Goal: Task Accomplishment & Management: Manage account settings

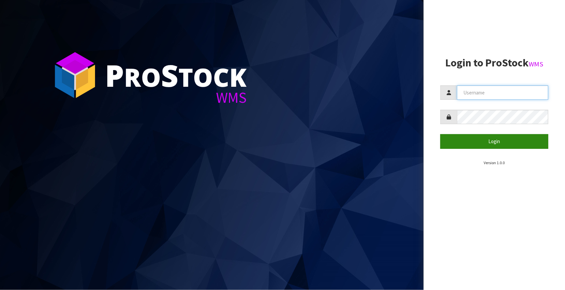
type input "[EMAIL_ADDRESS][DOMAIN_NAME]"
click at [497, 146] on button "Login" at bounding box center [495, 141] width 108 height 14
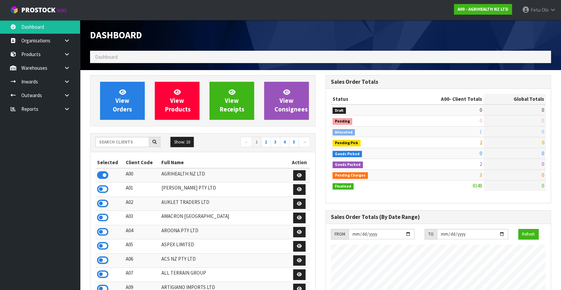
scroll to position [504, 235]
click at [130, 140] on input "text" at bounding box center [122, 142] width 54 height 10
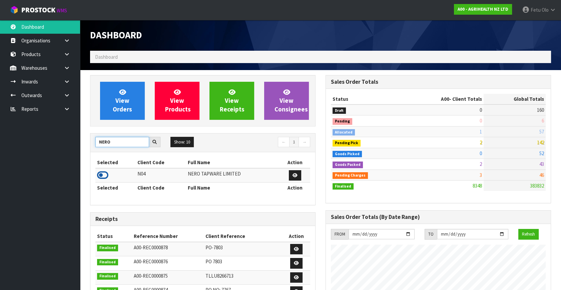
type input "NERO"
click at [101, 171] on icon at bounding box center [102, 175] width 11 height 10
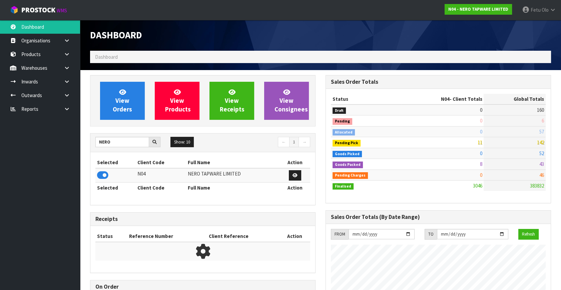
scroll to position [533, 235]
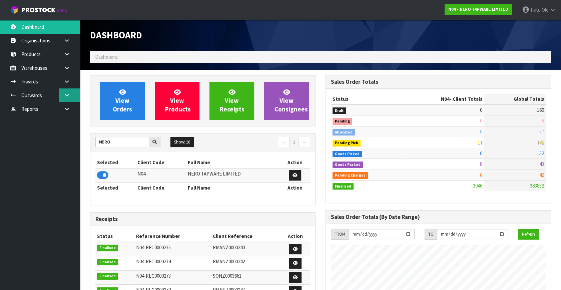
click at [68, 94] on icon at bounding box center [67, 95] width 6 height 5
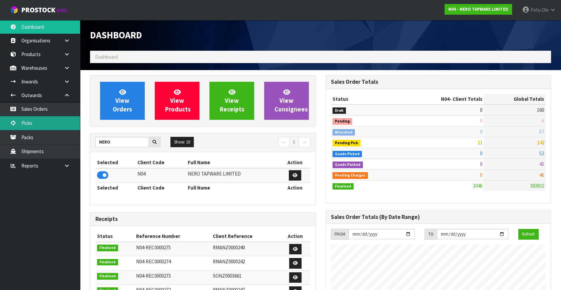
click at [37, 126] on link "Picks" at bounding box center [40, 123] width 80 height 14
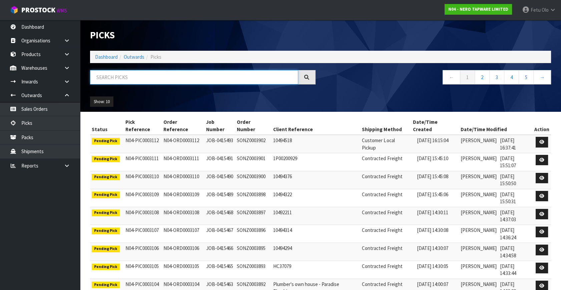
click at [127, 77] on input "text" at bounding box center [194, 77] width 208 height 14
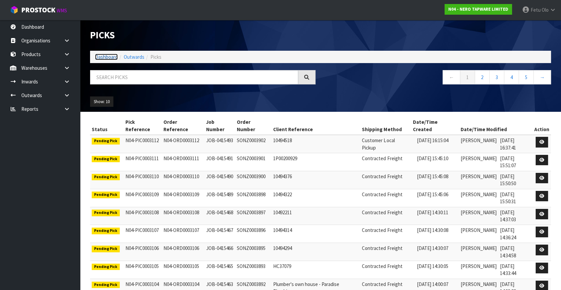
click at [103, 57] on link "Dashboard" at bounding box center [106, 57] width 23 height 6
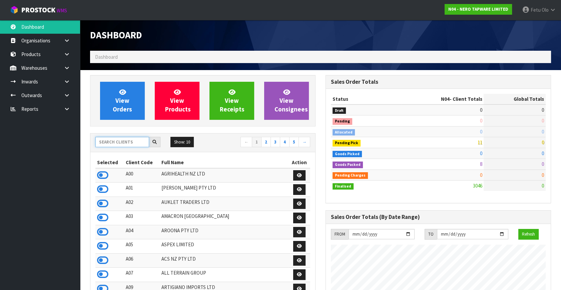
scroll to position [533, 235]
click at [124, 139] on input "text" at bounding box center [122, 142] width 54 height 10
type input "K01"
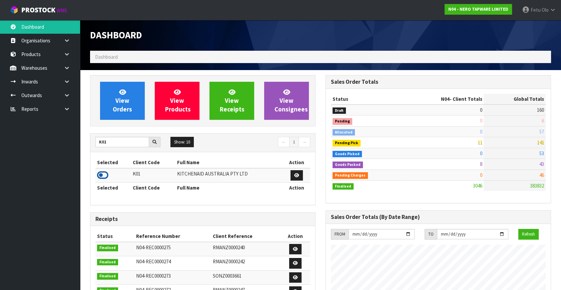
click at [103, 171] on icon at bounding box center [102, 175] width 11 height 10
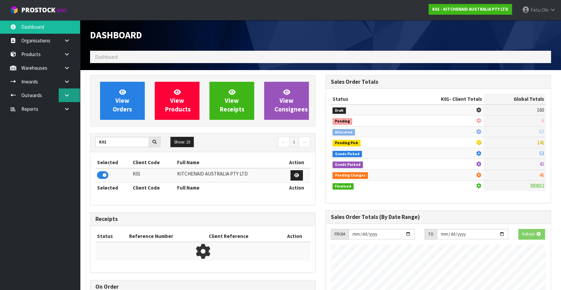
click at [66, 95] on icon at bounding box center [67, 95] width 6 height 5
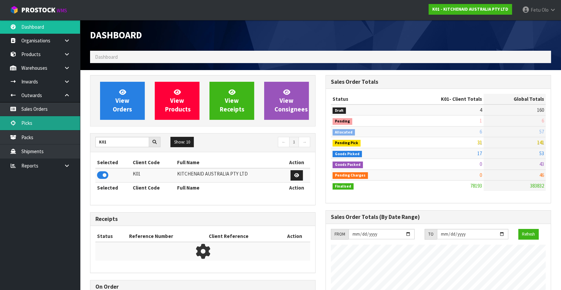
scroll to position [504, 235]
click at [33, 123] on link "Picks" at bounding box center [40, 123] width 80 height 14
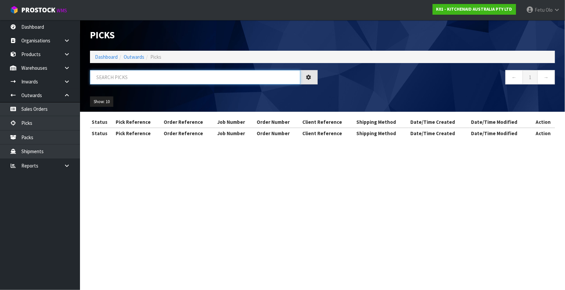
click at [118, 76] on input "text" at bounding box center [195, 77] width 210 height 14
drag, startPoint x: 106, startPoint y: 92, endPoint x: 118, endPoint y: 76, distance: 20.0
click at [118, 76] on input "text" at bounding box center [195, 77] width 210 height 14
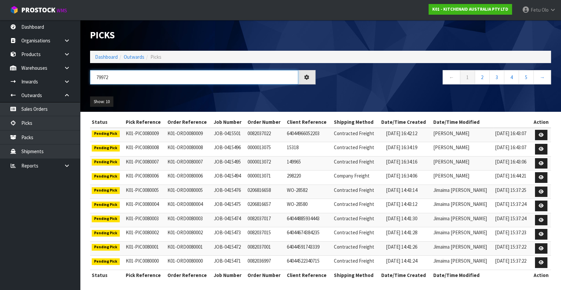
type input "79972"
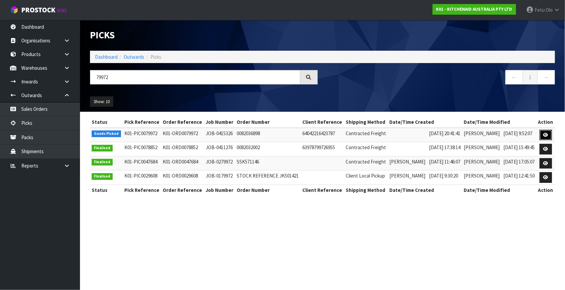
click at [544, 134] on icon at bounding box center [546, 135] width 5 height 4
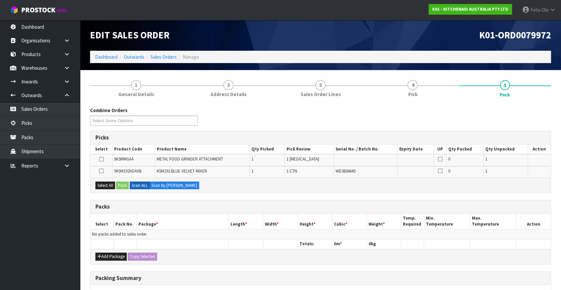
click at [260, 129] on div "Combine Orders K01-ORD0079304 K01-ORD0079509 K01-ORD0079928 K01-ORD0079931 K01-…" at bounding box center [320, 119] width 471 height 24
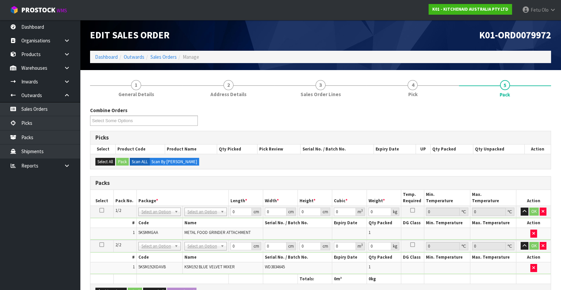
drag, startPoint x: 160, startPoint y: 214, endPoint x: 156, endPoint y: 218, distance: 5.2
click at [154, 219] on input "text" at bounding box center [159, 220] width 39 height 8
type input "011-084"
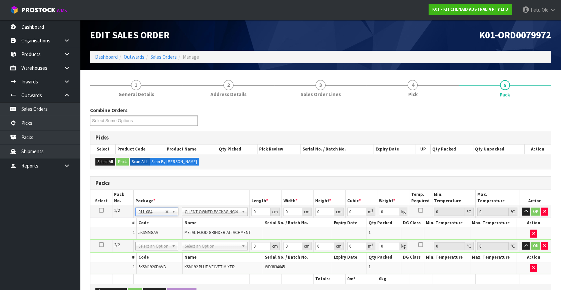
type input "2.3"
drag, startPoint x: 257, startPoint y: 212, endPoint x: 223, endPoint y: 224, distance: 35.3
click at [223, 224] on tbody "1/2 NONE 007-001 007-002 007-004 007-009 007-013 007-014 007-015 007-017 007-01…" at bounding box center [320, 223] width 460 height 34
type input "40"
type input "28"
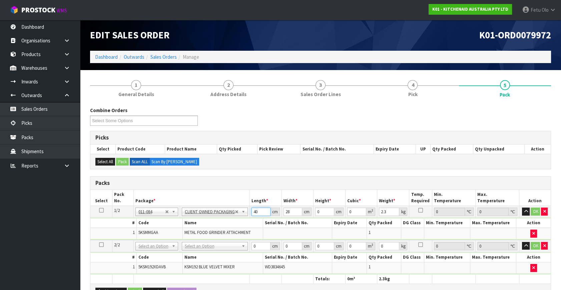
drag, startPoint x: 259, startPoint y: 210, endPoint x: 236, endPoint y: 223, distance: 26.1
click at [236, 223] on tbody "1/2 NONE 007-001 007-002 007-004 007-009 007-013 007-014 007-015 007-017 007-01…" at bounding box center [320, 223] width 460 height 34
type input "42"
type input "28"
type input "1"
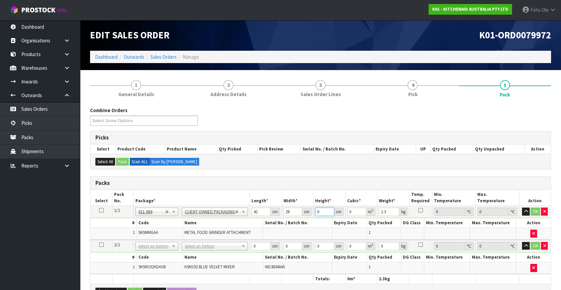
type input "0.001176"
type input "19"
type input "0.022344"
type input "19"
type input "3"
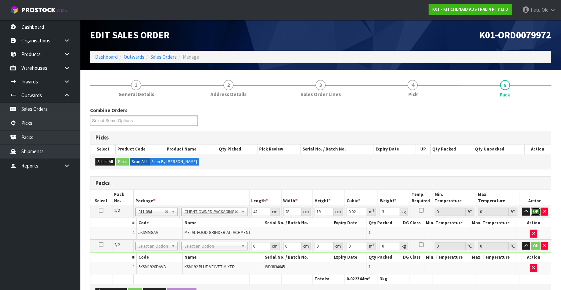
click button "OK" at bounding box center [535, 211] width 9 height 8
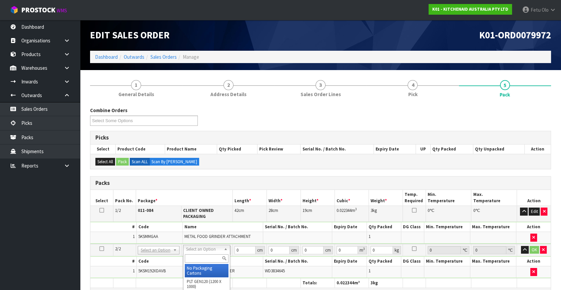
drag, startPoint x: 205, startPoint y: 269, endPoint x: 243, endPoint y: 251, distance: 42.5
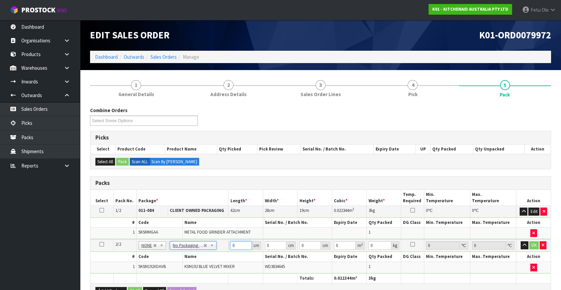
drag, startPoint x: 231, startPoint y: 245, endPoint x: 200, endPoint y: 254, distance: 32.2
click at [200, 254] on tbody "2/2 NONE 007-001 007-002 007-004 007-009 007-013 007-014 007-015 007-017 007-01…" at bounding box center [320, 256] width 460 height 34
type input "42"
type input "29"
type input "4"
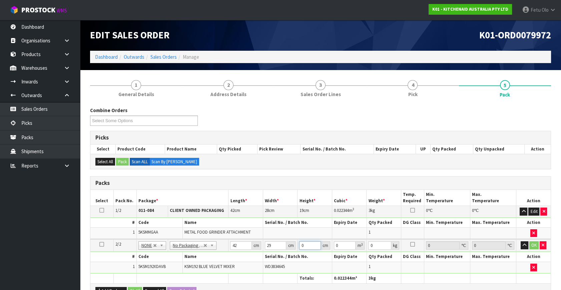
type input "0.004872"
type input "43"
type input "0.052374"
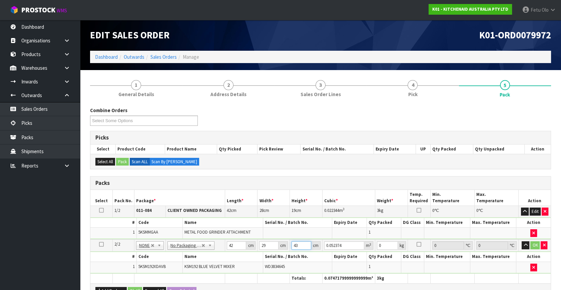
type input "43"
type input "13"
click button "OK" at bounding box center [534, 245] width 9 height 8
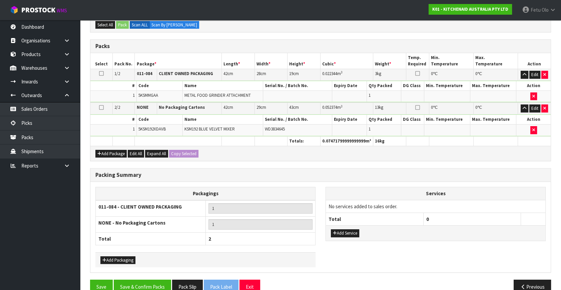
scroll to position [149, 0]
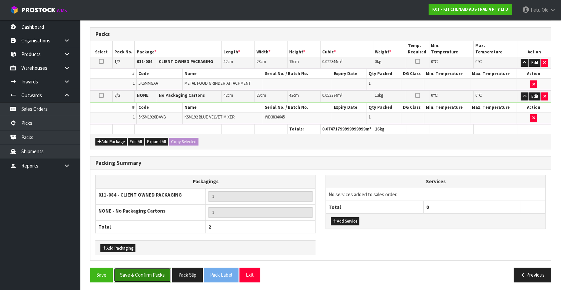
click at [149, 273] on button "Save & Confirm Packs" at bounding box center [142, 274] width 57 height 14
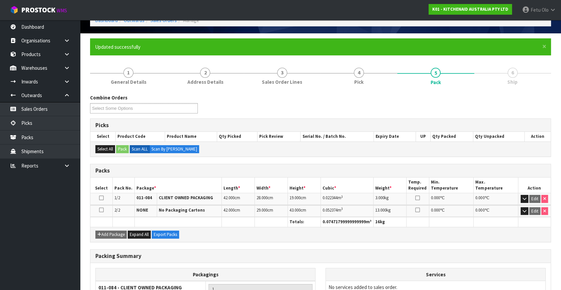
scroll to position [115, 0]
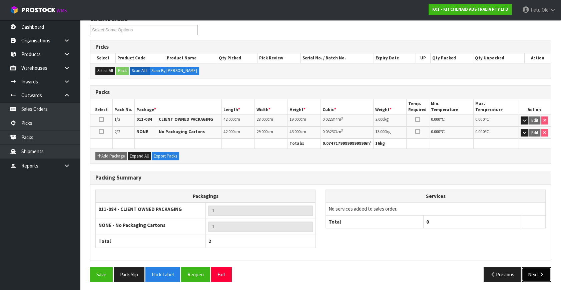
click at [527, 267] on button "Next" at bounding box center [536, 274] width 29 height 14
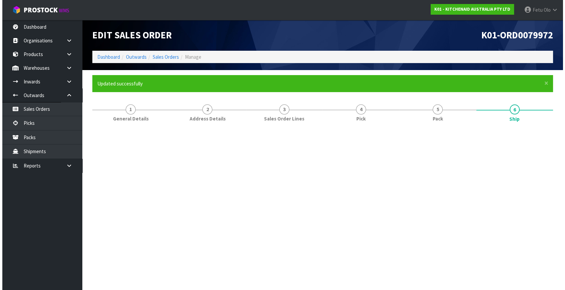
scroll to position [0, 0]
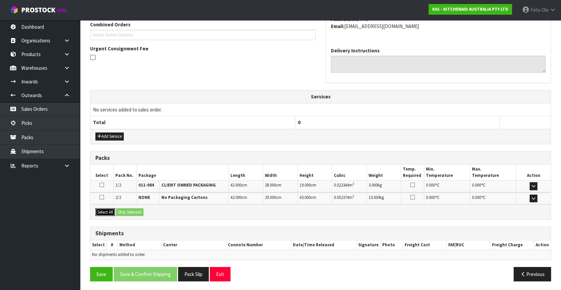
click at [105, 210] on button "Select All" at bounding box center [105, 212] width 20 height 8
click at [122, 208] on button "Ship Selected" at bounding box center [129, 212] width 27 height 8
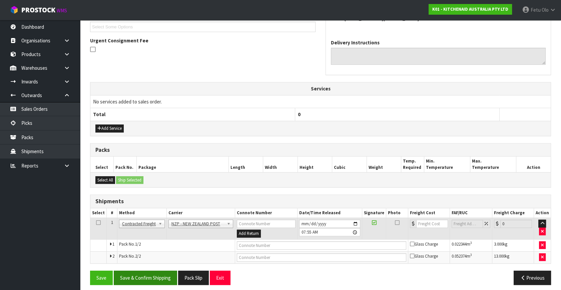
scroll to position [188, 0]
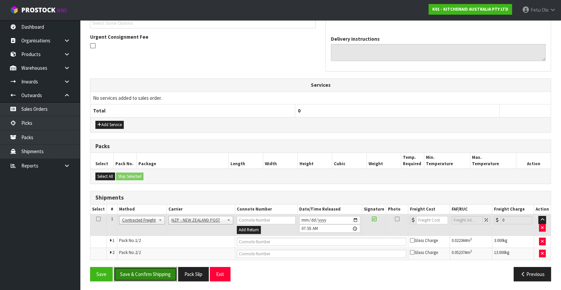
click at [143, 268] on button "Save & Confirm Shipping" at bounding box center [145, 274] width 63 height 14
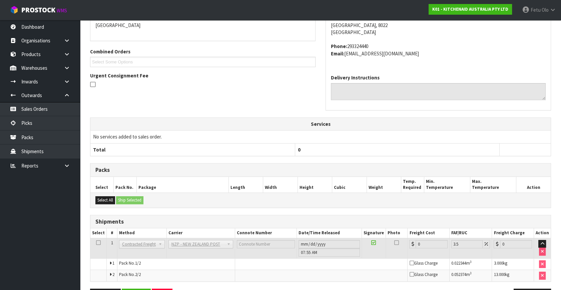
scroll to position [178, 0]
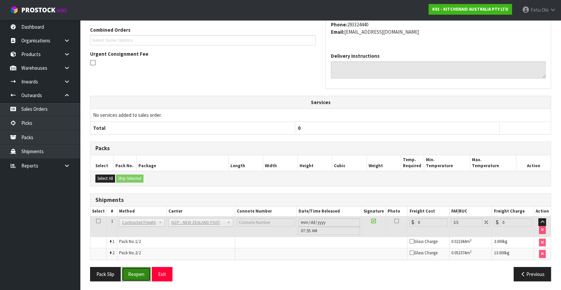
click at [135, 273] on button "Reopen" at bounding box center [136, 274] width 29 height 14
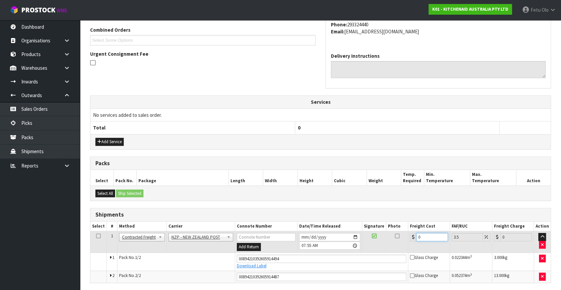
drag, startPoint x: 414, startPoint y: 240, endPoint x: 363, endPoint y: 257, distance: 53.5
click at [363, 257] on tbody "1 Client Local Pickup Customer Local Pickup Company Freight Contracted Freight …" at bounding box center [320, 256] width 460 height 51
type input "2"
type input "2.07"
type input "28"
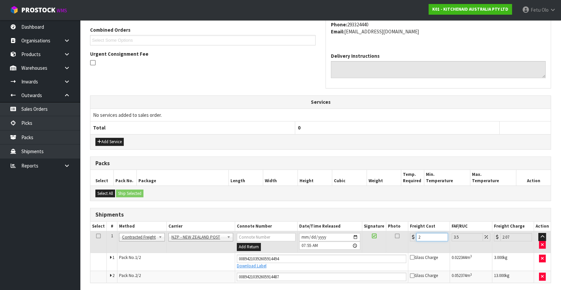
type input "28.98"
type input "28.2"
type input "29.19"
type input "28.22"
type input "29.21"
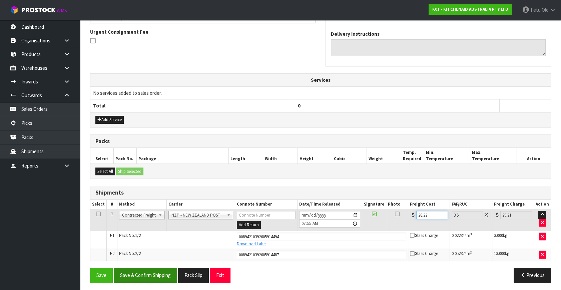
scroll to position [194, 0]
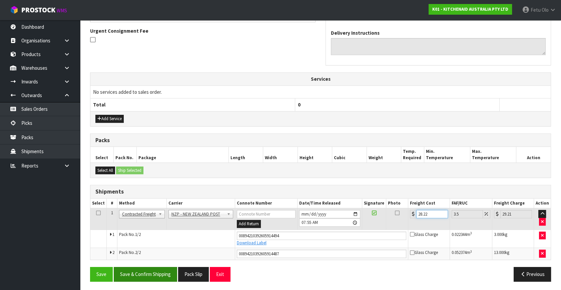
type input "28.22"
click at [154, 273] on button "Save & Confirm Shipping" at bounding box center [145, 274] width 63 height 14
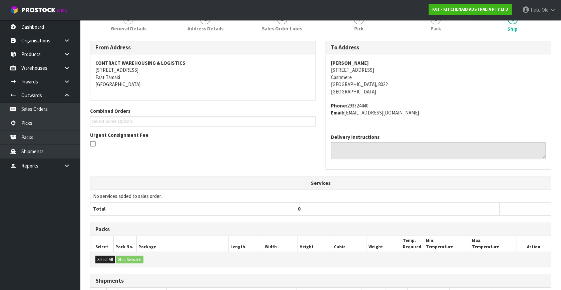
scroll to position [176, 0]
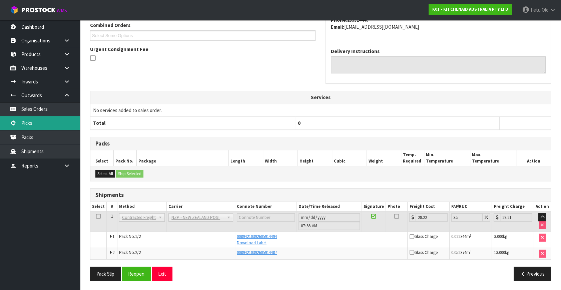
click at [32, 119] on link "Picks" at bounding box center [40, 123] width 80 height 14
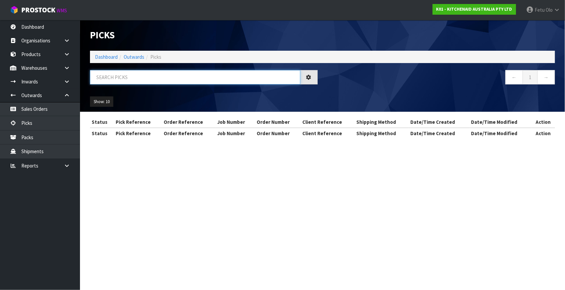
click at [150, 75] on input "text" at bounding box center [195, 77] width 210 height 14
type input "79931"
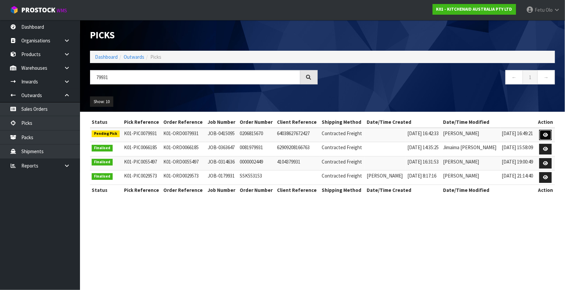
click at [543, 134] on icon at bounding box center [545, 135] width 5 height 4
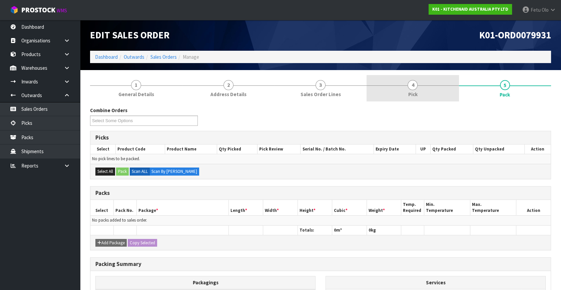
click at [428, 87] on link "4 Pick" at bounding box center [413, 88] width 92 height 26
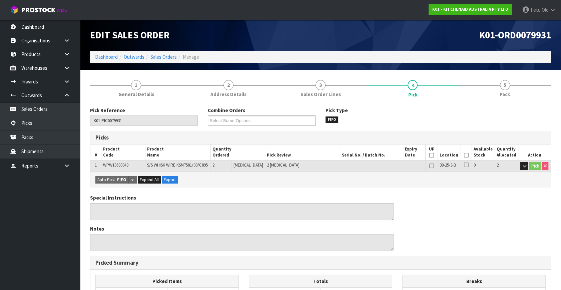
click at [465, 155] on icon at bounding box center [466, 155] width 5 height 0
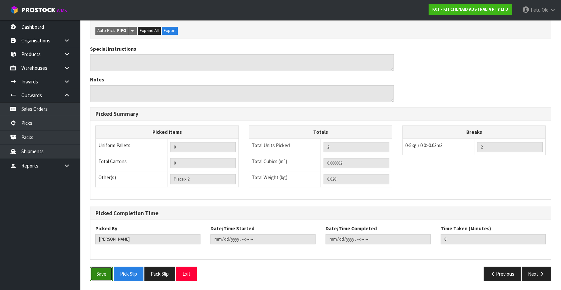
click at [105, 271] on button "Save" at bounding box center [101, 273] width 23 height 14
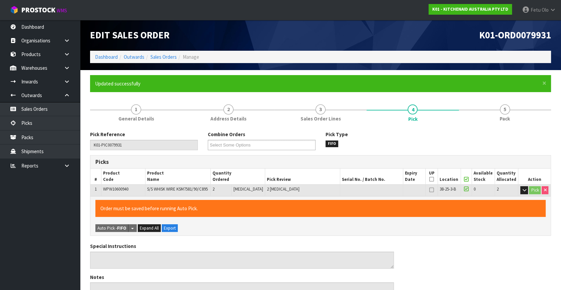
type input "Fetu Olo"
type input "2025-10-02T07:59:02"
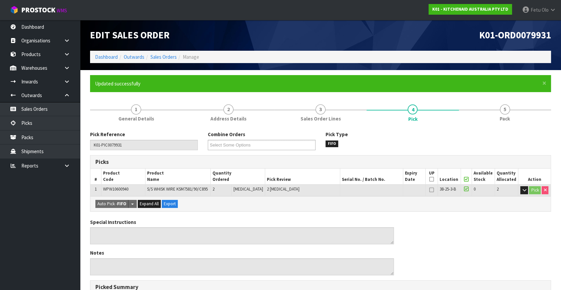
click at [123, 189] on span "WPW10600940" at bounding box center [115, 189] width 25 height 6
copy span "WPW10600940"
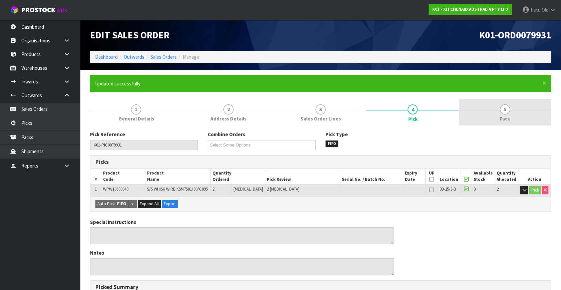
click at [511, 116] on link "5 Pack" at bounding box center [505, 112] width 92 height 26
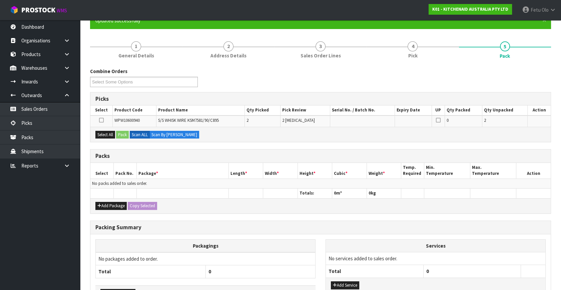
scroll to position [108, 0]
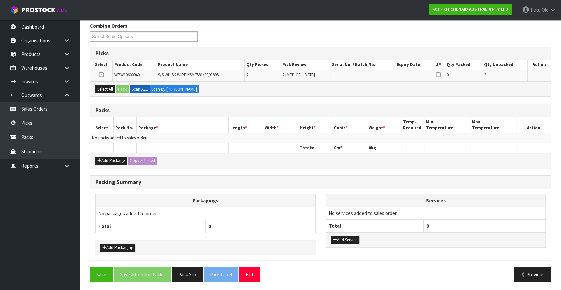
click at [178, 236] on div "Packagings No packages added to order. Total 0" at bounding box center [205, 217] width 220 height 46
click at [100, 85] on button "Select All" at bounding box center [105, 89] width 20 height 8
drag, startPoint x: 182, startPoint y: 141, endPoint x: 143, endPoint y: 107, distance: 52.0
click at [182, 141] on td "No packs added to sales order." at bounding box center [320, 138] width 460 height 10
click at [124, 89] on button "Pack" at bounding box center [122, 89] width 13 height 8
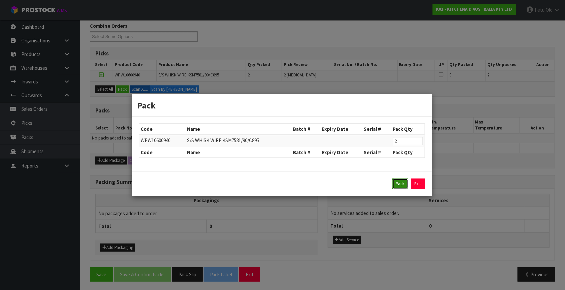
click at [399, 184] on button "Pack" at bounding box center [401, 183] width 16 height 11
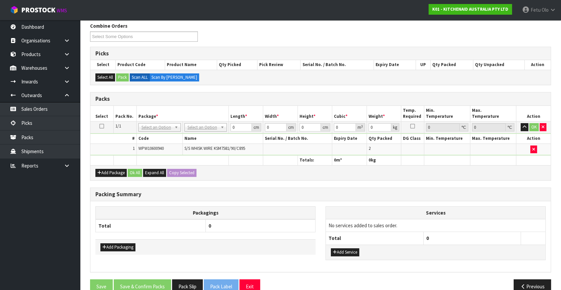
click at [147, 118] on th "Package *" at bounding box center [182, 114] width 92 height 16
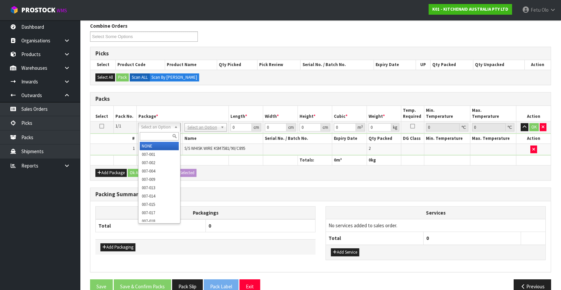
click at [146, 135] on input "text" at bounding box center [159, 136] width 39 height 8
type input "011"
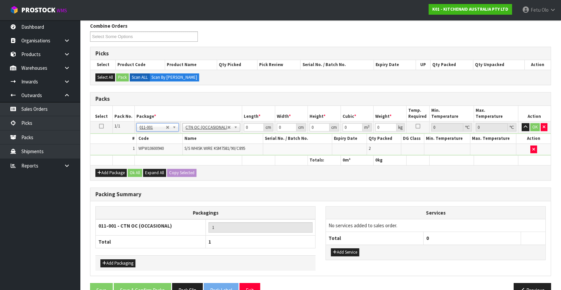
type input "0.02"
drag, startPoint x: 213, startPoint y: 140, endPoint x: 203, endPoint y: 143, distance: 10.9
click at [203, 143] on tbody "1/1 NONE 007-001 007-002 007-004 007-009 007-013 007-014 007-015 007-017 007-01…" at bounding box center [320, 138] width 460 height 34
type input "33"
type input "21"
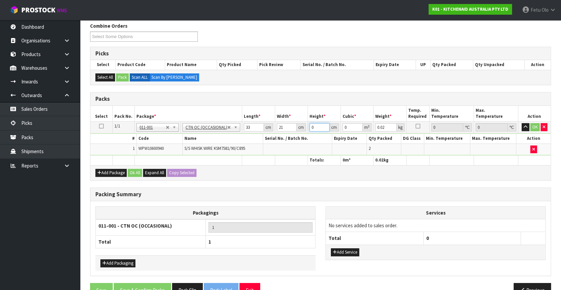
type input "1"
type input "0.000693"
type input "15"
type input "0.010395"
type input "15"
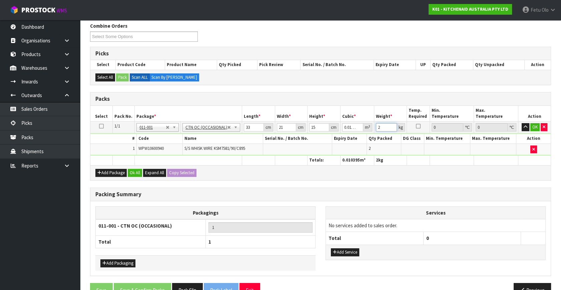
type input "2"
click button "OK" at bounding box center [534, 127] width 9 height 8
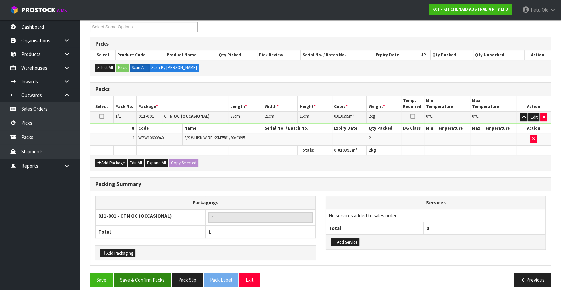
scroll to position [123, 0]
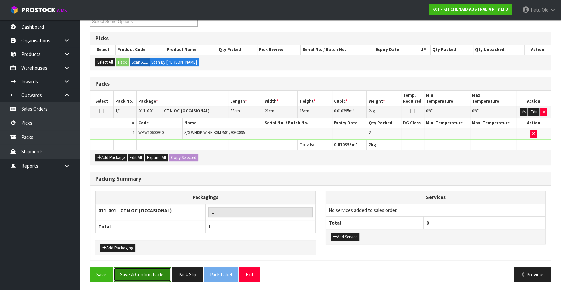
click at [153, 270] on button "Save & Confirm Packs" at bounding box center [142, 274] width 57 height 14
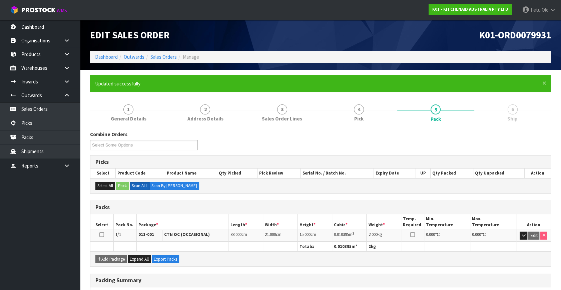
scroll to position [87, 0]
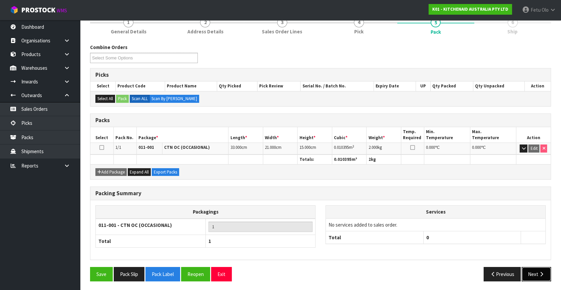
click at [527, 271] on button "Next" at bounding box center [536, 274] width 29 height 14
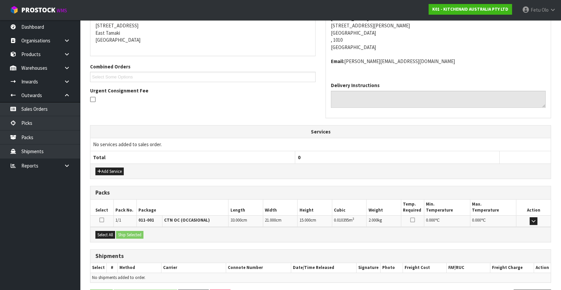
scroll to position [157, 0]
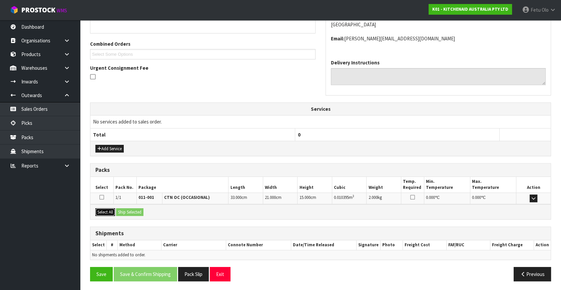
drag, startPoint x: 105, startPoint y: 210, endPoint x: 150, endPoint y: 213, distance: 45.1
click at [108, 210] on button "Select All" at bounding box center [105, 212] width 20 height 8
click at [150, 213] on div "Select All Ship Selected" at bounding box center [320, 211] width 460 height 15
click at [142, 209] on button "Ship Selected" at bounding box center [129, 212] width 27 height 8
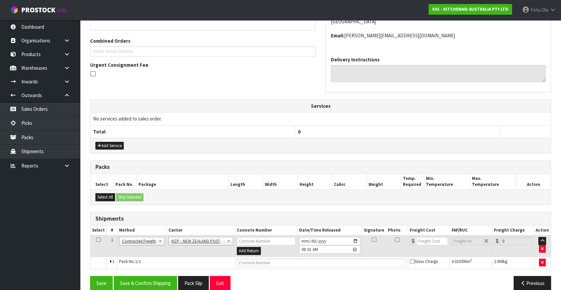
scroll to position [169, 0]
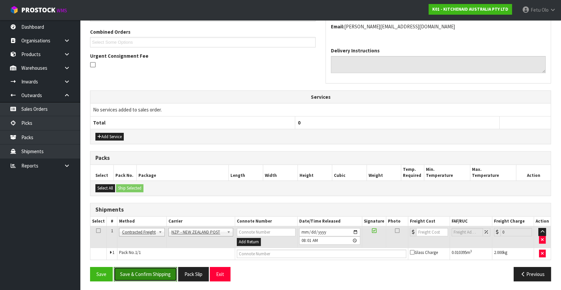
click at [161, 272] on button "Save & Confirm Shipping" at bounding box center [145, 274] width 63 height 14
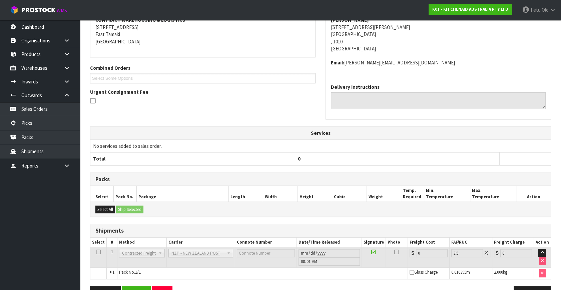
scroll to position [160, 0]
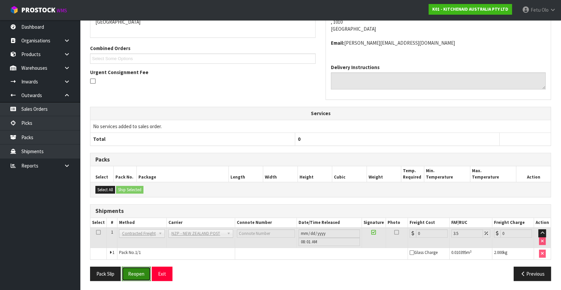
click at [130, 270] on button "Reopen" at bounding box center [136, 273] width 29 height 14
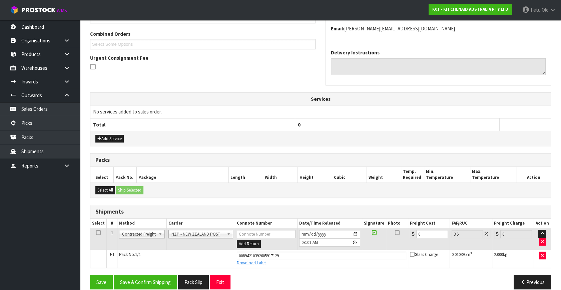
scroll to position [175, 0]
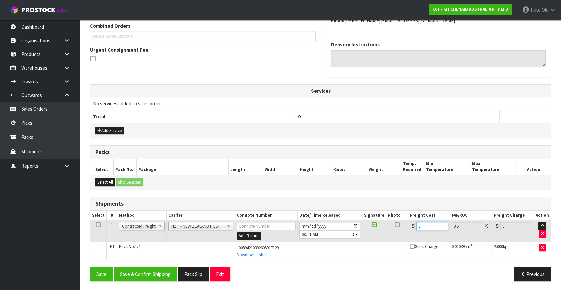
click at [370, 243] on tbody "1 Client Local Pickup Customer Local Pickup Company Freight Contracted Freight …" at bounding box center [320, 239] width 460 height 39
type input "4"
type input "4.14"
type input "4.3"
type input "4.45"
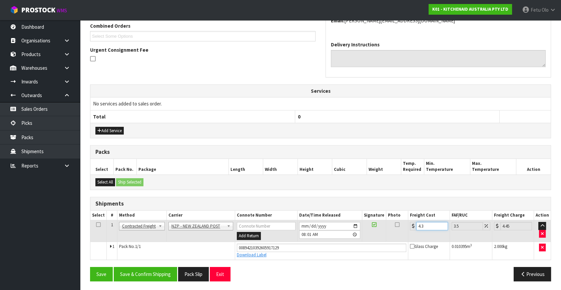
type input "4.33"
type input "4.48"
type input "4.33"
click at [143, 270] on button "Save & Confirm Shipping" at bounding box center [145, 274] width 63 height 14
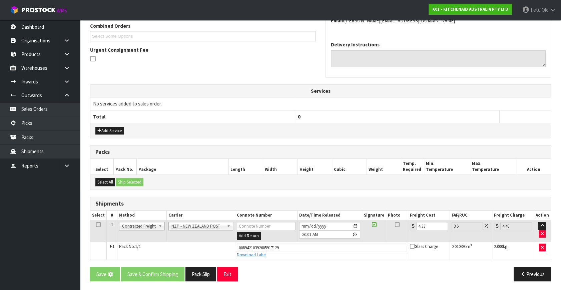
scroll to position [0, 0]
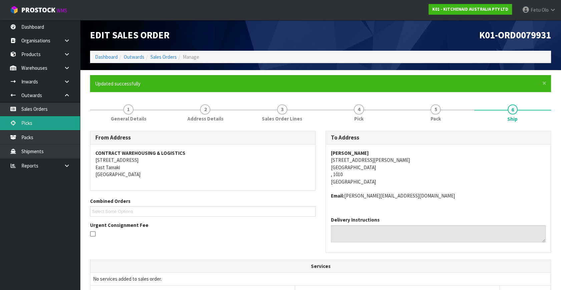
click at [17, 124] on link "Picks" at bounding box center [40, 123] width 80 height 14
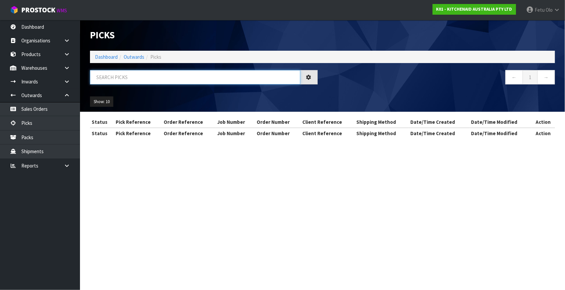
click at [114, 78] on input "text" at bounding box center [195, 77] width 210 height 14
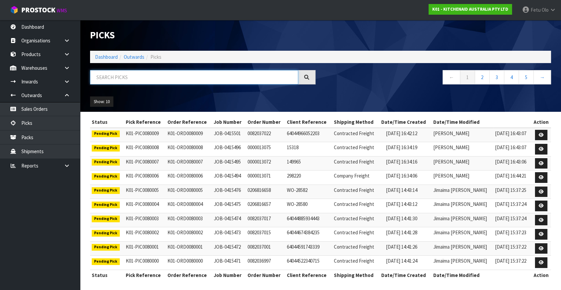
click at [113, 79] on input "text" at bounding box center [194, 77] width 208 height 14
type input "79999"
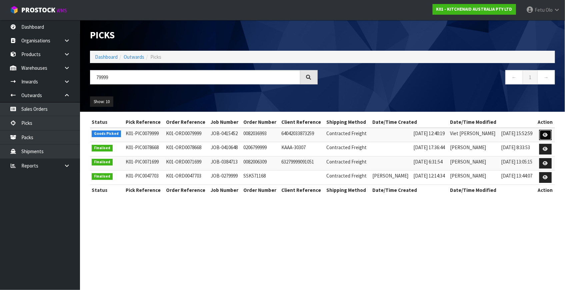
click at [544, 136] on icon at bounding box center [545, 135] width 5 height 4
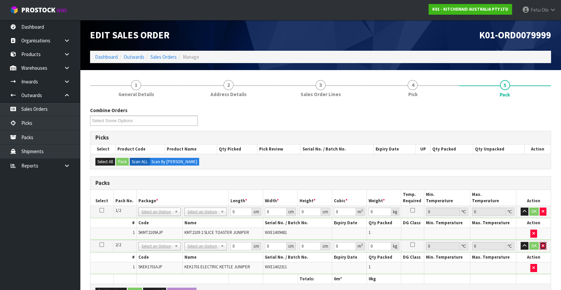
click at [545, 245] on button "button" at bounding box center [543, 246] width 7 height 8
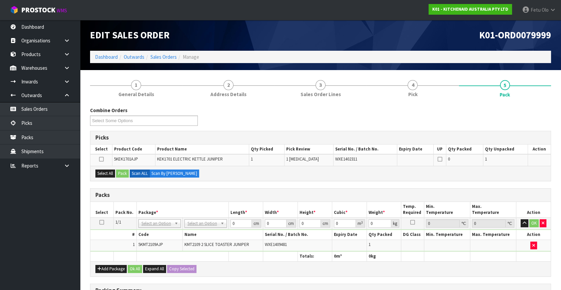
click at [103, 222] on icon at bounding box center [101, 222] width 5 height 0
click at [38, 260] on ul "Dashboard Organisations Clients Consignees Carriers Products Categories Serial …" at bounding box center [40, 155] width 80 height 270
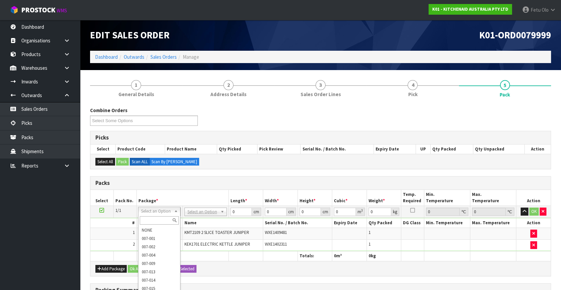
click at [153, 222] on input "text" at bounding box center [159, 220] width 39 height 8
type input "011"
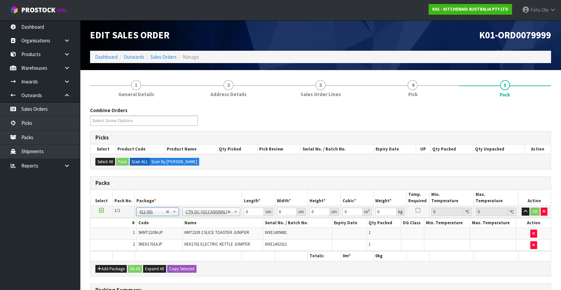
type input "4.75"
drag, startPoint x: 247, startPoint y: 213, endPoint x: 200, endPoint y: 225, distance: 48.5
click at [200, 225] on tbody "1/1 NONE 007-001 007-002 007-004 007-009 007-013 007-014 007-015 007-017 007-01…" at bounding box center [320, 228] width 460 height 45
type input "45"
type input "40"
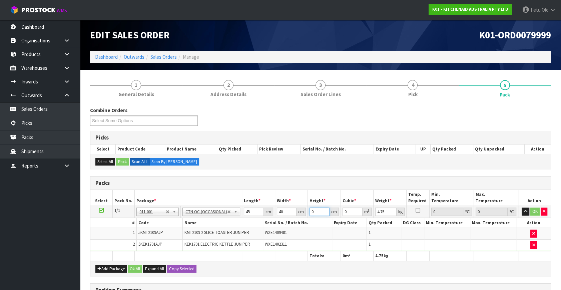
type input "2"
type input "0.0036"
type input "29"
type input "0.0522"
type input "29"
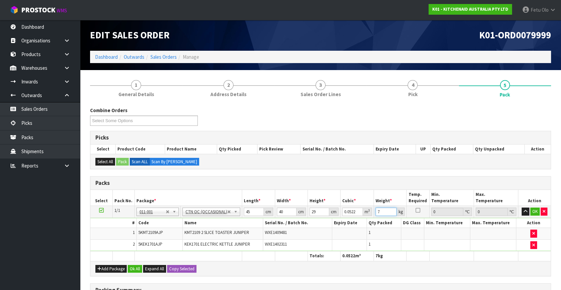
type input "7"
click button "OK" at bounding box center [534, 211] width 9 height 8
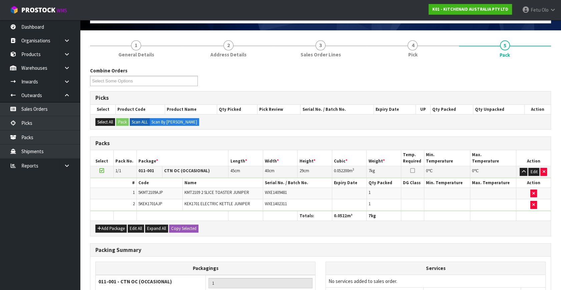
scroll to position [110, 0]
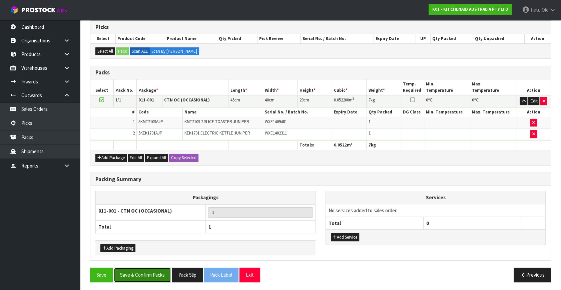
click at [141, 273] on button "Save & Confirm Packs" at bounding box center [142, 274] width 57 height 14
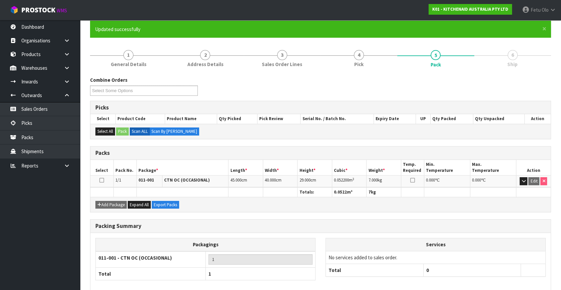
scroll to position [87, 0]
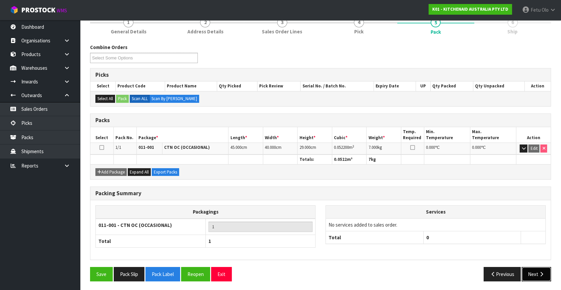
click at [532, 273] on button "Next" at bounding box center [536, 274] width 29 height 14
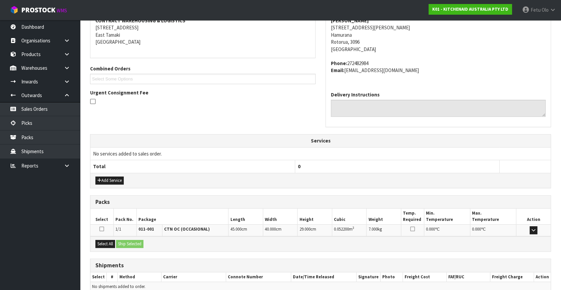
scroll to position [164, 0]
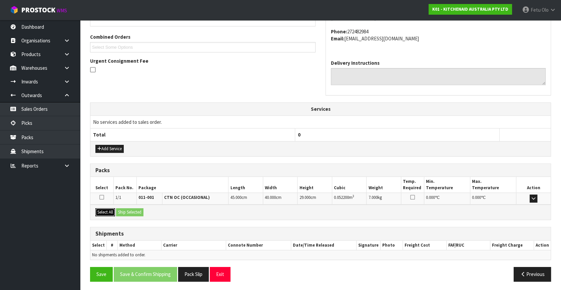
drag, startPoint x: 103, startPoint y: 210, endPoint x: 124, endPoint y: 211, distance: 21.4
click at [104, 210] on button "Select All" at bounding box center [105, 212] width 20 height 8
click at [124, 210] on button "Ship Selected" at bounding box center [129, 212] width 27 height 8
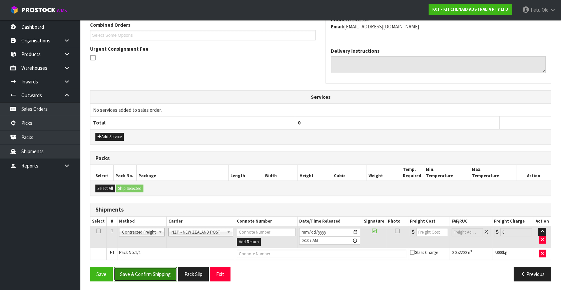
click at [150, 272] on button "Save & Confirm Shipping" at bounding box center [145, 274] width 63 height 14
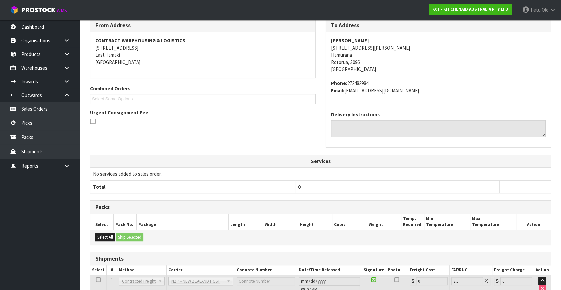
scroll to position [167, 0]
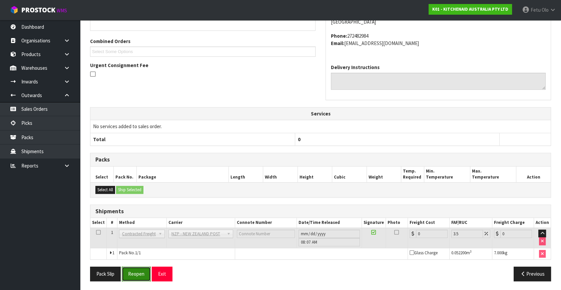
click at [133, 273] on button "Reopen" at bounding box center [136, 273] width 29 height 14
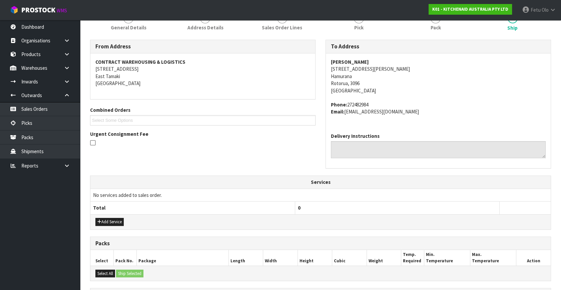
scroll to position [160, 0]
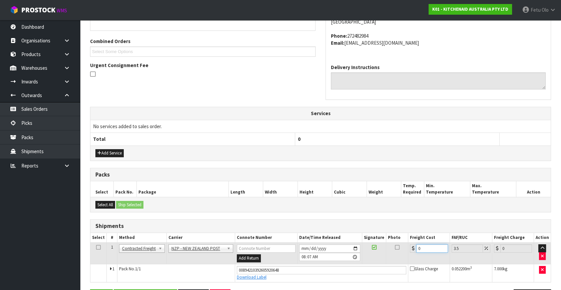
drag, startPoint x: 420, startPoint y: 247, endPoint x: 377, endPoint y: 264, distance: 46.6
click at [377, 264] on tbody "1 Client Local Pickup Customer Local Pickup Company Freight Contracted Freight …" at bounding box center [320, 261] width 460 height 39
type input "1"
type input "1.03"
type input "13"
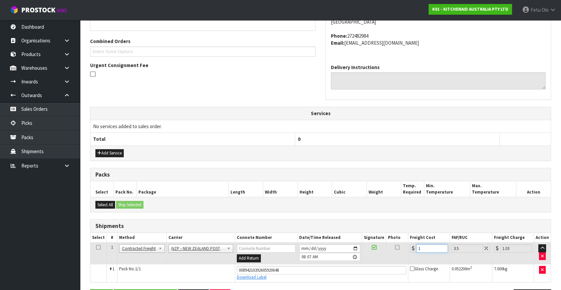
type input "13.45"
type input "13.8"
type input "14.28"
type input "13.85"
type input "14.33"
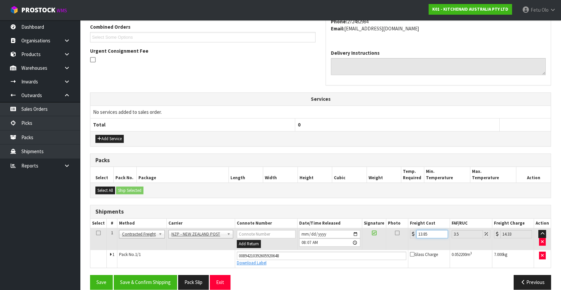
scroll to position [182, 0]
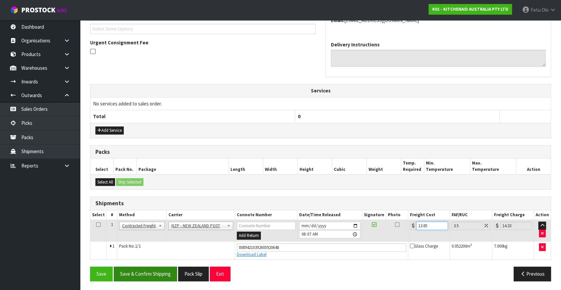
type input "13.85"
click at [150, 274] on button "Save & Confirm Shipping" at bounding box center [145, 273] width 63 height 14
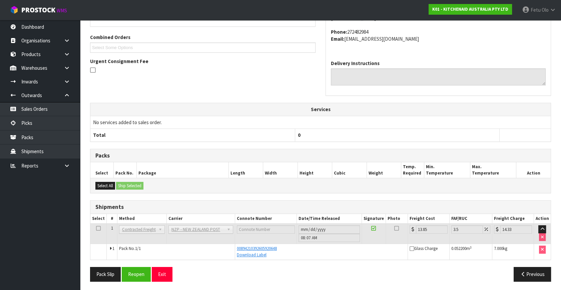
scroll to position [164, 0]
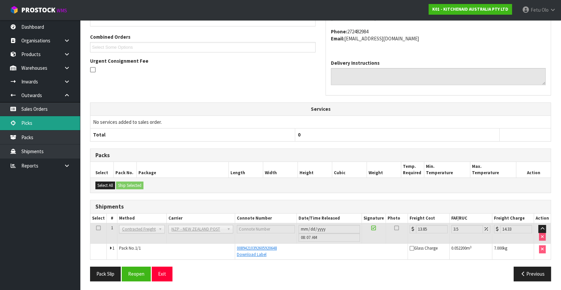
click at [42, 122] on link "Picks" at bounding box center [40, 123] width 80 height 14
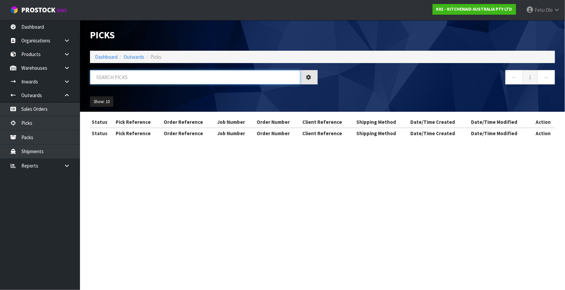
click at [149, 83] on input "text" at bounding box center [195, 77] width 210 height 14
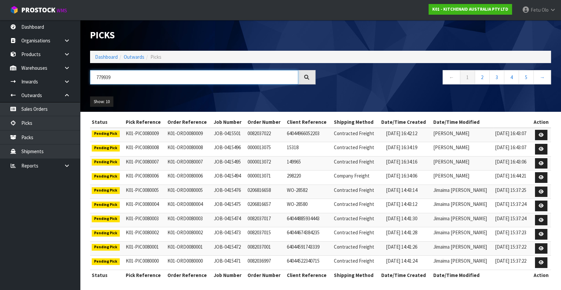
click at [101, 75] on input "779939" at bounding box center [194, 77] width 208 height 14
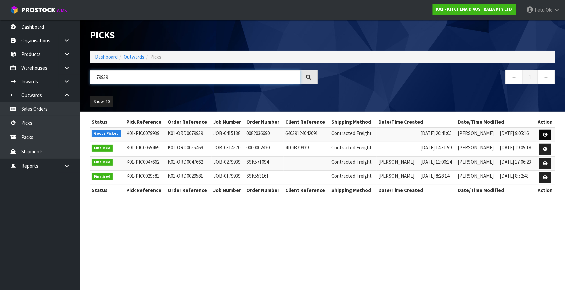
type input "79939"
click at [547, 135] on icon at bounding box center [545, 135] width 5 height 4
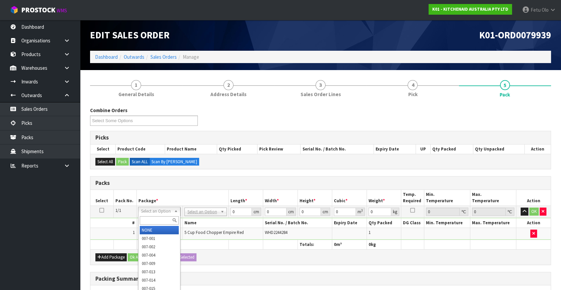
click at [152, 224] on div at bounding box center [159, 220] width 42 height 11
click at [158, 215] on div at bounding box center [159, 220] width 42 height 11
drag, startPoint x: 153, startPoint y: 222, endPoint x: 157, endPoint y: 217, distance: 6.2
click at [153, 222] on input "text" at bounding box center [159, 220] width 39 height 8
type input "011"
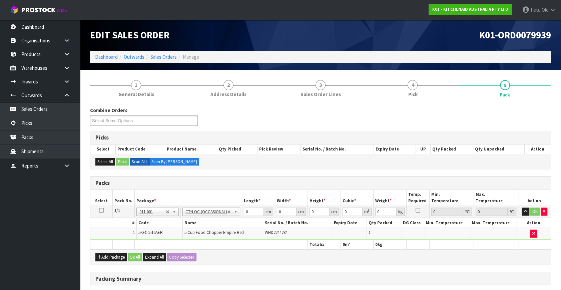
type input "1.94"
drag, startPoint x: 252, startPoint y: 209, endPoint x: 195, endPoint y: 235, distance: 62.1
click at [195, 235] on tbody "1/1 NONE 007-001 007-002 007-004 007-009 007-013 007-014 007-015 007-017 007-01…" at bounding box center [320, 223] width 460 height 34
type input "36"
type input "23"
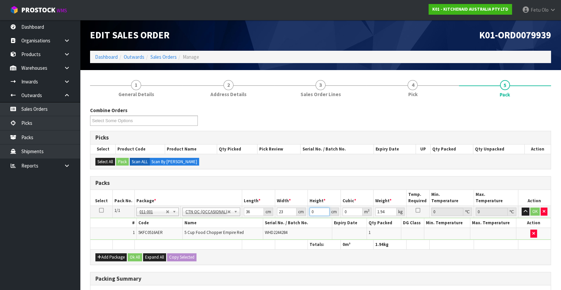
type input "2"
type input "0.001656"
type input "20"
type input "0.01656"
type input "20"
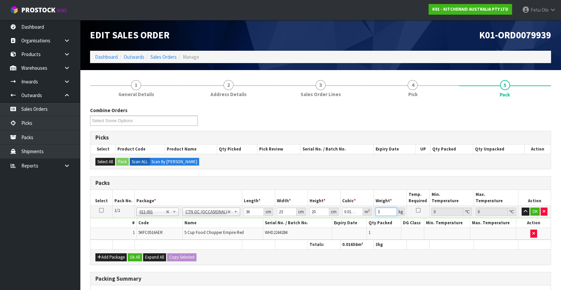
type input "3"
click button "OK" at bounding box center [534, 211] width 9 height 8
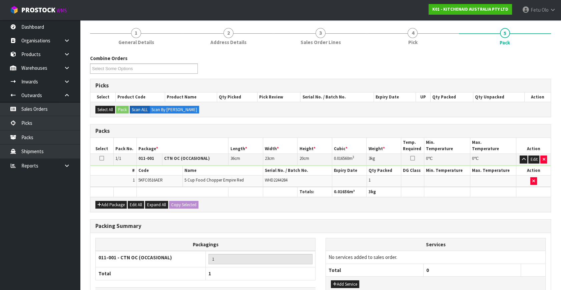
scroll to position [99, 0]
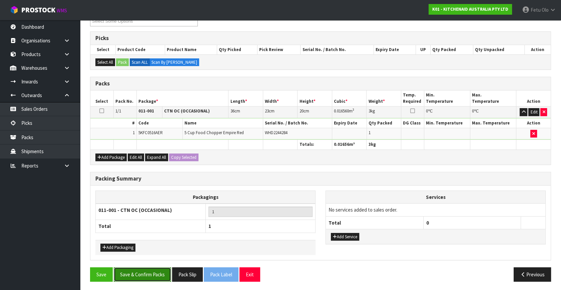
click at [145, 273] on button "Save & Confirm Packs" at bounding box center [142, 274] width 57 height 14
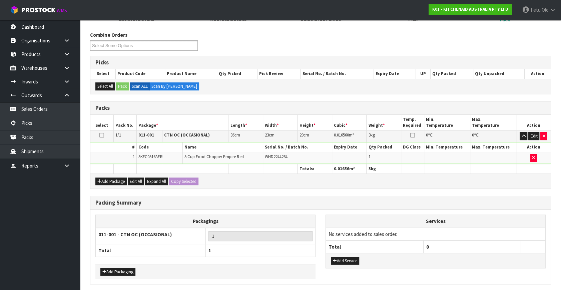
scroll to position [0, 0]
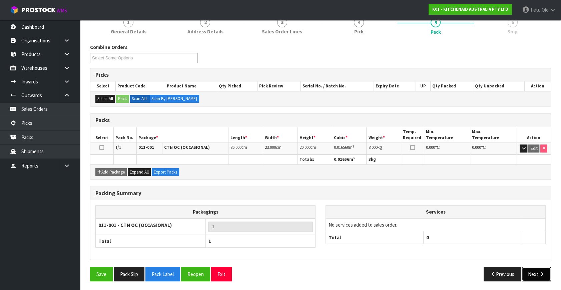
click at [538, 270] on button "Next" at bounding box center [536, 274] width 29 height 14
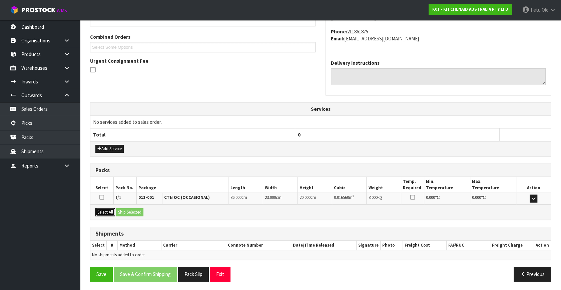
drag, startPoint x: 109, startPoint y: 211, endPoint x: 114, endPoint y: 211, distance: 5.0
click at [112, 211] on button "Select All" at bounding box center [105, 212] width 20 height 8
click at [124, 210] on button "Ship Selected" at bounding box center [129, 212] width 27 height 8
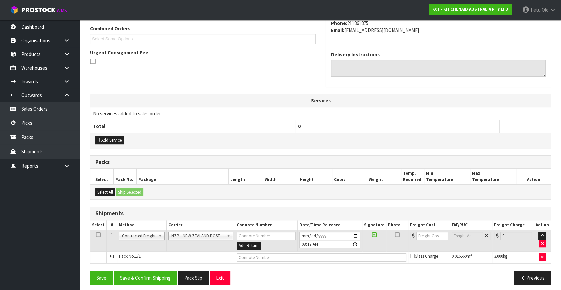
scroll to position [176, 0]
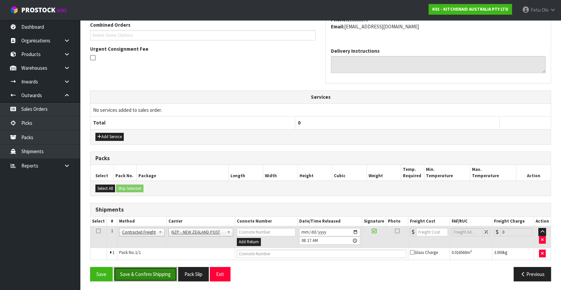
click at [142, 267] on button "Save & Confirm Shipping" at bounding box center [145, 274] width 63 height 14
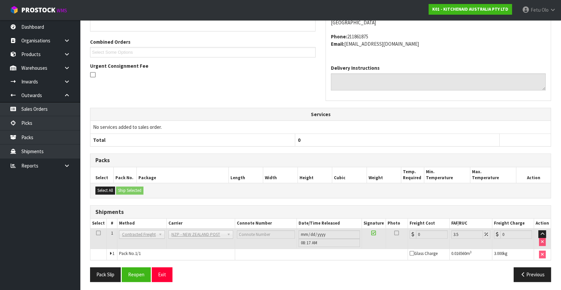
scroll to position [167, 0]
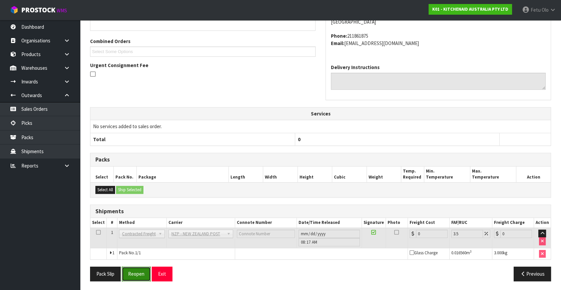
click at [149, 271] on button "Reopen" at bounding box center [136, 273] width 29 height 14
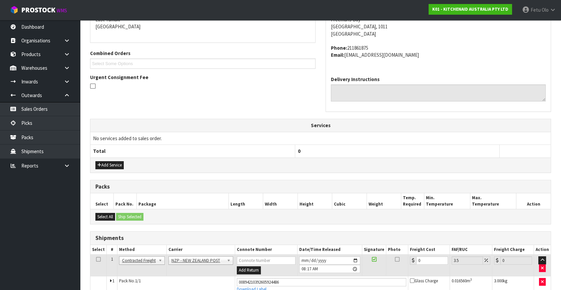
scroll to position [151, 0]
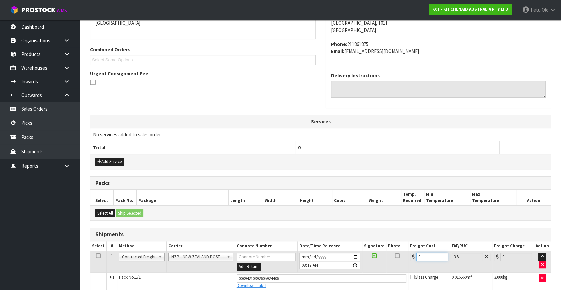
drag, startPoint x: 378, startPoint y: 262, endPoint x: 375, endPoint y: 262, distance: 3.4
click at [375, 262] on tr "1 Client Local Pickup Customer Local Pickup Company Freight Contracted Freight …" at bounding box center [320, 262] width 460 height 22
type input "4"
type input "4.14"
type input "4.3"
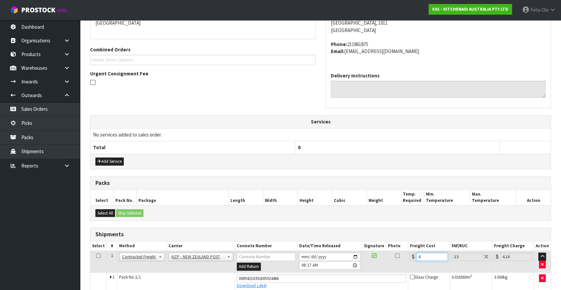
type input "4.45"
type input "4.33"
type input "4.48"
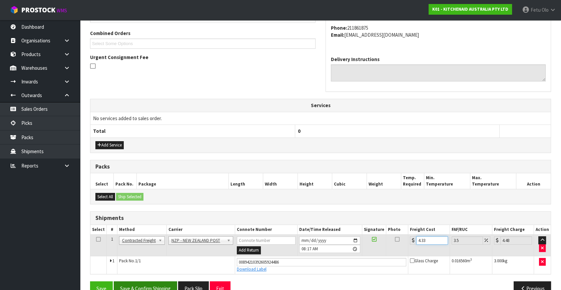
scroll to position [182, 0]
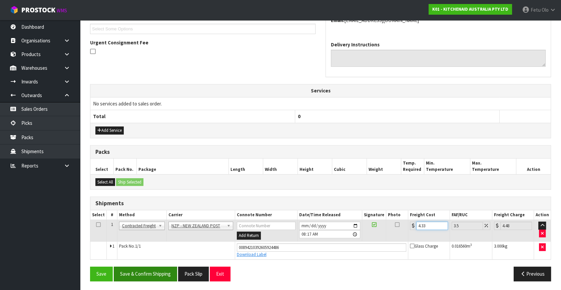
type input "4.33"
click at [167, 267] on button "Save & Confirm Shipping" at bounding box center [145, 273] width 63 height 14
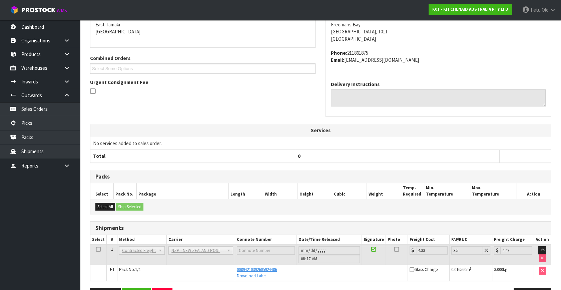
scroll to position [164, 0]
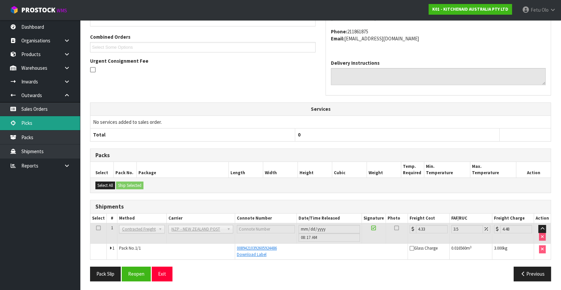
click at [47, 123] on link "Picks" at bounding box center [40, 123] width 80 height 14
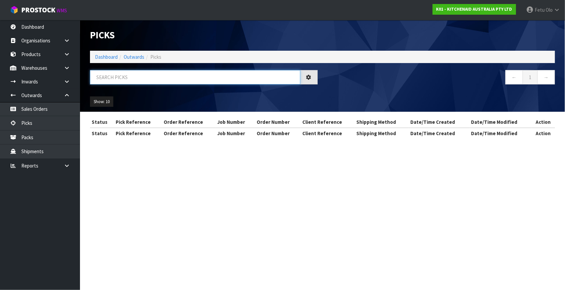
click at [167, 75] on input "text" at bounding box center [195, 77] width 210 height 14
type input "79952"
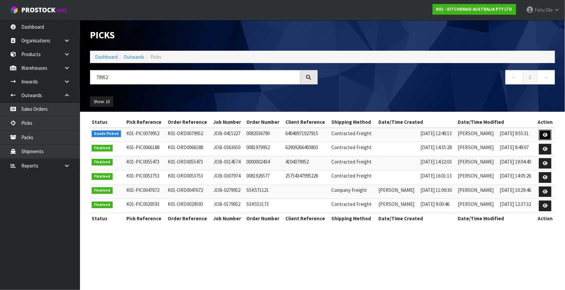
click at [546, 133] on icon at bounding box center [545, 135] width 5 height 4
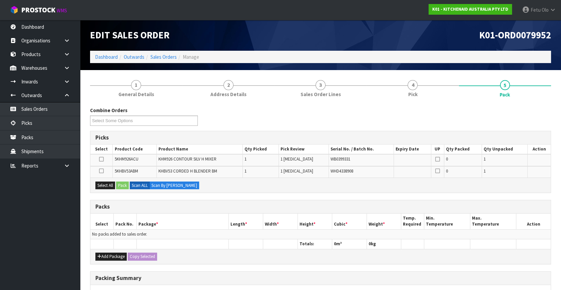
scroll to position [60, 0]
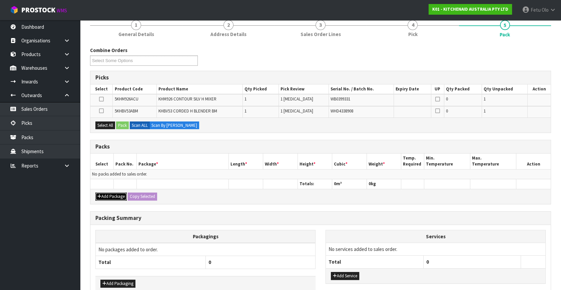
click at [108, 198] on button "Add Package" at bounding box center [110, 196] width 31 height 8
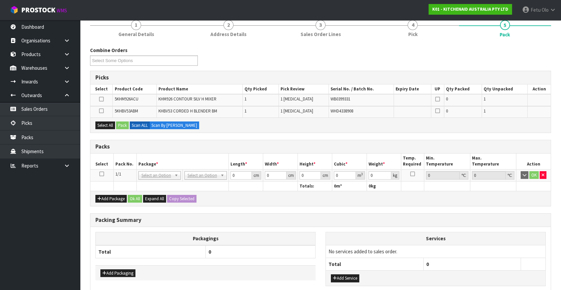
click at [102, 174] on icon at bounding box center [101, 174] width 5 height 0
click at [142, 162] on th "Package *" at bounding box center [182, 161] width 92 height 16
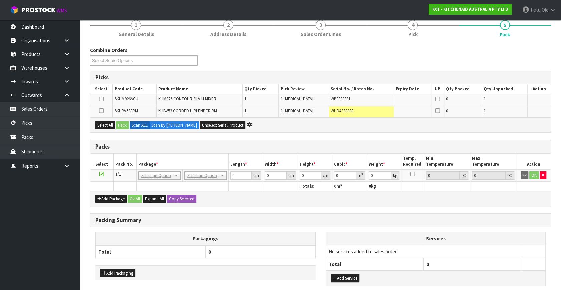
scroll to position [0, 0]
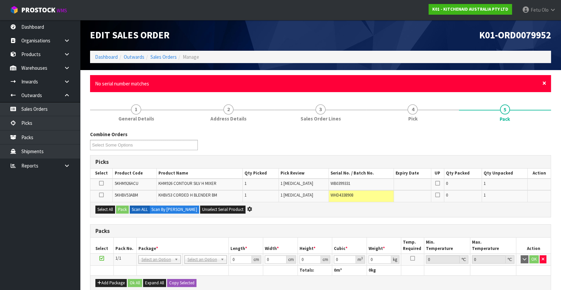
click at [544, 82] on span "×" at bounding box center [544, 82] width 4 height 9
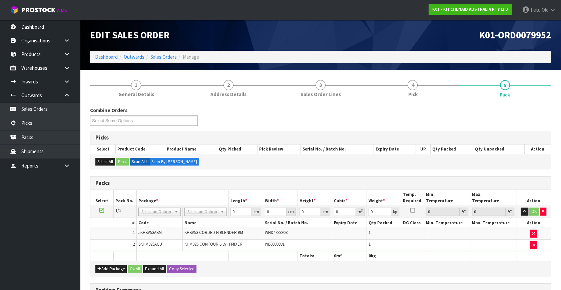
click at [459, 267] on div "Add Package Ok All Expand All Copy Selected" at bounding box center [320, 268] width 460 height 15
click at [159, 220] on input "text" at bounding box center [159, 220] width 39 height 8
type input "011"
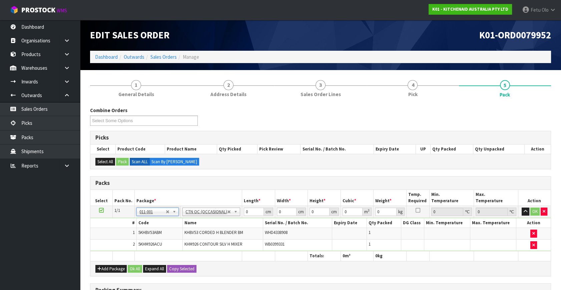
type input "2.9"
drag, startPoint x: 249, startPoint y: 210, endPoint x: 201, endPoint y: 222, distance: 49.6
click at [201, 222] on tbody "1/1 NONE 007-001 007-002 007-004 007-009 007-013 007-014 007-015 007-017 007-01…" at bounding box center [320, 228] width 460 height 45
type input "51"
type input "26"
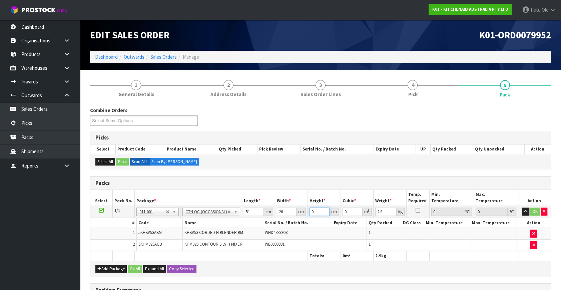
type input "2"
type input "0.002652"
type input "22"
type input "0.029172"
type input "22"
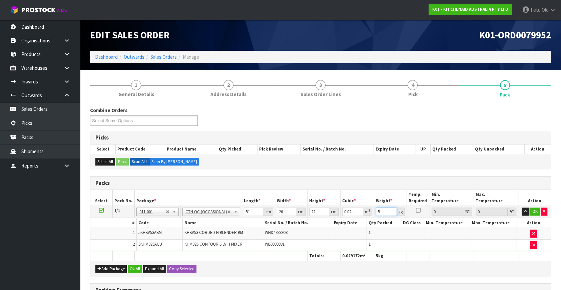
type input "5"
click button "OK" at bounding box center [534, 211] width 9 height 8
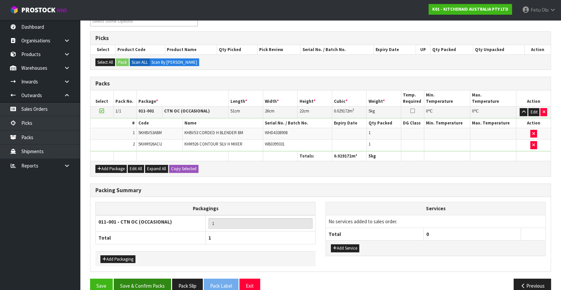
scroll to position [110, 0]
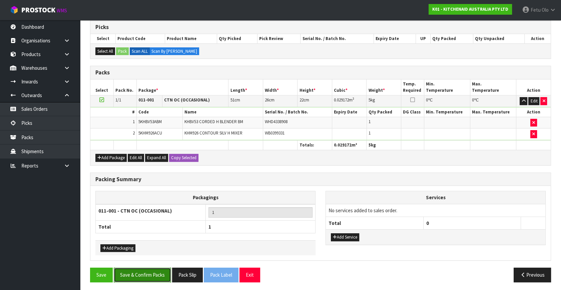
click at [157, 274] on button "Save & Confirm Packs" at bounding box center [142, 274] width 57 height 14
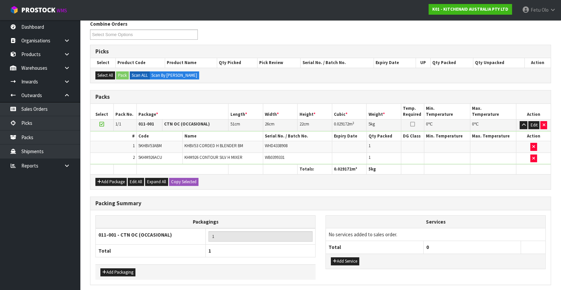
scroll to position [0, 0]
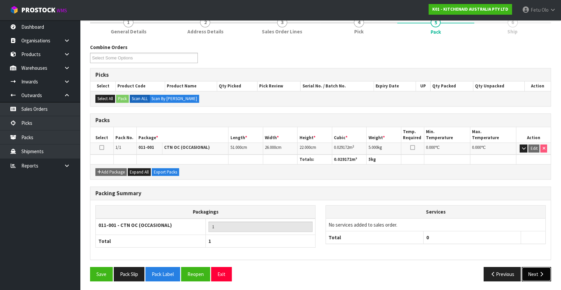
click at [533, 268] on button "Next" at bounding box center [536, 274] width 29 height 14
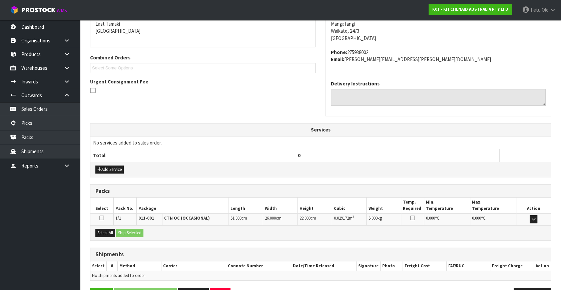
scroll to position [164, 0]
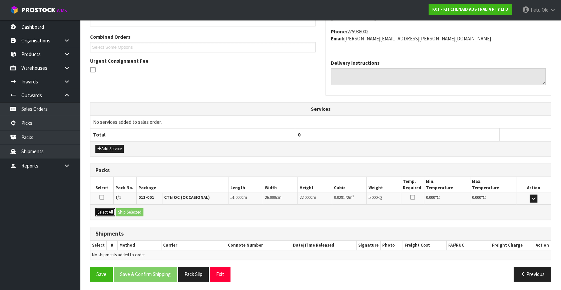
click at [107, 208] on button "Select All" at bounding box center [105, 212] width 20 height 8
drag, startPoint x: 113, startPoint y: 207, endPoint x: 123, endPoint y: 209, distance: 11.0
click at [118, 208] on div "Select All Ship Selected" at bounding box center [320, 211] width 460 height 15
click at [124, 209] on button "Ship Selected" at bounding box center [129, 212] width 27 height 8
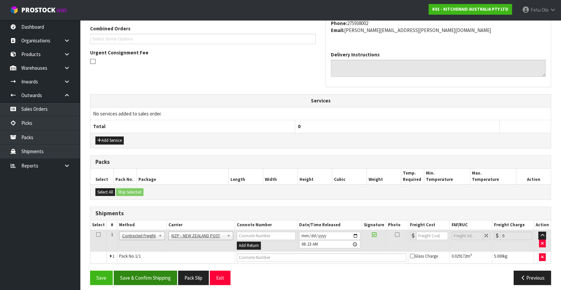
scroll to position [176, 0]
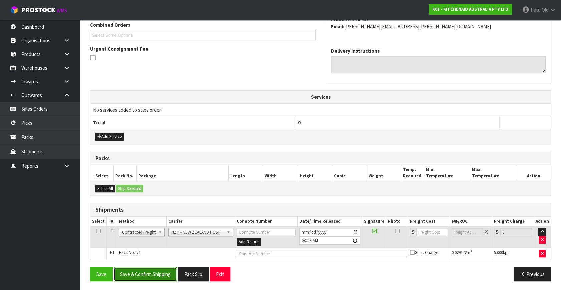
click at [150, 270] on button "Save & Confirm Shipping" at bounding box center [145, 274] width 63 height 14
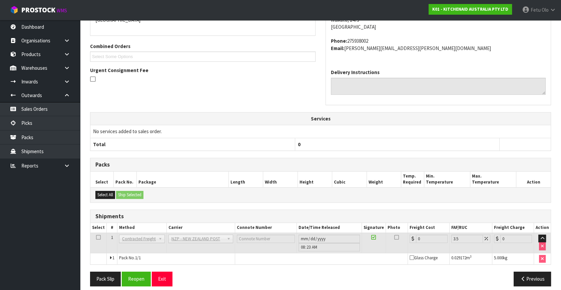
scroll to position [167, 0]
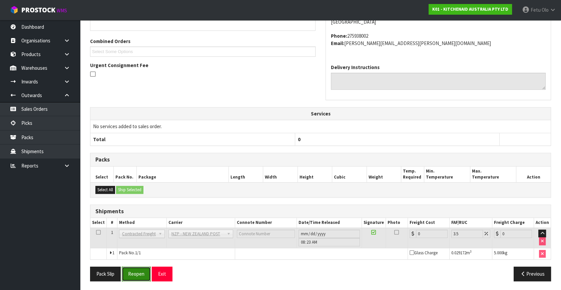
click at [126, 276] on button "Reopen" at bounding box center [136, 273] width 29 height 14
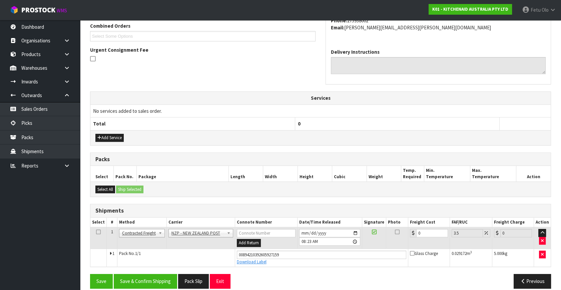
scroll to position [182, 0]
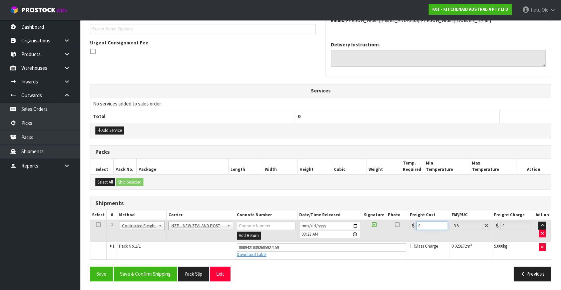
drag, startPoint x: 424, startPoint y: 227, endPoint x: 391, endPoint y: 231, distance: 33.6
click at [391, 231] on tr "1 Client Local Pickup Customer Local Pickup Company Freight Contracted Freight …" at bounding box center [320, 231] width 460 height 22
type input "8"
type input "8.28"
type input "8.9"
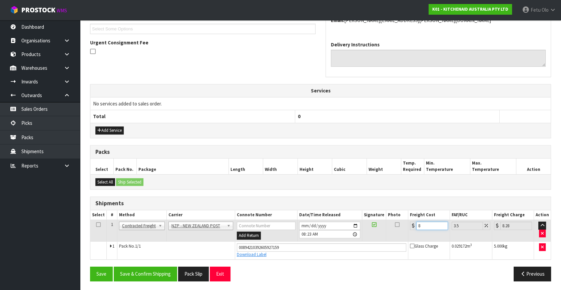
type input "9.21"
type input "8.92"
type input "9.23"
type input "8.92"
click at [152, 266] on button "Save & Confirm Shipping" at bounding box center [145, 273] width 63 height 14
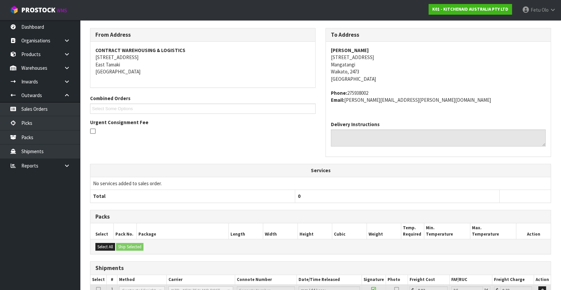
scroll to position [0, 0]
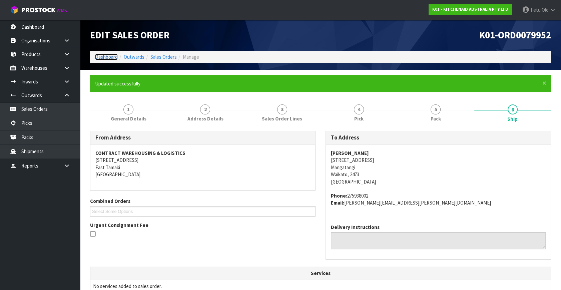
click at [105, 58] on link "Dashboard" at bounding box center [106, 57] width 23 height 6
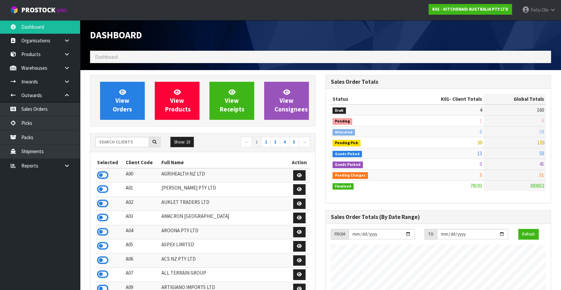
scroll to position [30, 0]
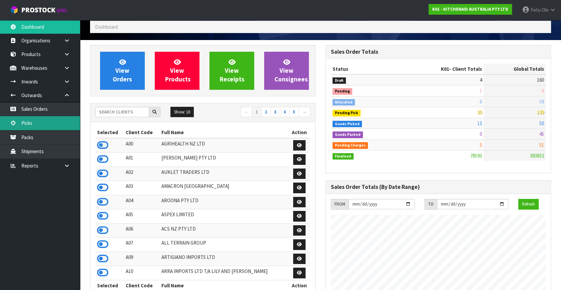
click at [32, 126] on link "Picks" at bounding box center [40, 123] width 80 height 14
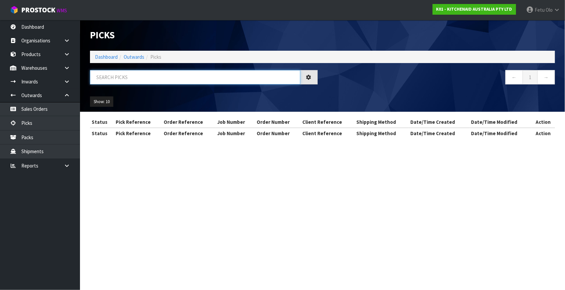
click at [126, 78] on input "text" at bounding box center [195, 77] width 210 height 14
type input "79998"
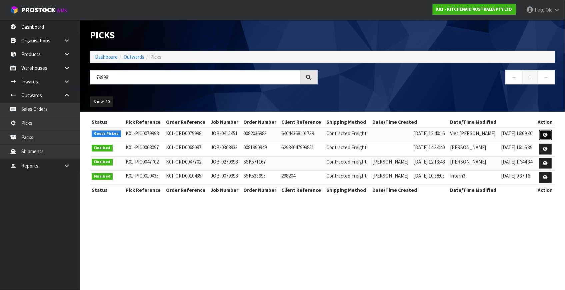
click at [541, 133] on link at bounding box center [546, 135] width 12 height 11
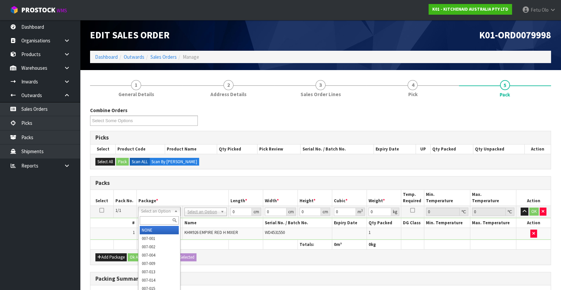
click at [154, 221] on input "text" at bounding box center [159, 220] width 39 height 8
type input "011"
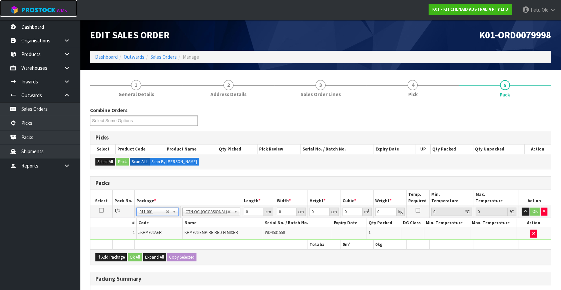
type input "1.6"
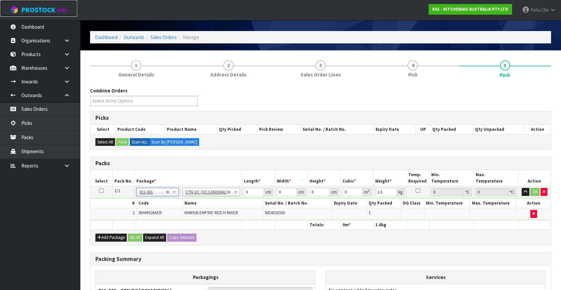
scroll to position [30, 0]
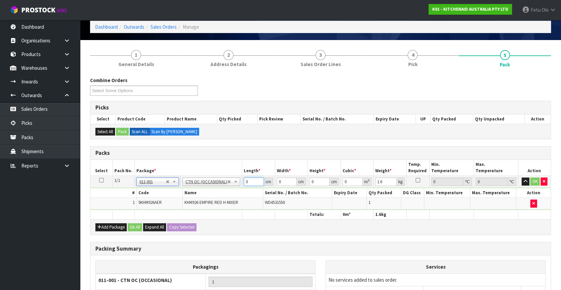
drag, startPoint x: 234, startPoint y: 189, endPoint x: 222, endPoint y: 194, distance: 13.3
click at [222, 193] on tbody "1/1 NONE 007-001 007-002 007-004 007-009 007-013 007-014 007-015 007-017 007-01…" at bounding box center [320, 193] width 460 height 34
type input "30"
type input "26"
type input "2"
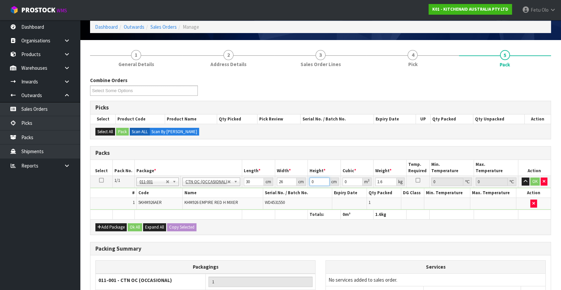
type input "0.00156"
type input "22"
type input "0.01716"
type input "22"
type input "2"
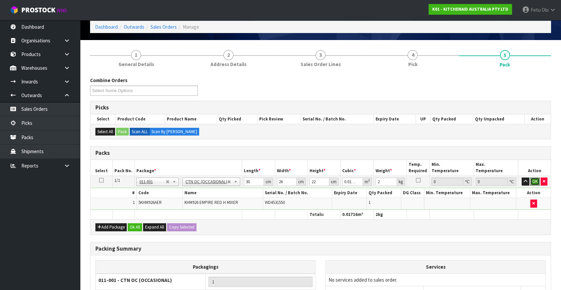
click button "OK" at bounding box center [534, 181] width 9 height 8
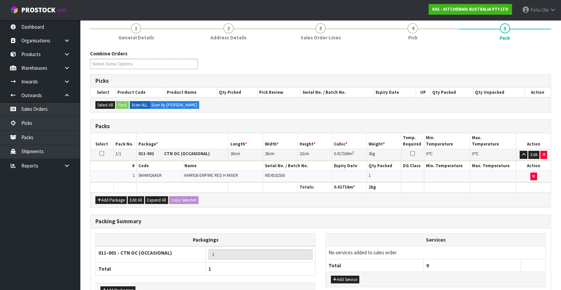
scroll to position [99, 0]
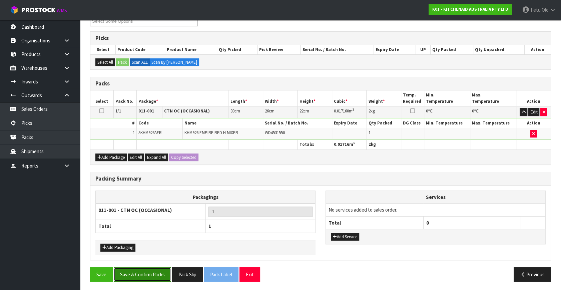
click at [132, 274] on button "Save & Confirm Packs" at bounding box center [142, 274] width 57 height 14
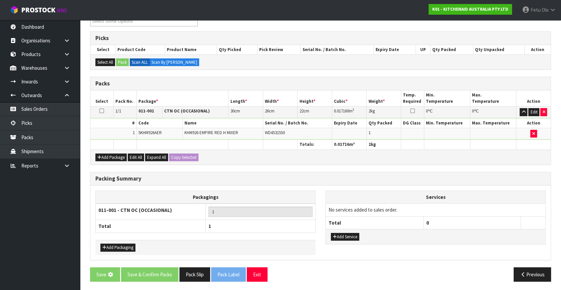
scroll to position [0, 0]
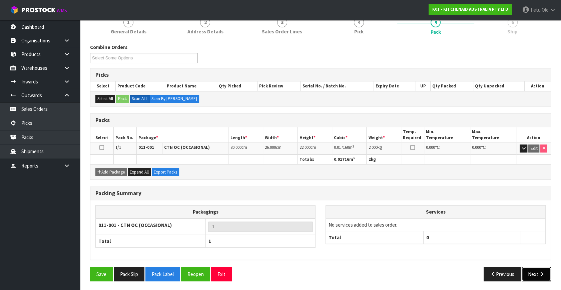
click at [544, 272] on icon "button" at bounding box center [541, 273] width 6 height 5
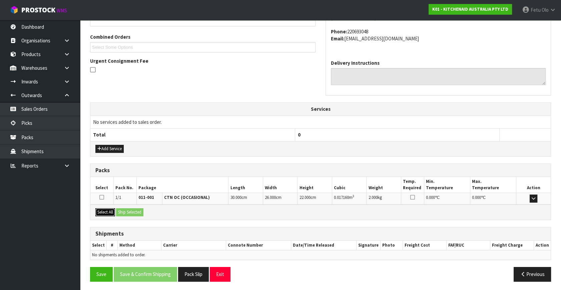
click at [105, 208] on button "Select All" at bounding box center [105, 212] width 20 height 8
click at [138, 212] on button "Ship Selected" at bounding box center [129, 212] width 27 height 8
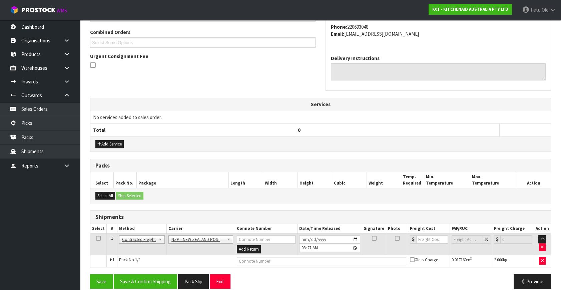
scroll to position [176, 0]
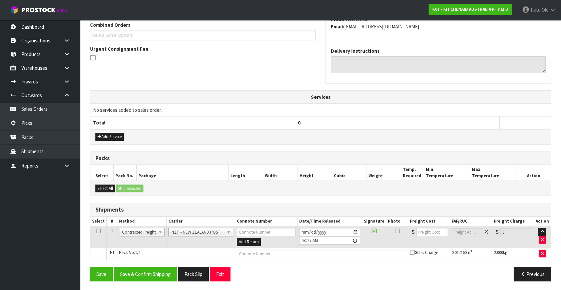
click at [158, 263] on div "From Address CONTRACT WAREHOUSING & LOGISTICS 17 Allens Road East Tamaki Auckla…" at bounding box center [320, 121] width 461 height 332
click at [160, 272] on button "Save & Confirm Shipping" at bounding box center [145, 274] width 63 height 14
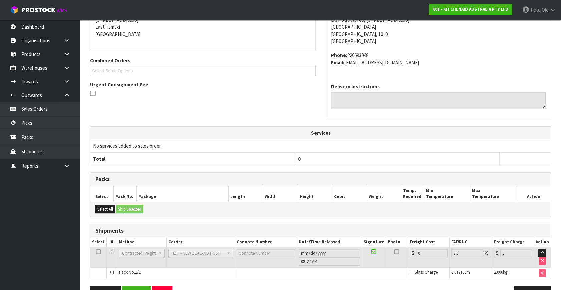
scroll to position [167, 0]
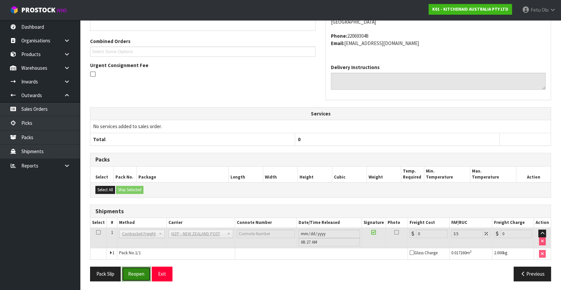
click at [140, 272] on button "Reopen" at bounding box center [136, 273] width 29 height 14
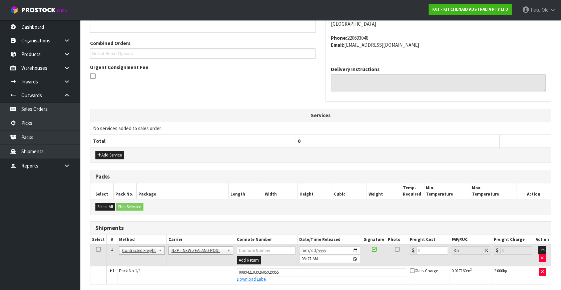
scroll to position [160, 0]
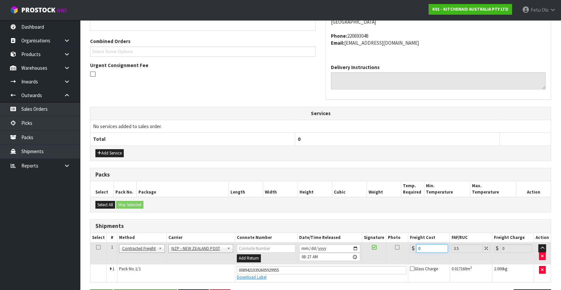
drag, startPoint x: 423, startPoint y: 248, endPoint x: 340, endPoint y: 262, distance: 84.5
click at [340, 262] on tbody "1 Client Local Pickup Customer Local Pickup Company Freight Contracted Freight …" at bounding box center [320, 261] width 460 height 39
type input "4"
type input "4.14"
type input "4.3"
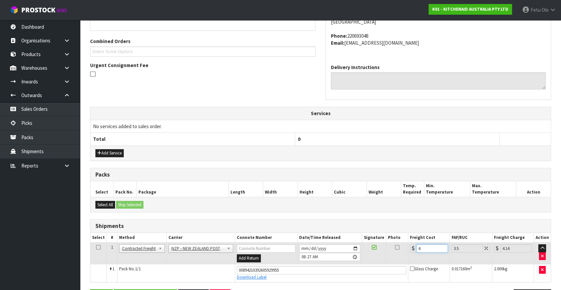
type input "4.45"
type input "4.33"
type input "4.48"
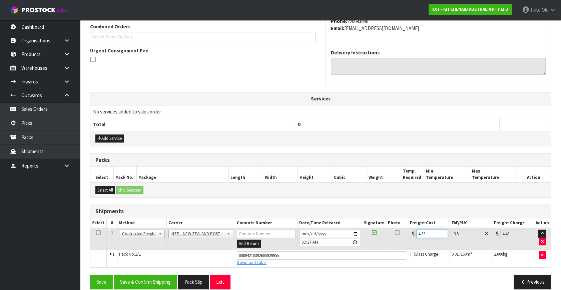
scroll to position [182, 0]
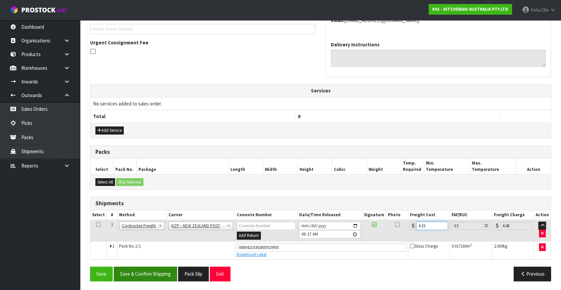
type input "4.33"
click at [151, 270] on button "Save & Confirm Shipping" at bounding box center [145, 273] width 63 height 14
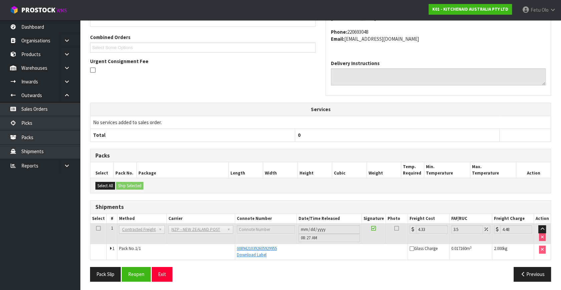
scroll to position [164, 0]
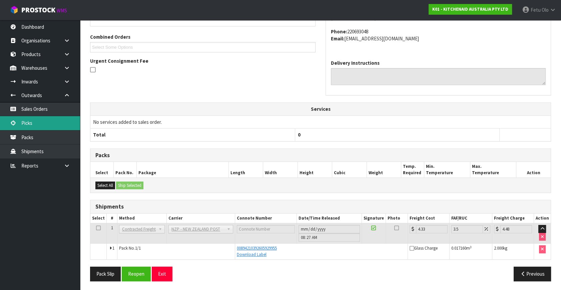
click at [48, 124] on link "Picks" at bounding box center [40, 123] width 80 height 14
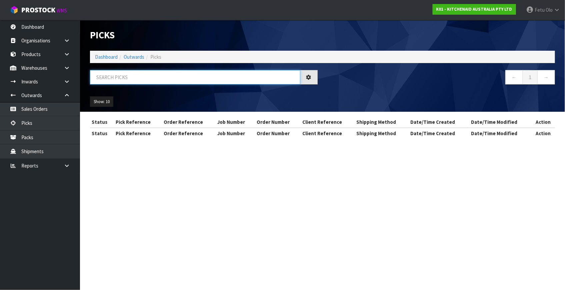
click at [163, 75] on input "text" at bounding box center [195, 77] width 210 height 14
type input "79984"
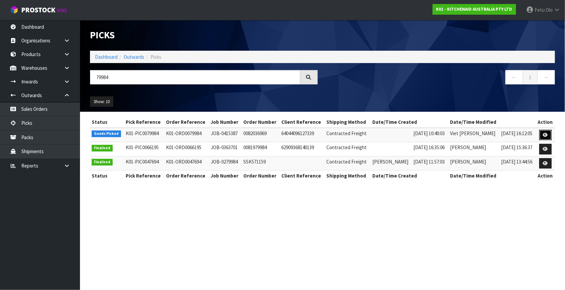
click at [541, 134] on link at bounding box center [546, 135] width 12 height 11
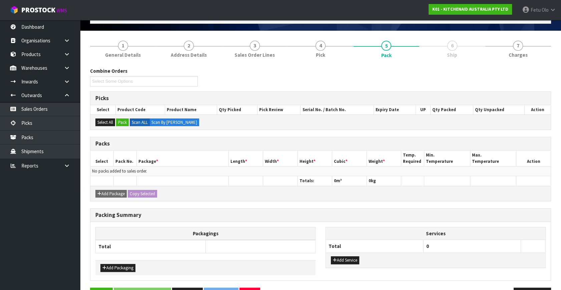
scroll to position [60, 0]
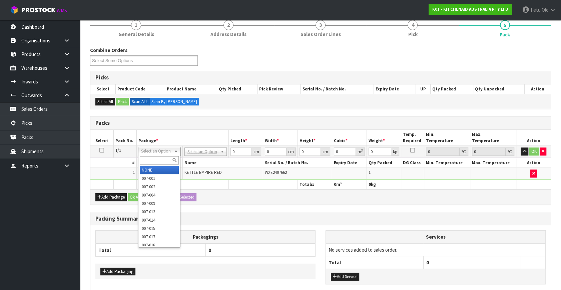
click at [155, 161] on input "text" at bounding box center [159, 160] width 39 height 8
type input "011"
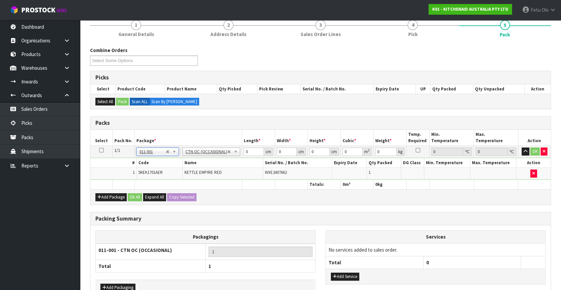
type input "2"
drag, startPoint x: 247, startPoint y: 151, endPoint x: 220, endPoint y: 160, distance: 28.4
click at [220, 160] on tbody "1/1 NONE 007-001 007-002 007-004 007-009 007-013 007-014 007-015 007-017 007-01…" at bounding box center [320, 163] width 460 height 34
drag, startPoint x: 254, startPoint y: 151, endPoint x: 216, endPoint y: 166, distance: 40.6
click at [216, 166] on tbody "1/1 NONE 007-001 007-002 007-004 007-009 007-013 007-014 007-015 007-017 007-01…" at bounding box center [320, 163] width 460 height 34
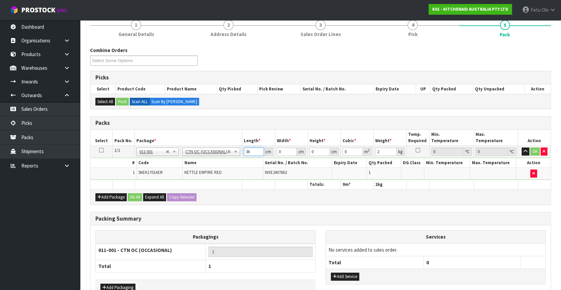
type input "36"
type input "22"
type input "2"
type input "0.001584"
type input "28"
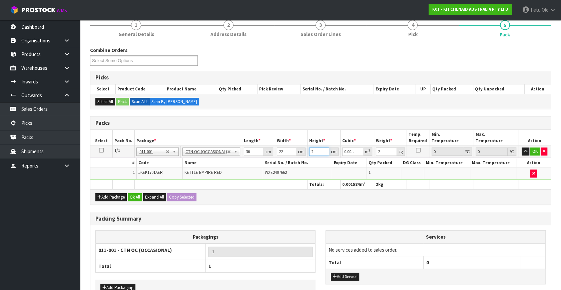
type input "0.022176"
type input "28"
type input "3"
click button "OK" at bounding box center [534, 151] width 9 height 8
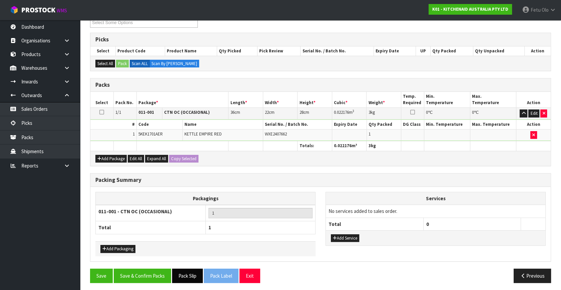
scroll to position [99, 0]
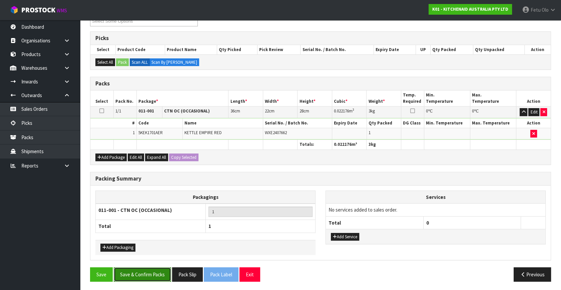
click at [161, 272] on button "Save & Confirm Packs" at bounding box center [142, 274] width 57 height 14
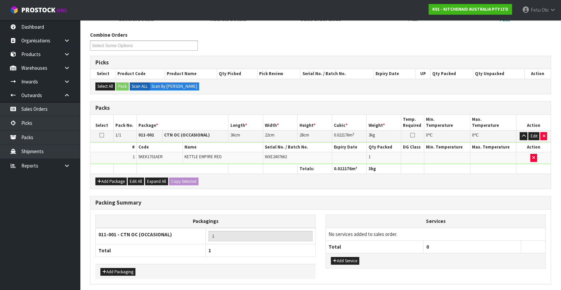
scroll to position [0, 0]
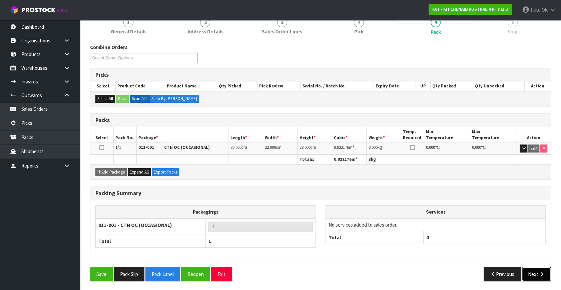
click at [537, 271] on button "Next" at bounding box center [536, 274] width 29 height 14
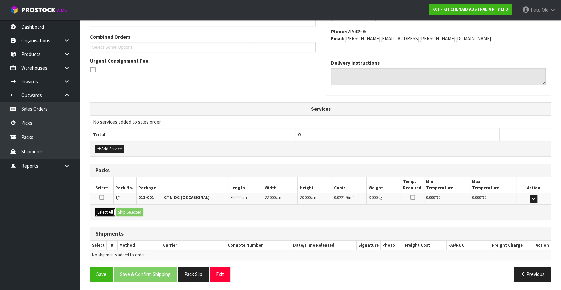
drag, startPoint x: 105, startPoint y: 210, endPoint x: 118, endPoint y: 210, distance: 13.3
click at [105, 210] on button "Select All" at bounding box center [105, 212] width 20 height 8
click at [118, 210] on button "Ship Selected" at bounding box center [129, 212] width 27 height 8
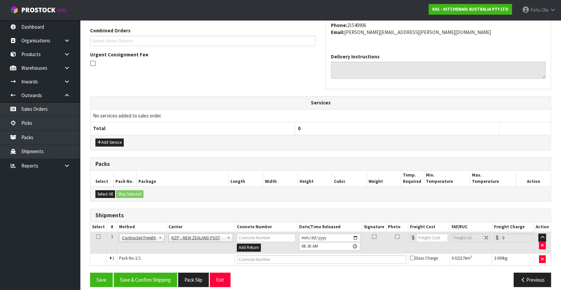
scroll to position [176, 0]
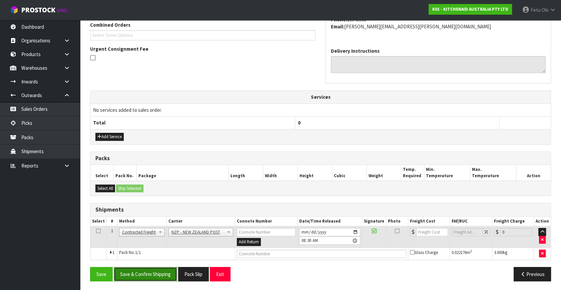
click at [157, 267] on button "Save & Confirm Shipping" at bounding box center [145, 274] width 63 height 14
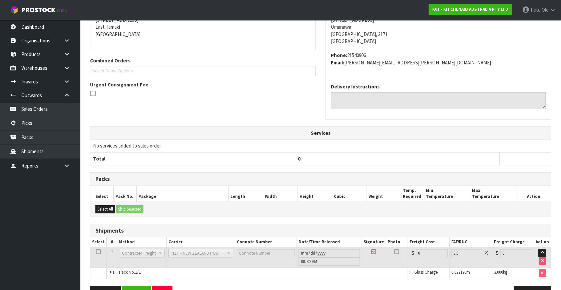
scroll to position [167, 0]
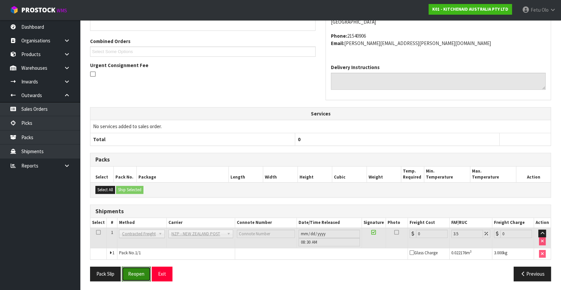
drag, startPoint x: 141, startPoint y: 271, endPoint x: 215, endPoint y: 277, distance: 74.3
click at [141, 271] on button "Reopen" at bounding box center [136, 273] width 29 height 14
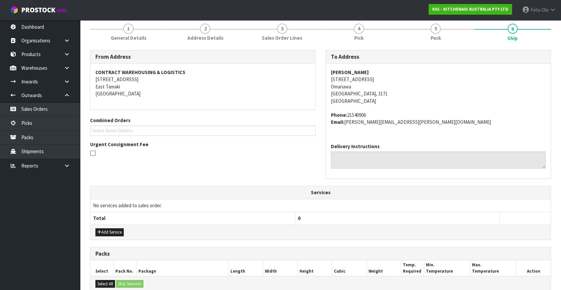
scroll to position [182, 0]
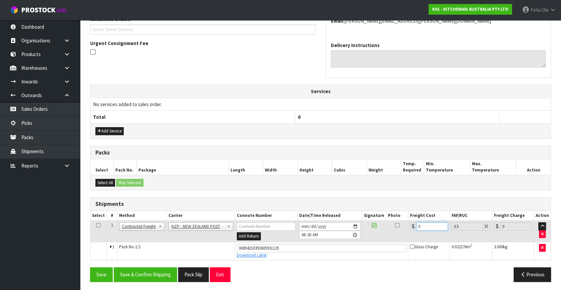
click at [365, 237] on tr "1 Client Local Pickup Customer Local Pickup Company Freight Contracted Freight …" at bounding box center [320, 231] width 460 height 22
type input "1"
type input "1.03"
type input "13"
type input "13.45"
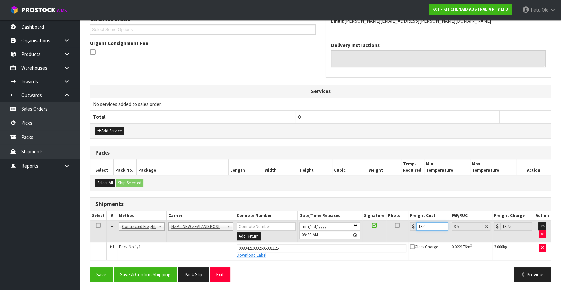
type input "13.04"
type input "13.5"
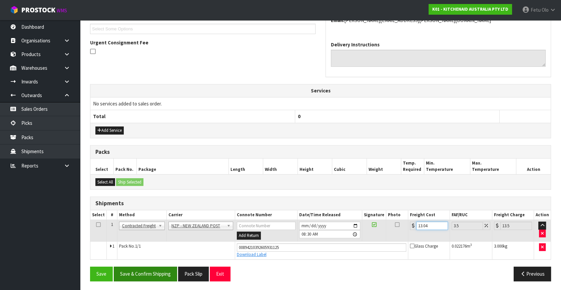
type input "13.04"
click at [151, 272] on button "Save & Confirm Shipping" at bounding box center [145, 273] width 63 height 14
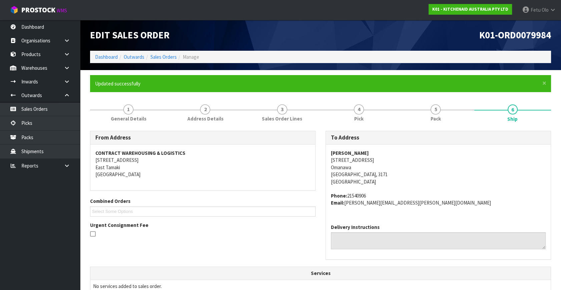
scroll to position [164, 0]
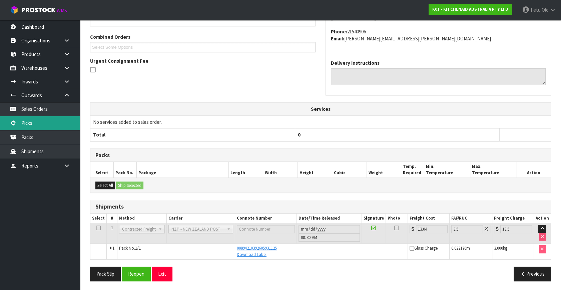
drag, startPoint x: 35, startPoint y: 124, endPoint x: 83, endPoint y: 116, distance: 48.4
click at [35, 124] on link "Picks" at bounding box center [40, 123] width 80 height 14
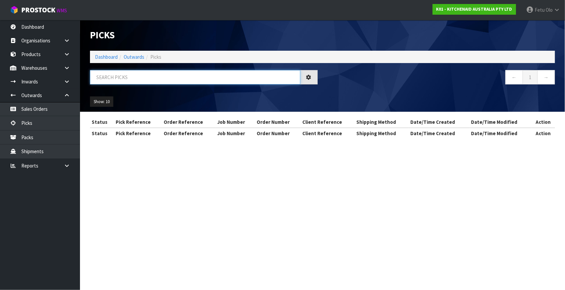
click at [150, 74] on input "text" at bounding box center [195, 77] width 210 height 14
type input "79993"
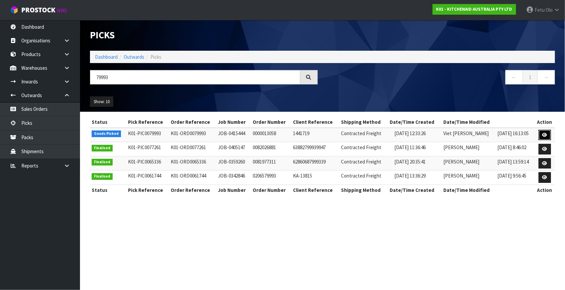
click at [544, 134] on icon at bounding box center [545, 135] width 5 height 4
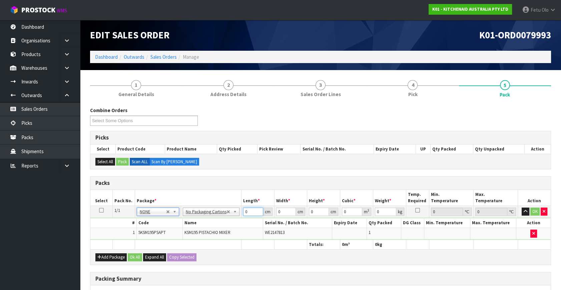
drag, startPoint x: 247, startPoint y: 212, endPoint x: 226, endPoint y: 225, distance: 24.6
click at [226, 225] on tbody "1/1 NONE 007-001 007-002 007-004 007-009 007-013 007-014 007-015 007-017 007-01…" at bounding box center [320, 223] width 460 height 34
type input "42"
type input "29"
type input "4"
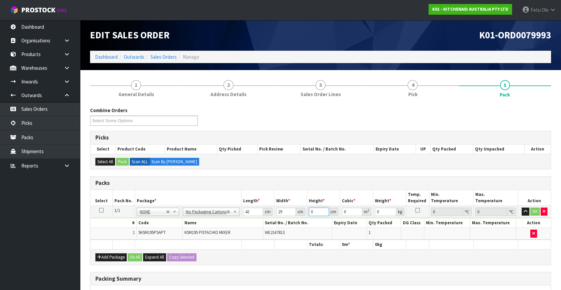
type input "0.004872"
type input "4"
type input "3"
click at [281, 213] on input "29" at bounding box center [286, 211] width 20 height 8
type input "43"
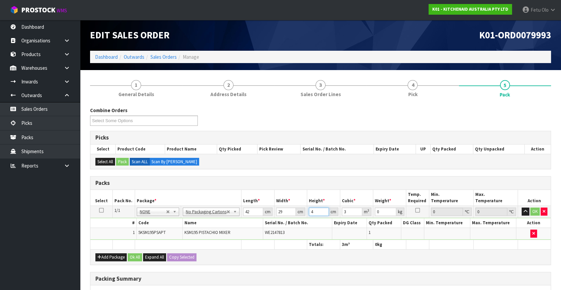
type input "0.052374"
type input "43"
type input "13"
click button "OK" at bounding box center [534, 211] width 9 height 8
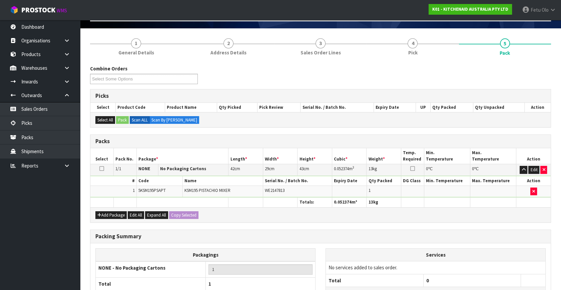
scroll to position [99, 0]
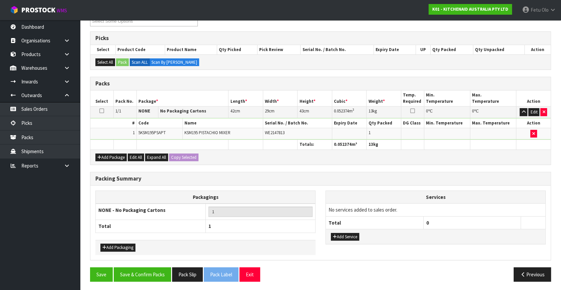
click at [155, 263] on div "Packing Summary Packagings NONE - No Packaging Cartons 1 Total 1 Add Packaging …" at bounding box center [320, 219] width 471 height 95
click at [157, 270] on button "Save & Confirm Packs" at bounding box center [142, 274] width 57 height 14
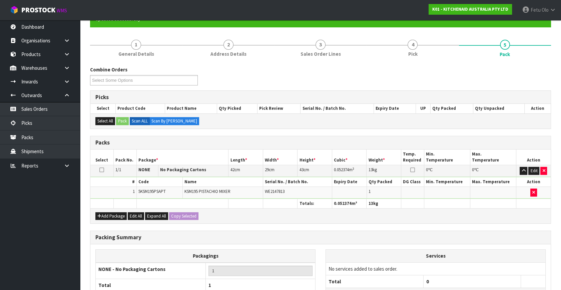
scroll to position [87, 0]
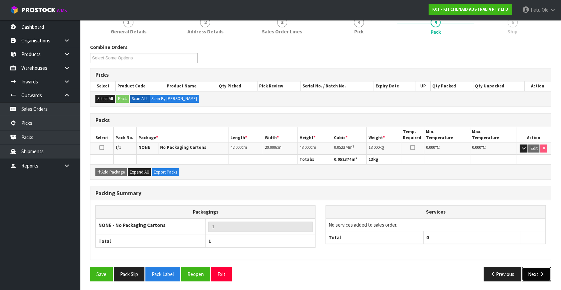
click at [535, 272] on button "Next" at bounding box center [536, 274] width 29 height 14
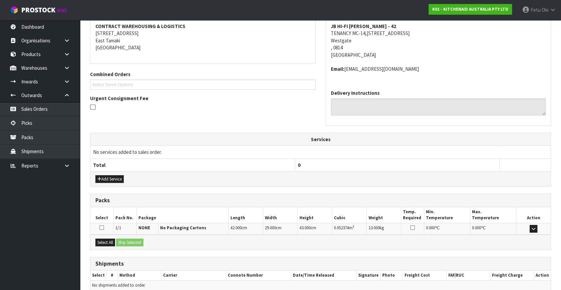
scroll to position [157, 0]
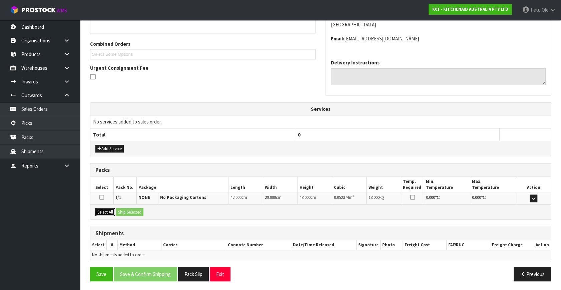
drag, startPoint x: 106, startPoint y: 210, endPoint x: 130, endPoint y: 209, distance: 24.0
click at [107, 210] on button "Select All" at bounding box center [105, 212] width 20 height 8
click at [130, 209] on button "Ship Selected" at bounding box center [129, 212] width 27 height 8
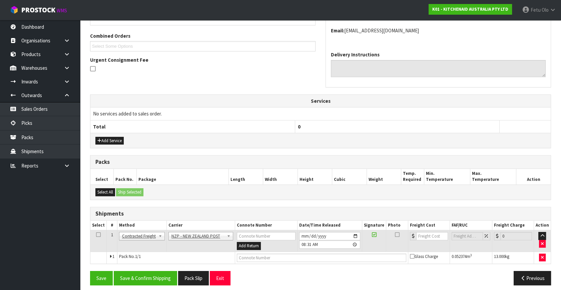
scroll to position [169, 0]
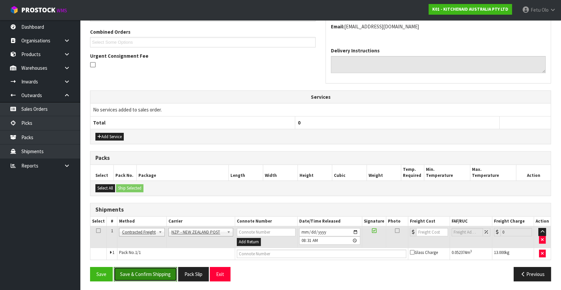
click at [157, 268] on button "Save & Confirm Shipping" at bounding box center [145, 274] width 63 height 14
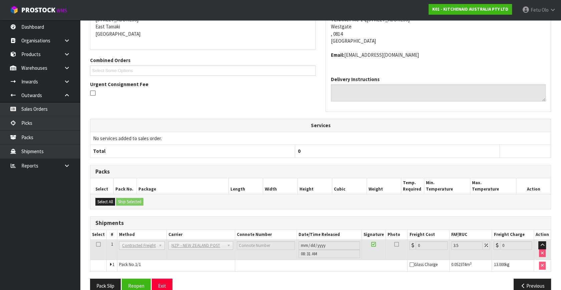
scroll to position [160, 0]
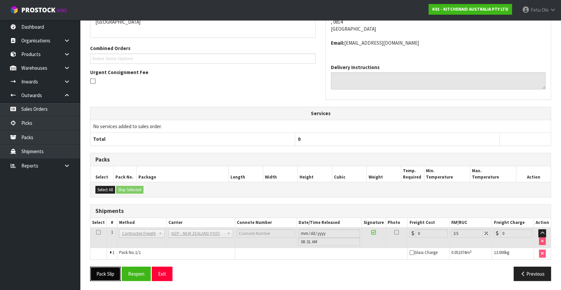
click at [112, 273] on button "Pack Slip" at bounding box center [105, 273] width 31 height 14
click at [131, 269] on button "Reopen" at bounding box center [136, 273] width 29 height 14
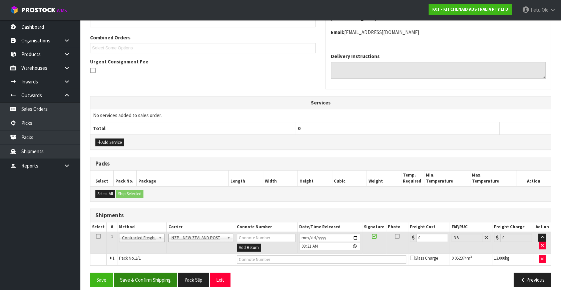
scroll to position [169, 0]
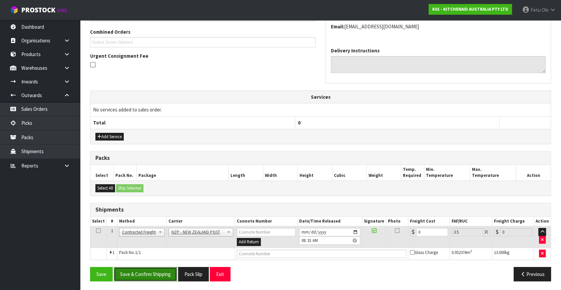
click at [154, 278] on button "Save & Confirm Shipping" at bounding box center [145, 274] width 63 height 14
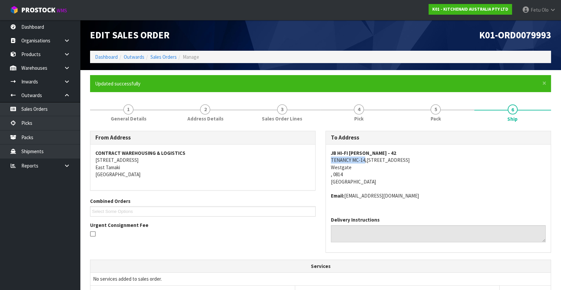
drag, startPoint x: 364, startPoint y: 160, endPoint x: 327, endPoint y: 161, distance: 37.4
click at [327, 161] on div "JB HI-FI JB WESTGATE - 42 TENANCY MC-14,33-47 NORTHSIDE DRIVE Westgate , 0814 N…" at bounding box center [438, 177] width 225 height 67
copy address "TENANCY MC-14"
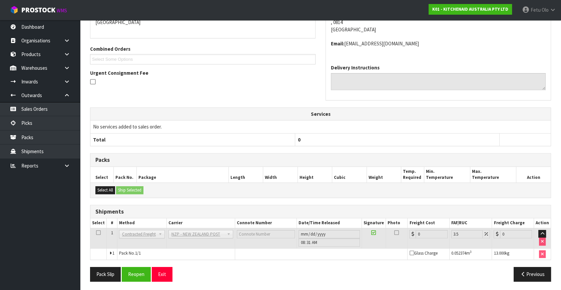
scroll to position [153, 0]
click at [139, 272] on button "Reopen" at bounding box center [136, 273] width 29 height 14
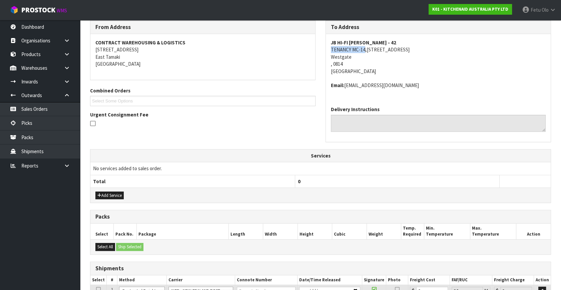
scroll to position [175, 0]
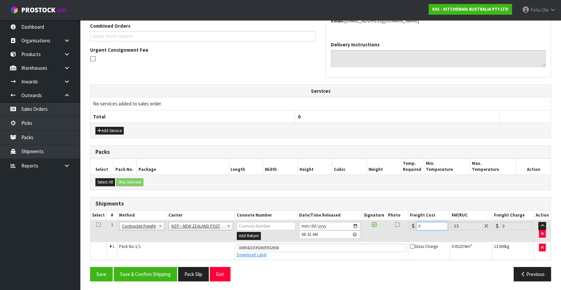
drag, startPoint x: 426, startPoint y: 225, endPoint x: 351, endPoint y: 248, distance: 78.2
click at [351, 248] on tbody "1 Client Local Pickup Customer Local Pickup Company Freight Contracted Freight …" at bounding box center [320, 239] width 460 height 39
type input "4"
type input "4.14"
type input "4.3"
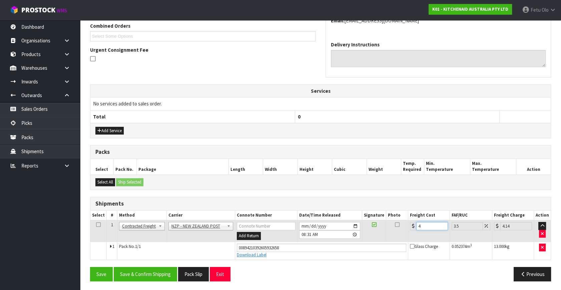
type input "4.45"
type input "4.33"
type input "4.48"
type input "4.33"
click at [148, 279] on button "Save & Confirm Shipping" at bounding box center [145, 274] width 63 height 14
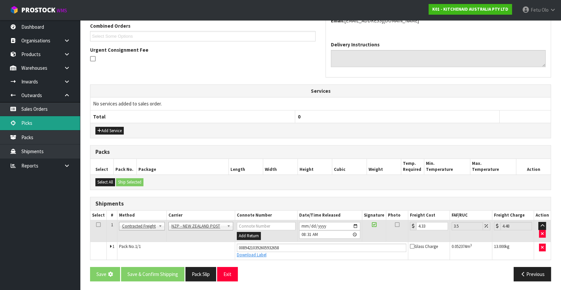
scroll to position [0, 0]
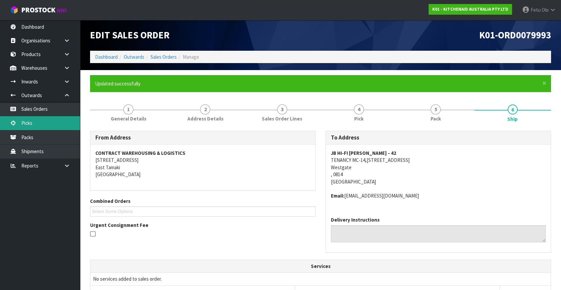
drag, startPoint x: 33, startPoint y: 118, endPoint x: 39, endPoint y: 117, distance: 5.9
click at [33, 118] on link "Picks" at bounding box center [40, 123] width 80 height 14
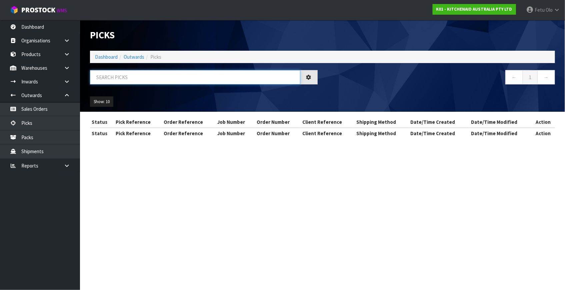
click at [135, 74] on input "text" at bounding box center [195, 77] width 210 height 14
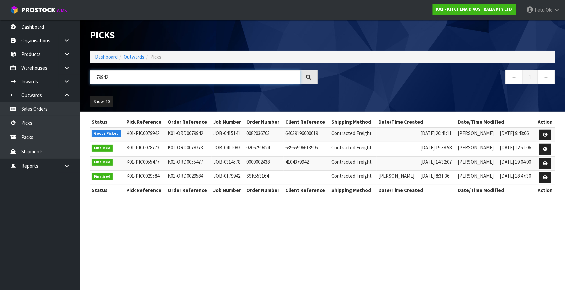
type input "79942"
click at [543, 135] on icon at bounding box center [545, 135] width 5 height 4
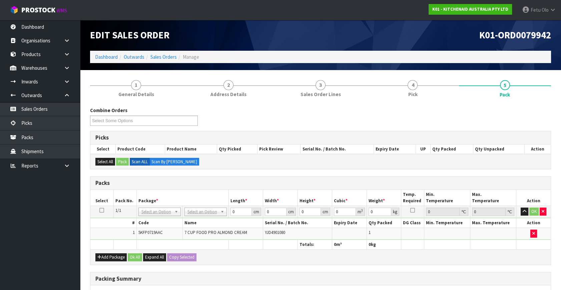
drag, startPoint x: 158, startPoint y: 212, endPoint x: 152, endPoint y: 221, distance: 11.2
click at [152, 222] on input "text" at bounding box center [159, 220] width 39 height 8
type input "011-084"
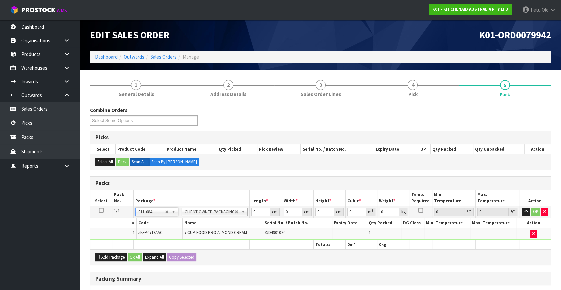
type input "4.3"
click at [184, 257] on div "Packs Select Pack No. Package * Length * Width * Height * Cubic * Weight * Temp…" at bounding box center [320, 220] width 461 height 88
type input "52"
type input "28"
type input "3"
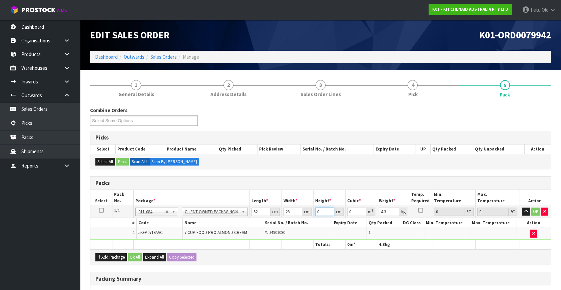
type input "0.004368"
type input "34"
type input "0.049504"
type input "34"
type input "6"
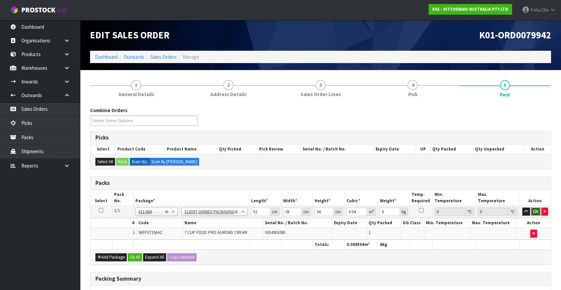
click button "OK" at bounding box center [535, 211] width 9 height 8
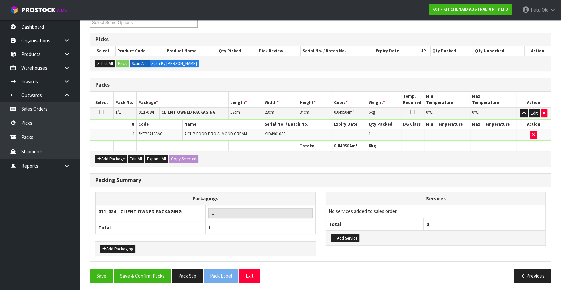
scroll to position [99, 0]
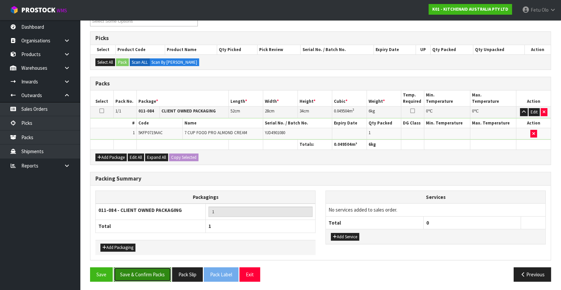
click at [133, 275] on button "Save & Confirm Packs" at bounding box center [142, 274] width 57 height 14
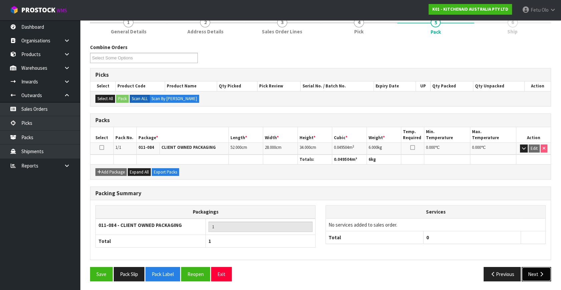
click at [537, 269] on button "Next" at bounding box center [536, 274] width 29 height 14
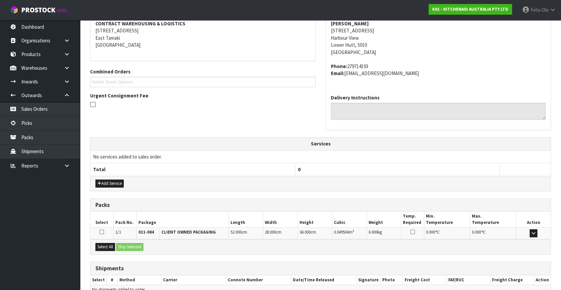
scroll to position [164, 0]
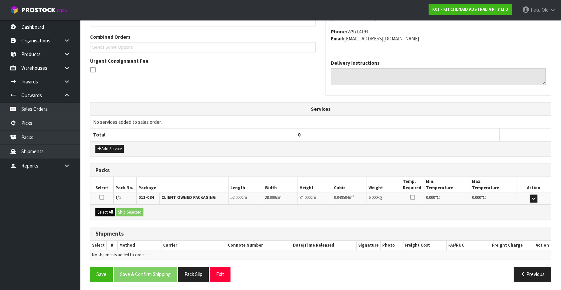
click at [108, 215] on div "Select All Ship Selected" at bounding box center [320, 211] width 460 height 15
drag, startPoint x: 105, startPoint y: 210, endPoint x: 119, endPoint y: 210, distance: 13.7
click at [110, 210] on button "Select All" at bounding box center [105, 212] width 20 height 8
drag, startPoint x: 119, startPoint y: 210, endPoint x: 124, endPoint y: 212, distance: 5.8
click at [121, 210] on button "Ship Selected" at bounding box center [129, 212] width 27 height 8
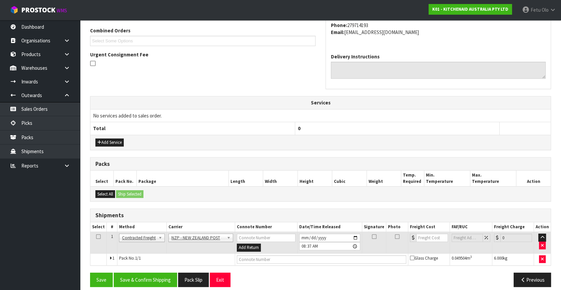
scroll to position [176, 0]
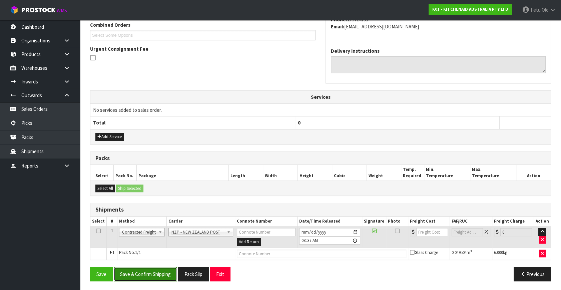
drag, startPoint x: 156, startPoint y: 274, endPoint x: 153, endPoint y: 276, distance: 4.5
click at [156, 273] on button "Save & Confirm Shipping" at bounding box center [145, 274] width 63 height 14
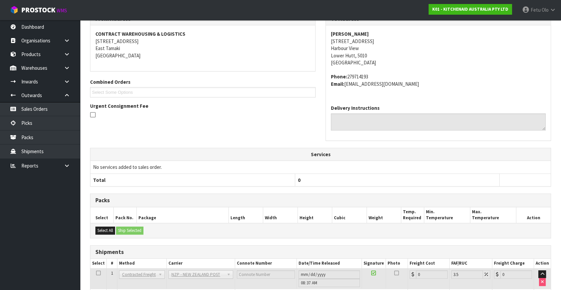
scroll to position [167, 0]
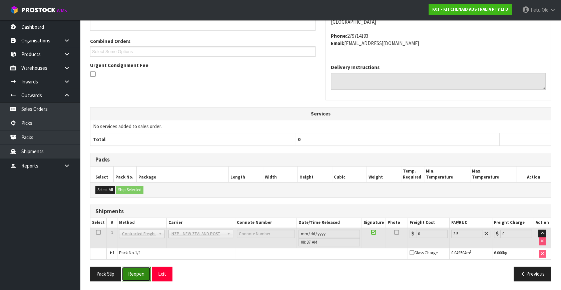
click at [141, 269] on button "Reopen" at bounding box center [136, 273] width 29 height 14
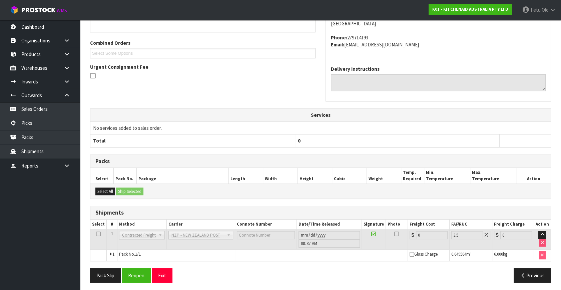
scroll to position [160, 0]
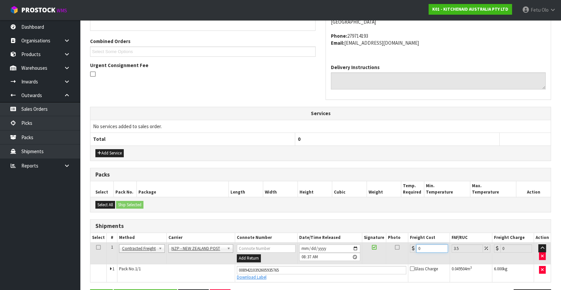
drag, startPoint x: 378, startPoint y: 266, endPoint x: 351, endPoint y: 280, distance: 30.1
click at [351, 280] on tbody "1 Client Local Pickup Customer Local Pickup Company Freight Contracted Freight …" at bounding box center [320, 261] width 460 height 39
type input "8"
type input "8.28"
type input "8.4"
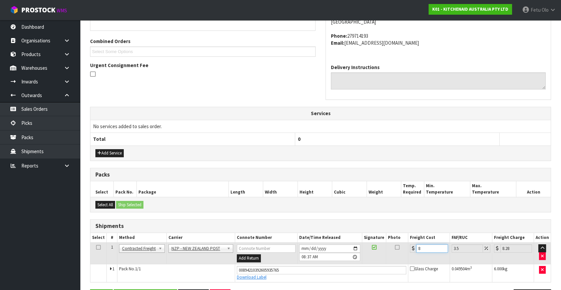
type input "8.69"
type input "8.45"
type input "8.75"
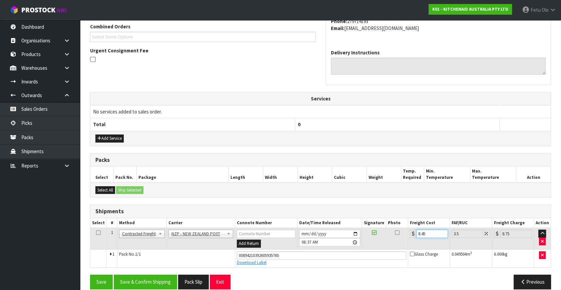
scroll to position [182, 0]
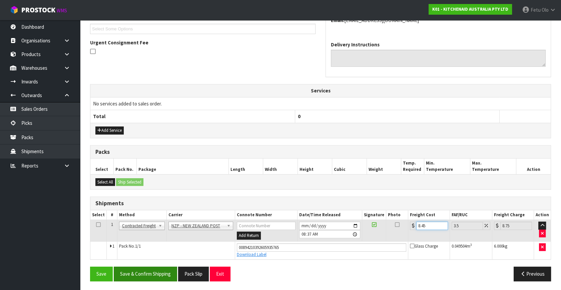
type input "8.45"
click at [146, 266] on button "Save & Confirm Shipping" at bounding box center [145, 273] width 63 height 14
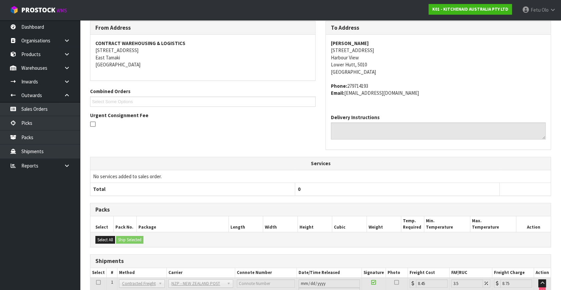
scroll to position [164, 0]
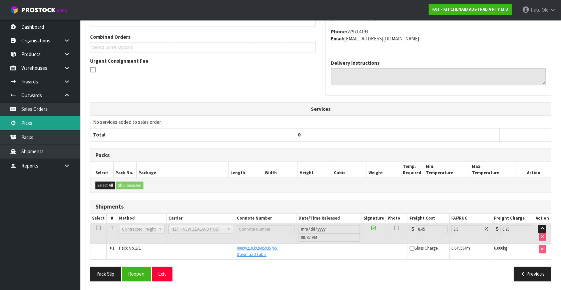
click at [43, 126] on link "Picks" at bounding box center [40, 123] width 80 height 14
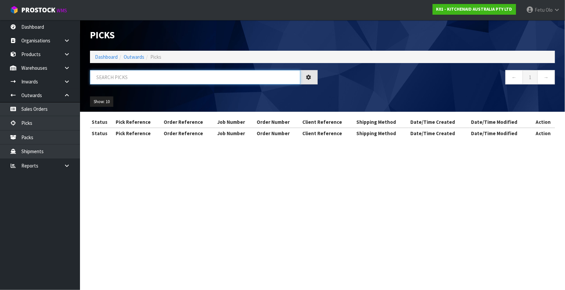
click at [146, 81] on input "text" at bounding box center [195, 77] width 210 height 14
type input "79947"
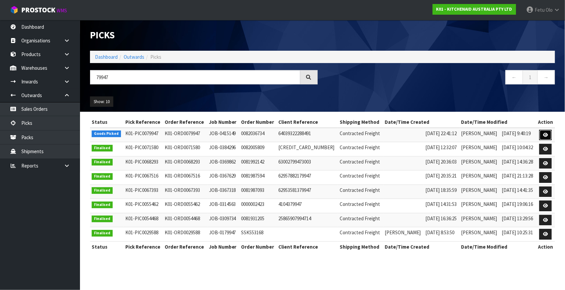
click at [544, 134] on icon at bounding box center [545, 135] width 5 height 4
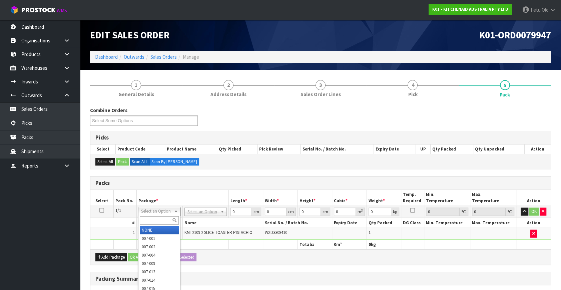
click at [156, 217] on input "text" at bounding box center [159, 220] width 39 height 8
type input "011"
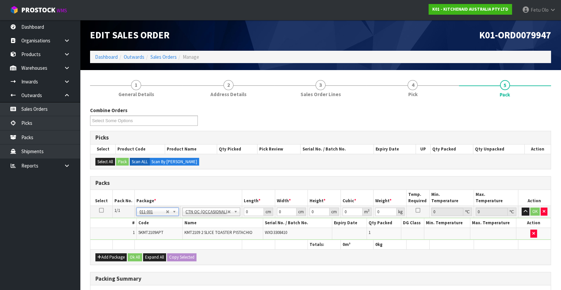
type input "3.06"
drag, startPoint x: 237, startPoint y: 216, endPoint x: 217, endPoint y: 224, distance: 21.4
click at [217, 224] on tbody "1/1 NONE 007-001 007-002 007-004 007-009 007-013 007-014 007-015 007-017 007-01…" at bounding box center [320, 223] width 460 height 34
type input "42"
type input "28"
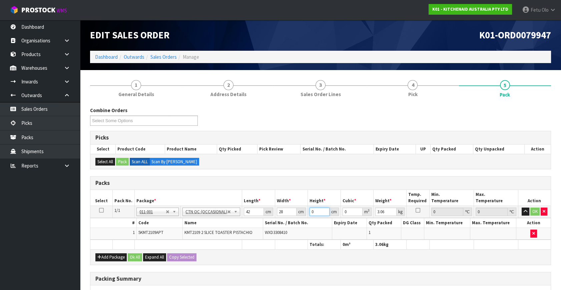
type input "2"
type input "0.002352"
type input "29"
type input "0.034104"
type input "29"
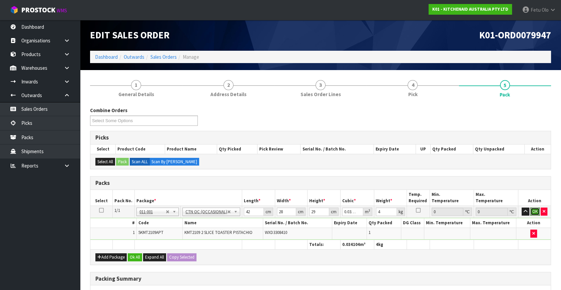
click button "OK" at bounding box center [534, 211] width 9 height 8
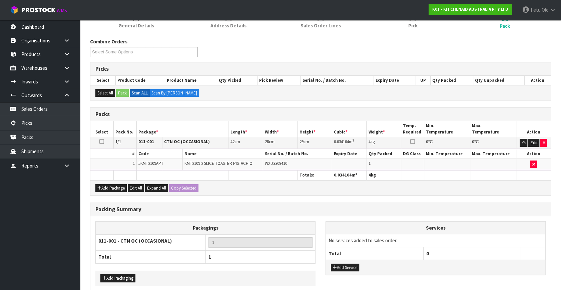
scroll to position [99, 0]
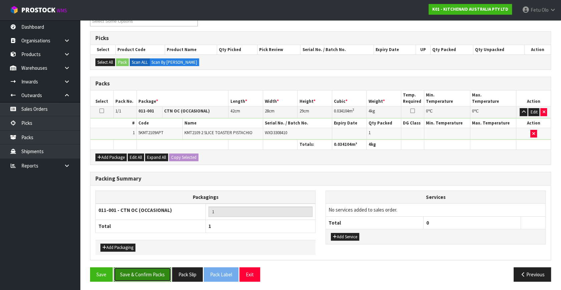
click at [148, 277] on button "Save & Confirm Packs" at bounding box center [142, 274] width 57 height 14
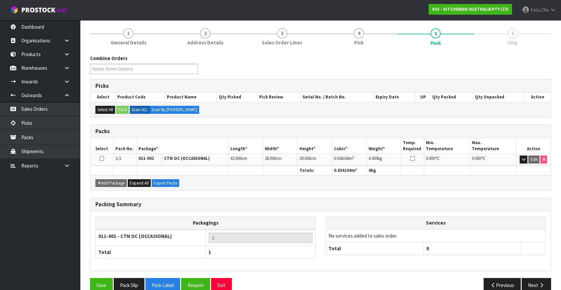
scroll to position [87, 0]
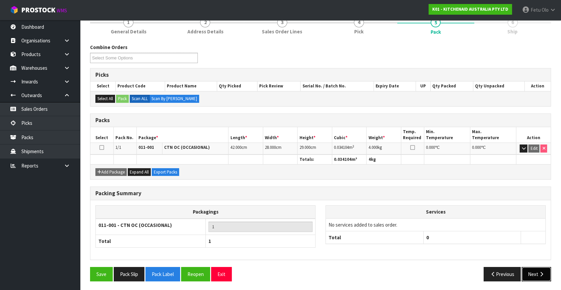
click at [542, 271] on icon "button" at bounding box center [541, 273] width 6 height 5
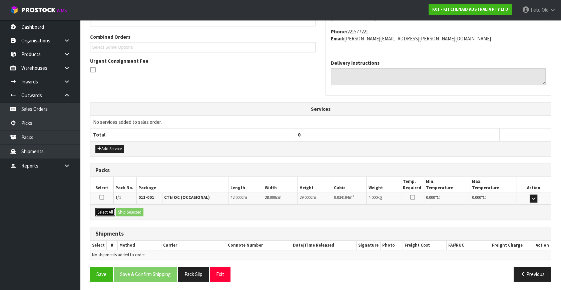
click at [101, 208] on button "Select All" at bounding box center [105, 212] width 20 height 8
click at [129, 209] on button "Ship Selected" at bounding box center [129, 212] width 27 height 8
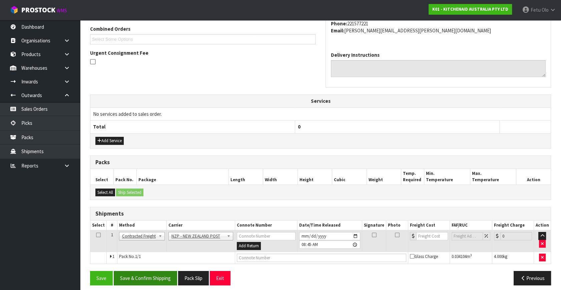
scroll to position [176, 0]
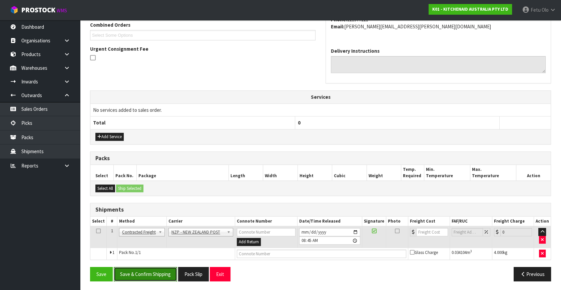
click at [159, 272] on button "Save & Confirm Shipping" at bounding box center [145, 274] width 63 height 14
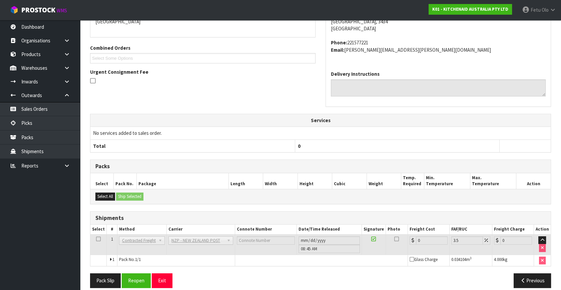
scroll to position [167, 0]
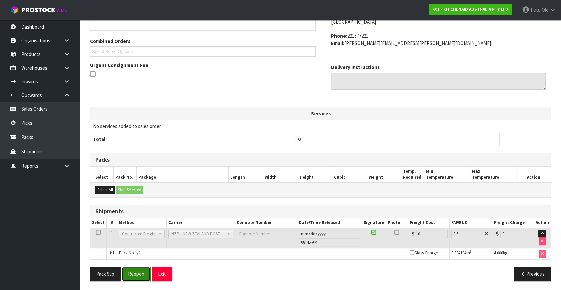
click at [130, 271] on button "Reopen" at bounding box center [136, 273] width 29 height 14
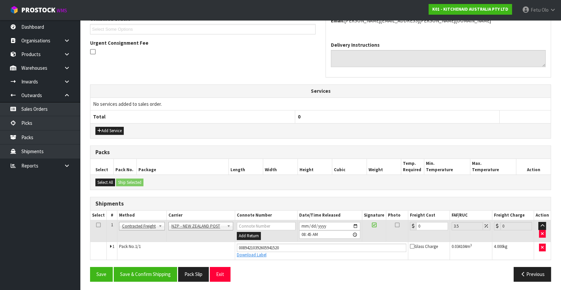
scroll to position [182, 0]
drag, startPoint x: 428, startPoint y: 223, endPoint x: 390, endPoint y: 249, distance: 46.2
click at [390, 249] on tbody "1 Client Local Pickup Customer Local Pickup Company Freight Contracted Freight …" at bounding box center [320, 239] width 460 height 39
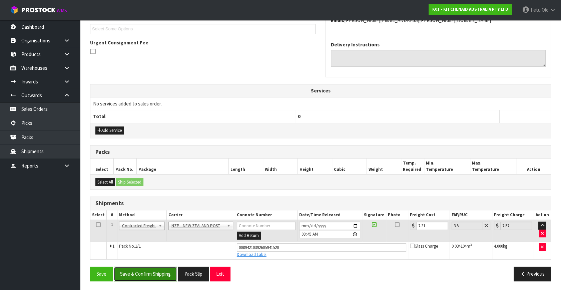
click at [150, 267] on button "Save & Confirm Shipping" at bounding box center [145, 273] width 63 height 14
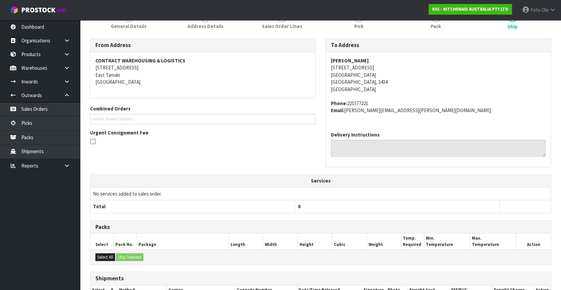
scroll to position [13, 0]
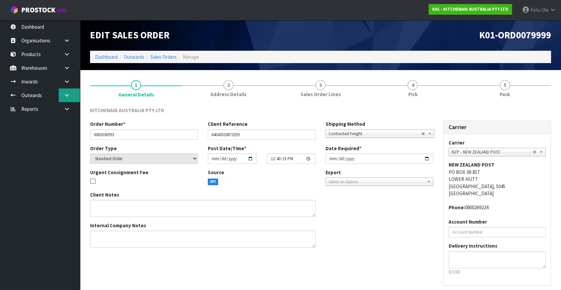
drag, startPoint x: 68, startPoint y: 95, endPoint x: 63, endPoint y: 100, distance: 6.4
click at [68, 95] on icon at bounding box center [67, 95] width 6 height 5
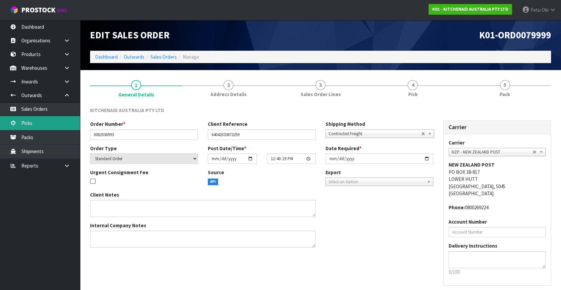
click at [29, 122] on link "Picks" at bounding box center [40, 123] width 80 height 14
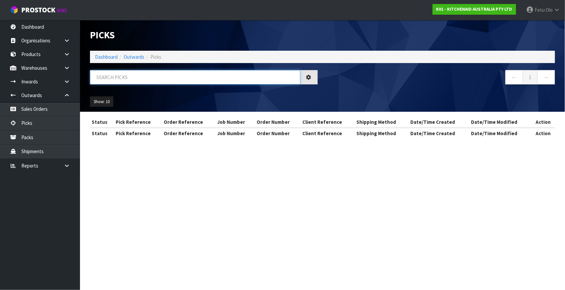
click at [140, 76] on input "text" at bounding box center [195, 77] width 210 height 14
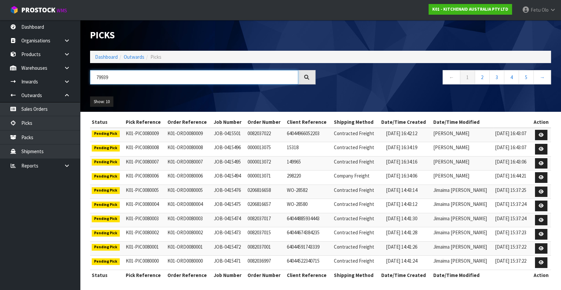
type input "79939"
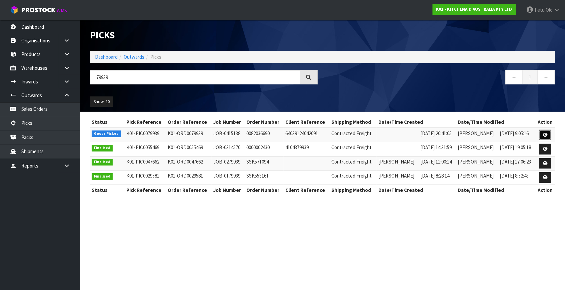
click at [544, 135] on icon at bounding box center [545, 135] width 5 height 4
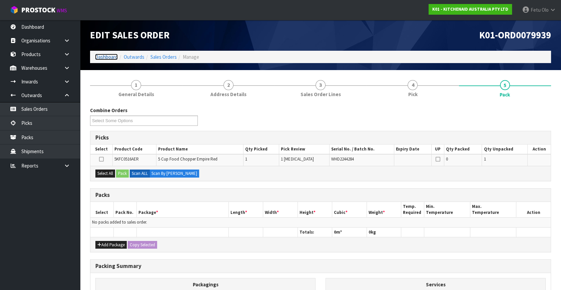
click at [109, 55] on link "Dashboard" at bounding box center [106, 57] width 23 height 6
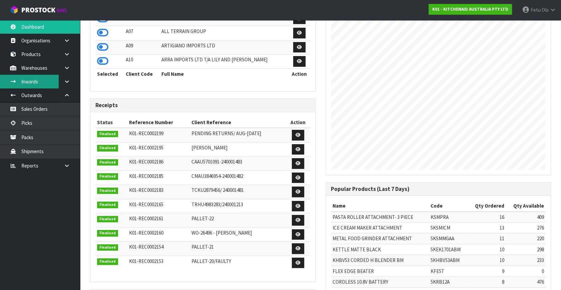
scroll to position [212, 0]
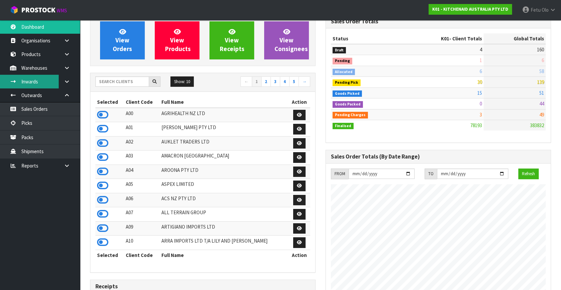
scroll to position [504, 235]
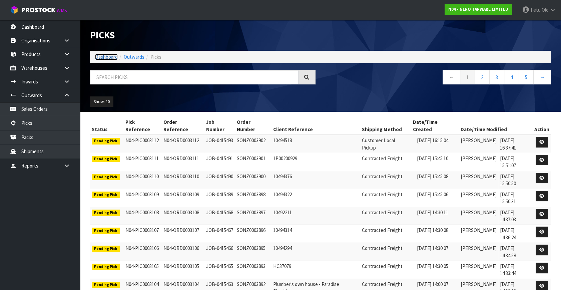
click at [108, 54] on link "Dashboard" at bounding box center [106, 57] width 23 height 6
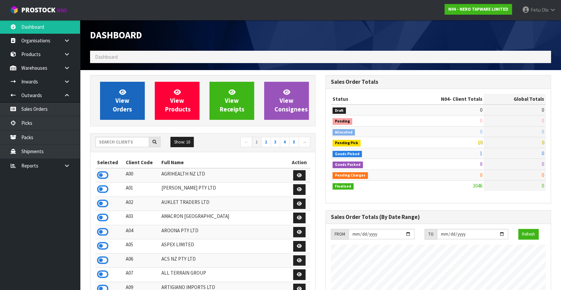
scroll to position [533, 235]
click at [128, 106] on span "View Orders" at bounding box center [122, 100] width 19 height 25
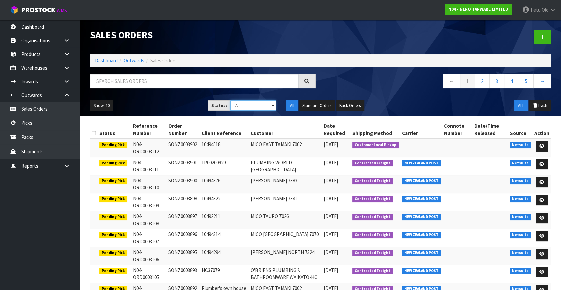
click at [268, 104] on select "Draft Pending Allocated Pending Pick Goods Picked Goods Packed Pending Charges …" at bounding box center [253, 105] width 46 height 10
select select "string:4"
click at [230, 100] on select "Draft Pending Allocated Pending Pick Goods Picked Goods Packed Pending Charges …" at bounding box center [253, 105] width 46 height 10
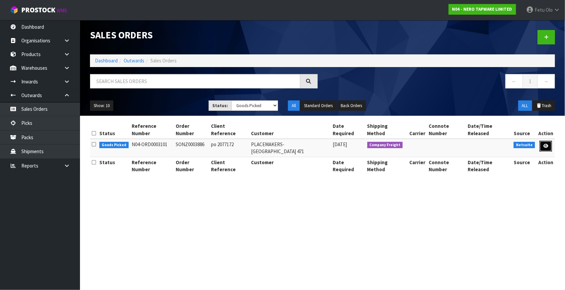
click at [548, 144] on icon at bounding box center [546, 146] width 5 height 4
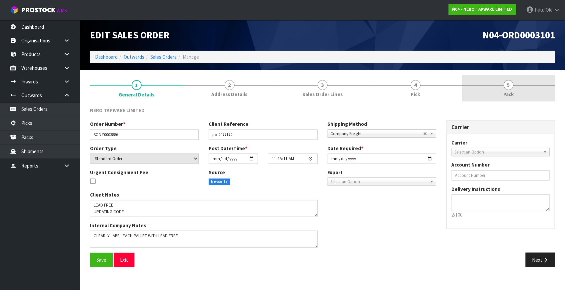
click at [510, 93] on span "Pack" at bounding box center [509, 94] width 10 height 7
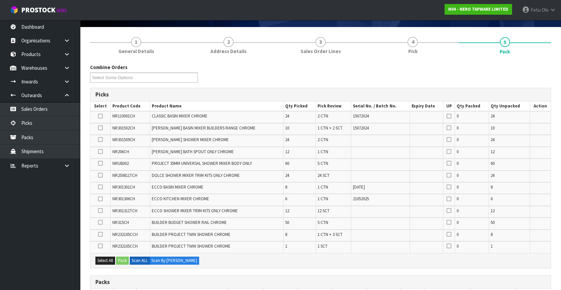
scroll to position [30, 0]
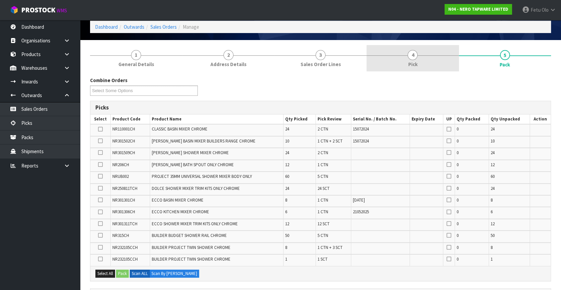
click at [427, 62] on link "4 Pick" at bounding box center [413, 58] width 92 height 26
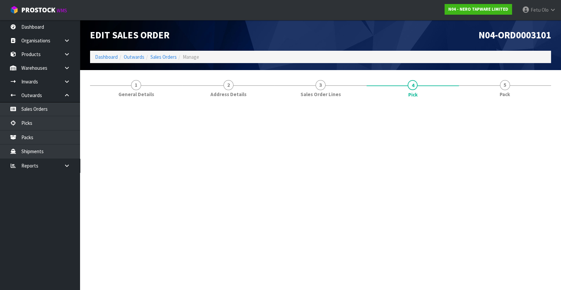
scroll to position [0, 0]
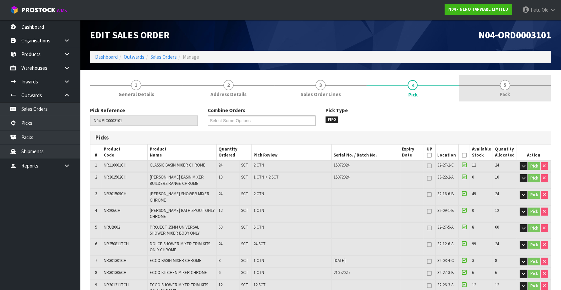
click at [507, 92] on span "Pack" at bounding box center [505, 94] width 10 height 7
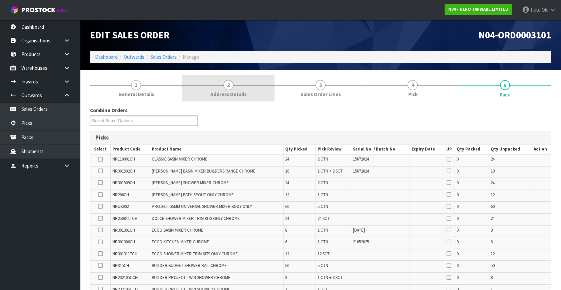
click at [243, 95] on span "Address Details" at bounding box center [228, 94] width 36 height 7
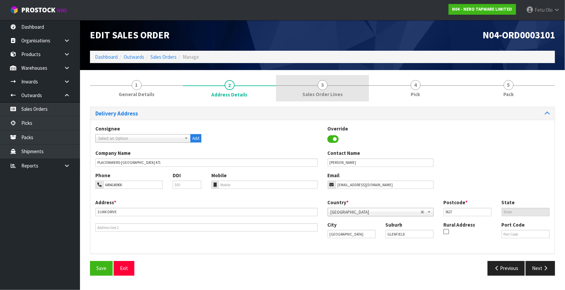
click at [336, 95] on span "Sales Order Lines" at bounding box center [322, 94] width 40 height 7
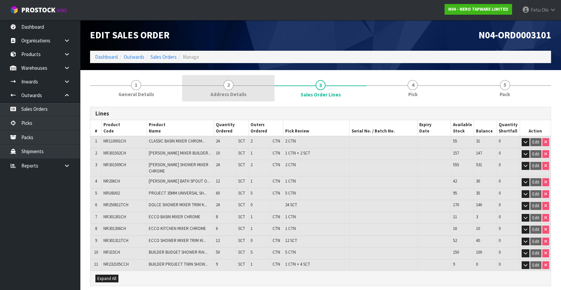
click at [246, 86] on link "2 Address Details" at bounding box center [228, 88] width 92 height 26
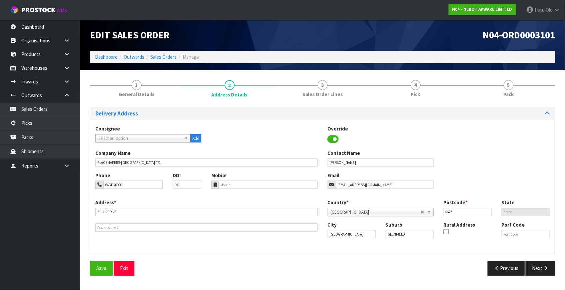
click at [419, 97] on span "Pick" at bounding box center [415, 94] width 9 height 7
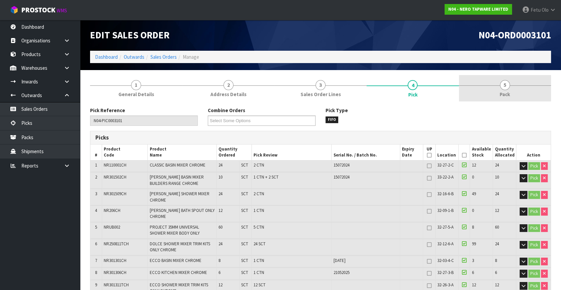
click at [498, 87] on link "5 Pack" at bounding box center [505, 88] width 92 height 26
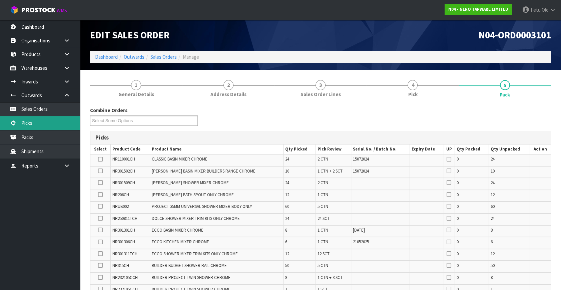
click at [32, 123] on link "Picks" at bounding box center [40, 123] width 80 height 14
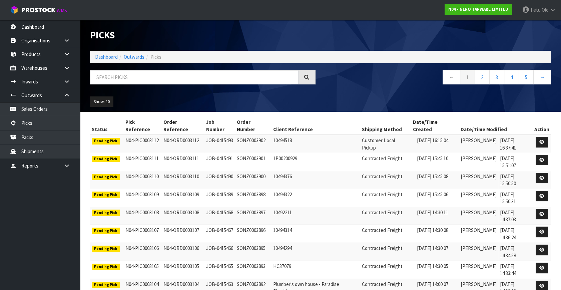
click at [109, 52] on ol "Dashboard Outwards Picks" at bounding box center [320, 57] width 461 height 12
click at [110, 57] on link "Dashboard" at bounding box center [106, 57] width 23 height 6
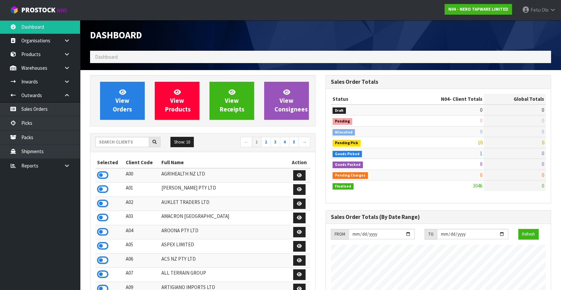
scroll to position [533, 235]
click at [123, 99] on span "View Orders" at bounding box center [122, 100] width 19 height 25
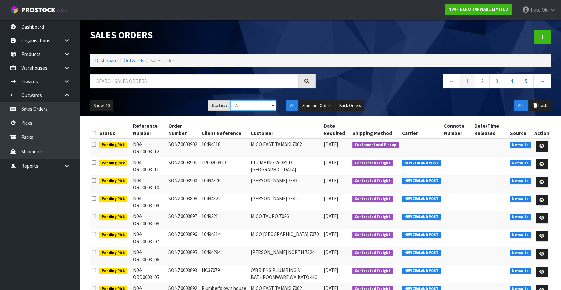
click at [271, 104] on select "Draft Pending Allocated Pending Pick Goods Picked Goods Packed Pending Charges …" at bounding box center [253, 105] width 46 height 10
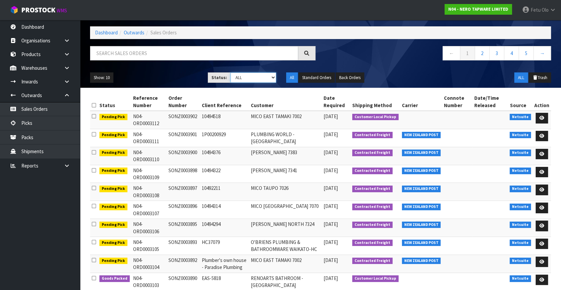
scroll to position [58, 0]
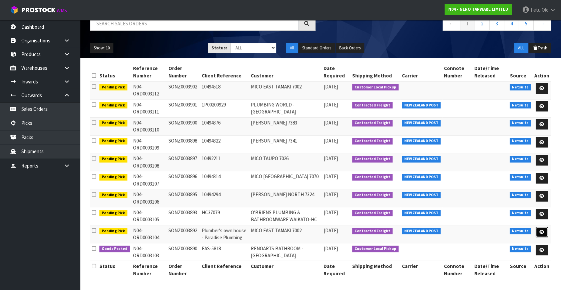
click at [544, 232] on icon at bounding box center [541, 232] width 5 height 4
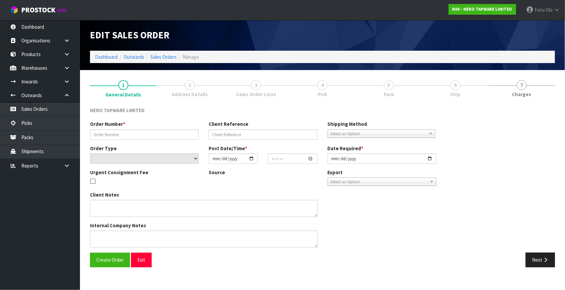
type input "SONZ0003892"
type input "Plumber's own house - Paradise Plumbing"
select select "number:0"
type input "[DATE]"
type input "14:00:07.000"
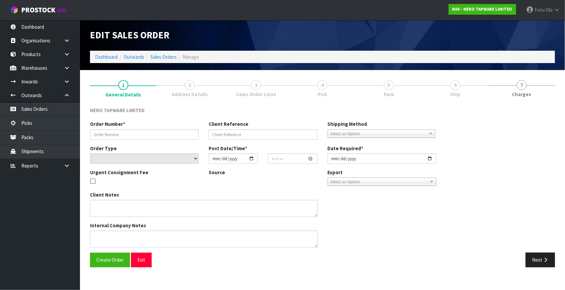
type input "[DATE]"
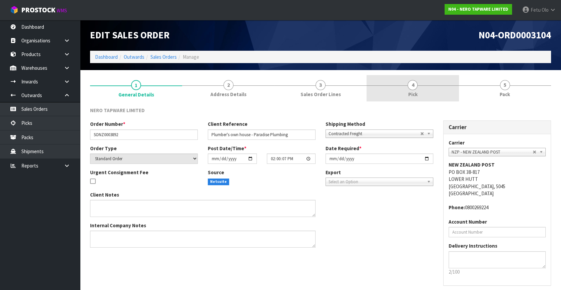
click at [404, 94] on link "4 Pick" at bounding box center [413, 88] width 92 height 26
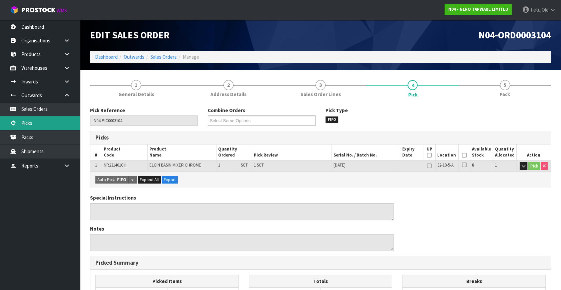
click at [25, 122] on link "Picks" at bounding box center [40, 123] width 80 height 14
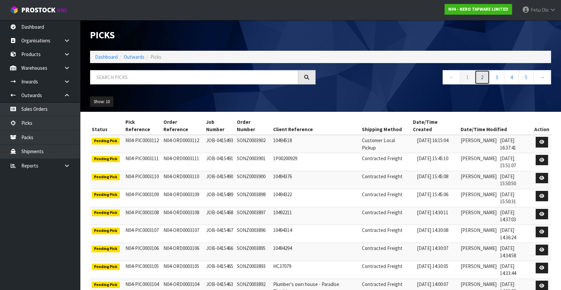
click at [479, 79] on link "2" at bounding box center [482, 77] width 15 height 14
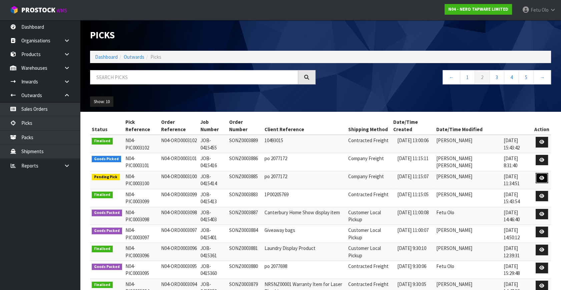
click at [542, 176] on icon at bounding box center [541, 178] width 5 height 4
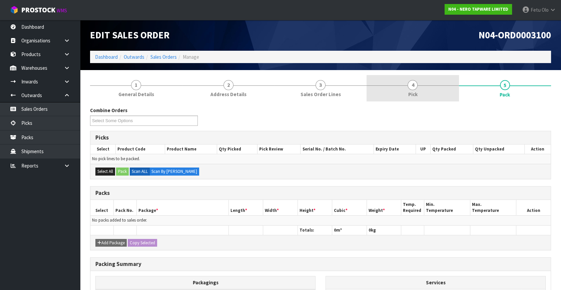
click at [423, 89] on link "4 Pick" at bounding box center [413, 88] width 92 height 26
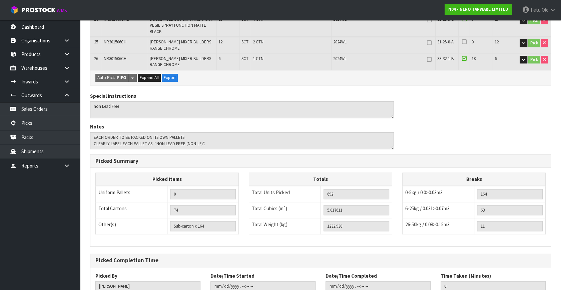
scroll to position [559, 0]
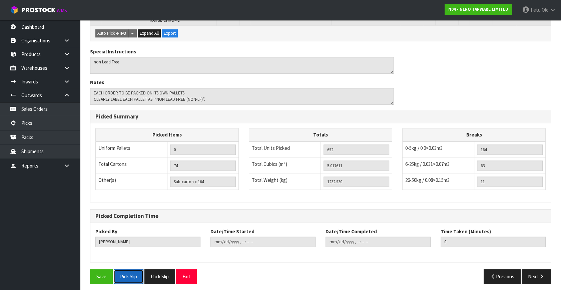
click at [128, 273] on button "Pick Slip" at bounding box center [129, 276] width 30 height 14
drag, startPoint x: 236, startPoint y: 78, endPoint x: 264, endPoint y: 84, distance: 28.7
click at [236, 79] on div "Notes" at bounding box center [242, 92] width 304 height 26
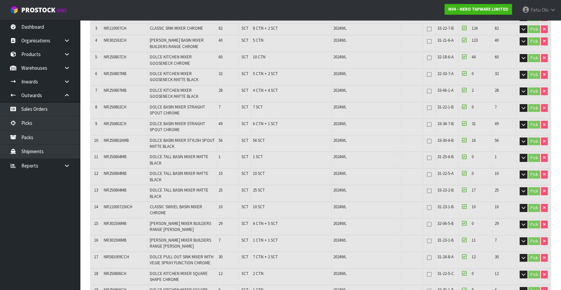
scroll to position [44, 0]
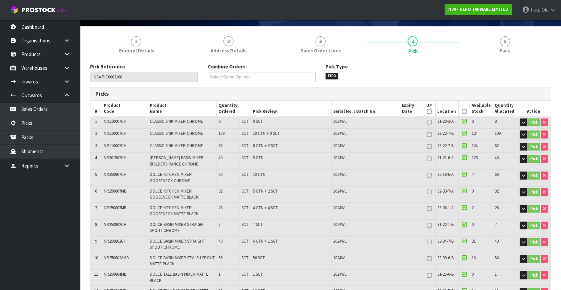
click at [464, 111] on icon at bounding box center [464, 111] width 5 height 0
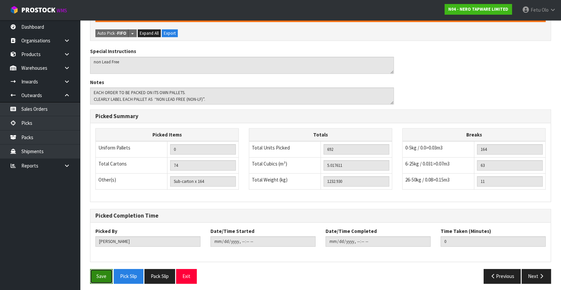
click at [93, 273] on button "Save" at bounding box center [101, 276] width 23 height 14
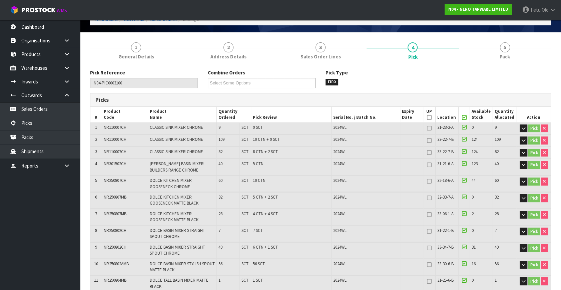
scroll to position [0, 0]
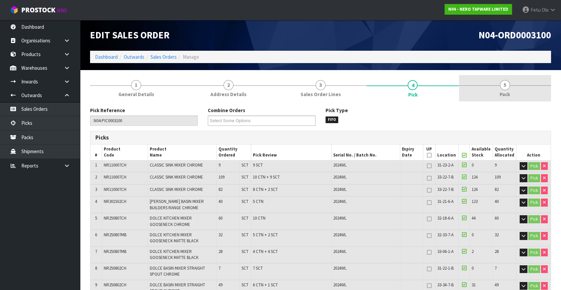
click at [526, 88] on link "5 Pack" at bounding box center [505, 88] width 92 height 26
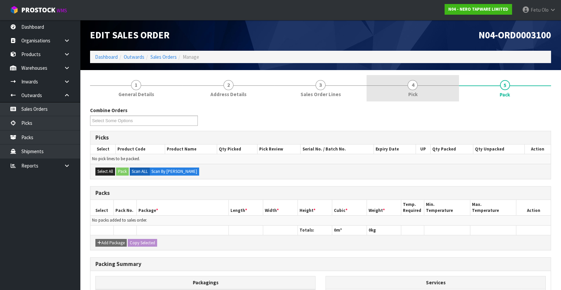
click at [417, 89] on link "4 Pick" at bounding box center [413, 88] width 92 height 26
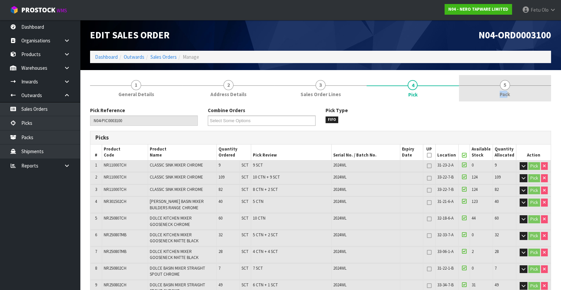
click at [508, 91] on span "Pack" at bounding box center [505, 94] width 10 height 7
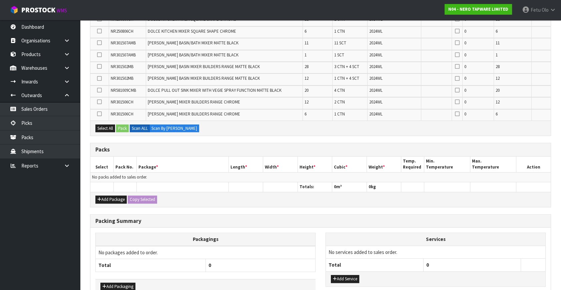
scroll to position [394, 0]
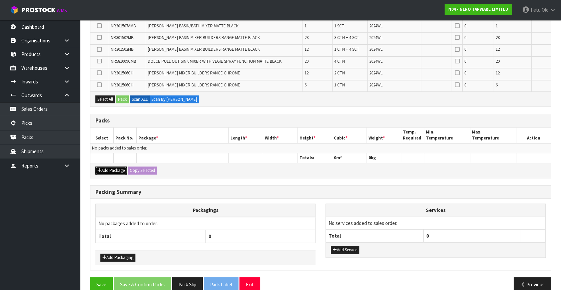
click at [107, 167] on button "Add Package" at bounding box center [110, 170] width 31 height 8
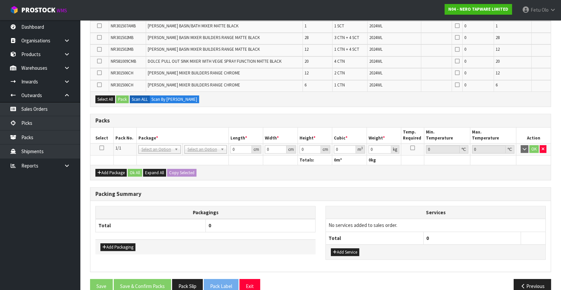
click at [102, 148] on icon at bounding box center [101, 148] width 5 height 0
click at [141, 130] on th "Package *" at bounding box center [182, 135] width 92 height 16
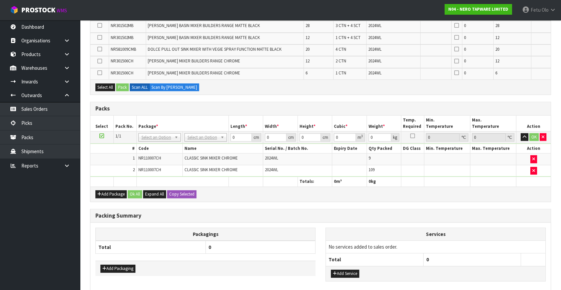
scroll to position [371, 0]
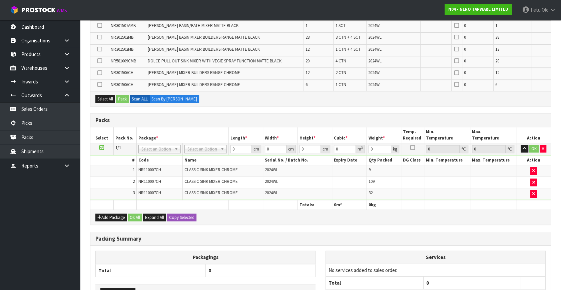
click at [151, 184] on td "NR110007CH" at bounding box center [159, 182] width 46 height 12
click at [152, 191] on span "NR110007CH" at bounding box center [149, 193] width 23 height 6
copy span "NR110007CH"
click at [414, 4] on nav "Toggle navigation ProStock WMS N04 - NERO TAPWARE LIMITED Fetu Olo Logout" at bounding box center [280, 10] width 561 height 20
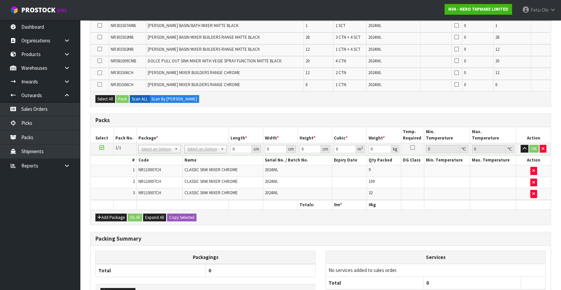
scroll to position [38, 0]
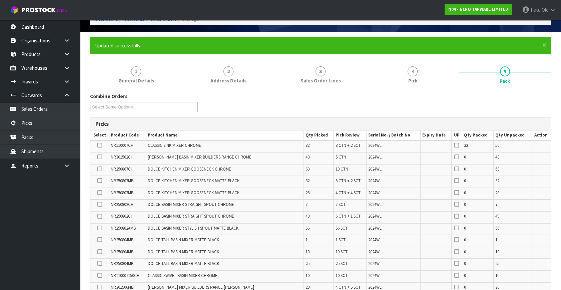
click at [341, 100] on div "Combine Orders N04-ORD0002993 N04-ORD0002995 N04-ORD0003074 N04-ORD0003090 N04-…" at bounding box center [320, 105] width 471 height 24
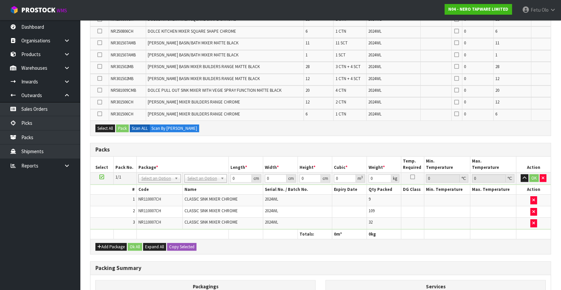
scroll to position [425, 0]
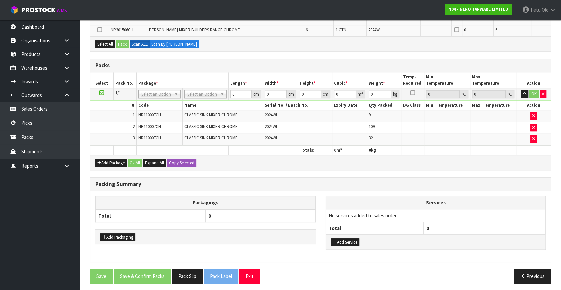
click at [218, 163] on div "Add Package Ok All Expand All Copy Selected" at bounding box center [320, 162] width 460 height 15
click at [263, 177] on div "Packing Summary" at bounding box center [320, 183] width 460 height 13
click at [286, 156] on div "Add Package Ok All Expand All Copy Selected" at bounding box center [320, 162] width 460 height 15
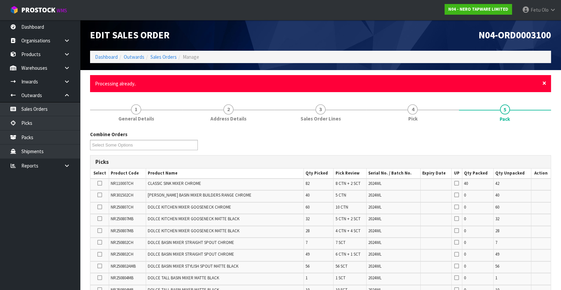
click at [544, 84] on span "×" at bounding box center [544, 82] width 4 height 9
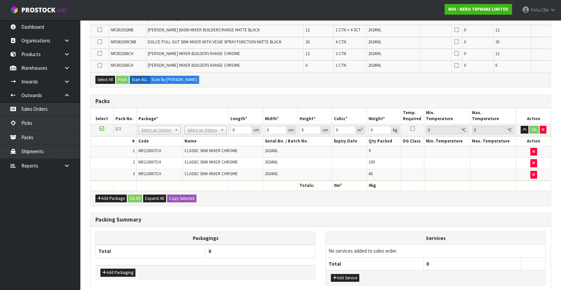
scroll to position [401, 0]
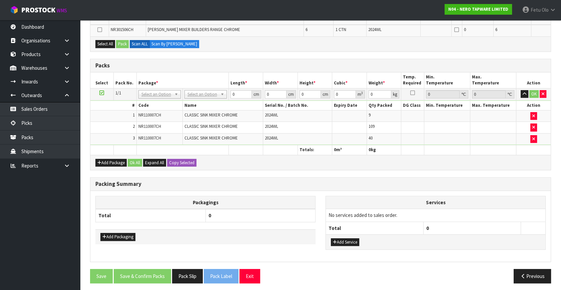
drag, startPoint x: 315, startPoint y: 177, endPoint x: 558, endPoint y: 270, distance: 259.9
click at [316, 177] on div "Packing Summary" at bounding box center [320, 183] width 460 height 13
drag, startPoint x: 201, startPoint y: 90, endPoint x: 201, endPoint y: 95, distance: 4.3
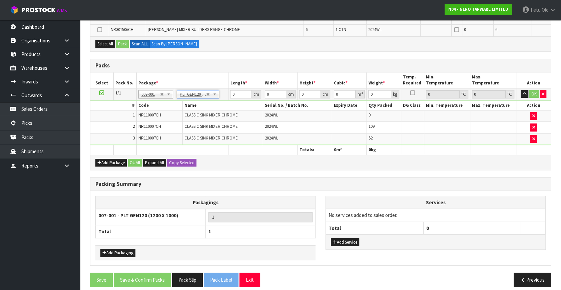
type input "120"
type input "100"
type input "230"
drag, startPoint x: 241, startPoint y: 92, endPoint x: 210, endPoint y: 102, distance: 33.0
click at [210, 102] on tbody "1/1 NONE 007-001 007-002 007-004 007-009 007-013 007-014 007-015 007-017 007-01…" at bounding box center [320, 116] width 460 height 57
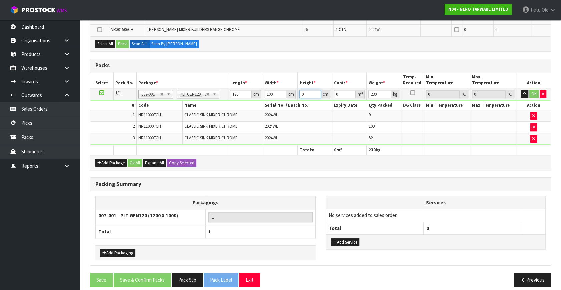
drag, startPoint x: 307, startPoint y: 91, endPoint x: 290, endPoint y: 96, distance: 18.5
click at [290, 96] on tr "1/1 NONE 007-001 007-002 007-004 007-009 007-013 007-014 007-015 007-017 007-01…" at bounding box center [320, 94] width 460 height 12
type input "1"
type input "0.012"
type input "10"
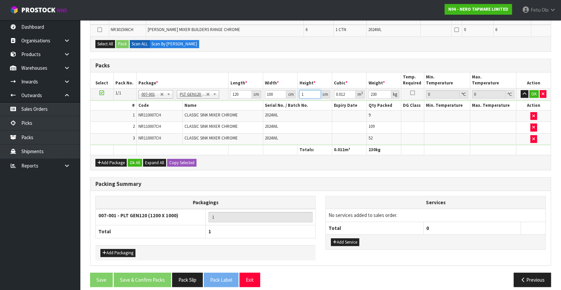
type input "0.12"
type input "100"
type input "1.2"
type input "100"
click button "OK" at bounding box center [533, 94] width 9 height 8
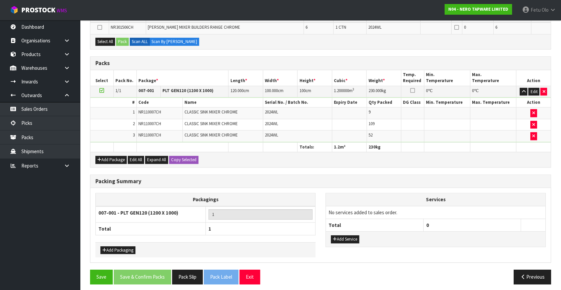
scroll to position [404, 0]
click at [106, 274] on button "Save" at bounding box center [101, 276] width 23 height 14
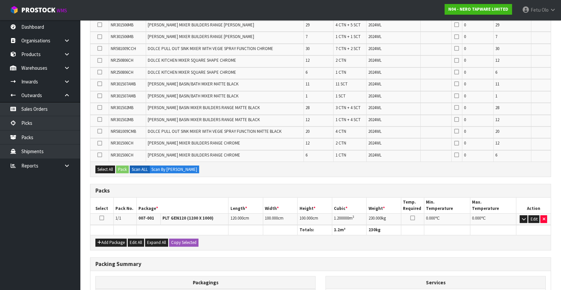
scroll to position [364, 0]
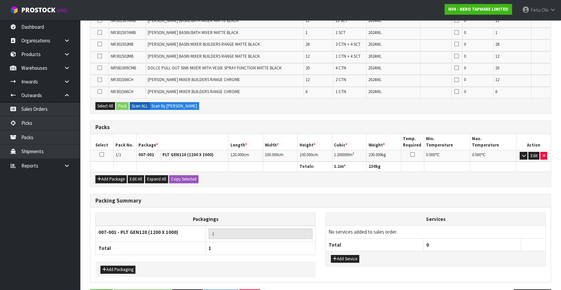
click at [101, 154] on icon at bounding box center [101, 154] width 5 height 0
click at [524, 153] on icon "button" at bounding box center [524, 155] width 4 height 4
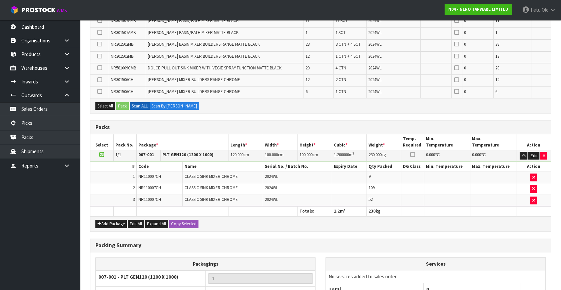
click at [153, 174] on span "NR110007CH" at bounding box center [149, 176] width 23 height 6
copy span "NR110007CH"
click at [431, 3] on nav "Toggle navigation ProStock WMS N04 - NERO TAPWARE LIMITED Fetu Olo Logout" at bounding box center [280, 10] width 561 height 20
click at [53, 209] on ul "Dashboard Organisations Clients Consignees Carriers Products Categories Serial …" at bounding box center [40, 155] width 80 height 270
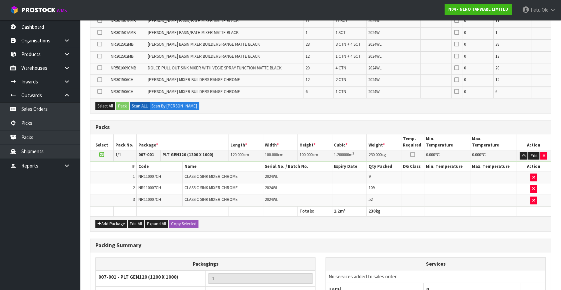
click at [421, 9] on nav "Toggle navigation ProStock WMS N04 - NERO TAPWARE LIMITED Fetu Olo Logout" at bounding box center [280, 10] width 561 height 20
click at [417, 12] on nav "Toggle navigation ProStock WMS N04 - NERO TAPWARE LIMITED Fetu Olo Logout" at bounding box center [280, 10] width 561 height 20
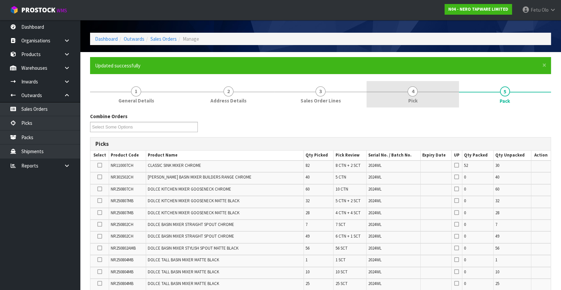
scroll to position [0, 0]
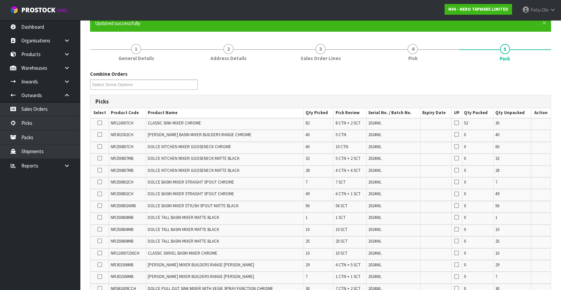
click at [100, 123] on icon at bounding box center [99, 123] width 5 height 0
click at [0, 0] on input "checkbox" at bounding box center [0, 0] width 0 height 0
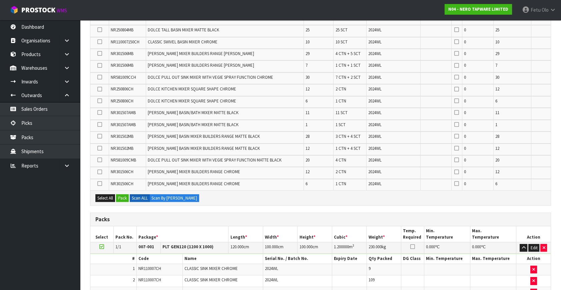
scroll to position [273, 0]
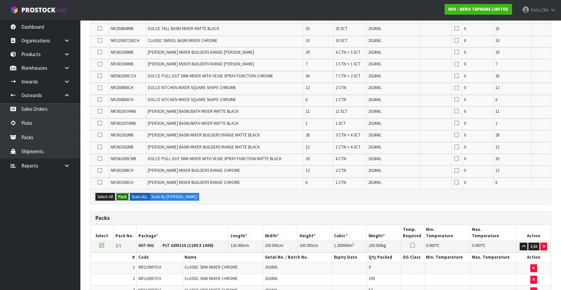
click at [122, 194] on button "Pack" at bounding box center [122, 197] width 13 height 8
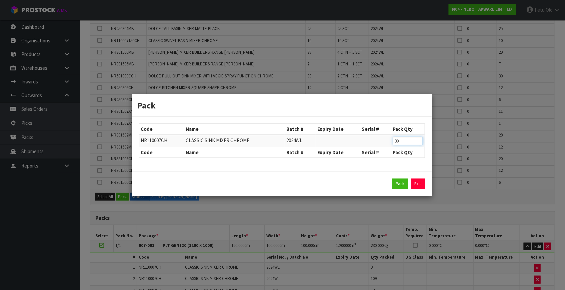
drag, startPoint x: 405, startPoint y: 140, endPoint x: 359, endPoint y: 155, distance: 48.3
click at [359, 155] on table "Code Name Batch # Expiry Date Serial # Pack Qty NR110007CH CLASSIC SINK MIXER C…" at bounding box center [281, 141] width 285 height 34
type input "10"
click at [397, 181] on button "Pack" at bounding box center [401, 183] width 16 height 11
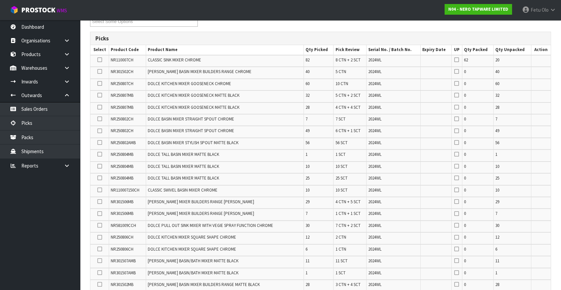
scroll to position [95, 0]
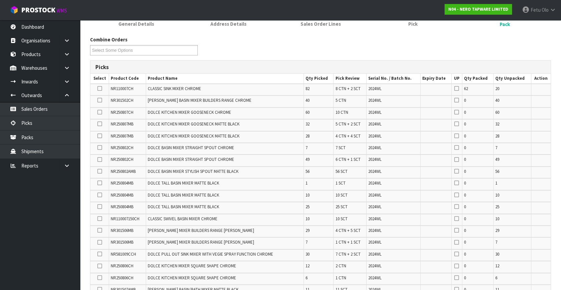
click at [98, 88] on icon at bounding box center [99, 88] width 5 height 0
click at [0, 0] on input "checkbox" at bounding box center [0, 0] width 0 height 0
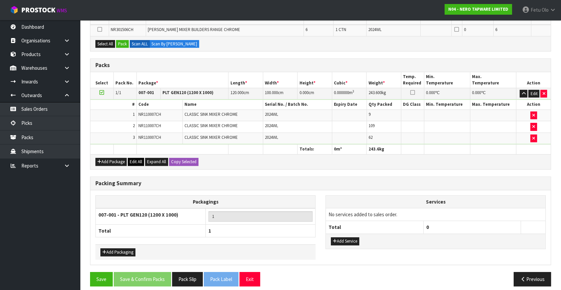
scroll to position [428, 0]
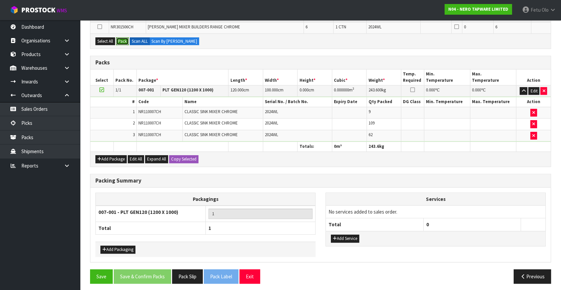
click at [123, 40] on button "Pack" at bounding box center [122, 41] width 13 height 8
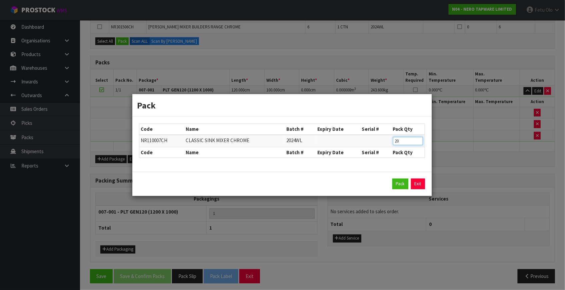
click at [358, 163] on div "Code Name Batch # Expiry Date Serial # Pack Qty NR110007CH CLASSIC SINK MIXER C…" at bounding box center [281, 144] width 299 height 55
type input "10"
click at [397, 184] on button "Pack" at bounding box center [401, 183] width 16 height 11
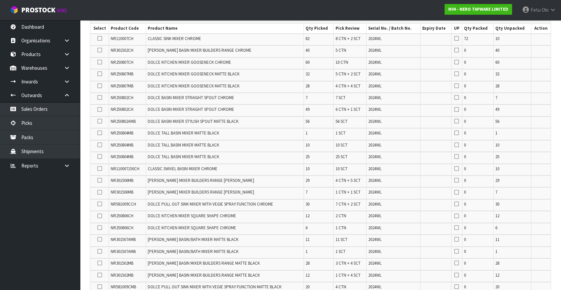
scroll to position [34, 0]
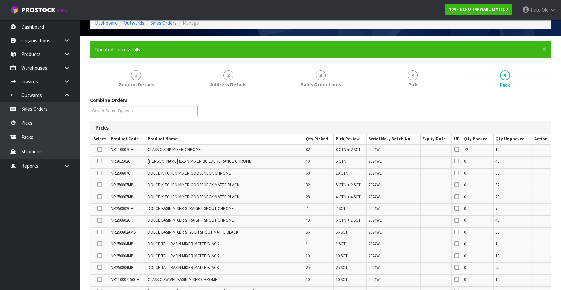
click at [121, 155] on td "NR110007CH" at bounding box center [127, 150] width 37 height 12
click at [122, 149] on span "NR110007CH" at bounding box center [122, 149] width 23 height 6
copy span "NR110007CH"
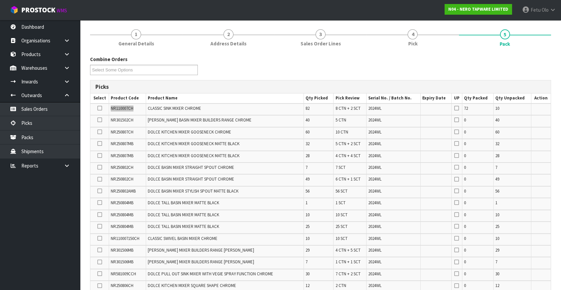
scroll to position [64, 0]
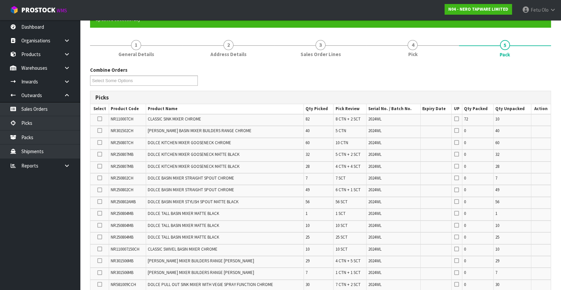
click at [274, 81] on div "Combine Orders N04-ORD0002993 N04-ORD0002995 N04-ORD0003074 N04-ORD0003090 N04-…" at bounding box center [320, 78] width 471 height 24
drag, startPoint x: 355, startPoint y: 79, endPoint x: 377, endPoint y: 86, distance: 23.1
click at [357, 80] on div "Combine Orders N04-ORD0002993 N04-ORD0002995 N04-ORD0003074 N04-ORD0003090 N04-…" at bounding box center [320, 78] width 471 height 24
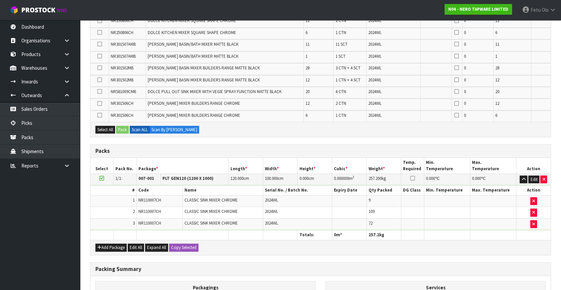
scroll to position [428, 0]
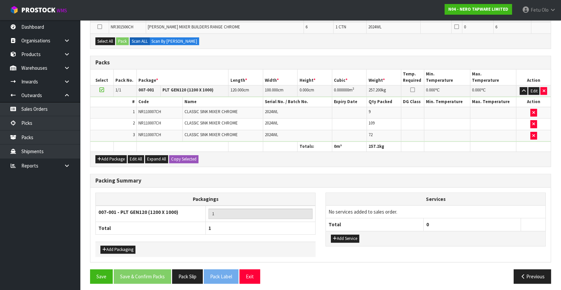
click at [48, 227] on ul "Dashboard Organisations Clients Consignees Carriers Products Categories Serial …" at bounding box center [40, 155] width 80 height 270
click at [54, 222] on ul "Dashboard Organisations Clients Consignees Carriers Products Categories Serial …" at bounding box center [40, 155] width 80 height 270
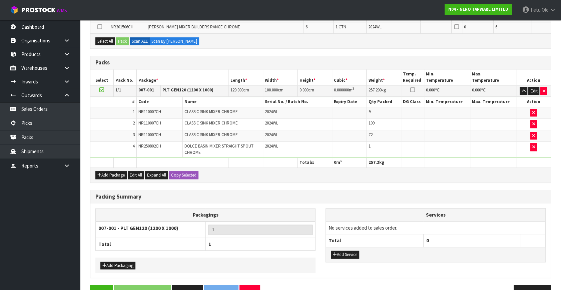
click at [149, 143] on span "NR250802CH" at bounding box center [149, 146] width 23 height 6
copy span "NR250802CH"
drag, startPoint x: 534, startPoint y: 143, endPoint x: 436, endPoint y: 159, distance: 99.3
click at [534, 145] on icon "button" at bounding box center [533, 147] width 3 height 4
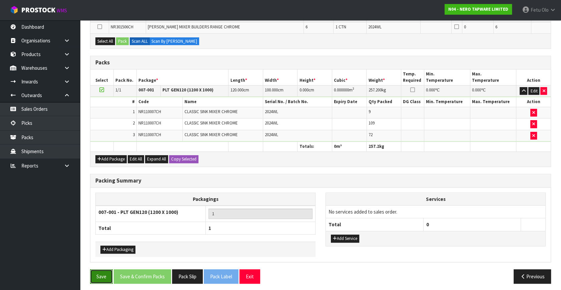
click at [104, 273] on button "Save" at bounding box center [101, 276] width 23 height 14
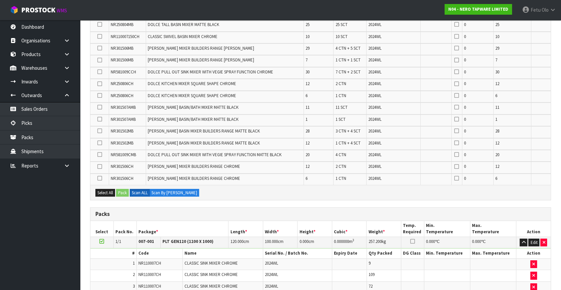
scroll to position [0, 0]
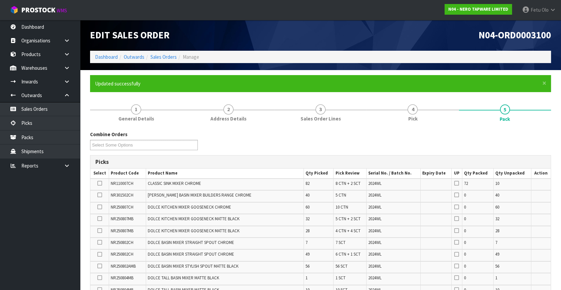
click at [407, 22] on div "N04-ORD0003100" at bounding box center [437, 35] width 235 height 31
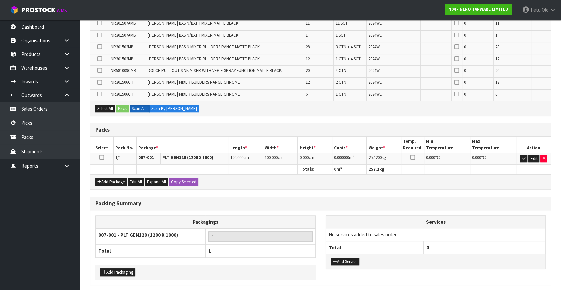
scroll to position [364, 0]
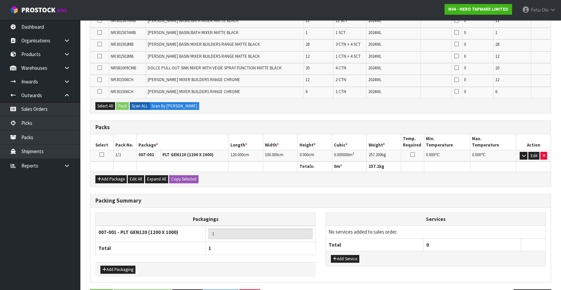
click at [100, 154] on icon at bounding box center [101, 154] width 5 height 0
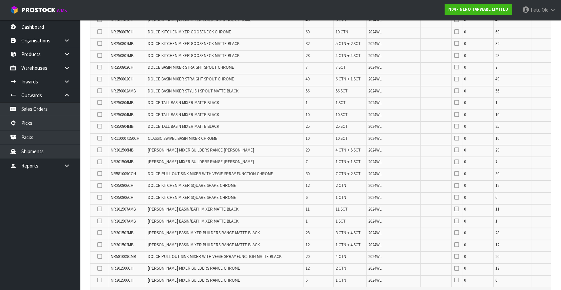
scroll to position [121, 0]
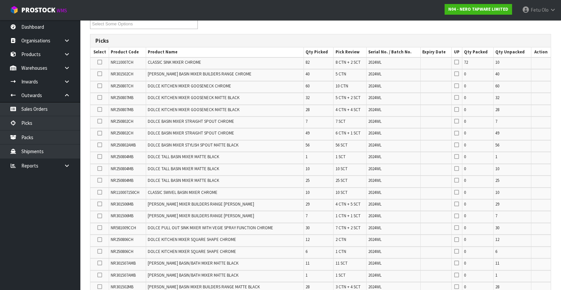
click at [97, 133] on icon at bounding box center [99, 133] width 5 height 0
click at [0, 0] on input "checkbox" at bounding box center [0, 0] width 0 height 0
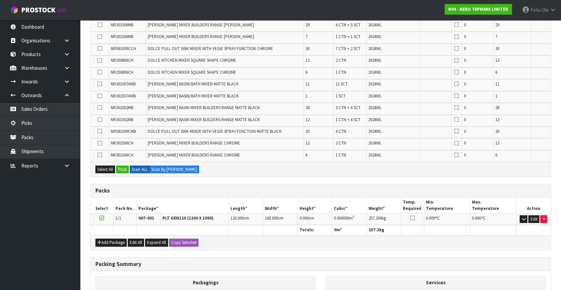
scroll to position [303, 0]
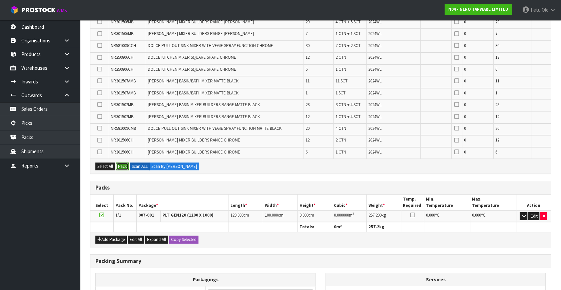
click at [122, 166] on button "Pack" at bounding box center [122, 166] width 13 height 8
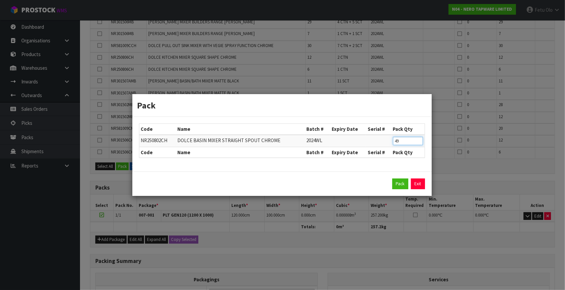
drag, startPoint x: 408, startPoint y: 143, endPoint x: 376, endPoint y: 148, distance: 32.5
click at [376, 148] on table "Code Name Batch # Expiry Date Serial # Pack Qty NR250802CH DOLCE BASIN MIXER ST…" at bounding box center [281, 141] width 285 height 34
type input "48"
click at [402, 184] on button "Pack" at bounding box center [401, 183] width 16 height 11
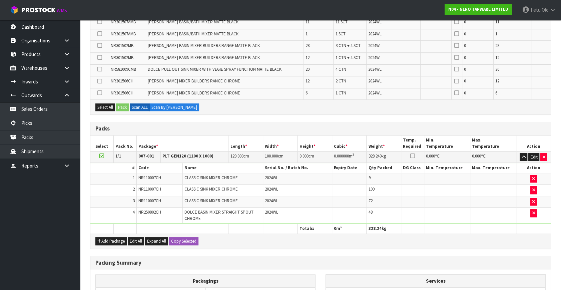
scroll to position [364, 0]
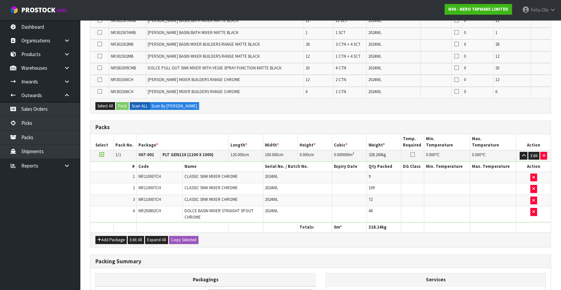
click at [443, 258] on h3 "Packing Summary" at bounding box center [320, 261] width 450 height 6
drag, startPoint x: 443, startPoint y: 255, endPoint x: 447, endPoint y: 267, distance: 12.3
click at [106, 236] on button "Add Package" at bounding box center [110, 240] width 31 height 8
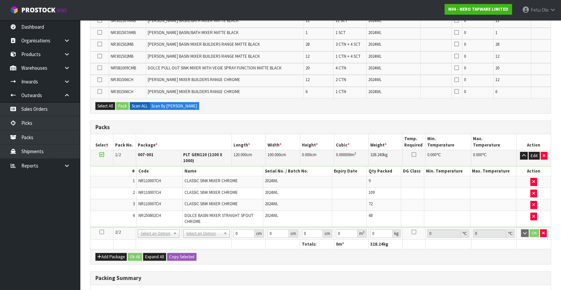
click at [102, 232] on icon at bounding box center [101, 232] width 5 height 0
click at [25, 244] on ul "Dashboard Organisations Clients Consignees Carriers Products Categories Serial …" at bounding box center [40, 155] width 80 height 270
click at [525, 153] on icon "button" at bounding box center [524, 155] width 4 height 4
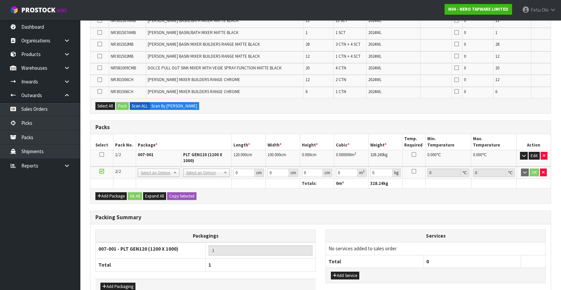
click at [410, 8] on nav "Toggle navigation ProStock WMS N04 - NERO TAPWARE LIMITED Fetu Olo Logout" at bounding box center [280, 10] width 561 height 20
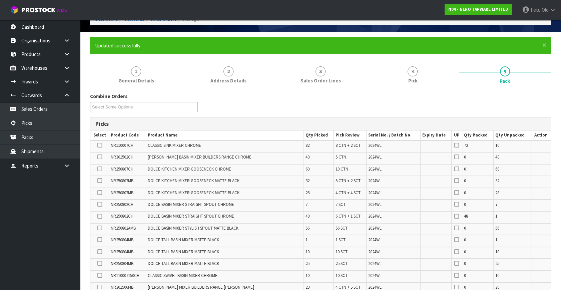
scroll to position [99, 0]
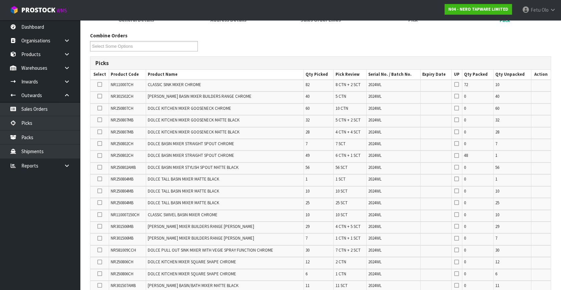
click at [98, 202] on icon at bounding box center [99, 202] width 5 height 0
click at [0, 0] on input "checkbox" at bounding box center [0, 0] width 0 height 0
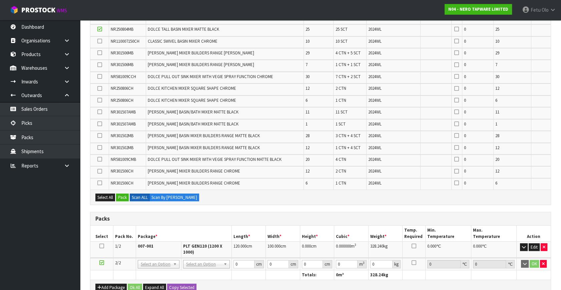
scroll to position [280, 0]
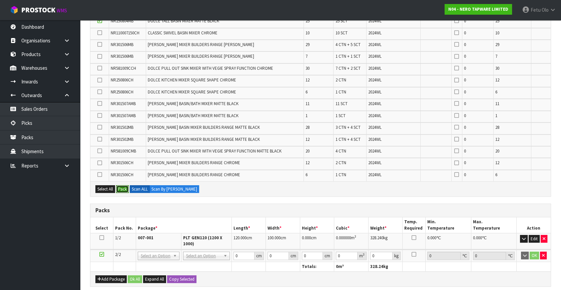
click at [125, 185] on button "Pack" at bounding box center [122, 189] width 13 height 8
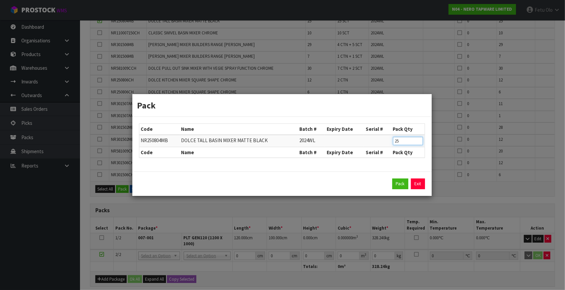
drag, startPoint x: 405, startPoint y: 139, endPoint x: 364, endPoint y: 157, distance: 44.8
click at [364, 157] on div "Code Name Batch # Expiry Date Serial # Pack Qty NR250804MB DOLCE TALL BASIN MIX…" at bounding box center [282, 140] width 286 height 34
type input "24"
click at [399, 182] on button "Pack" at bounding box center [401, 183] width 16 height 11
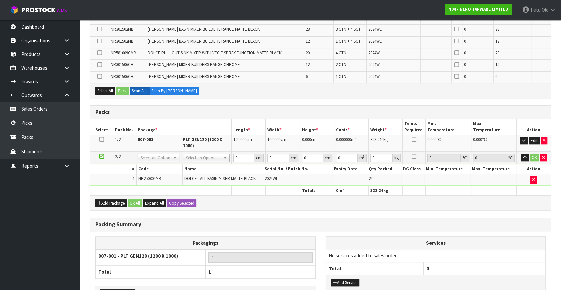
scroll to position [402, 0]
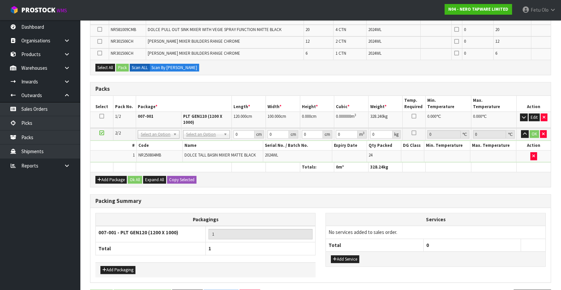
click at [19, 231] on ul "Dashboard Organisations Clients Consignees Carriers Products Categories Serial …" at bounding box center [40, 155] width 80 height 270
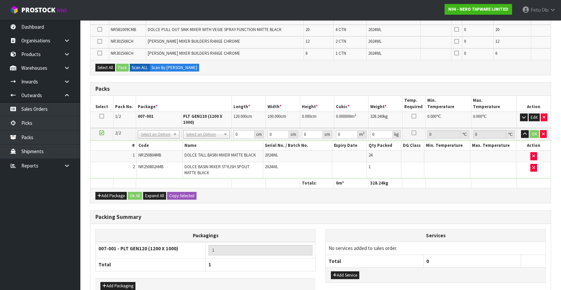
click at [142, 164] on span "NR250802AMB" at bounding box center [150, 167] width 25 height 6
copy span "NR250802AMB"
click at [535, 166] on button "button" at bounding box center [533, 168] width 7 height 8
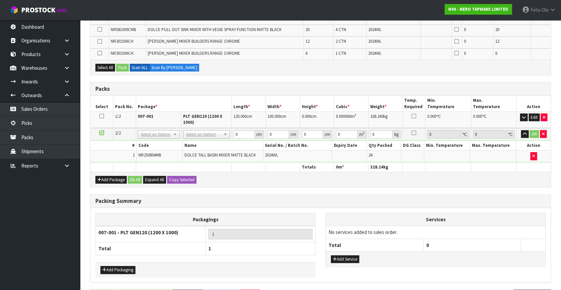
scroll to position [120, 0]
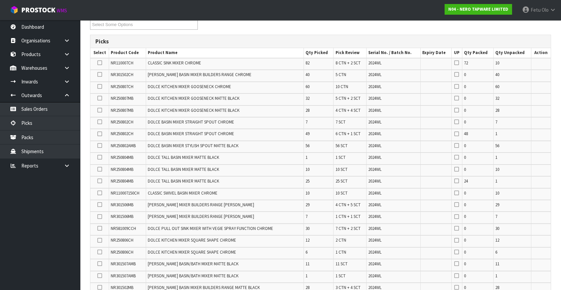
drag, startPoint x: 100, startPoint y: 144, endPoint x: 110, endPoint y: 157, distance: 16.2
click at [100, 145] on icon at bounding box center [99, 145] width 5 height 0
click at [0, 0] on input "checkbox" at bounding box center [0, 0] width 0 height 0
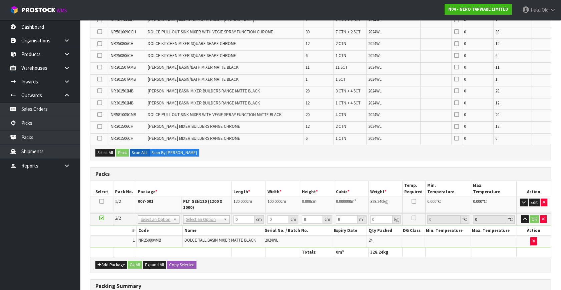
scroll to position [363, 0]
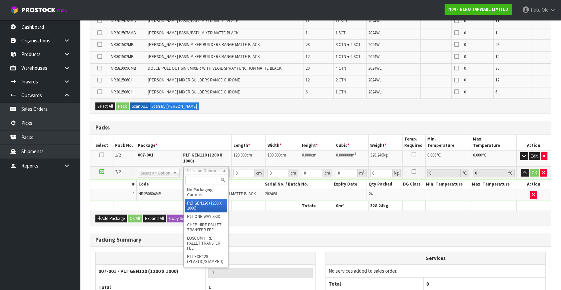
drag, startPoint x: 201, startPoint y: 199, endPoint x: 216, endPoint y: 199, distance: 15.3
type input "2"
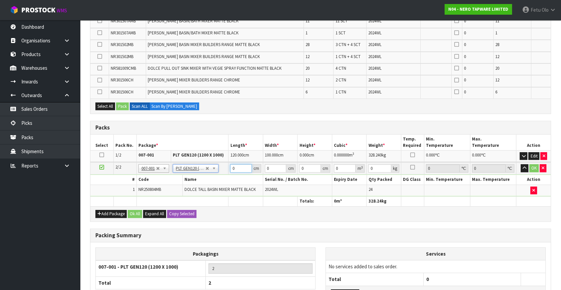
type input "120"
type input "100"
type input "50.4"
drag, startPoint x: 240, startPoint y: 167, endPoint x: 207, endPoint y: 179, distance: 34.6
click at [207, 179] on tbody "2/2 NONE 007-001 007-002 007-004 007-009 007-013 007-014 007-015 007-017 007-01…" at bounding box center [320, 179] width 460 height 34
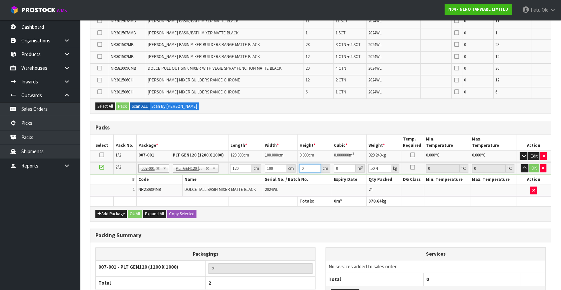
type input "1"
type input "0.012"
type input "10"
type input "0.12"
type input "100"
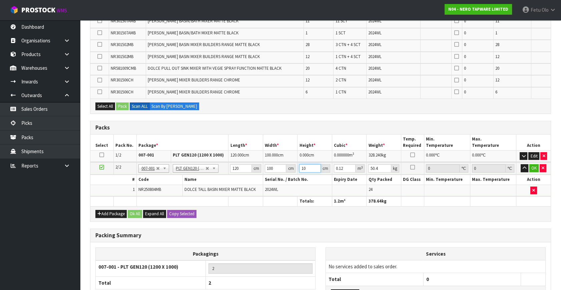
type input "1.2"
type input "100"
click button "OK" at bounding box center [533, 168] width 9 height 8
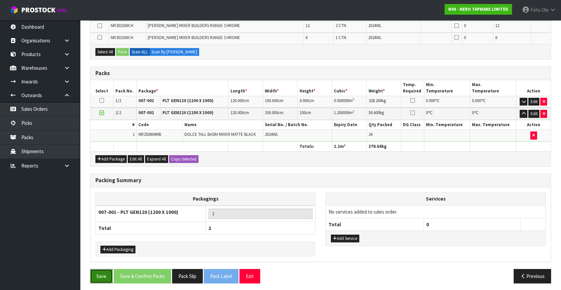
click at [92, 274] on button "Save" at bounding box center [101, 276] width 23 height 14
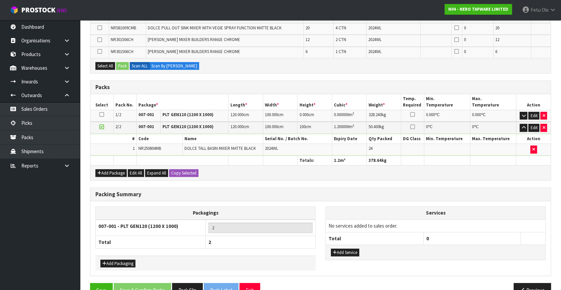
scroll to position [396, 0]
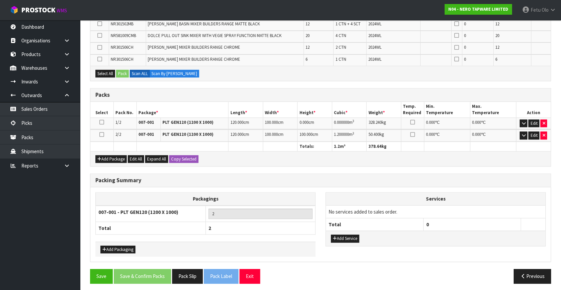
click at [100, 134] on icon at bounding box center [101, 134] width 5 height 0
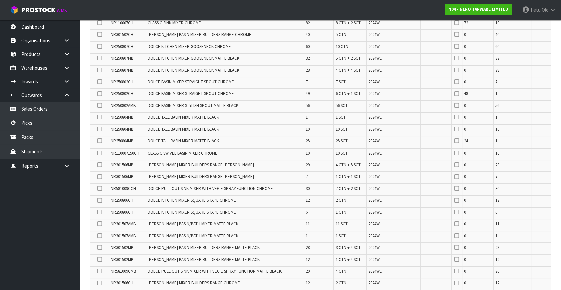
scroll to position [153, 0]
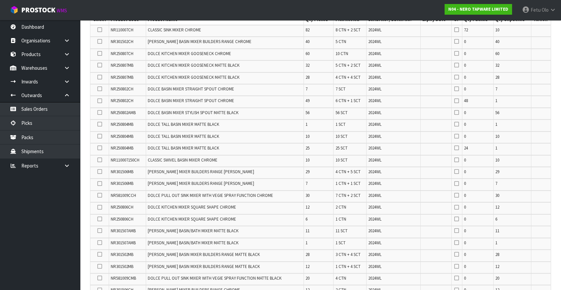
click at [100, 112] on icon at bounding box center [99, 112] width 5 height 0
click at [0, 0] on input "checkbox" at bounding box center [0, 0] width 0 height 0
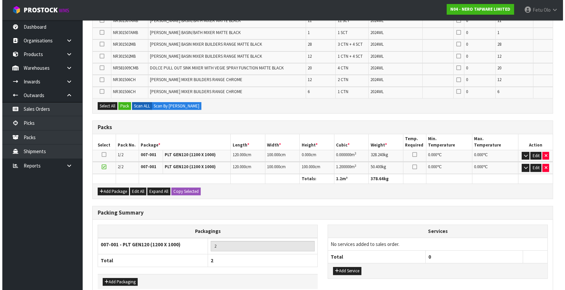
scroll to position [396, 0]
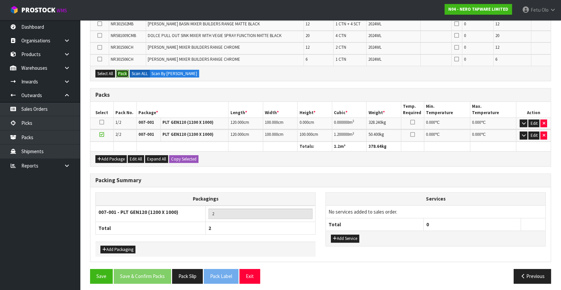
click at [123, 72] on button "Pack" at bounding box center [122, 74] width 13 height 8
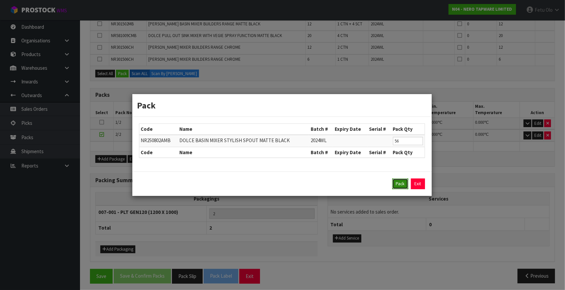
click at [402, 182] on button "Pack" at bounding box center [401, 183] width 16 height 11
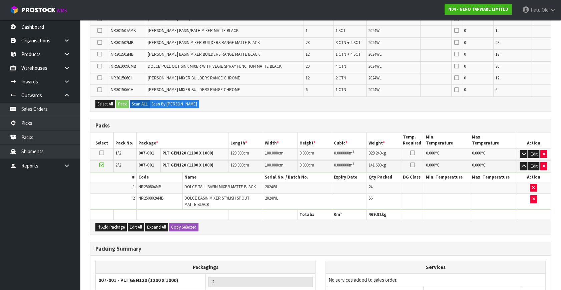
scroll to position [73, 0]
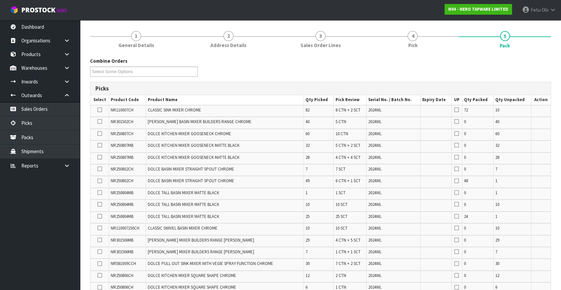
click at [127, 146] on span "NR250807MB" at bounding box center [122, 145] width 23 height 6
copy span "NR250807MB"
drag, startPoint x: 98, startPoint y: 156, endPoint x: 100, endPoint y: 150, distance: 6.8
click at [98, 157] on icon at bounding box center [99, 157] width 5 height 0
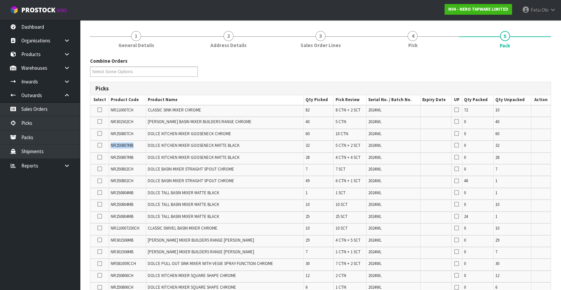
click at [0, 0] on input "checkbox" at bounding box center [0, 0] width 0 height 0
click at [100, 145] on icon at bounding box center [99, 145] width 5 height 0
click at [0, 0] on input "checkbox" at bounding box center [0, 0] width 0 height 0
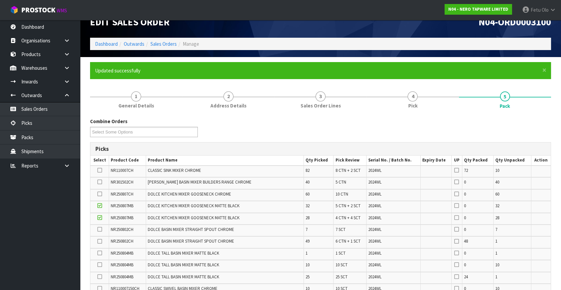
scroll to position [203, 0]
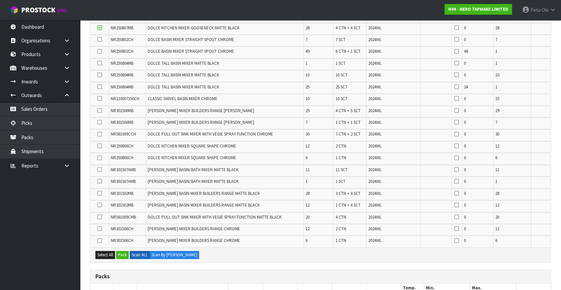
click at [98, 146] on icon at bounding box center [99, 146] width 5 height 0
click at [0, 0] on input "checkbox" at bounding box center [0, 0] width 0 height 0
click at [98, 158] on icon at bounding box center [99, 158] width 5 height 0
click at [0, 0] on input "checkbox" at bounding box center [0, 0] width 0 height 0
click at [101, 146] on icon at bounding box center [99, 146] width 5 height 0
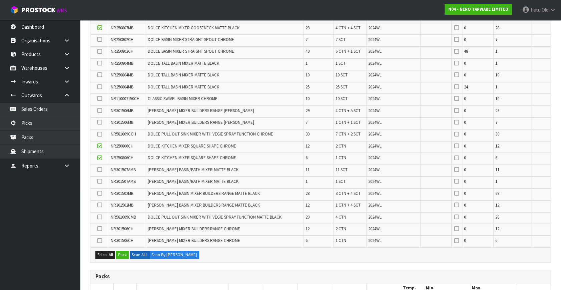
click at [0, 0] on input "checkbox" at bounding box center [0, 0] width 0 height 0
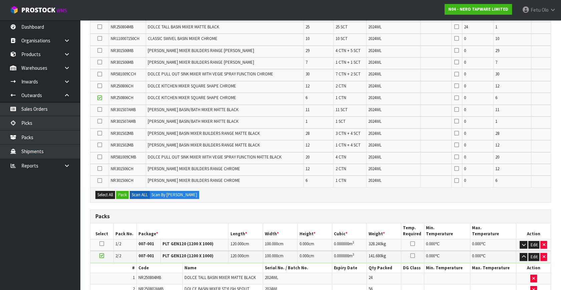
scroll to position [263, 0]
click at [123, 191] on button "Pack" at bounding box center [122, 194] width 13 height 8
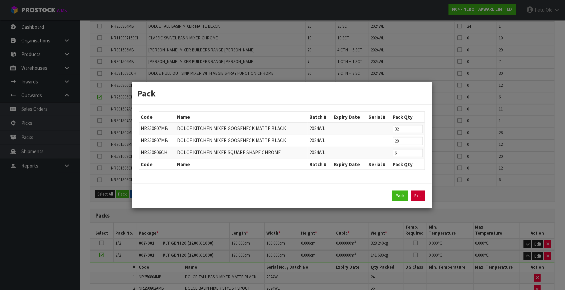
click at [420, 195] on link "Exit" at bounding box center [418, 195] width 14 height 11
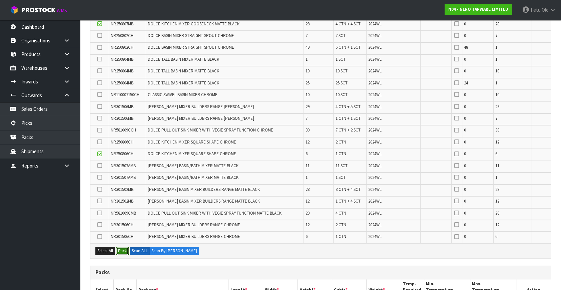
scroll to position [112, 0]
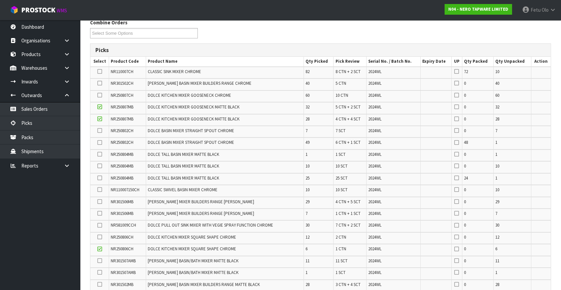
click at [100, 119] on icon at bounding box center [99, 119] width 5 height 0
click at [0, 0] on input "checkbox" at bounding box center [0, 0] width 0 height 0
click at [100, 107] on icon at bounding box center [99, 107] width 5 height 0
click at [0, 0] on input "checkbox" at bounding box center [0, 0] width 0 height 0
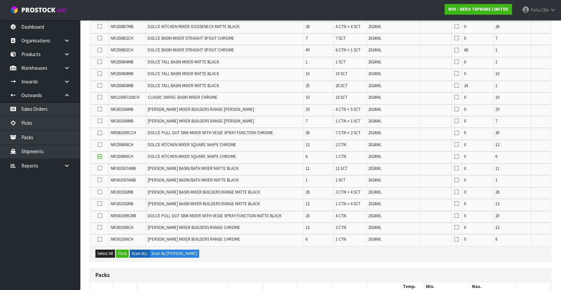
scroll to position [233, 0]
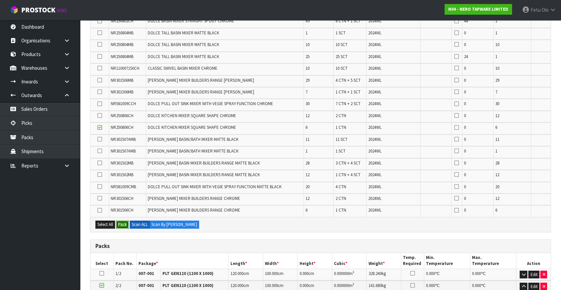
click at [121, 222] on button "Pack" at bounding box center [122, 224] width 13 height 8
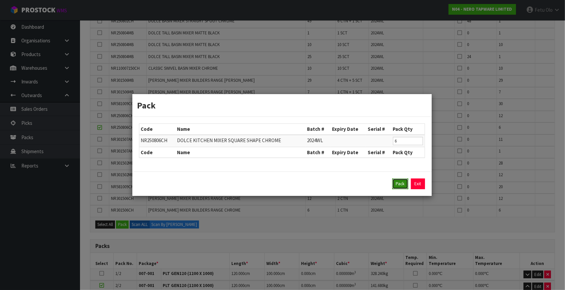
click at [398, 187] on button "Pack" at bounding box center [401, 183] width 16 height 11
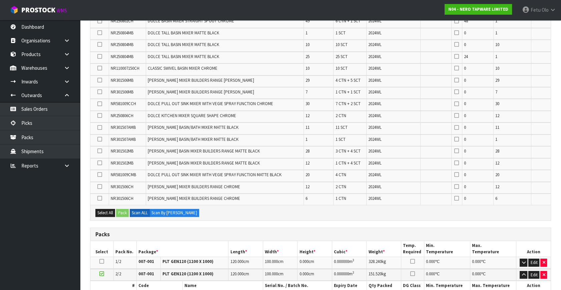
click at [123, 113] on span "NR250806CH" at bounding box center [122, 116] width 23 height 6
copy span "NR250806CH"
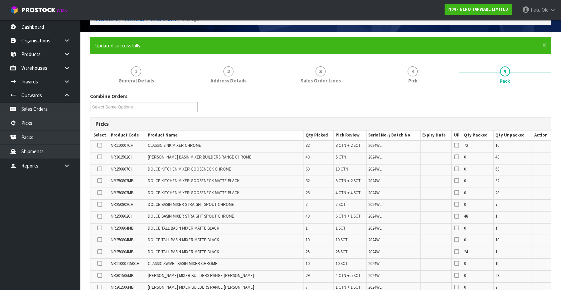
scroll to position [273, 0]
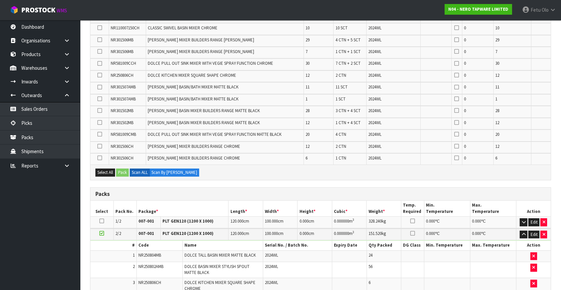
click at [100, 158] on icon at bounding box center [99, 158] width 5 height 0
click at [0, 0] on input "checkbox" at bounding box center [0, 0] width 0 height 0
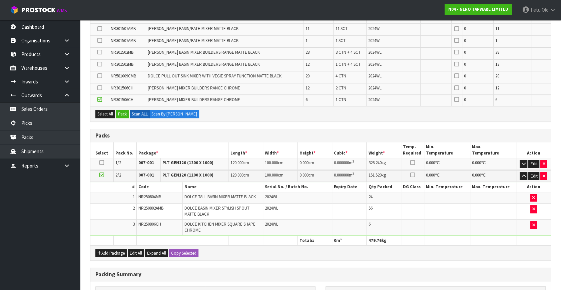
scroll to position [334, 0]
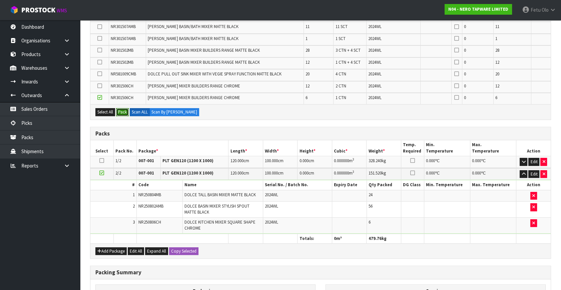
click at [123, 111] on button "Pack" at bounding box center [122, 112] width 13 height 8
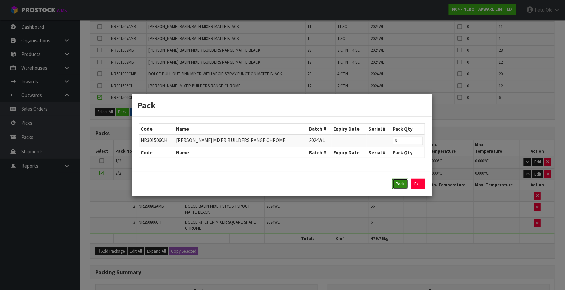
click at [400, 179] on button "Pack" at bounding box center [401, 183] width 16 height 11
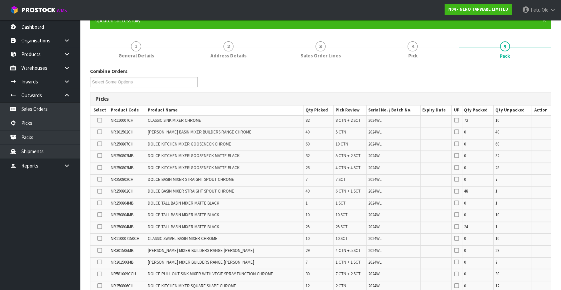
scroll to position [73, 0]
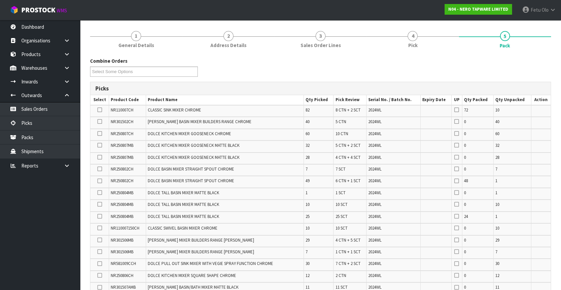
drag, startPoint x: 99, startPoint y: 155, endPoint x: 103, endPoint y: 162, distance: 7.7
click at [99, 157] on icon at bounding box center [99, 157] width 5 height 0
click at [0, 0] on input "checkbox" at bounding box center [0, 0] width 0 height 0
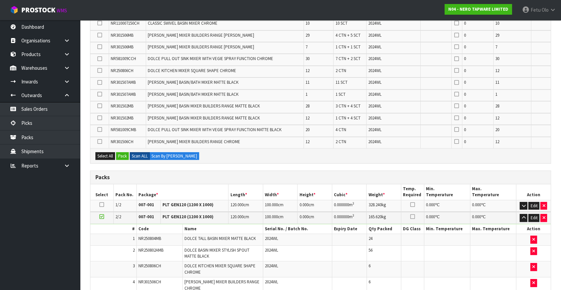
scroll to position [316, 0]
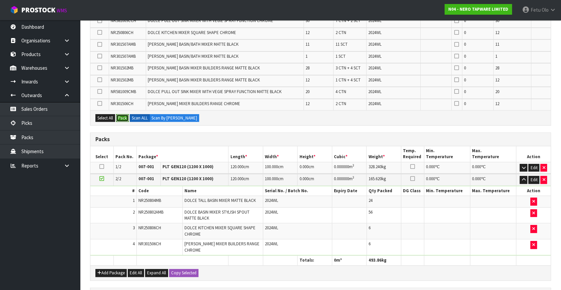
click at [122, 115] on button "Pack" at bounding box center [122, 118] width 13 height 8
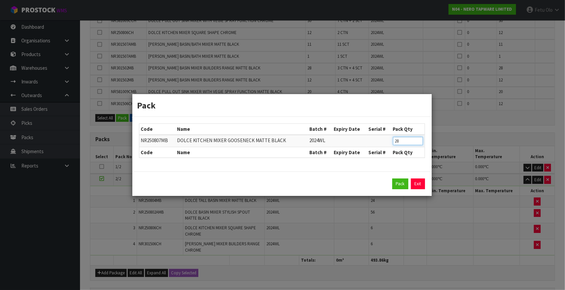
drag, startPoint x: 403, startPoint y: 144, endPoint x: 339, endPoint y: 162, distance: 67.2
click at [339, 162] on div "Code Name Batch # Expiry Date Serial # Pack Qty NR250807MB DOLCE KITCHEN MIXER …" at bounding box center [281, 144] width 299 height 55
type input "24"
click at [399, 184] on button "Pack" at bounding box center [401, 183] width 16 height 11
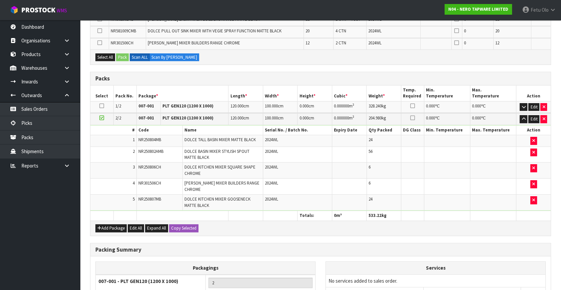
scroll to position [73, 0]
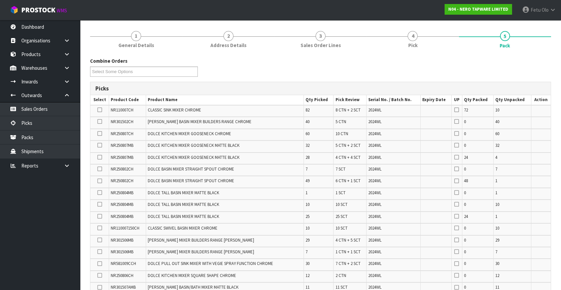
click at [128, 133] on span "NR250807CH" at bounding box center [122, 134] width 23 height 6
copy span "NR250807CH"
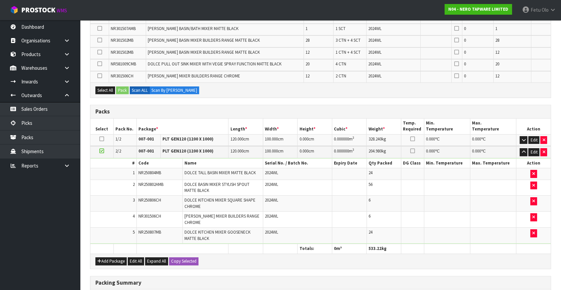
scroll to position [377, 0]
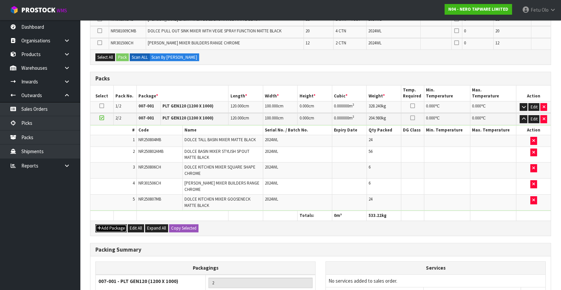
click at [103, 227] on button "Add Package" at bounding box center [110, 228] width 31 height 8
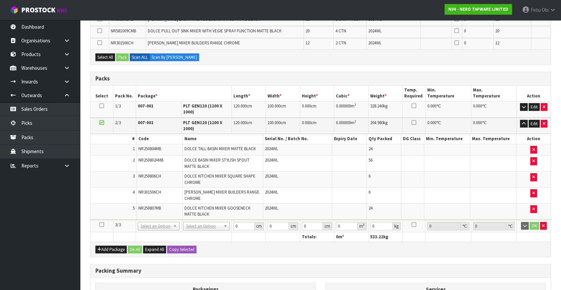
click at [100, 224] on icon at bounding box center [101, 224] width 5 height 0
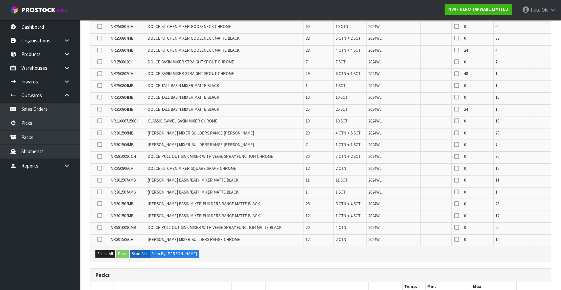
scroll to position [134, 0]
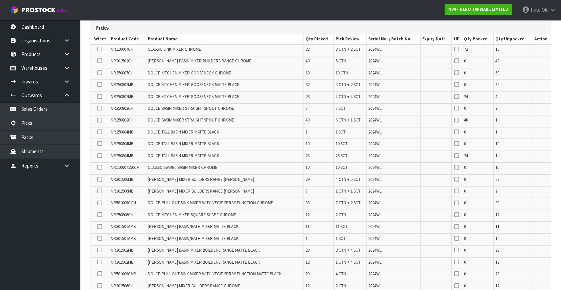
click at [98, 73] on icon at bounding box center [99, 73] width 5 height 0
click at [0, 0] on input "checkbox" at bounding box center [0, 0] width 0 height 0
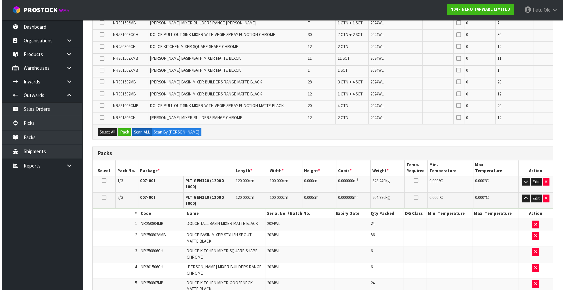
scroll to position [316, 0]
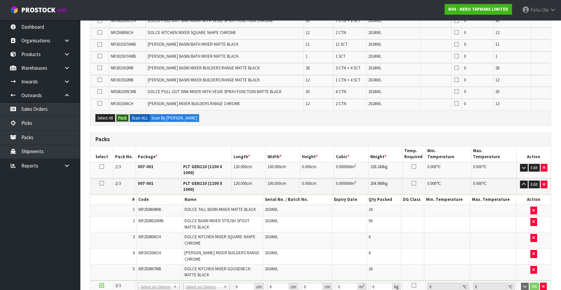
click at [118, 114] on button "Pack" at bounding box center [122, 118] width 13 height 8
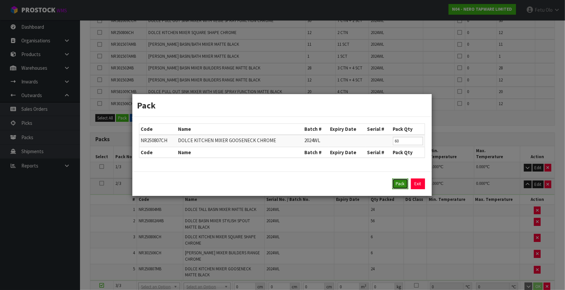
click at [400, 181] on button "Pack" at bounding box center [401, 183] width 16 height 11
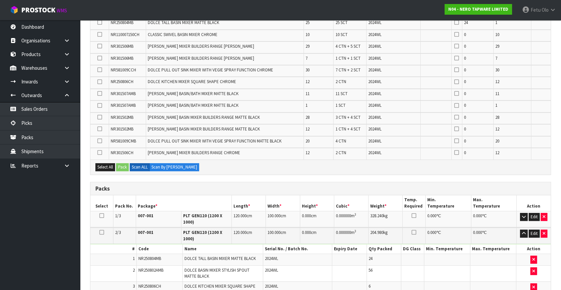
scroll to position [183, 0]
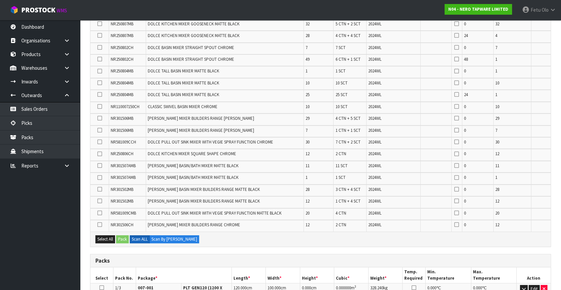
click at [48, 235] on ul "Dashboard Organisations Clients Consignees Carriers Products Categories Serial …" at bounding box center [40, 155] width 80 height 270
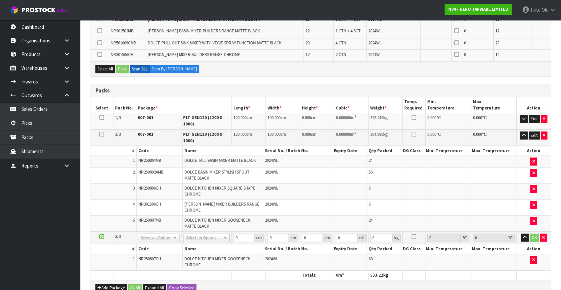
scroll to position [364, 0]
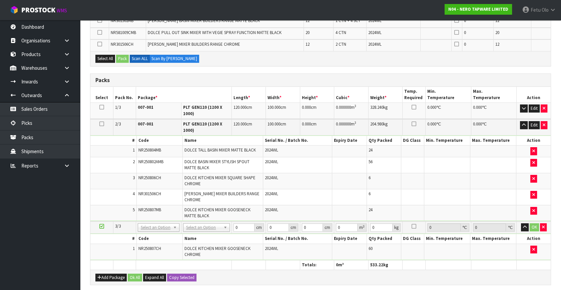
click at [417, 6] on nav "Toggle navigation ProStock WMS N04 - NERO TAPWARE LIMITED Fetu Olo Logout" at bounding box center [280, 10] width 561 height 20
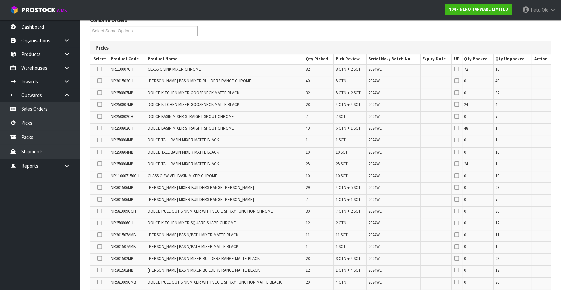
scroll to position [190, 0]
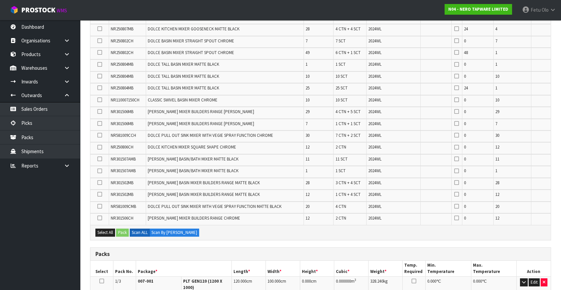
click at [94, 122] on td at bounding box center [99, 125] width 19 height 12
click at [99, 123] on icon at bounding box center [99, 123] width 5 height 0
click at [0, 0] on input "checkbox" at bounding box center [0, 0] width 0 height 0
click at [96, 110] on td at bounding box center [99, 113] width 19 height 12
click at [103, 110] on td at bounding box center [99, 113] width 19 height 12
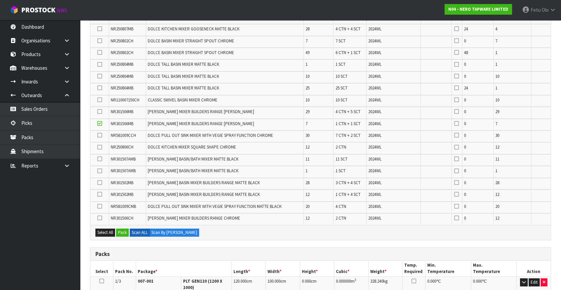
click at [99, 111] on icon at bounding box center [99, 111] width 5 height 0
click at [0, 0] on input "checkbox" at bounding box center [0, 0] width 0 height 0
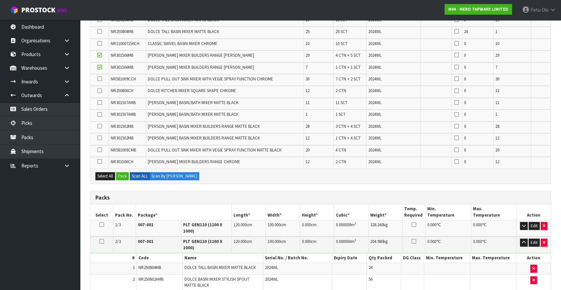
scroll to position [250, 0]
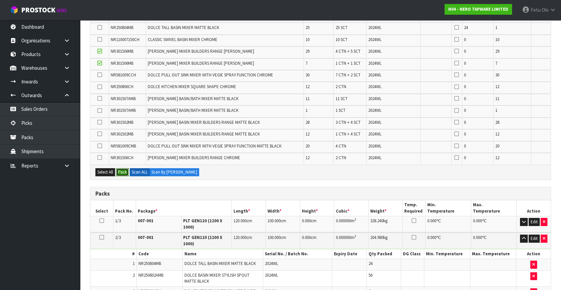
click at [124, 171] on button "Pack" at bounding box center [122, 172] width 13 height 8
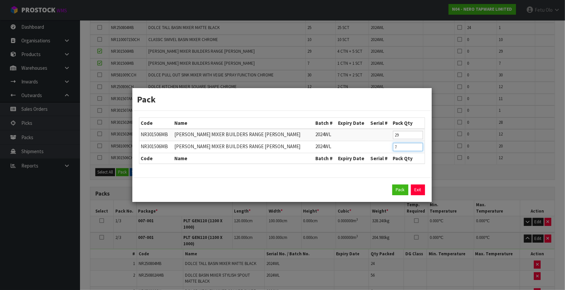
drag, startPoint x: 394, startPoint y: 147, endPoint x: 380, endPoint y: 152, distance: 15.5
click at [380, 152] on tr "NR301506MB CELIA KITCHEN MIXER BUILDERS RANGE MATTE BLACK 2024WL 7" at bounding box center [281, 147] width 285 height 12
type input "1"
click at [398, 187] on button "Pack" at bounding box center [401, 189] width 16 height 11
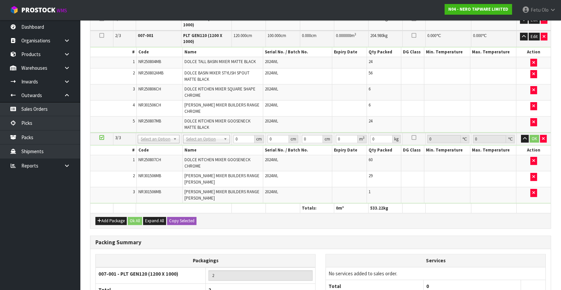
scroll to position [341, 0]
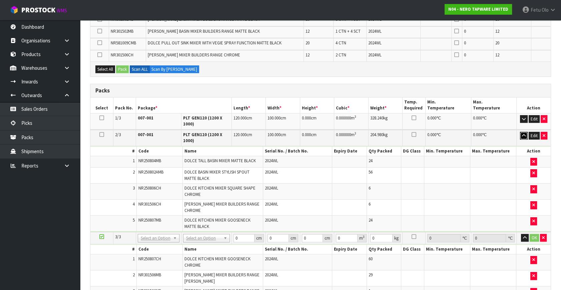
drag, startPoint x: 524, startPoint y: 134, endPoint x: 384, endPoint y: 147, distance: 140.7
click at [524, 134] on icon "button" at bounding box center [524, 135] width 4 height 4
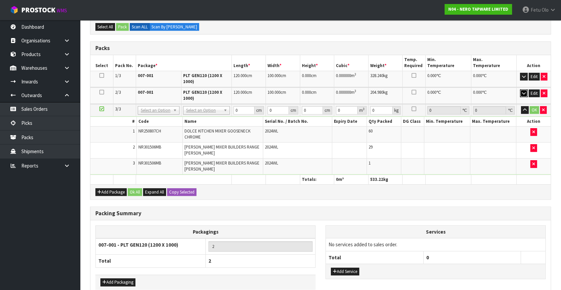
scroll to position [417, 0]
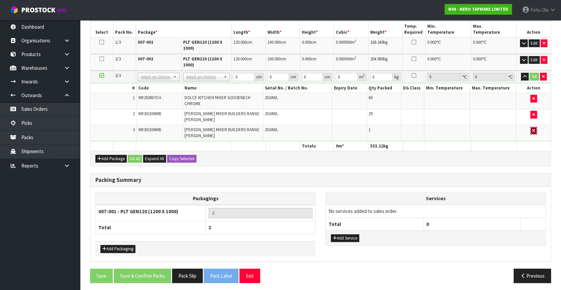
click at [534, 128] on icon "button" at bounding box center [533, 130] width 3 height 4
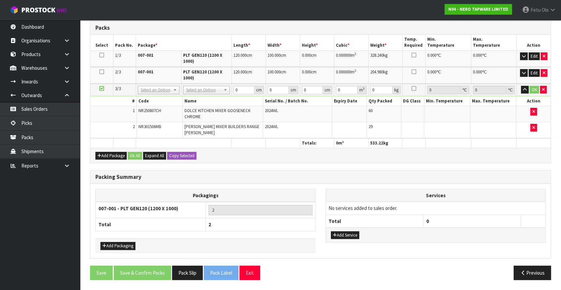
scroll to position [401, 0]
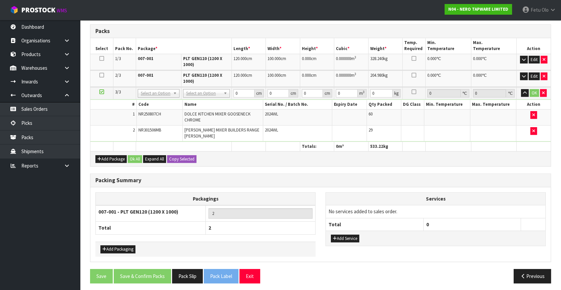
click at [150, 129] on span "NR301506MB" at bounding box center [149, 130] width 23 height 6
copy span "NR301506MB"
click at [531, 129] on button "button" at bounding box center [533, 131] width 7 height 8
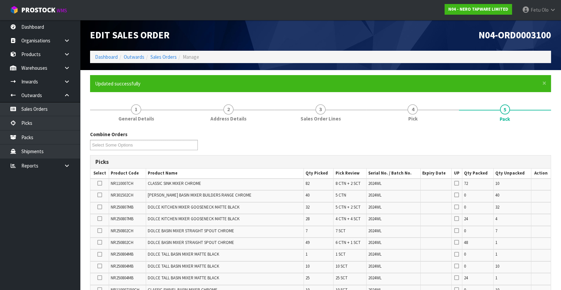
scroll to position [156, 0]
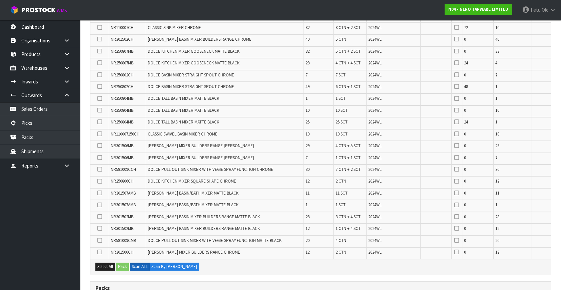
click at [100, 145] on icon at bounding box center [99, 145] width 5 height 0
click at [0, 0] on input "checkbox" at bounding box center [0, 0] width 0 height 0
click at [120, 263] on button "Pack" at bounding box center [122, 266] width 13 height 8
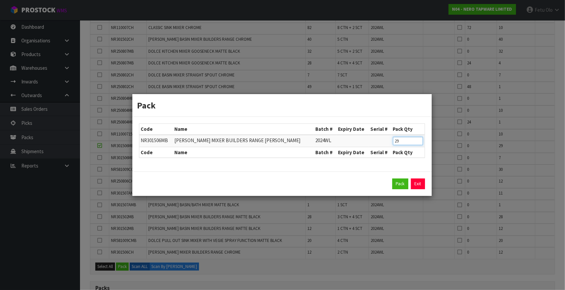
click at [373, 150] on table "Code Name Batch # Expiry Date Serial # Pack Qty NR301506MB CELIA KITCHEN MIXER …" at bounding box center [281, 141] width 285 height 34
type input "24"
click at [397, 182] on button "Pack" at bounding box center [401, 183] width 16 height 11
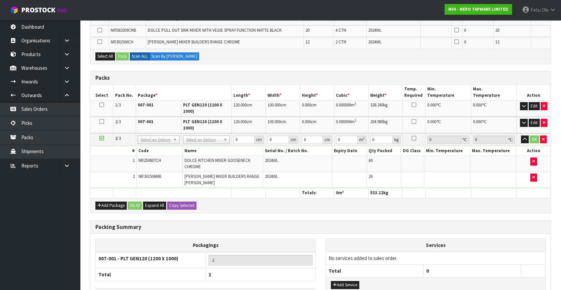
scroll to position [368, 0]
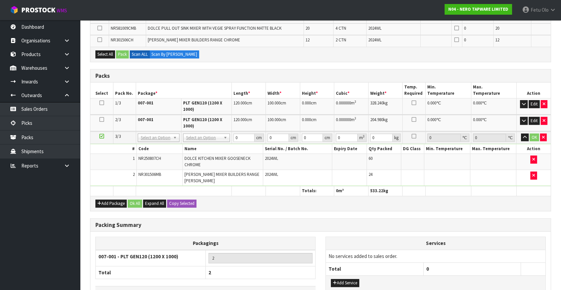
click at [41, 238] on ul "Dashboard Organisations Clients Consignees Carriers Products Categories Serial …" at bounding box center [40, 155] width 80 height 270
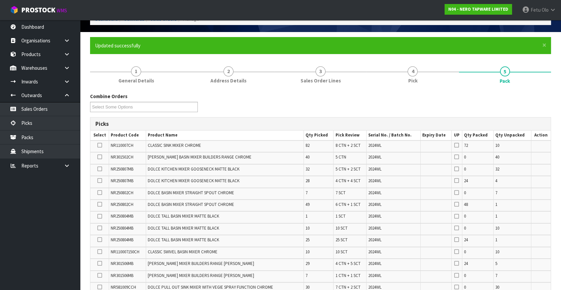
click at [118, 170] on span "NR250807MB" at bounding box center [122, 169] width 23 height 6
copy span "NR250807MB"
click at [98, 169] on icon at bounding box center [99, 169] width 5 height 0
click at [0, 0] on input "checkbox" at bounding box center [0, 0] width 0 height 0
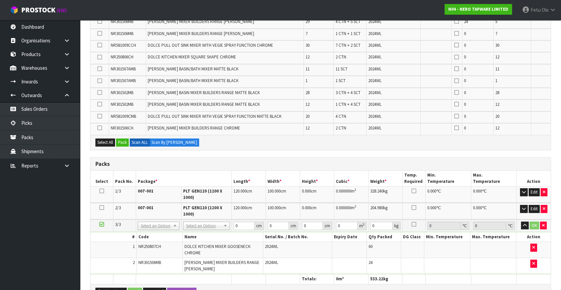
scroll to position [311, 0]
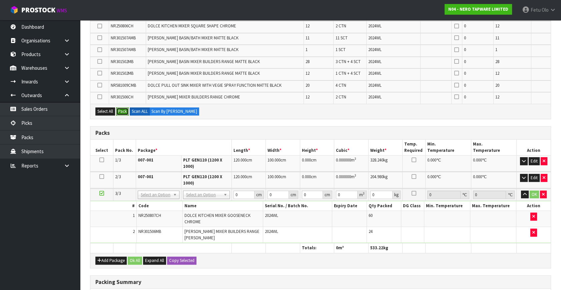
click at [121, 108] on button "Pack" at bounding box center [122, 111] width 13 height 8
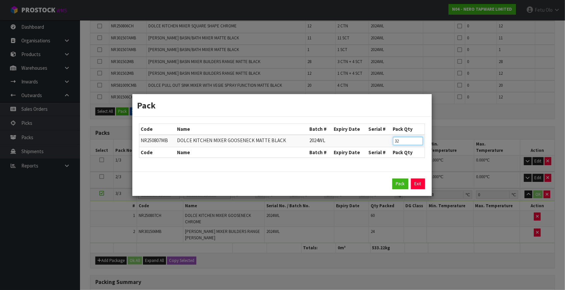
drag, startPoint x: 401, startPoint y: 140, endPoint x: 364, endPoint y: 149, distance: 38.7
click at [364, 149] on table "Code Name Batch # Expiry Date Serial # Pack Qty NR250807MB DOLCE KITCHEN MIXER …" at bounding box center [281, 141] width 285 height 34
type input "18"
click at [398, 181] on button "Pack" at bounding box center [401, 183] width 16 height 11
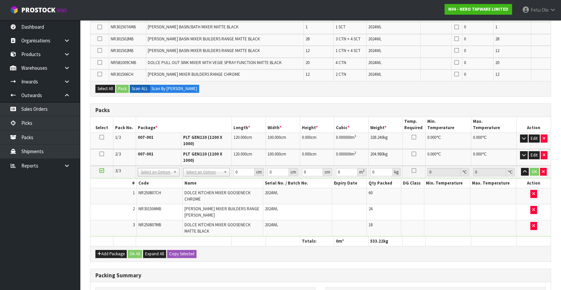
scroll to position [372, 0]
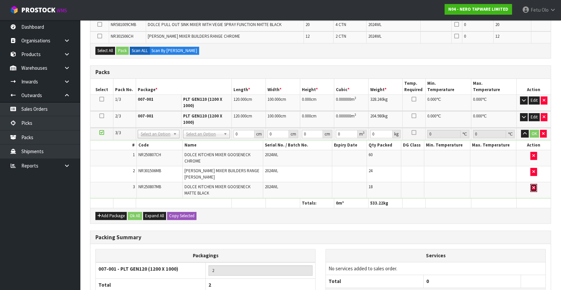
drag, startPoint x: 532, startPoint y: 187, endPoint x: 471, endPoint y: 228, distance: 73.4
click at [532, 187] on button "button" at bounding box center [533, 188] width 7 height 8
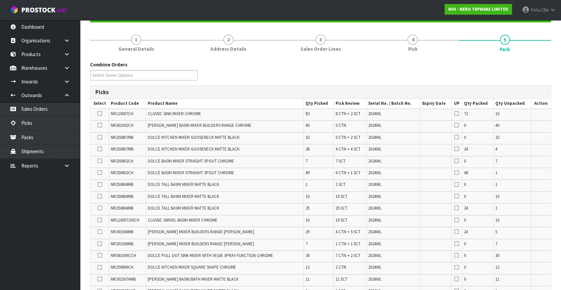
scroll to position [68, 0]
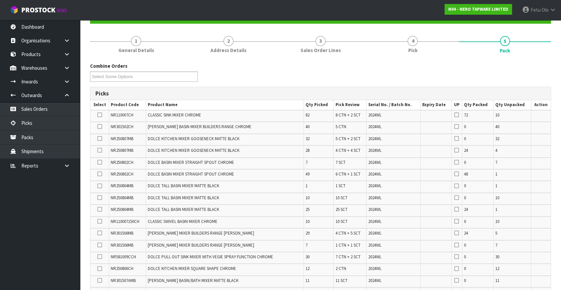
drag, startPoint x: 99, startPoint y: 139, endPoint x: 98, endPoint y: 145, distance: 6.4
click at [99, 139] on icon at bounding box center [99, 138] width 5 height 0
click at [0, 0] on input "checkbox" at bounding box center [0, 0] width 0 height 0
click at [97, 150] on icon at bounding box center [99, 150] width 5 height 0
click at [0, 0] on input "checkbox" at bounding box center [0, 0] width 0 height 0
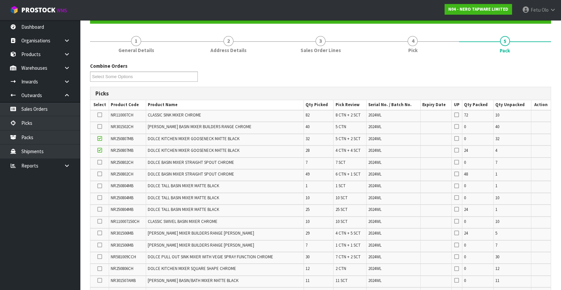
click at [100, 150] on icon at bounding box center [99, 150] width 5 height 0
click at [0, 0] on input "checkbox" at bounding box center [0, 0] width 0 height 0
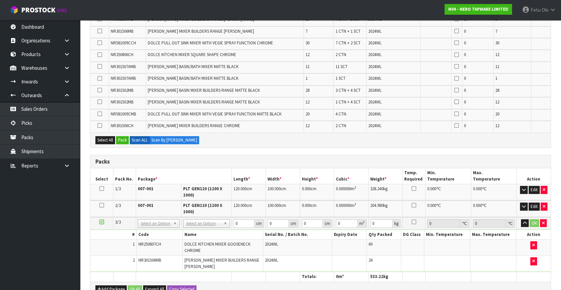
scroll to position [311, 0]
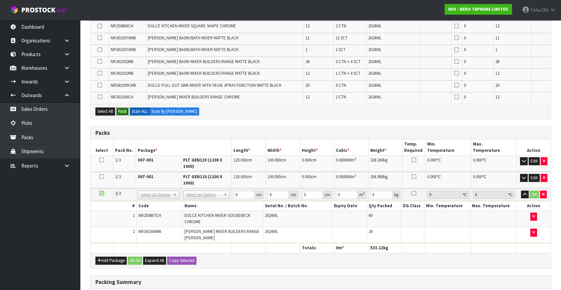
click at [123, 110] on button "Pack" at bounding box center [122, 111] width 13 height 8
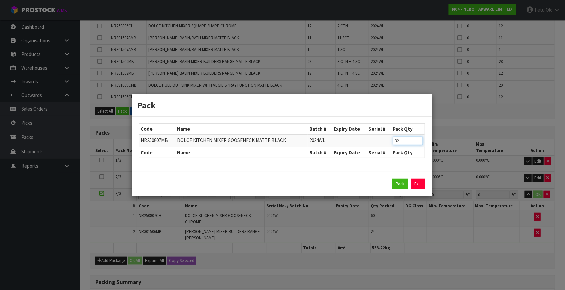
drag, startPoint x: 401, startPoint y: 141, endPoint x: 367, endPoint y: 153, distance: 36.5
click at [367, 153] on table "Code Name Batch # Expiry Date Serial # Pack Qty NR250807MB DOLCE KITCHEN MIXER …" at bounding box center [281, 141] width 285 height 34
type input "30"
click at [399, 183] on button "Pack" at bounding box center [401, 183] width 16 height 11
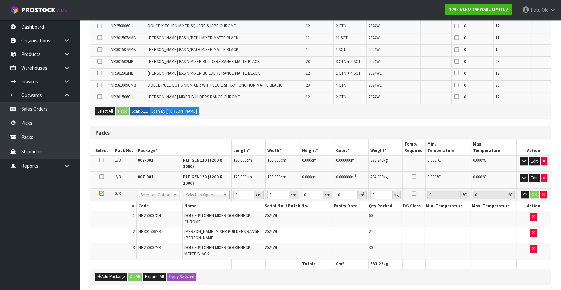
drag, startPoint x: 89, startPoint y: 225, endPoint x: 93, endPoint y: 229, distance: 5.4
click at [89, 225] on div "× Close Updated successfully 1 General Details 2 Address Details 3 Sales Order …" at bounding box center [320, 85] width 471 height 642
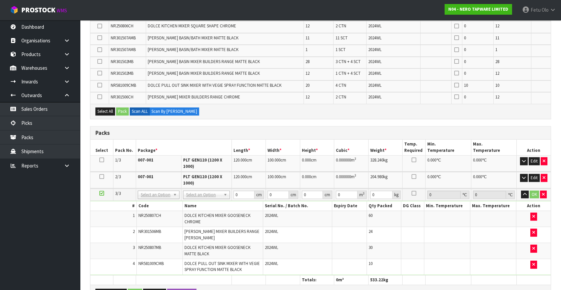
click at [150, 259] on td "NR581009CMB" at bounding box center [159, 267] width 46 height 16
click at [150, 260] on span "NR581009CMB" at bounding box center [150, 263] width 25 height 6
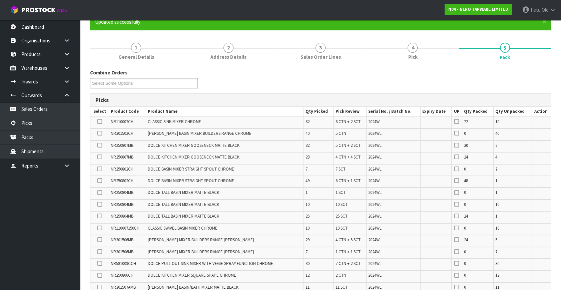
click at [62, 200] on ul "Dashboard Organisations Clients Consignees Carriers Products Categories Serial …" at bounding box center [40, 155] width 80 height 270
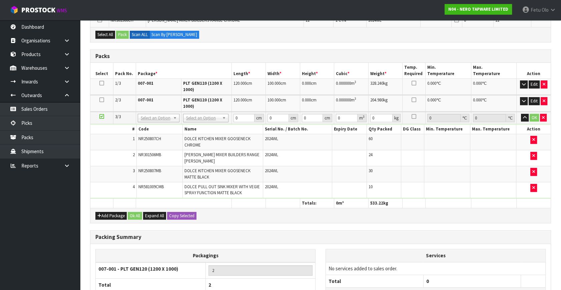
scroll to position [395, 0]
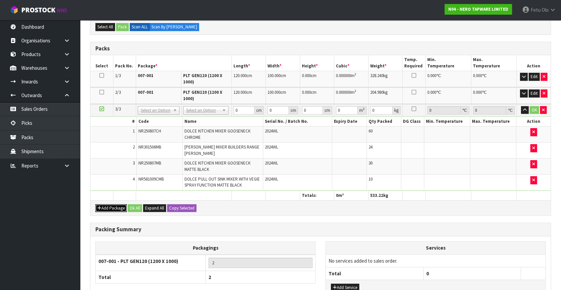
click at [105, 204] on button "Add Package" at bounding box center [110, 208] width 31 height 8
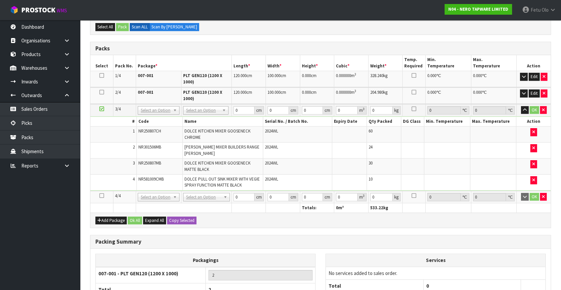
click at [102, 195] on icon at bounding box center [101, 195] width 5 height 0
click at [33, 239] on ul "Dashboard Organisations Clients Consignees Carriers Products Categories Serial …" at bounding box center [40, 155] width 80 height 270
drag, startPoint x: 199, startPoint y: 105, endPoint x: 210, endPoint y: 121, distance: 19.0
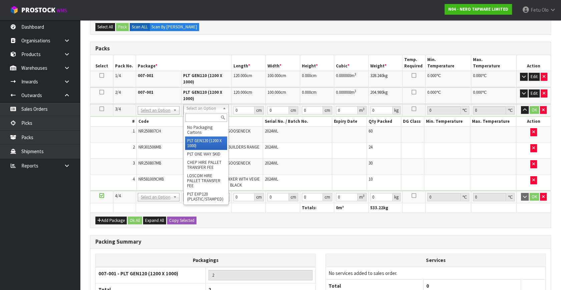
drag, startPoint x: 203, startPoint y: 136, endPoint x: 239, endPoint y: 130, distance: 36.5
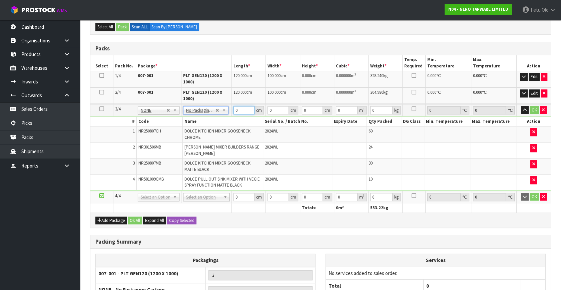
drag, startPoint x: 242, startPoint y: 109, endPoint x: 229, endPoint y: 117, distance: 14.6
click at [229, 117] on tbody "3/4 NONE 007-001 007-002 007-004 007-009 007-013 007-014 007-015 007-017 007-01…" at bounding box center [320, 147] width 460 height 87
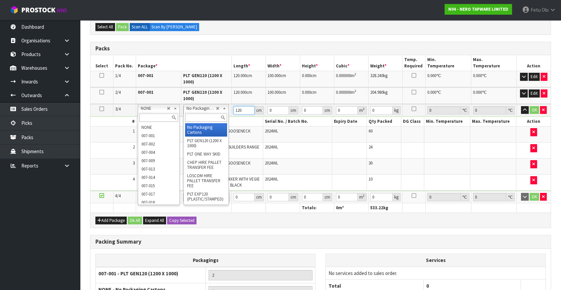
type input "120"
type input "3"
type input "100"
type input "256"
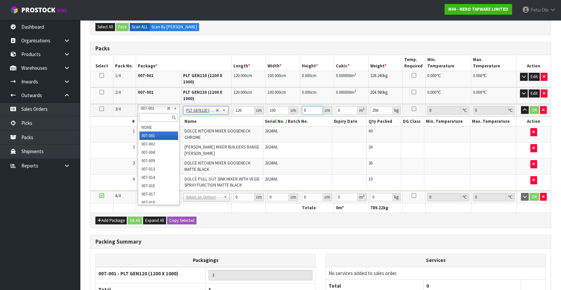
drag, startPoint x: 310, startPoint y: 105, endPoint x: 287, endPoint y: 120, distance: 27.8
click at [287, 120] on tbody "3/4 NONE 007-001 007-002 007-004 007-009 007-013 007-014 007-015 007-017 007-01…" at bounding box center [320, 147] width 460 height 87
type input "1"
type input "0.012"
type input "10"
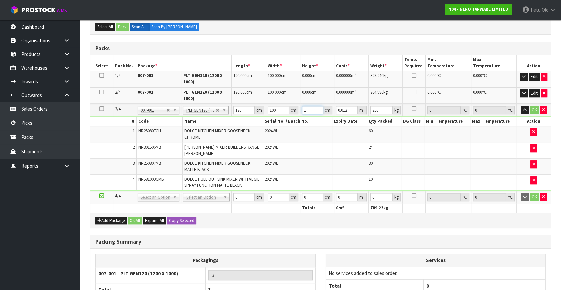
type input "0.12"
type input "100"
type input "1.2"
type input "100"
click button "OK" at bounding box center [534, 110] width 9 height 8
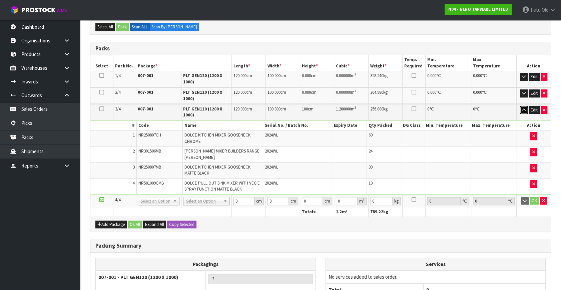
click at [523, 108] on icon "button" at bounding box center [524, 110] width 4 height 4
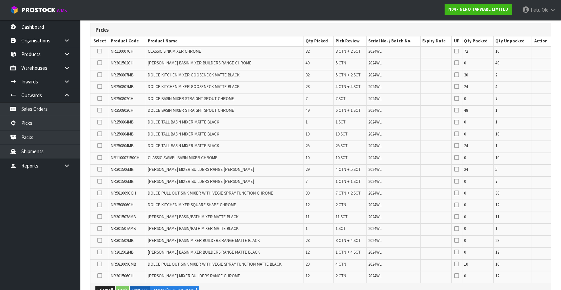
scroll to position [80, 0]
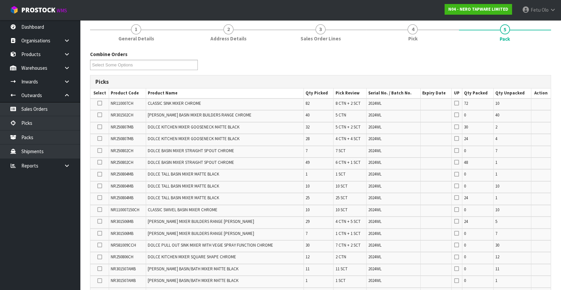
click at [102, 113] on td at bounding box center [99, 116] width 19 height 12
click at [119, 115] on span "NR301502CH" at bounding box center [122, 115] width 23 height 6
drag, startPoint x: 98, startPoint y: 113, endPoint x: 105, endPoint y: 118, distance: 8.0
click at [98, 115] on icon at bounding box center [99, 115] width 5 height 0
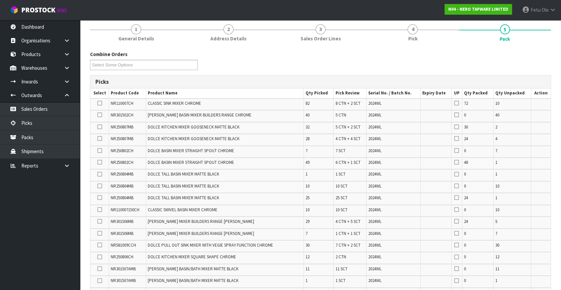
click at [0, 0] on input "checkbox" at bounding box center [0, 0] width 0 height 0
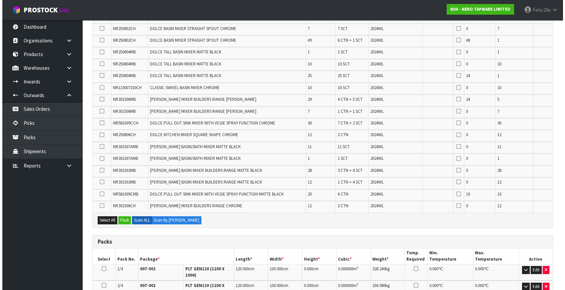
scroll to position [262, 0]
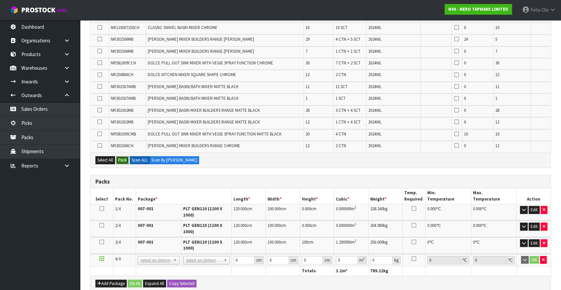
click at [125, 158] on button "Pack" at bounding box center [122, 160] width 13 height 8
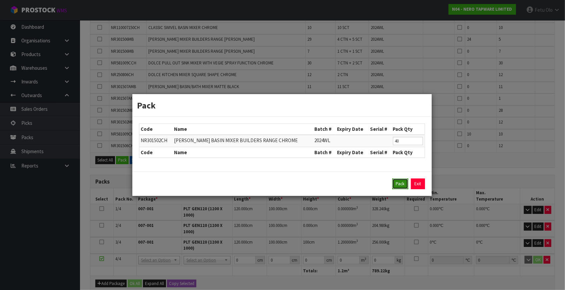
click at [402, 182] on button "Pack" at bounding box center [401, 183] width 16 height 11
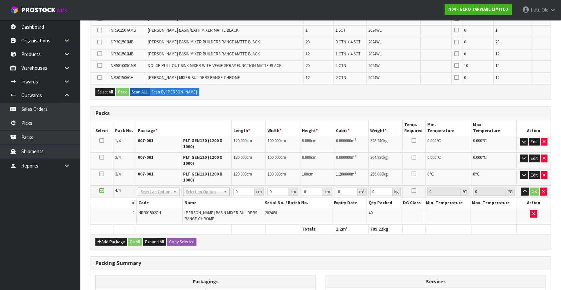
scroll to position [311, 0]
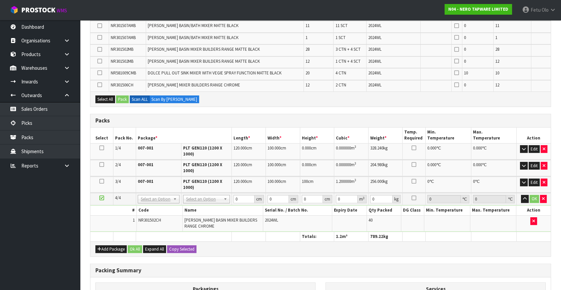
drag, startPoint x: 240, startPoint y: 262, endPoint x: 245, endPoint y: 254, distance: 10.4
click at [240, 264] on div "Packing Summary" at bounding box center [320, 270] width 460 height 13
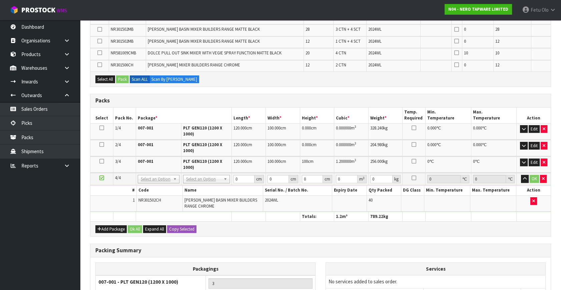
scroll to position [394, 0]
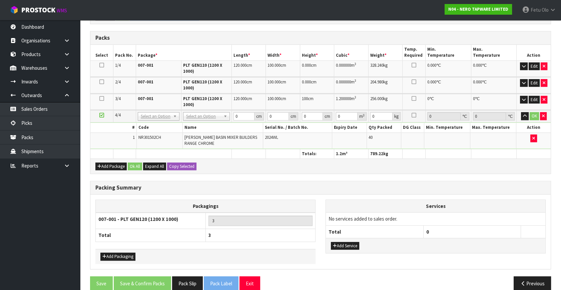
click at [257, 181] on div "Packing Summary" at bounding box center [320, 187] width 460 height 13
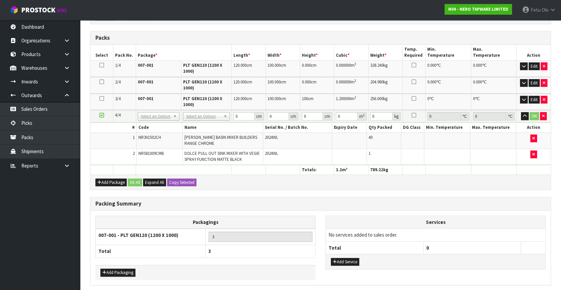
drag, startPoint x: 417, startPoint y: 158, endPoint x: 220, endPoint y: 155, distance: 196.5
click at [415, 158] on td at bounding box center [412, 156] width 23 height 16
click at [157, 151] on span "NR581009CMB" at bounding box center [150, 153] width 25 height 6
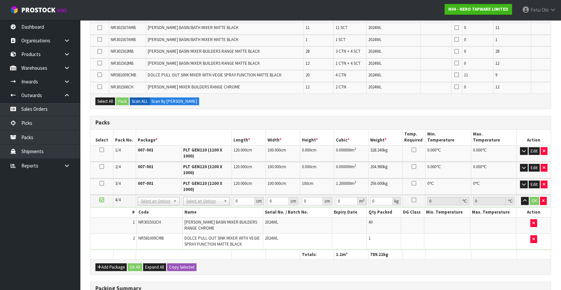
scroll to position [329, 0]
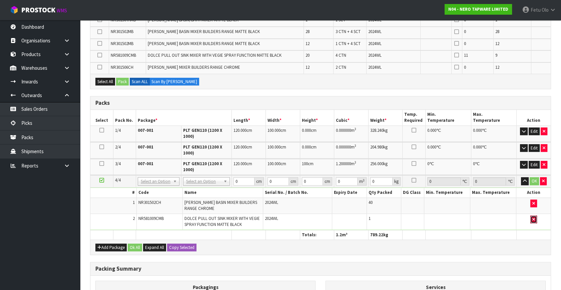
click at [532, 217] on icon "button" at bounding box center [533, 219] width 3 height 4
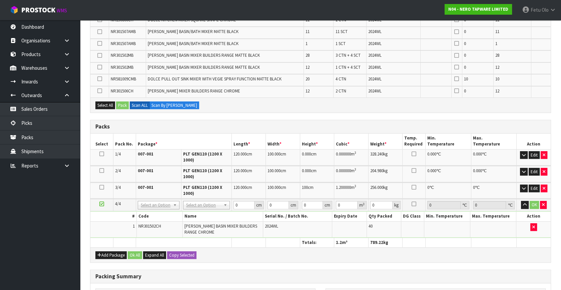
scroll to position [268, 0]
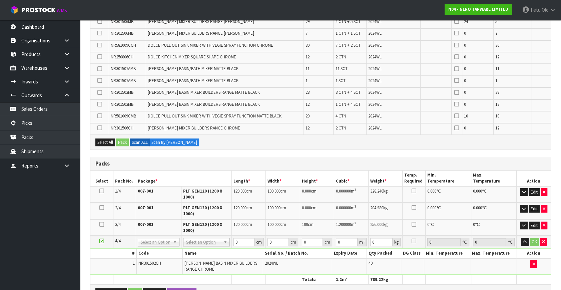
drag, startPoint x: 99, startPoint y: 114, endPoint x: 131, endPoint y: 148, distance: 47.0
click at [99, 116] on icon at bounding box center [99, 116] width 5 height 0
click at [0, 0] on input "checkbox" at bounding box center [0, 0] width 0 height 0
drag, startPoint x: 203, startPoint y: 274, endPoint x: 234, endPoint y: 250, distance: 39.6
type input "4"
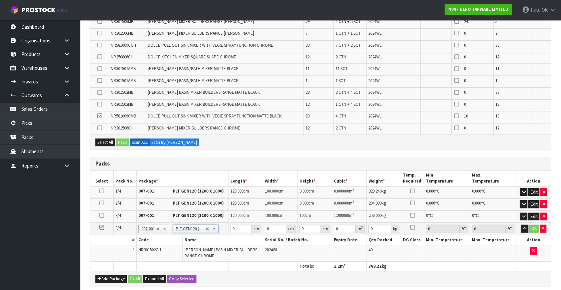
type input "120"
type input "100"
type input "70"
drag, startPoint x: 306, startPoint y: 228, endPoint x: 278, endPoint y: 238, distance: 29.7
click at [278, 238] on tbody "4/4 NONE 007-001 007-002 007-004 007-009 007-013 007-014 007-015 007-017 007-01…" at bounding box center [320, 241] width 460 height 39
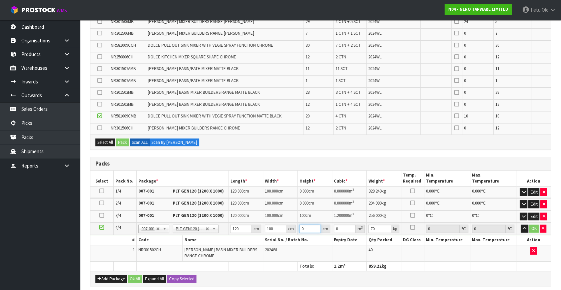
type input "1"
type input "0.012"
type input "10"
type input "0.12"
type input "100"
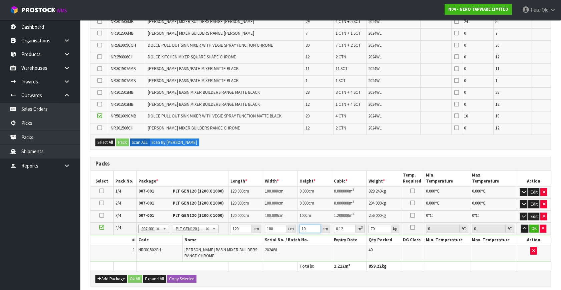
type input "1.2"
type input "100"
click button "OK" at bounding box center [533, 228] width 9 height 8
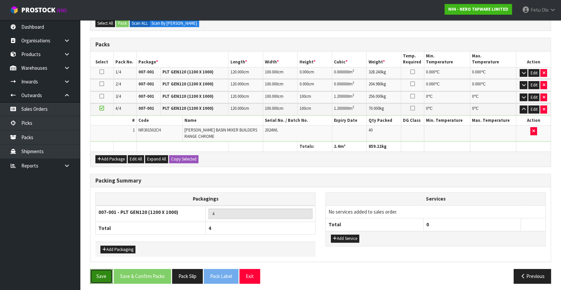
click at [99, 275] on button "Save" at bounding box center [101, 276] width 23 height 14
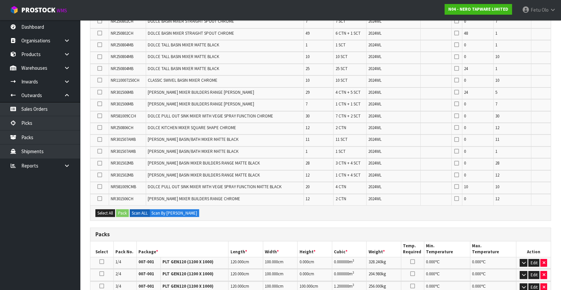
scroll to position [273, 0]
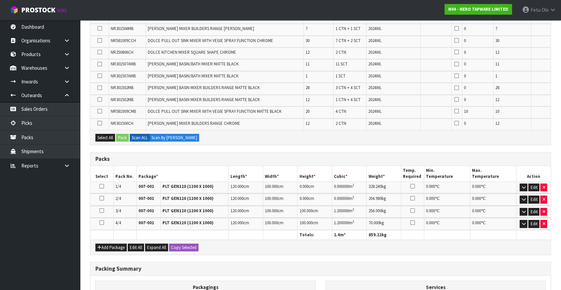
drag, startPoint x: 100, startPoint y: 110, endPoint x: 105, endPoint y: 117, distance: 8.0
click at [100, 111] on icon at bounding box center [99, 111] width 5 height 0
click at [0, 0] on input "checkbox" at bounding box center [0, 0] width 0 height 0
click at [124, 136] on button "Pack" at bounding box center [122, 138] width 13 height 8
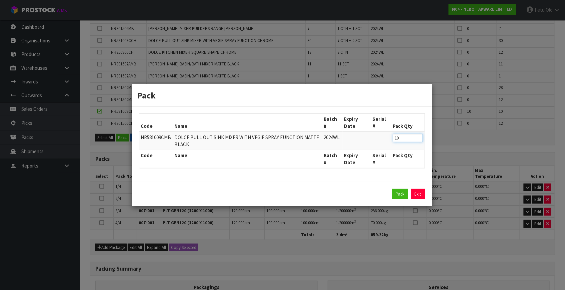
drag, startPoint x: 404, startPoint y: 137, endPoint x: 361, endPoint y: 151, distance: 44.8
click at [361, 151] on table "Code Name Batch # Expiry Date Serial # Pack Qty NR581009CMB DOLCE PULL OUT SINK…" at bounding box center [281, 141] width 285 height 54
type input "8"
click at [405, 193] on button "Pack" at bounding box center [401, 194] width 16 height 11
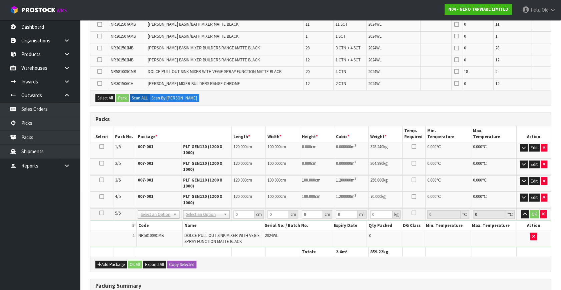
scroll to position [364, 0]
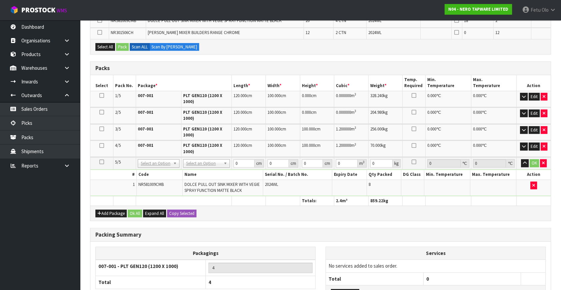
click at [431, 231] on h3 "Packing Summary" at bounding box center [320, 234] width 450 height 6
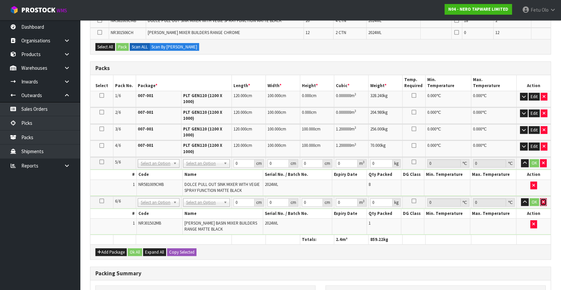
click at [543, 200] on icon "button" at bounding box center [543, 202] width 3 height 4
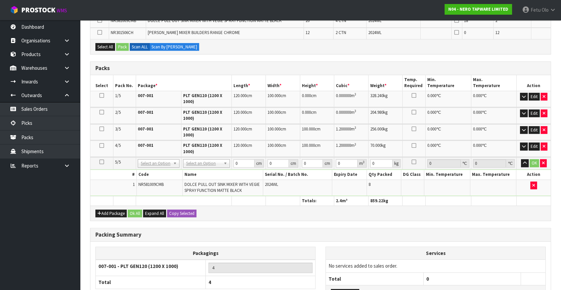
click at [101, 162] on icon at bounding box center [101, 162] width 5 height 0
click at [33, 260] on ul "Dashboard Organisations Clients Consignees Carriers Products Categories Serial …" at bounding box center [40, 155] width 80 height 270
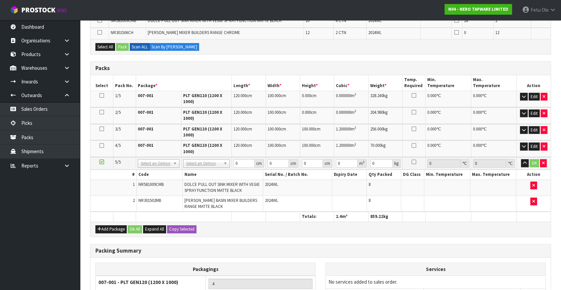
click at [149, 195] on td "NR301502MB" at bounding box center [159, 203] width 46 height 16
click at [149, 197] on span "NR301502MB" at bounding box center [149, 200] width 23 height 6
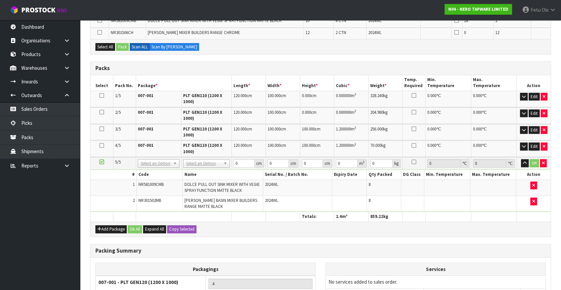
click at [242, 244] on div "Packing Summary" at bounding box center [320, 250] width 460 height 13
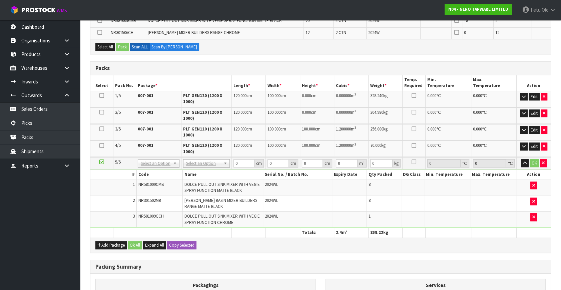
click at [145, 213] on span "NR581009CCH" at bounding box center [150, 216] width 25 height 6
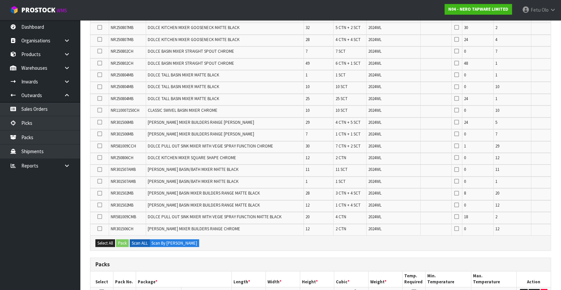
click at [99, 146] on icon at bounding box center [99, 146] width 5 height 0
click at [0, 0] on input "checkbox" at bounding box center [0, 0] width 0 height 0
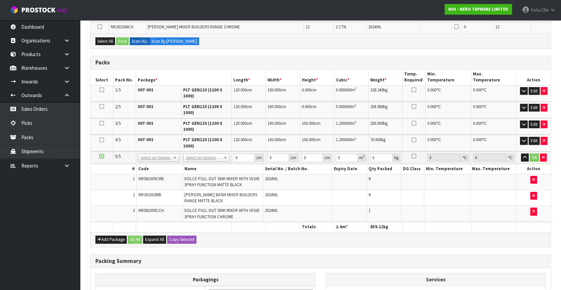
scroll to position [380, 0]
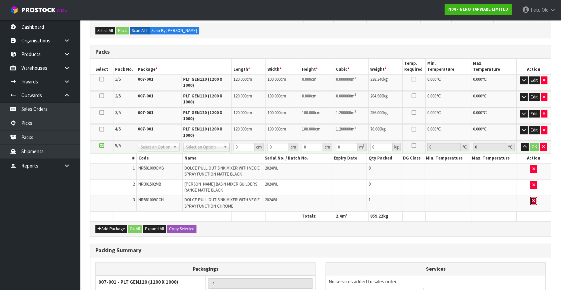
drag, startPoint x: 532, startPoint y: 199, endPoint x: 505, endPoint y: 207, distance: 28.3
click at [532, 199] on icon "button" at bounding box center [533, 200] width 3 height 4
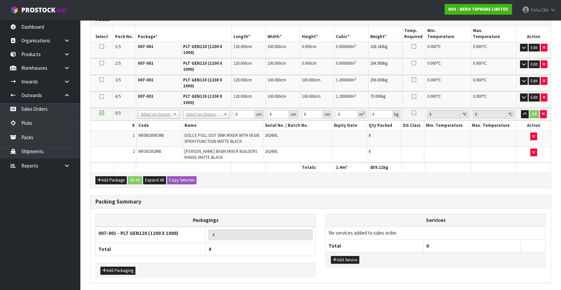
scroll to position [404, 0]
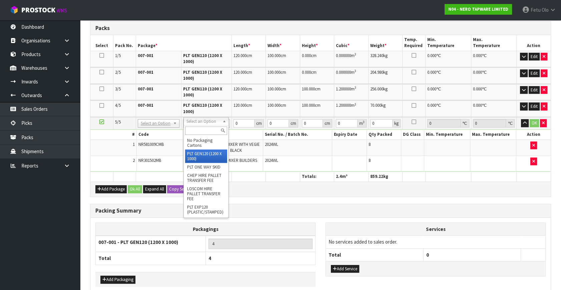
type input "5"
type input "120"
type input "100"
type input "38.6"
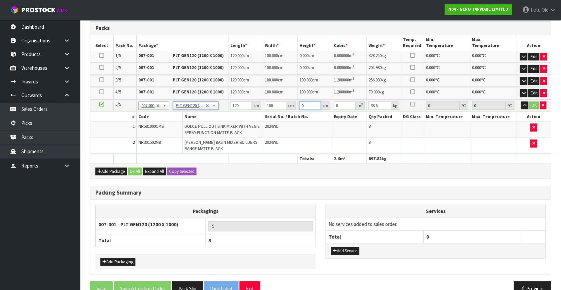
click at [275, 118] on tbody "5/5 NONE 007-001 007-002 007-004 007-009 007-013 007-014 007-015 007-017 007-01…" at bounding box center [320, 126] width 460 height 55
type input "1"
type input "0.012"
type input "10"
type input "0.12"
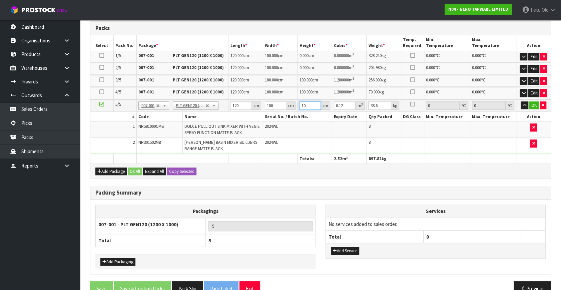
type input "10"
click button "OK" at bounding box center [533, 105] width 9 height 8
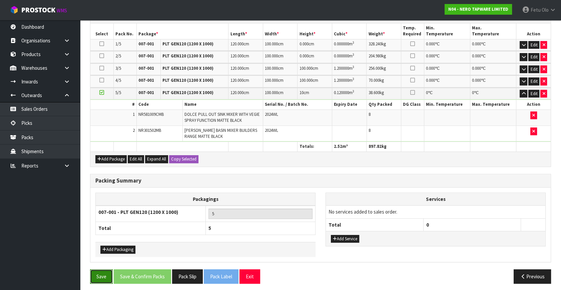
drag, startPoint x: 101, startPoint y: 273, endPoint x: 148, endPoint y: 263, distance: 48.3
click at [101, 273] on button "Save" at bounding box center [101, 276] width 23 height 14
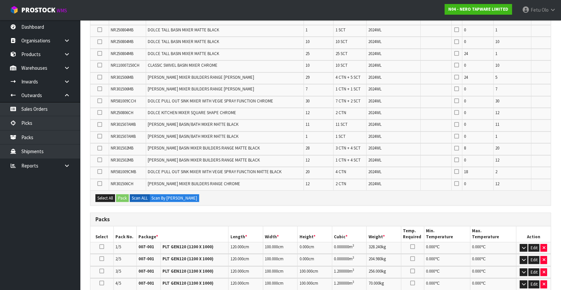
scroll to position [273, 0]
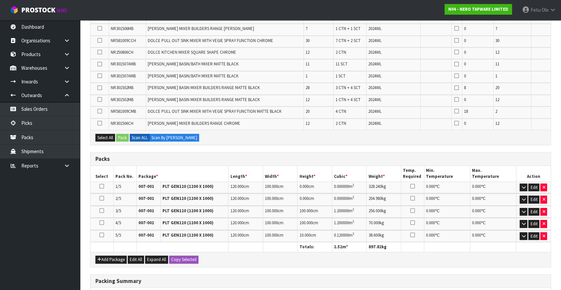
click at [103, 235] on icon at bounding box center [101, 235] width 5 height 0
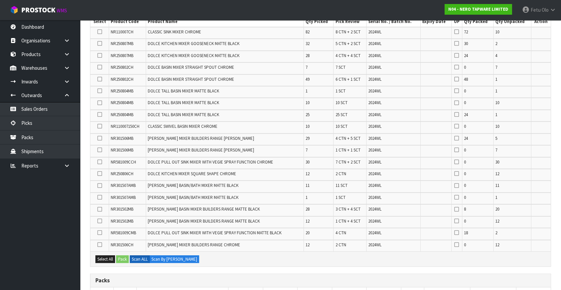
scroll to position [60, 0]
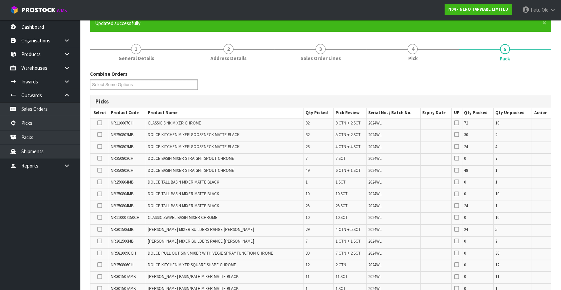
click at [101, 253] on icon at bounding box center [99, 253] width 5 height 0
click at [0, 0] on input "checkbox" at bounding box center [0, 0] width 0 height 0
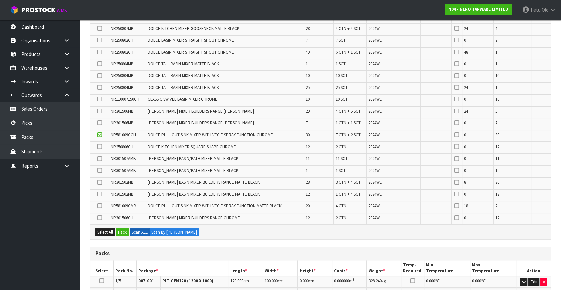
scroll to position [182, 0]
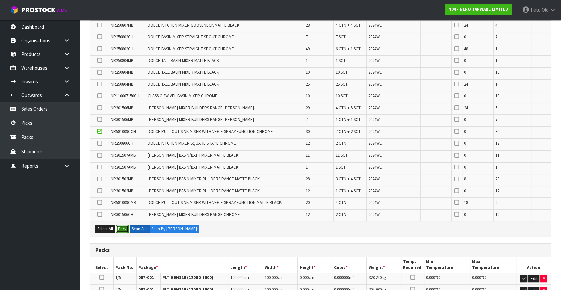
click at [123, 227] on button "Pack" at bounding box center [122, 229] width 13 height 8
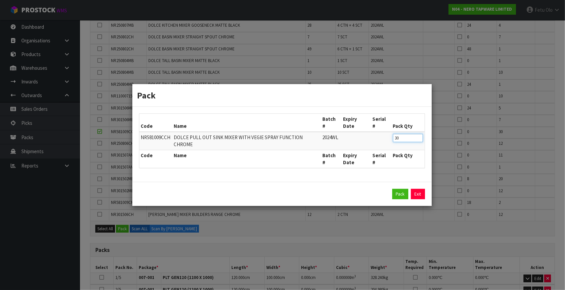
drag, startPoint x: 360, startPoint y: 162, endPoint x: 306, endPoint y: 179, distance: 55.9
click at [306, 179] on form "Pack Code Name Batch # Expiry Date Serial # Pack Qty NR581009CCH DOLCE PULL OUT…" at bounding box center [281, 145] width 299 height 122
type input "16"
click at [401, 189] on button "Pack" at bounding box center [401, 194] width 16 height 11
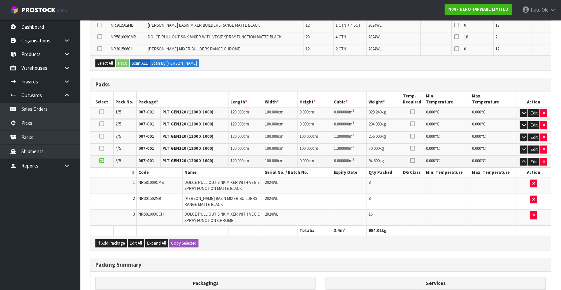
scroll to position [431, 0]
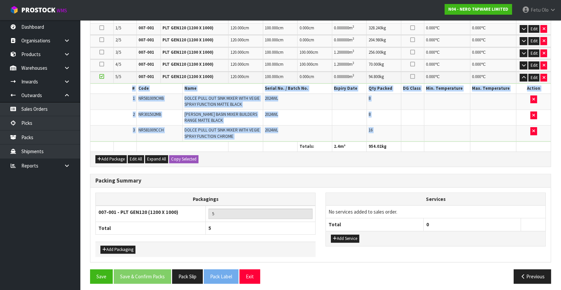
click at [456, 138] on div "# Code Name Serial No. / Batch No. Expiry Date Qty Packed DG Class Min. Tempera…" at bounding box center [320, 112] width 460 height 58
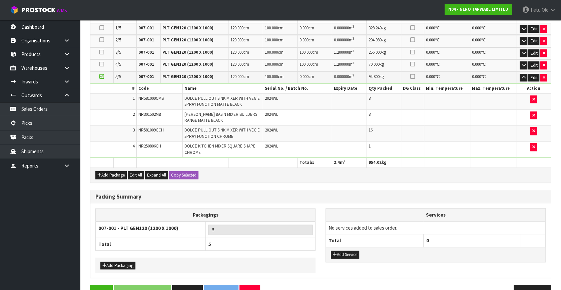
click at [272, 177] on div "Add Package Edit All Expand All Copy Selected" at bounding box center [320, 174] width 460 height 15
click at [155, 146] on td "NR250806CH" at bounding box center [159, 149] width 46 height 16
click at [155, 146] on span "NR250806CH" at bounding box center [149, 146] width 23 height 6
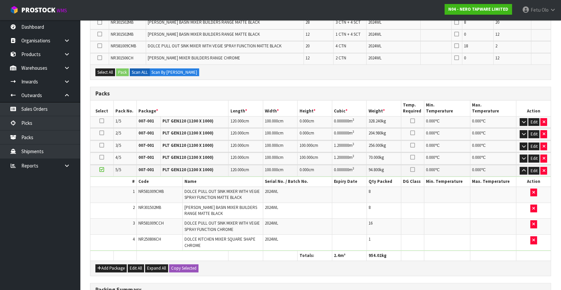
scroll to position [249, 0]
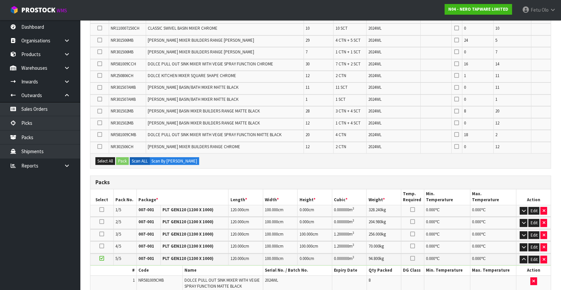
click at [98, 75] on icon at bounding box center [99, 75] width 5 height 0
click at [0, 0] on input "checkbox" at bounding box center [0, 0] width 0 height 0
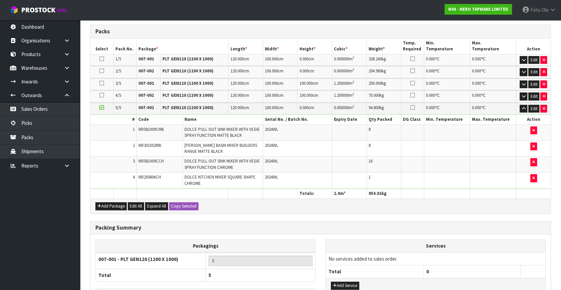
scroll to position [401, 0]
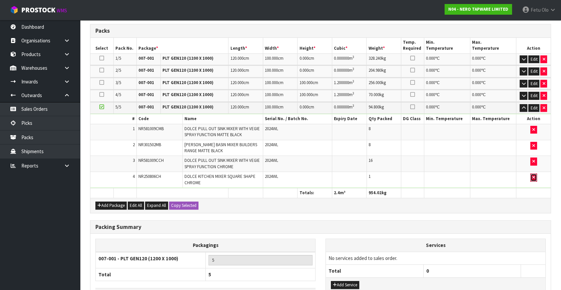
click at [534, 176] on icon "button" at bounding box center [533, 177] width 3 height 4
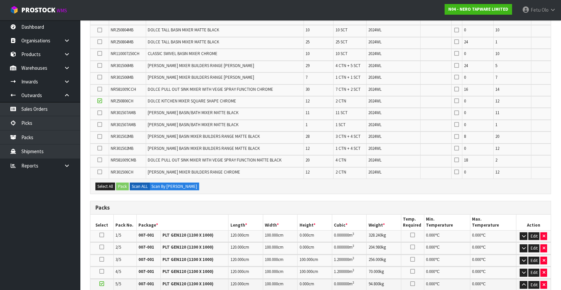
scroll to position [219, 0]
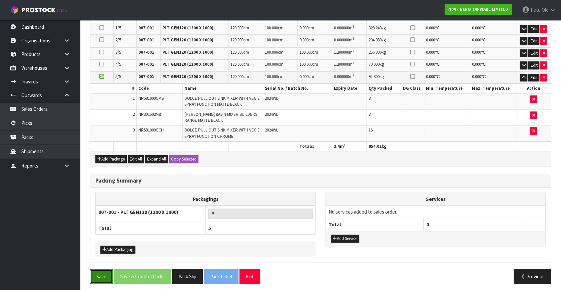
click at [106, 269] on button "Save" at bounding box center [101, 276] width 23 height 14
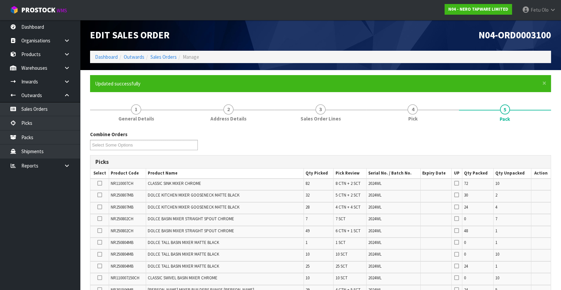
scroll to position [151, 0]
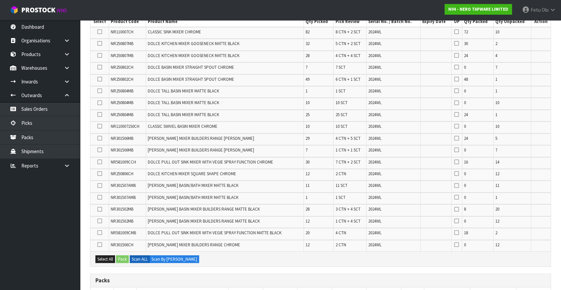
click at [101, 173] on icon at bounding box center [99, 173] width 5 height 0
click at [0, 0] on input "checkbox" at bounding box center [0, 0] width 0 height 0
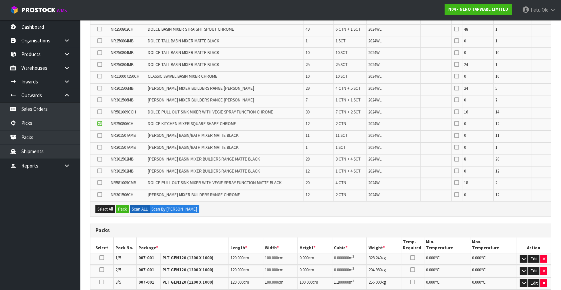
scroll to position [273, 0]
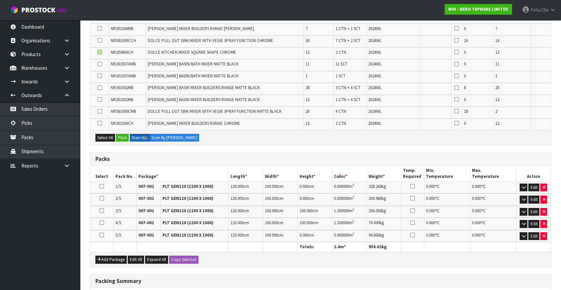
click at [101, 235] on icon at bounding box center [101, 235] width 5 height 0
click at [124, 134] on button "Pack" at bounding box center [122, 138] width 13 height 8
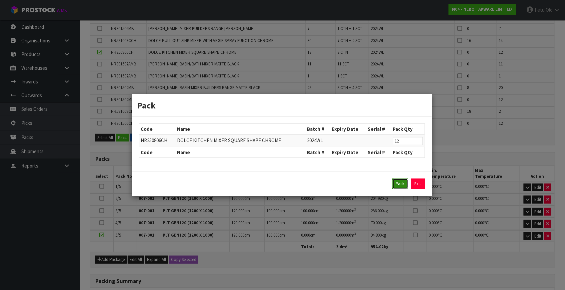
click at [399, 183] on button "Pack" at bounding box center [401, 183] width 16 height 11
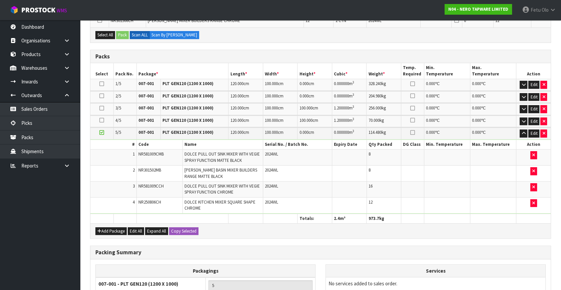
scroll to position [144, 0]
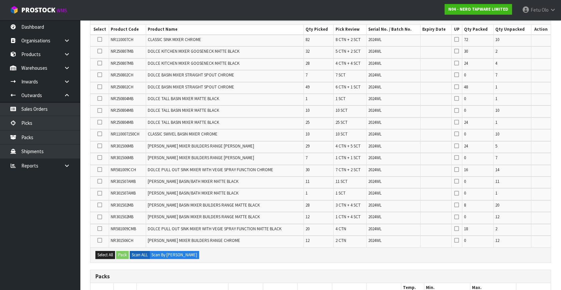
click at [119, 145] on span "NR301506MB" at bounding box center [122, 146] width 23 height 6
click at [97, 157] on icon at bounding box center [99, 157] width 5 height 0
click at [0, 0] on input "checkbox" at bounding box center [0, 0] width 0 height 0
click at [101, 143] on label at bounding box center [99, 146] width 5 height 6
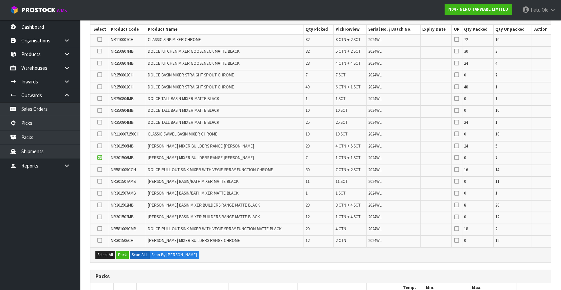
click at [0, 0] on input "checkbox" at bounding box center [0, 0] width 0 height 0
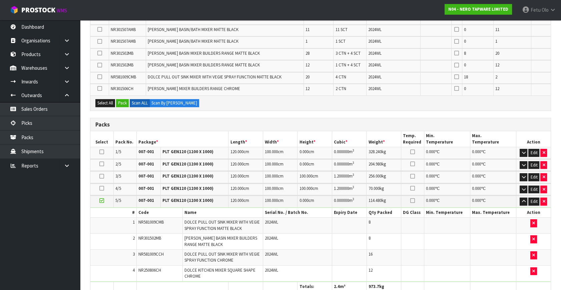
scroll to position [174, 0]
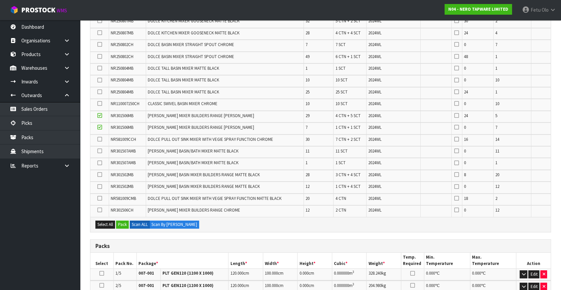
click at [99, 127] on icon at bounding box center [99, 127] width 5 height 0
click at [0, 0] on input "checkbox" at bounding box center [0, 0] width 0 height 0
click at [124, 222] on button "Pack" at bounding box center [122, 224] width 13 height 8
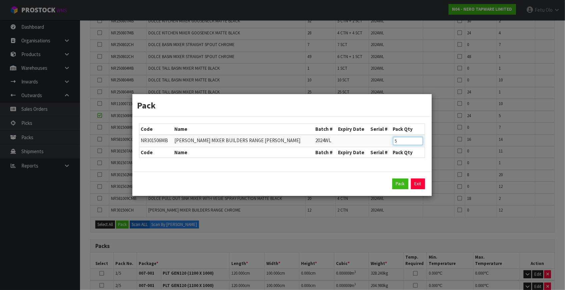
drag, startPoint x: 401, startPoint y: 140, endPoint x: 360, endPoint y: 153, distance: 43.0
click at [360, 153] on table "Code Name Batch # Expiry Date Serial # Pack Qty NR301506MB CELIA KITCHEN MIXER …" at bounding box center [281, 141] width 285 height 34
click at [416, 182] on link "Exit" at bounding box center [418, 183] width 14 height 11
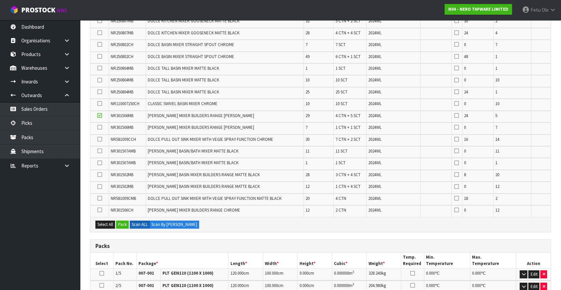
click at [99, 115] on icon at bounding box center [99, 115] width 5 height 0
click at [0, 0] on input "checkbox" at bounding box center [0, 0] width 0 height 0
click at [97, 127] on icon at bounding box center [99, 127] width 5 height 0
click at [0, 0] on input "checkbox" at bounding box center [0, 0] width 0 height 0
click at [125, 223] on button "Pack" at bounding box center [122, 224] width 13 height 8
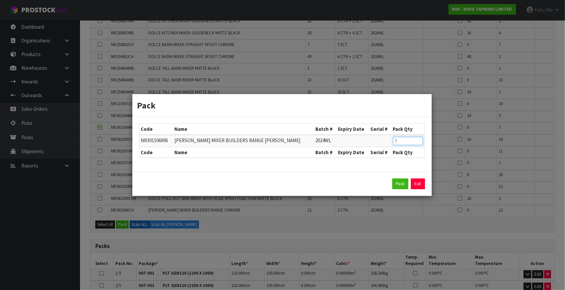
click at [325, 158] on div "Code Name Batch # Expiry Date Serial # Pack Qty NR301506MB CELIA KITCHEN MIXER …" at bounding box center [281, 144] width 299 height 55
type input "6"
click at [404, 182] on button "Pack" at bounding box center [401, 183] width 16 height 11
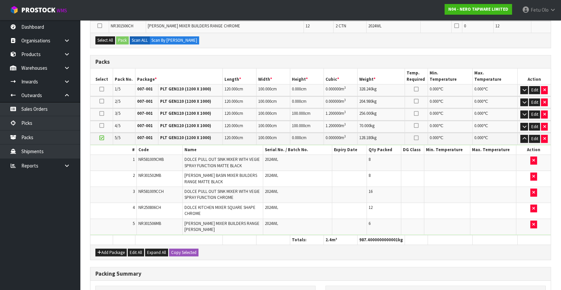
scroll to position [387, 0]
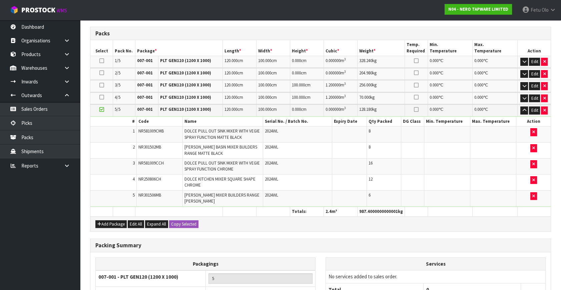
drag, startPoint x: 249, startPoint y: 225, endPoint x: 313, endPoint y: 250, distance: 68.4
click at [249, 225] on div "Add Package Edit All Expand All Copy Selected" at bounding box center [320, 223] width 460 height 15
click at [451, 229] on div "Combine Orders N04-ORD0002993 N04-ORD0002995 N04-ORD0003074 N04-ORD0003090 N04-…" at bounding box center [320, 48] width 461 height 609
click at [298, 239] on div "Packing Summary" at bounding box center [320, 245] width 460 height 13
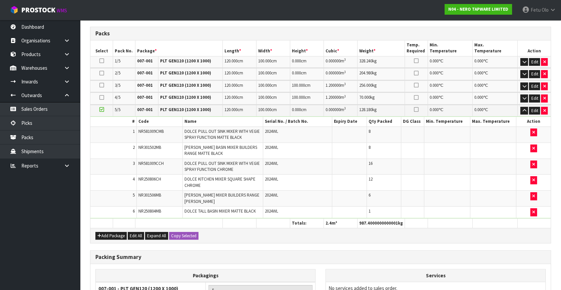
click at [146, 208] on span "NR250804MB" at bounding box center [149, 211] width 23 height 6
click at [534, 210] on icon "button" at bounding box center [533, 212] width 3 height 4
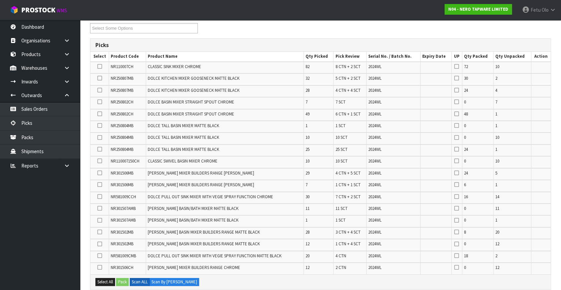
scroll to position [121, 0]
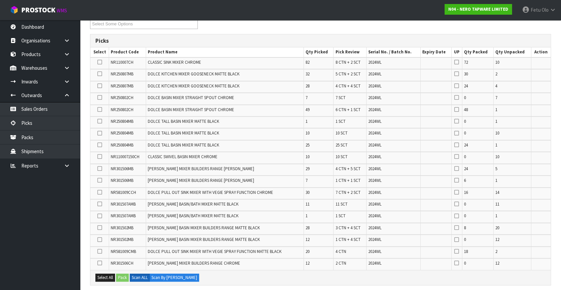
click at [100, 145] on icon at bounding box center [99, 145] width 5 height 0
click at [0, 0] on input "checkbox" at bounding box center [0, 0] width 0 height 0
click at [99, 133] on icon at bounding box center [99, 133] width 5 height 0
click at [0, 0] on input "checkbox" at bounding box center [0, 0] width 0 height 0
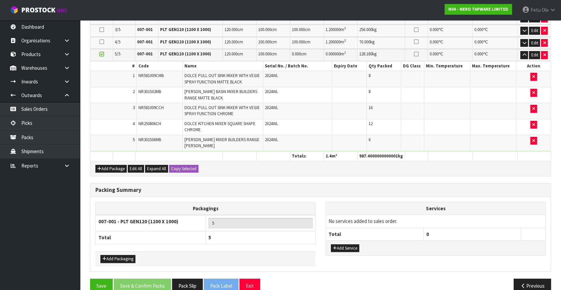
scroll to position [451, 0]
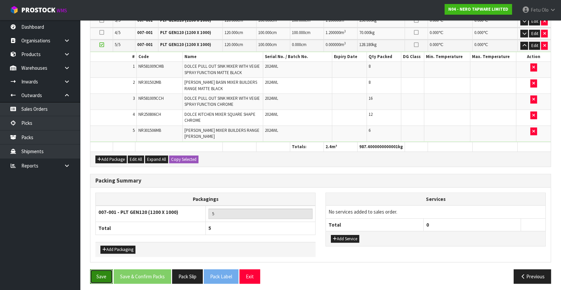
click at [102, 271] on button "Save" at bounding box center [101, 276] width 23 height 14
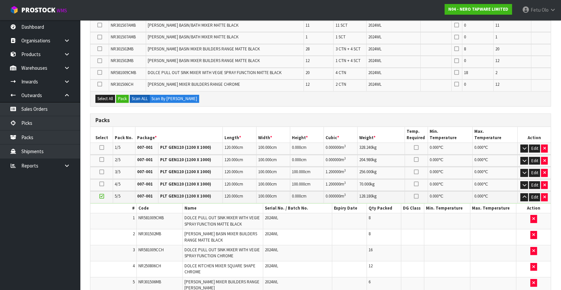
scroll to position [0, 0]
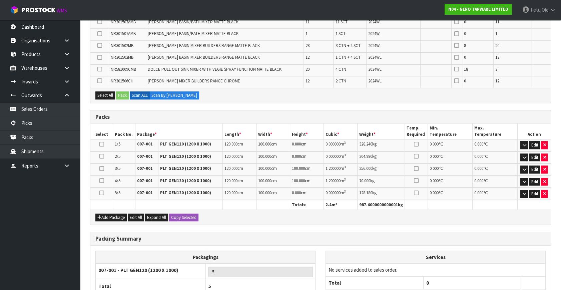
click at [102, 193] on icon at bounding box center [101, 193] width 5 height 0
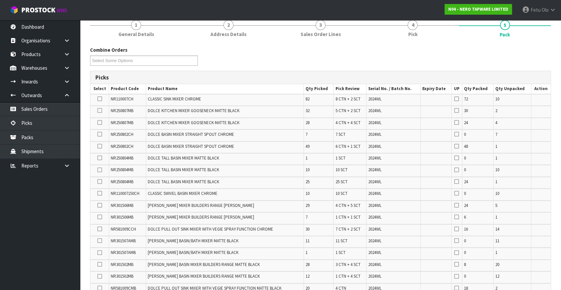
scroll to position [121, 0]
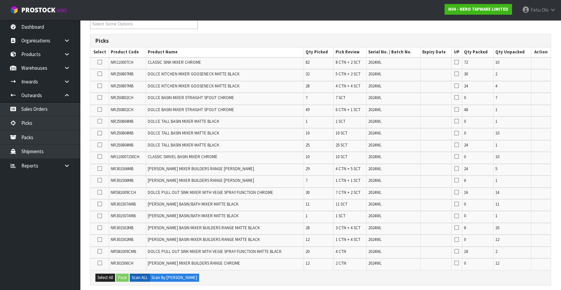
click at [98, 133] on icon at bounding box center [99, 133] width 5 height 0
click at [0, 0] on input "checkbox" at bounding box center [0, 0] width 0 height 0
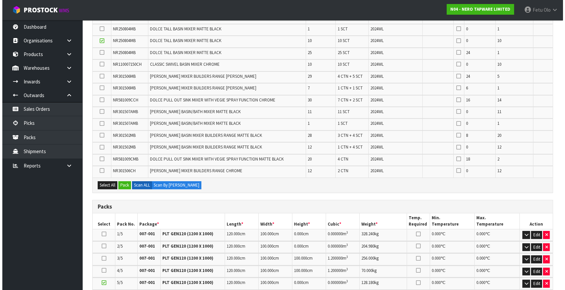
scroll to position [334, 0]
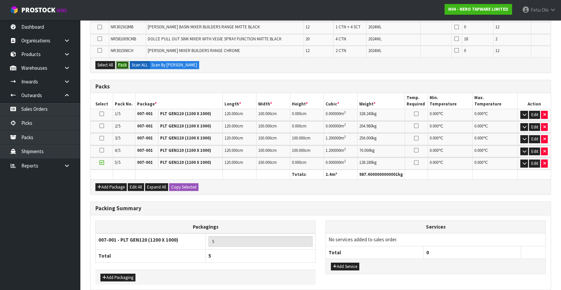
click at [123, 62] on button "Pack" at bounding box center [122, 65] width 13 height 8
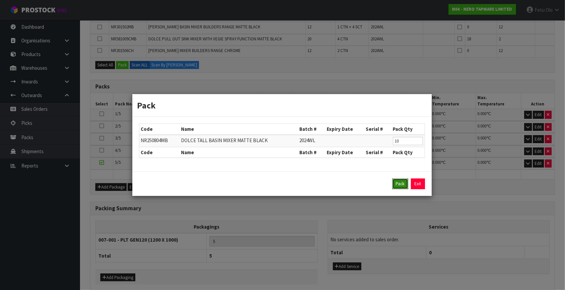
click at [403, 184] on button "Pack" at bounding box center [401, 183] width 16 height 11
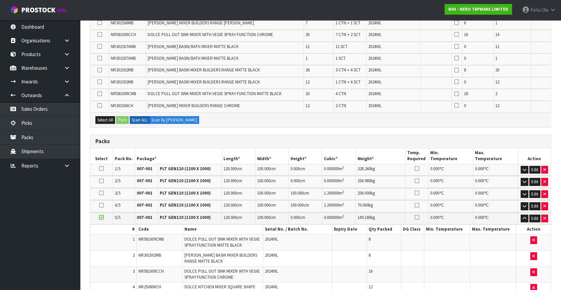
scroll to position [156, 0]
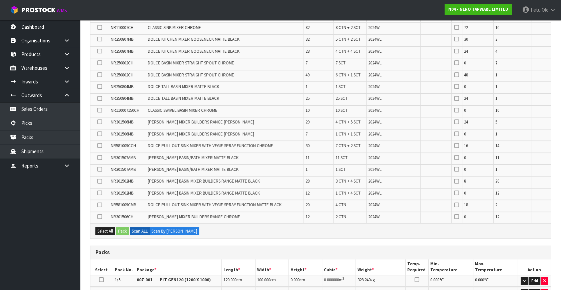
click at [100, 145] on icon at bounding box center [99, 145] width 5 height 0
click at [0, 0] on input "checkbox" at bounding box center [0, 0] width 0 height 0
click at [126, 229] on button "Pack" at bounding box center [122, 231] width 13 height 8
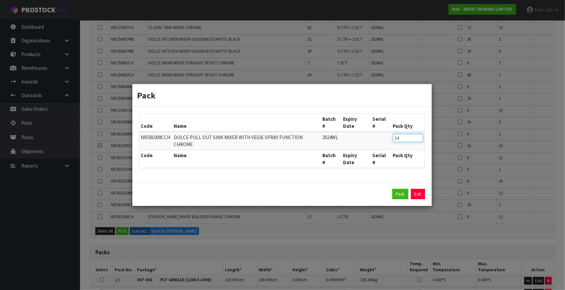
drag, startPoint x: 314, startPoint y: 153, endPoint x: 309, endPoint y: 153, distance: 5.0
click at [309, 153] on table "Code Name Batch # Expiry Date Serial # Pack Qty NR581009CCH DOLCE PULL OUT SINK…" at bounding box center [281, 141] width 285 height 54
type input "12"
click at [400, 189] on button "Pack" at bounding box center [401, 194] width 16 height 11
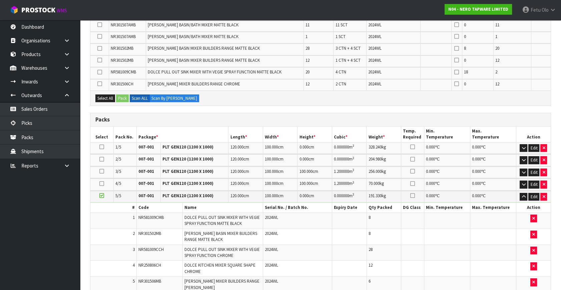
scroll to position [338, 0]
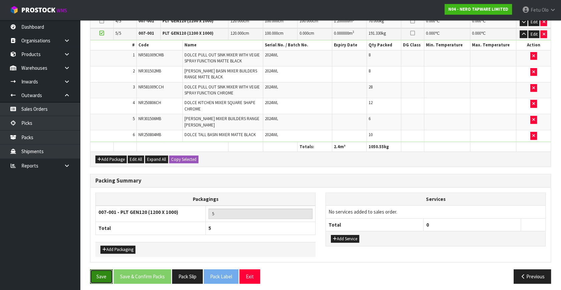
drag, startPoint x: 98, startPoint y: 271, endPoint x: 241, endPoint y: 273, distance: 143.4
click at [98, 271] on button "Save" at bounding box center [101, 276] width 23 height 14
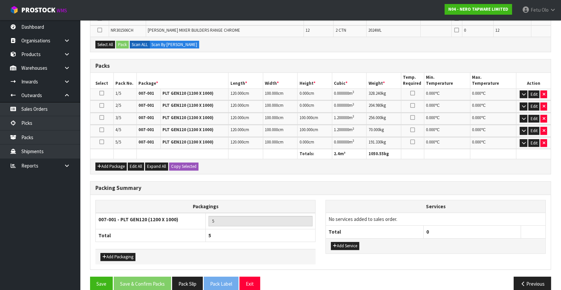
scroll to position [350, 0]
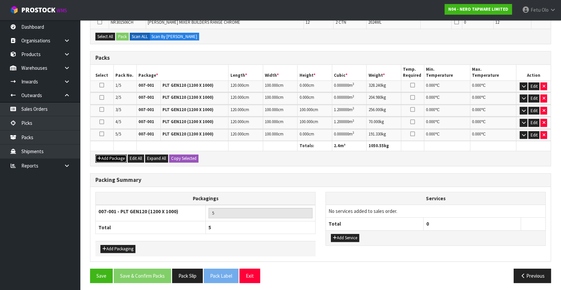
click at [106, 154] on button "Add Package" at bounding box center [110, 158] width 31 height 8
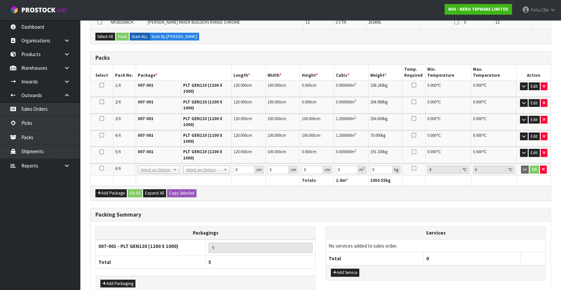
click at [103, 152] on icon at bounding box center [101, 152] width 5 height 0
click at [103, 168] on icon at bounding box center [101, 168] width 5 height 0
click at [36, 210] on ul "Dashboard Organisations Clients Consignees Carriers Products Categories Serial …" at bounding box center [40, 155] width 80 height 270
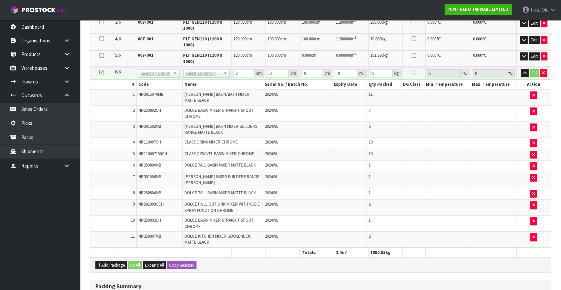
scroll to position [328, 0]
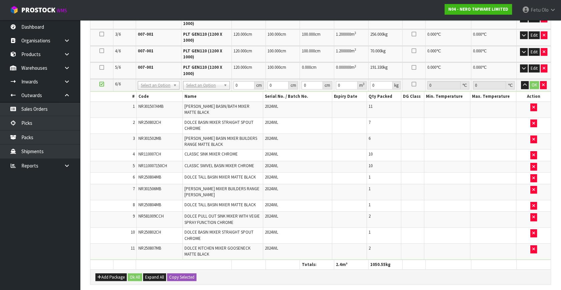
click at [86, 238] on div "× Close Updated successfully 1 General Details 2 Address Details 3 Sales Order …" at bounding box center [320, 77] width 471 height 660
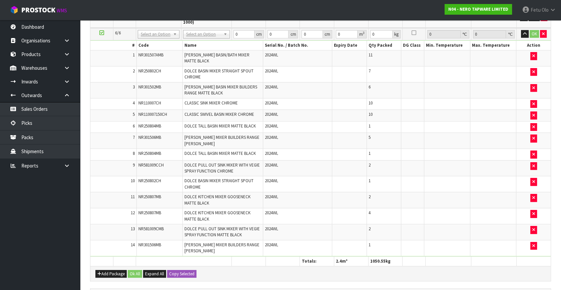
scroll to position [334, 0]
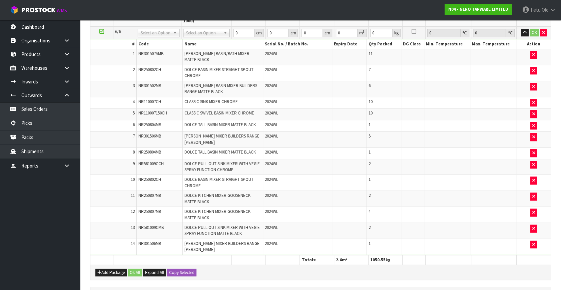
click at [143, 241] on span "NR301506MB" at bounding box center [149, 243] width 23 height 6
click at [387, 13] on nav "Toggle navigation ProStock WMS N04 - NERO TAPWARE LIMITED Fetu Olo Logout" at bounding box center [280, 10] width 561 height 20
click at [148, 240] on span "NR301506MB" at bounding box center [149, 243] width 23 height 6
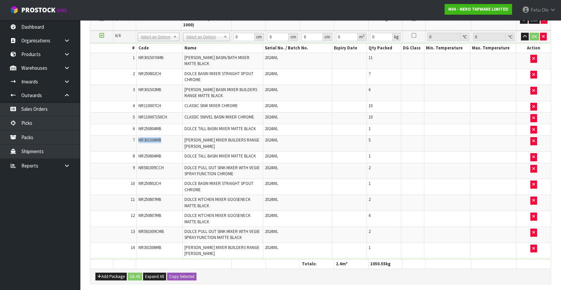
scroll to position [394, 0]
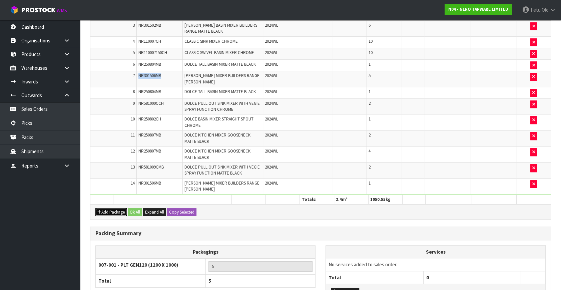
click at [113, 210] on button "Add Package" at bounding box center [110, 212] width 31 height 8
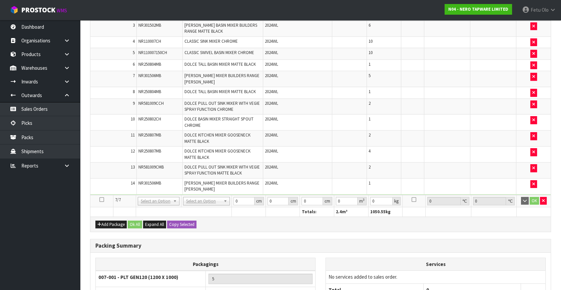
click at [102, 199] on icon at bounding box center [101, 199] width 5 height 0
click at [24, 240] on ul "Dashboard Organisations Clients Consignees Carriers Products Categories Serial …" at bounding box center [40, 155] width 80 height 270
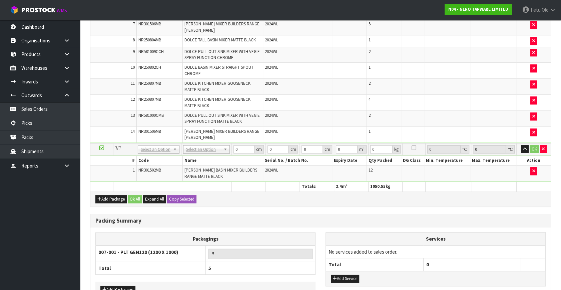
scroll to position [486, 0]
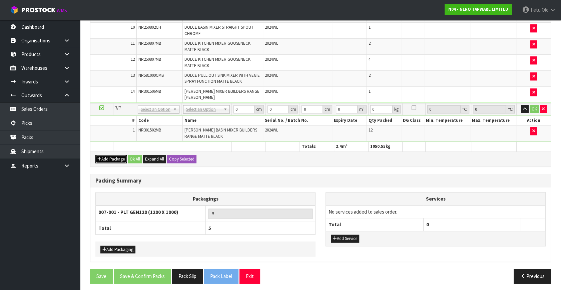
click at [103, 155] on button "Add Package" at bounding box center [110, 159] width 31 height 8
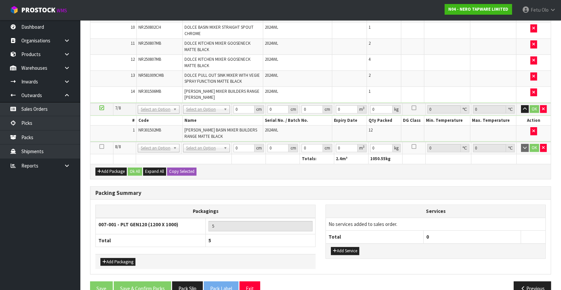
click at [100, 146] on icon at bounding box center [101, 146] width 5 height 0
click at [404, 10] on nav "Toggle navigation ProStock WMS N04 - NERO TAPWARE LIMITED Fetu Olo Logout" at bounding box center [280, 10] width 561 height 20
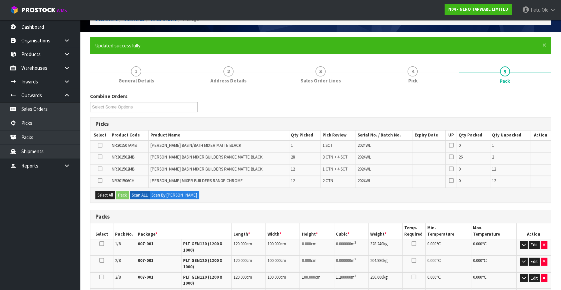
click at [102, 169] on icon at bounding box center [100, 169] width 5 height 0
click at [0, 0] on input "checkbox" at bounding box center [0, 0] width 0 height 0
click at [99, 157] on icon at bounding box center [100, 157] width 5 height 0
click at [0, 0] on input "checkbox" at bounding box center [0, 0] width 0 height 0
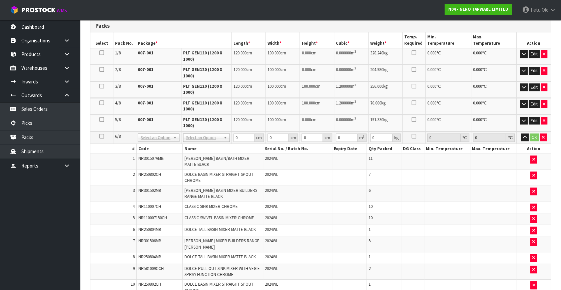
scroll to position [190, 0]
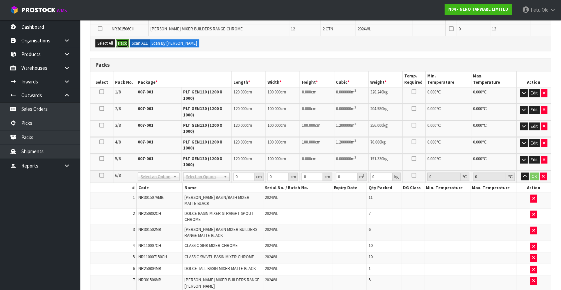
click at [123, 40] on button "Pack" at bounding box center [122, 43] width 13 height 8
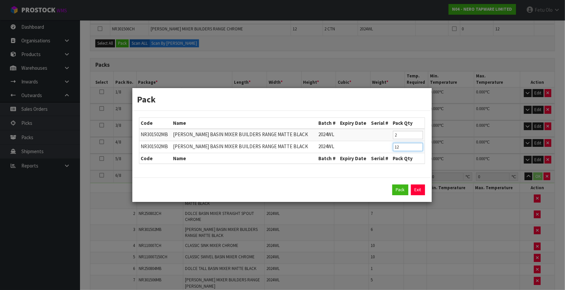
drag, startPoint x: 403, startPoint y: 146, endPoint x: 370, endPoint y: 158, distance: 35.6
click at [370, 158] on table "Code Name Batch # Expiry Date Serial # Pack Qty NR301502MB CELIA BASIN MIXER BU…" at bounding box center [281, 141] width 285 height 46
click at [418, 186] on link "Exit" at bounding box center [418, 189] width 14 height 11
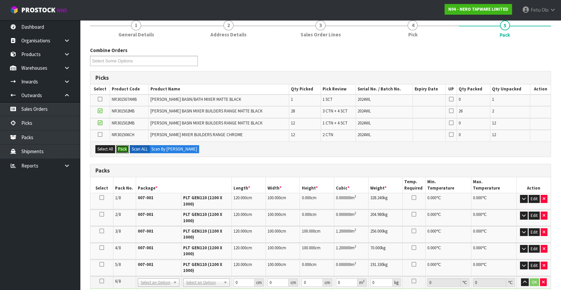
scroll to position [73, 0]
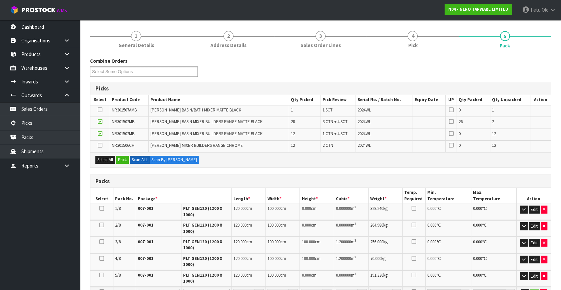
click at [132, 110] on span "NR301507AMB" at bounding box center [124, 110] width 25 height 6
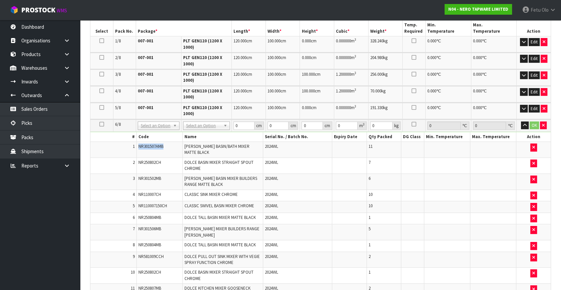
scroll to position [89, 0]
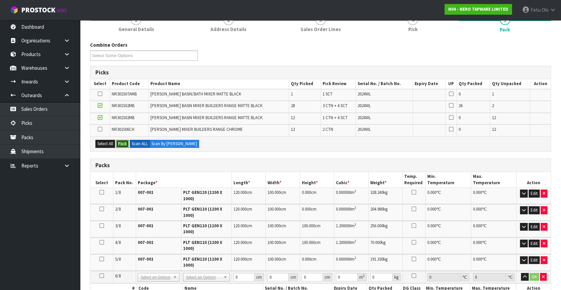
click at [126, 142] on button "Pack" at bounding box center [122, 144] width 13 height 8
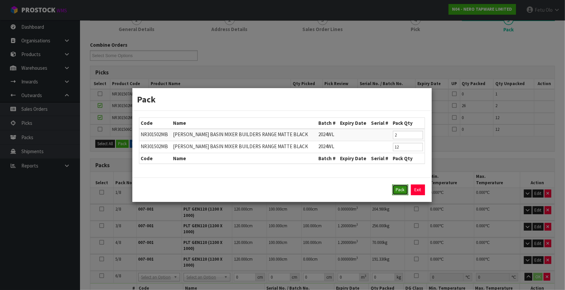
click at [402, 188] on button "Pack" at bounding box center [401, 189] width 16 height 11
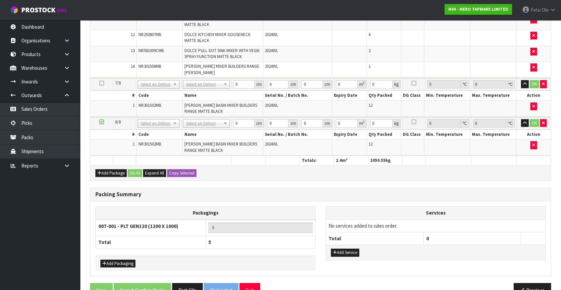
scroll to position [513, 0]
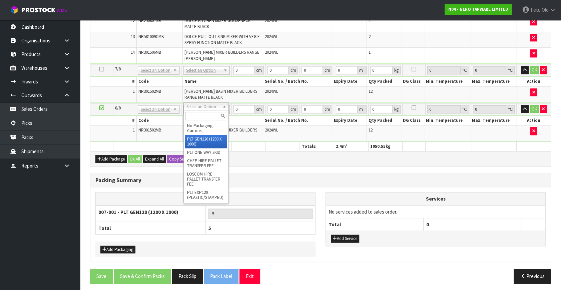
drag, startPoint x: 200, startPoint y: 138, endPoint x: 232, endPoint y: 120, distance: 36.2
type input "6"
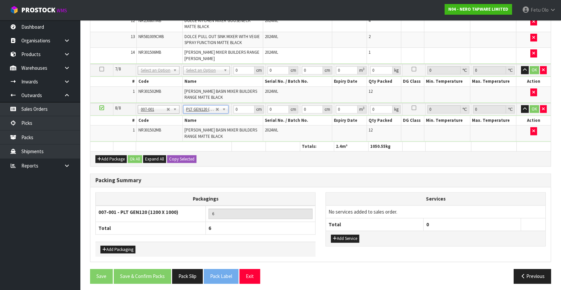
type input "120"
type input "100"
type input "20.4"
drag, startPoint x: 296, startPoint y: 110, endPoint x: 267, endPoint y: 115, distance: 28.8
click at [267, 115] on tbody "8/8 NONE 007-001 007-002 007-004 007-009 007-013 007-014 007-015 007-017 007-01…" at bounding box center [320, 122] width 460 height 39
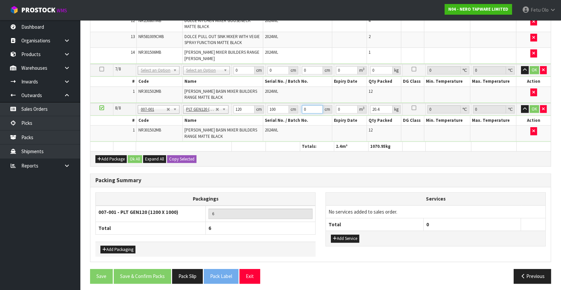
type input "1"
type input "0.012"
type input "10"
type input "0.12"
type input "10"
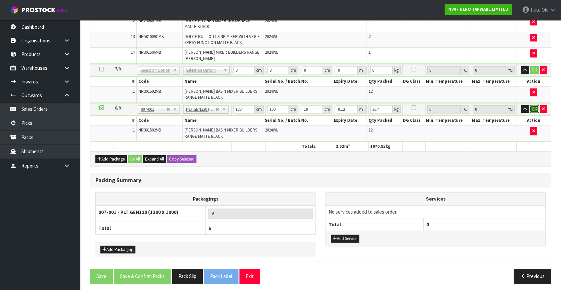
click button "OK" at bounding box center [534, 109] width 9 height 8
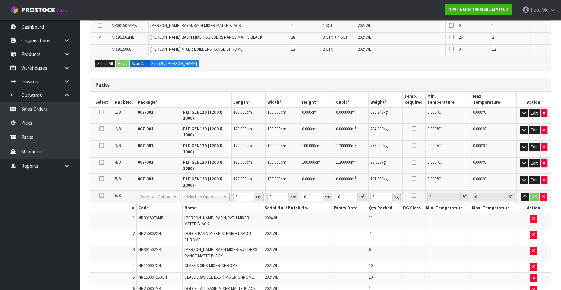
scroll to position [149, 0]
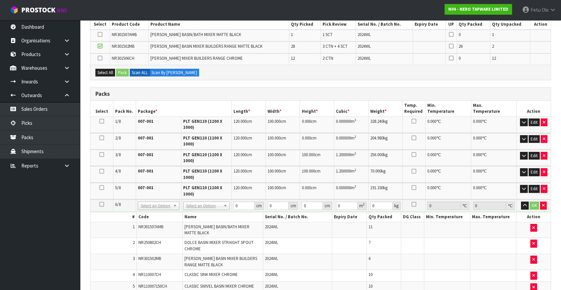
click at [201, 87] on div "Packs" at bounding box center [320, 93] width 460 height 13
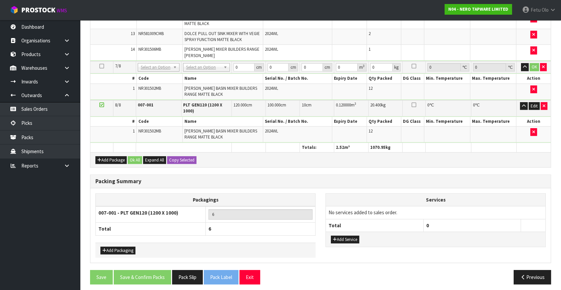
scroll to position [517, 0]
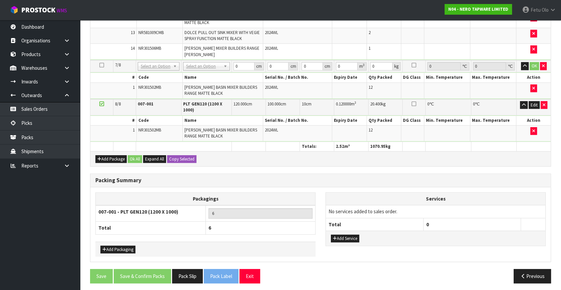
click at [48, 257] on ul "Dashboard Organisations Clients Consignees Carriers Products Categories Serial …" at bounding box center [40, 155] width 80 height 270
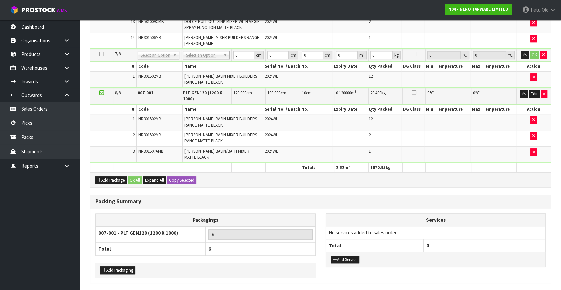
scroll to position [525, 0]
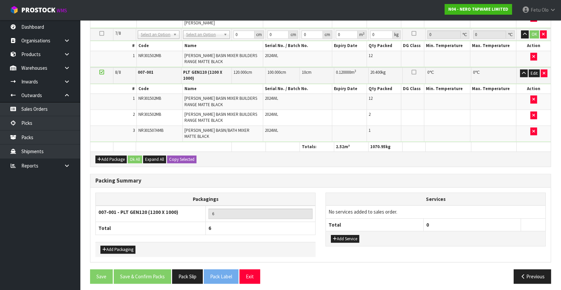
click at [102, 72] on icon at bounding box center [101, 72] width 5 height 0
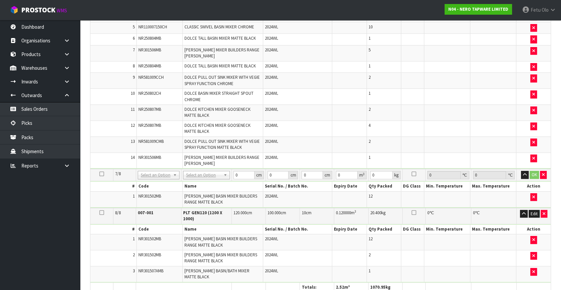
scroll to position [233, 0]
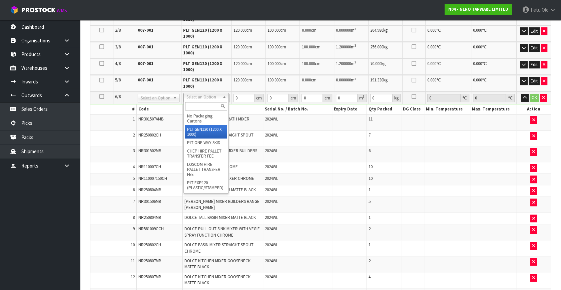
drag, startPoint x: 210, startPoint y: 132, endPoint x: 229, endPoint y: 124, distance: 20.9
type input "7"
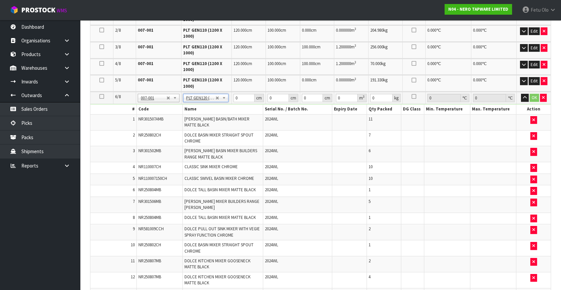
type input "120"
type input "100"
type input "108.08"
drag, startPoint x: 306, startPoint y: 98, endPoint x: 287, endPoint y: 104, distance: 19.5
click at [287, 104] on tbody "6/8 NONE 007-001 007-002 007-004 007-009 007-013 007-014 007-015 007-017 007-01…" at bounding box center [320, 206] width 460 height 228
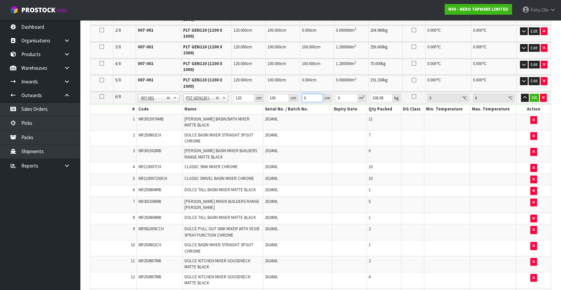
type input "1"
type input "0.012"
type input "10"
type input "0.12"
type input "100"
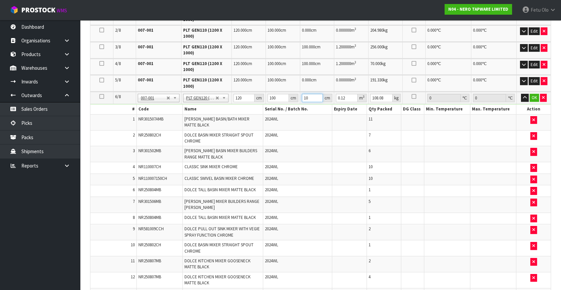
type input "1.2"
type input "100"
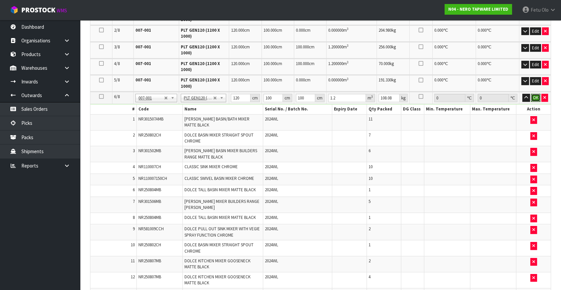
click button "OK" at bounding box center [535, 98] width 9 height 8
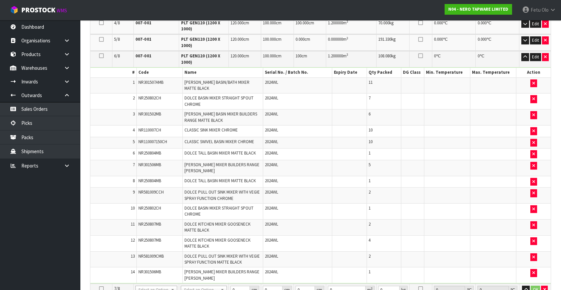
scroll to position [286, 0]
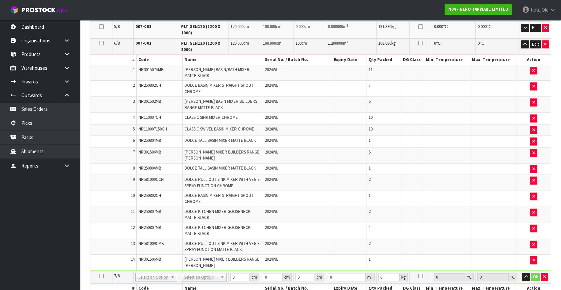
click at [102, 43] on icon at bounding box center [101, 43] width 5 height 0
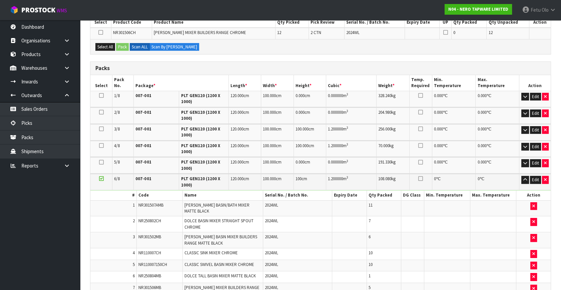
scroll to position [43, 0]
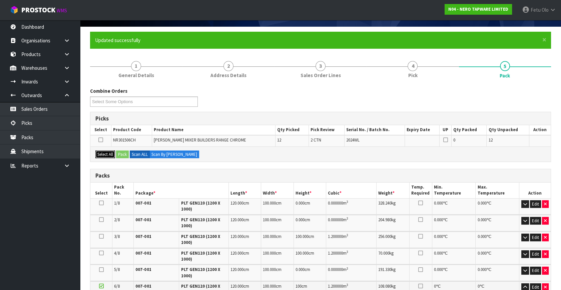
click at [106, 153] on button "Select All" at bounding box center [105, 154] width 20 height 8
click at [120, 154] on button "Pack" at bounding box center [122, 154] width 13 height 8
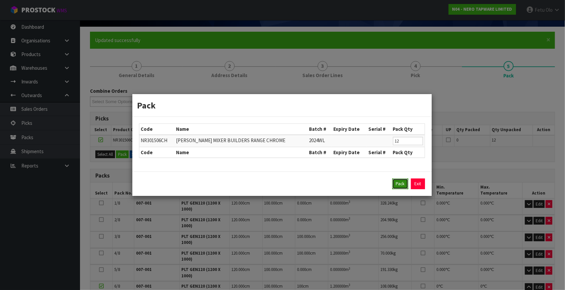
click at [395, 182] on button "Pack" at bounding box center [401, 183] width 16 height 11
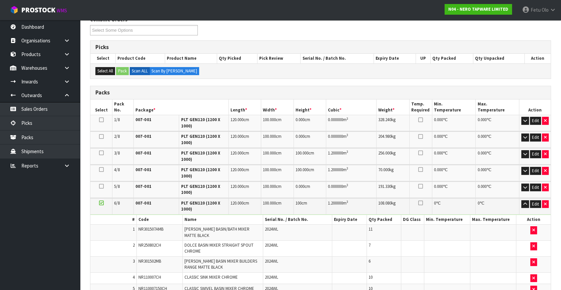
scroll to position [195, 0]
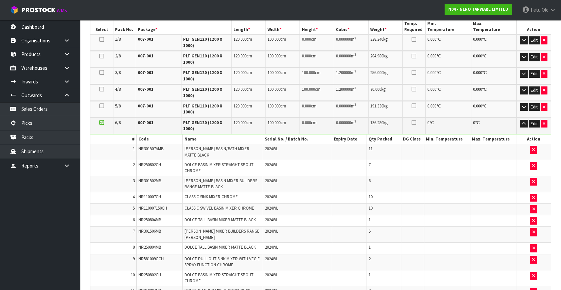
drag, startPoint x: 102, startPoint y: 123, endPoint x: 121, endPoint y: 139, distance: 24.1
click at [102, 123] on icon at bounding box center [101, 122] width 5 height 0
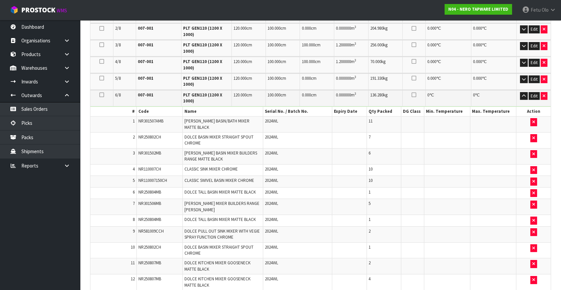
scroll to position [165, 0]
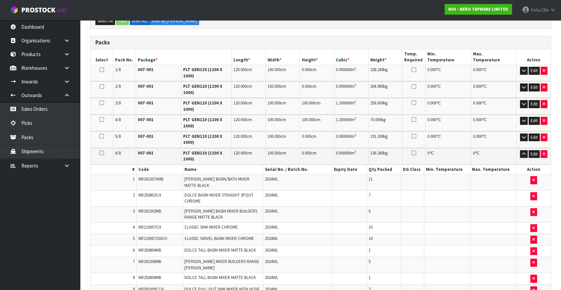
click at [101, 153] on icon at bounding box center [101, 153] width 5 height 0
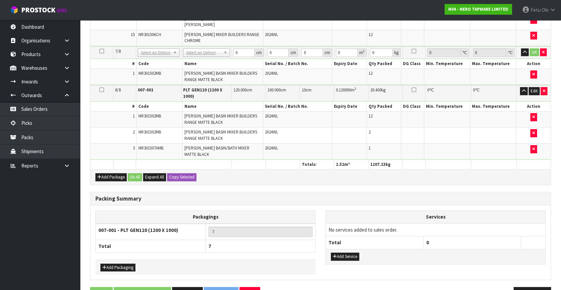
scroll to position [515, 0]
click at [541, 87] on button "button" at bounding box center [544, 91] width 7 height 8
type input "6"
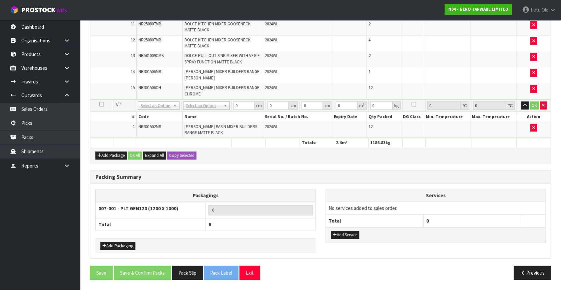
scroll to position [494, 0]
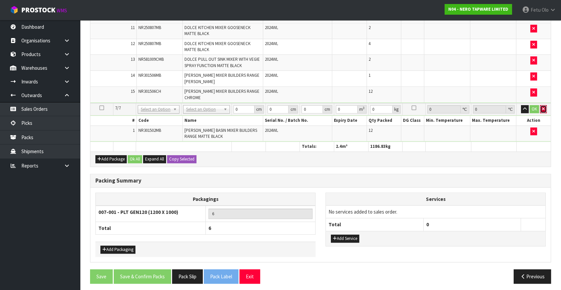
click at [542, 107] on icon "button" at bounding box center [543, 109] width 3 height 4
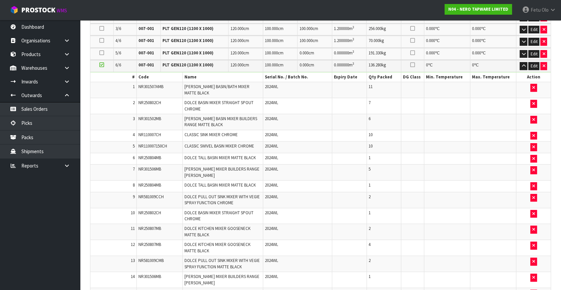
scroll to position [155, 0]
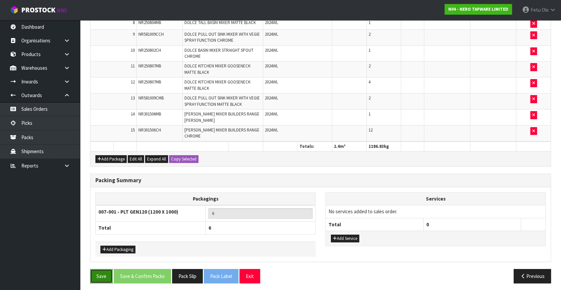
click at [102, 273] on button "Save" at bounding box center [101, 276] width 23 height 14
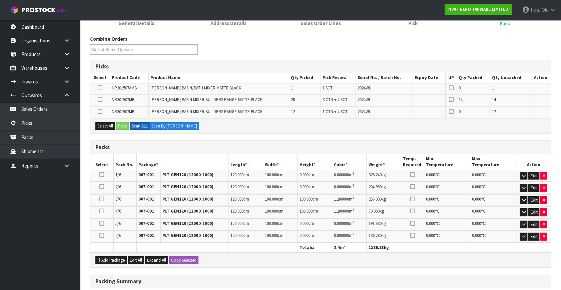
scroll to position [151, 0]
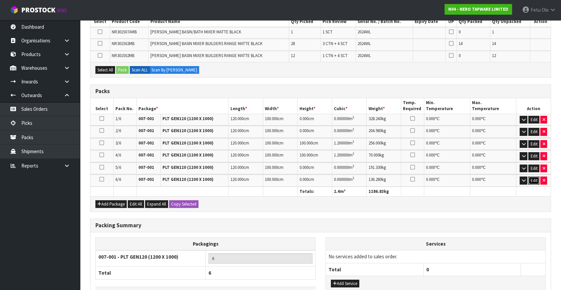
click at [531, 176] on button "Edit" at bounding box center [533, 180] width 11 height 8
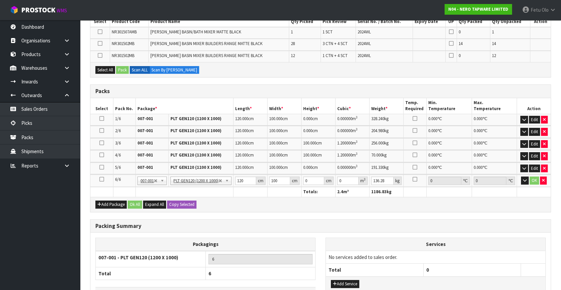
click at [101, 179] on icon at bounding box center [101, 179] width 5 height 0
drag, startPoint x: 111, startPoint y: 70, endPoint x: 115, endPoint y: 70, distance: 4.7
click at [114, 70] on button "Select All" at bounding box center [105, 70] width 20 height 8
click at [120, 69] on button "Pack" at bounding box center [122, 70] width 13 height 8
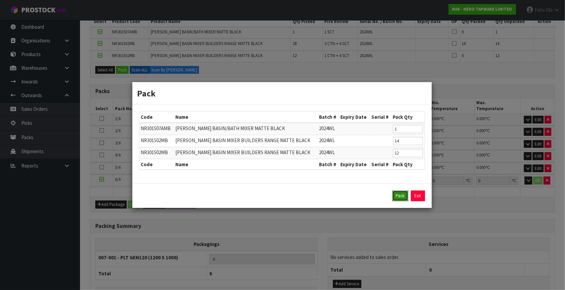
click at [404, 191] on button "Pack" at bounding box center [401, 195] width 16 height 11
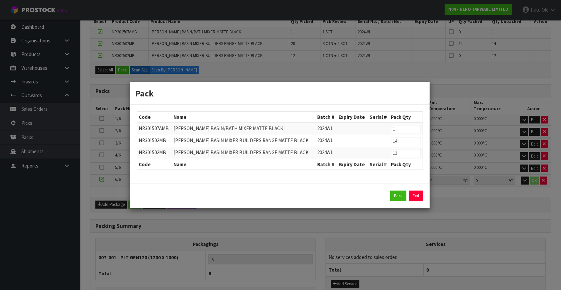
type input "183.38"
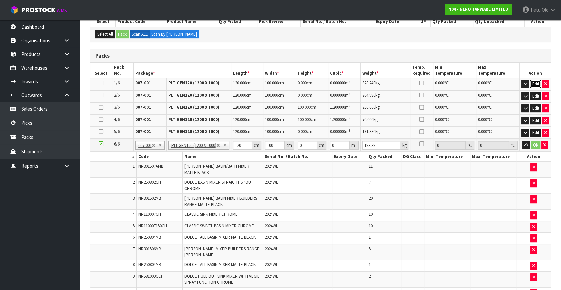
click at [536, 83] on button "Edit" at bounding box center [535, 84] width 11 height 8
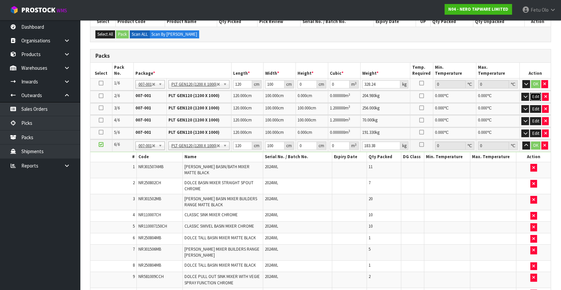
click at [537, 97] on button "Edit" at bounding box center [535, 97] width 11 height 8
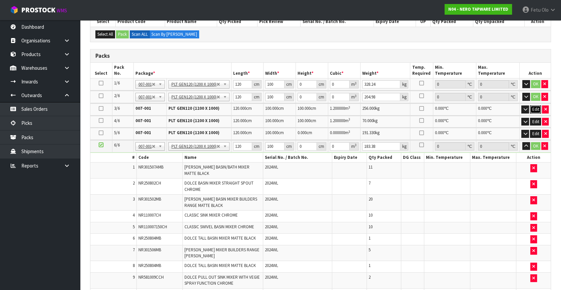
click at [537, 109] on button "Edit" at bounding box center [535, 109] width 11 height 8
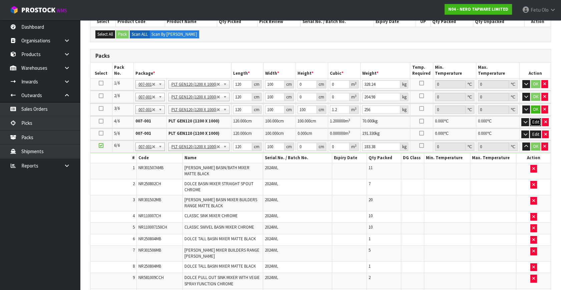
click at [537, 119] on button "Edit" at bounding box center [535, 122] width 11 height 8
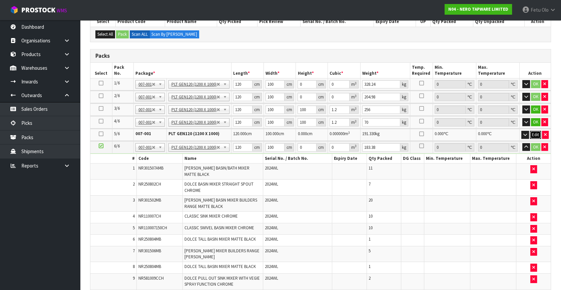
click at [534, 135] on button "Edit" at bounding box center [535, 135] width 11 height 8
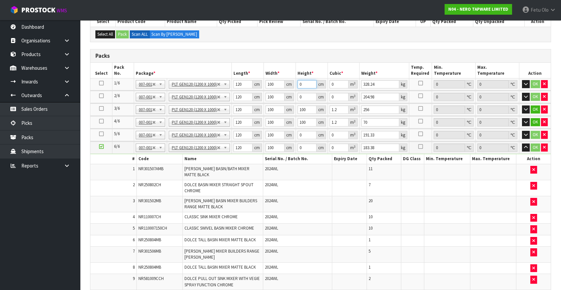
drag, startPoint x: 305, startPoint y: 85, endPoint x: 286, endPoint y: 95, distance: 21.2
click at [286, 95] on table "Select Pack No. Package * Length * Width * Height * Cubic * Weight * Temp. Requ…" at bounding box center [320, 245] width 460 height 365
type input "1"
type input "0.012"
type input "10"
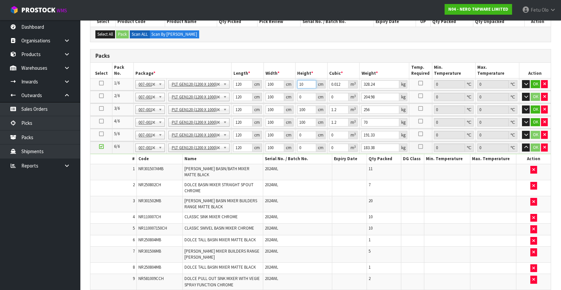
type input "0.12"
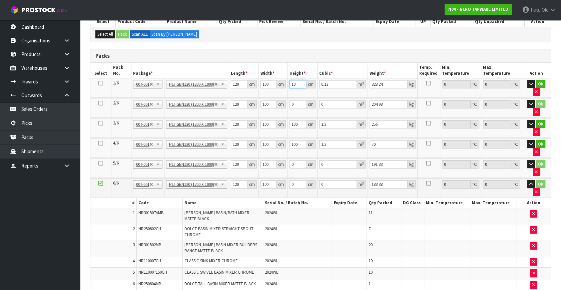
type input "100"
type input "1.2"
type input "100"
click button "OK" at bounding box center [540, 84] width 9 height 8
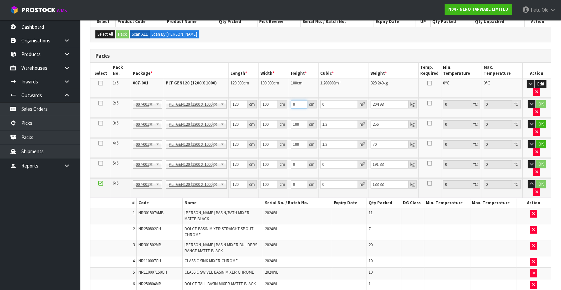
drag, startPoint x: 284, startPoint y: 107, endPoint x: 281, endPoint y: 109, distance: 4.2
click at [281, 109] on tr "2/6 NONE 007-001 007-002 007-004 007-009 007-013 007-014 007-015 007-017 007-01…" at bounding box center [320, 108] width 460 height 20
type input "9"
type input "0.108"
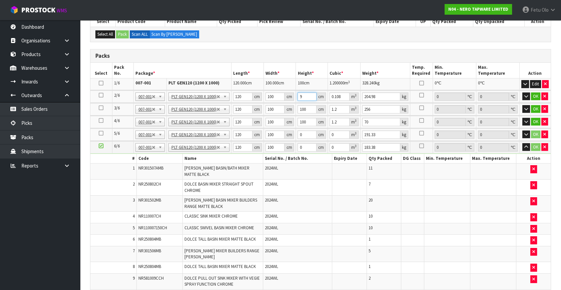
type input "98"
type input "1.176"
type input "98"
click button "OK" at bounding box center [535, 96] width 9 height 8
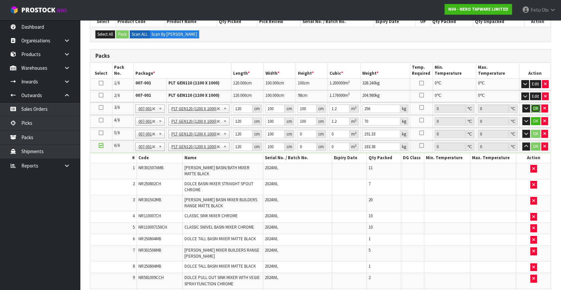
click at [532, 107] on button "OK" at bounding box center [535, 108] width 9 height 8
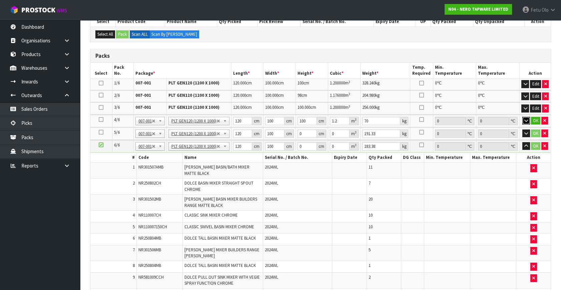
click at [524, 118] on icon "button" at bounding box center [526, 120] width 4 height 4
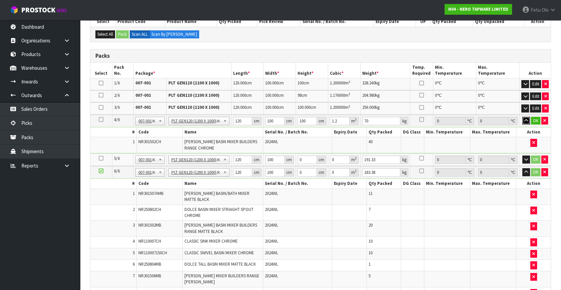
click at [524, 118] on icon "button" at bounding box center [526, 120] width 4 height 4
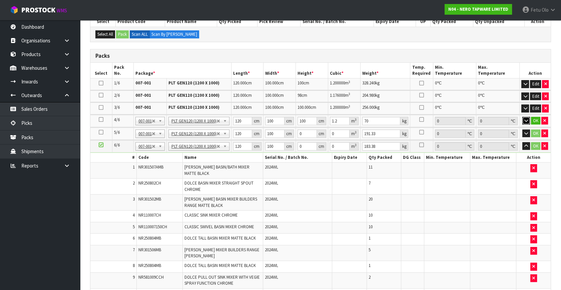
click at [523, 120] on button "button" at bounding box center [526, 121] width 8 height 8
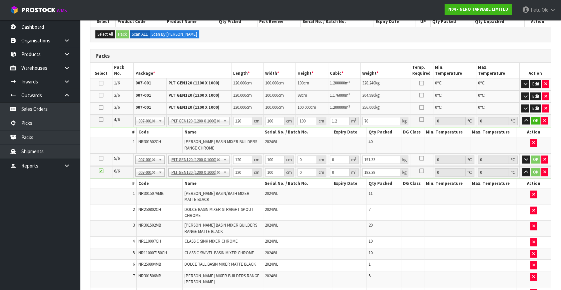
click at [103, 158] on icon at bounding box center [101, 158] width 5 height 0
click at [545, 122] on button "button" at bounding box center [544, 121] width 7 height 8
type input "5"
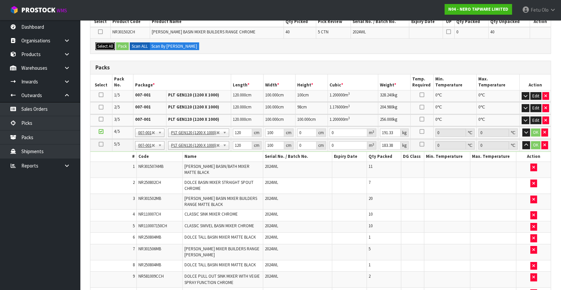
click at [109, 49] on button "Select All" at bounding box center [105, 46] width 20 height 8
click at [123, 46] on button "Pack" at bounding box center [122, 46] width 13 height 8
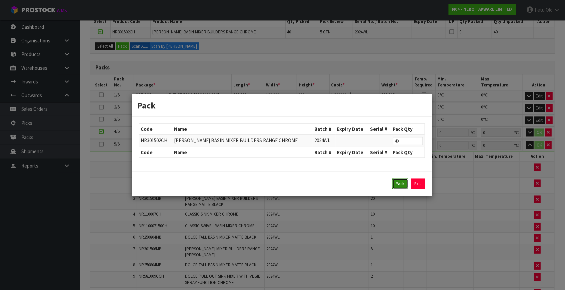
click at [404, 184] on button "Pack" at bounding box center [401, 183] width 16 height 11
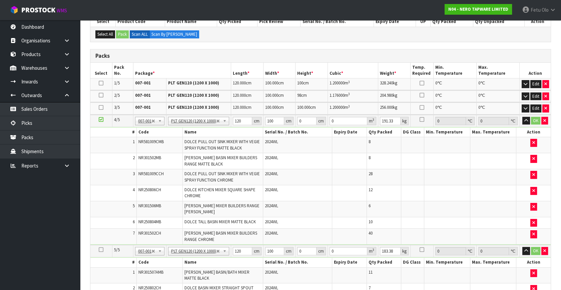
type input "261.33"
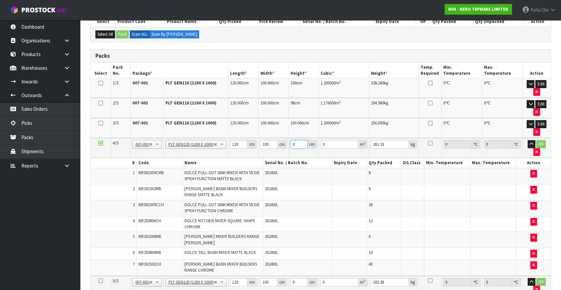
click at [249, 155] on tr "4/5 NONE 007-001 007-002 007-004 007-009 007-013 007-014 007-015 007-017 007-01…" at bounding box center [320, 148] width 460 height 20
type input "1"
type input "0.012"
type input "12"
type input "0.144"
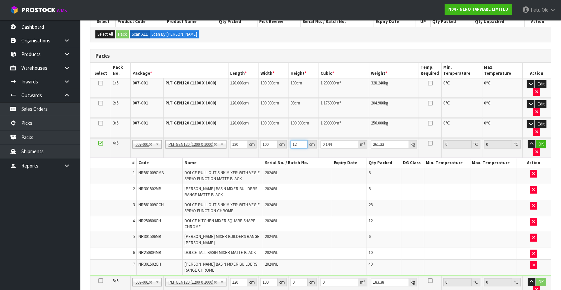
type input "120"
type input "1.44"
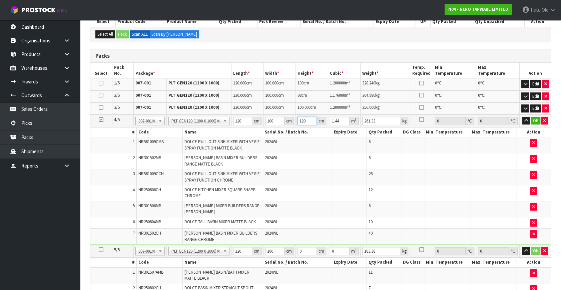
type input "120"
click button "OK" at bounding box center [535, 121] width 9 height 8
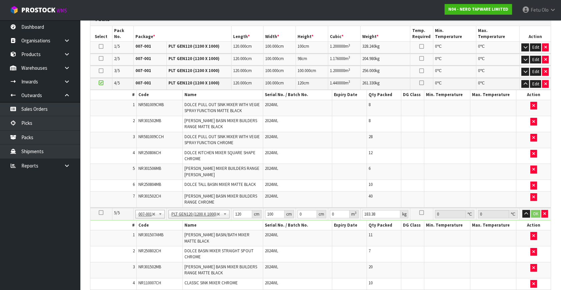
scroll to position [242, 0]
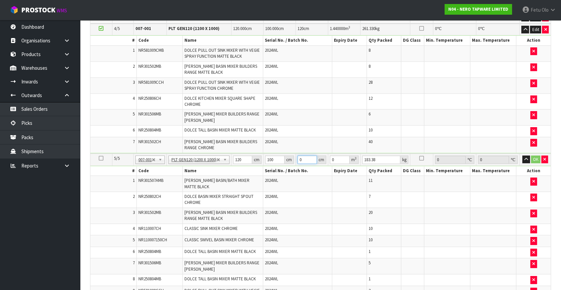
drag, startPoint x: 308, startPoint y: 160, endPoint x: 279, endPoint y: 171, distance: 31.2
click at [279, 171] on tbody "5/5 NONE 007-001 007-002 007-004 007-009 007-013 007-014 007-015 007-017 007-01…" at bounding box center [320, 291] width 460 height 276
type input "8"
type input "0.096"
type input "0"
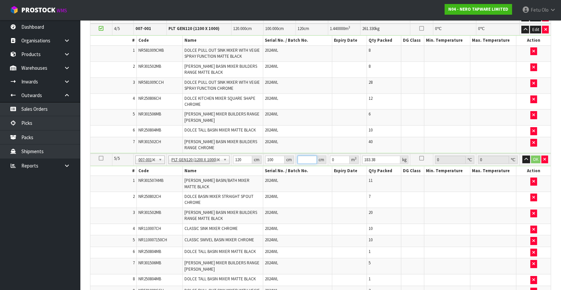
type input "7"
type input "0.084"
type input "78"
type input "0.936"
type input "78"
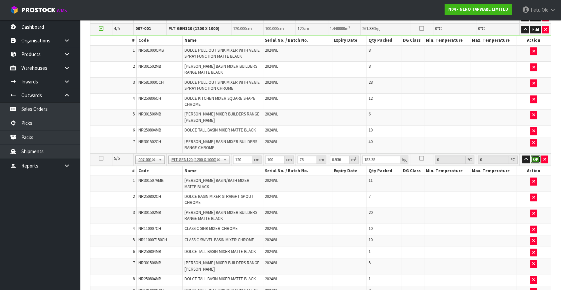
click button "OK" at bounding box center [535, 159] width 9 height 8
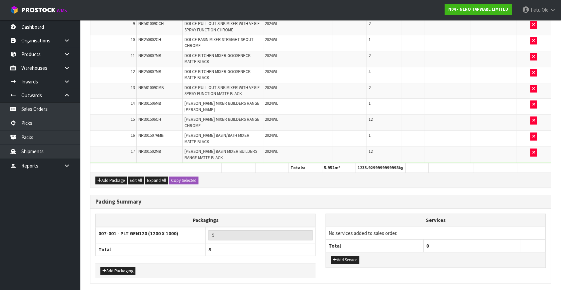
scroll to position [530, 0]
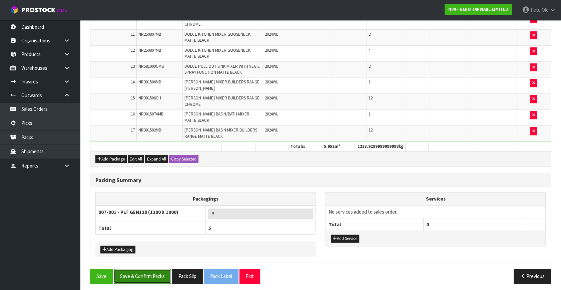
click at [137, 273] on button "Save & Confirm Packs" at bounding box center [142, 276] width 57 height 14
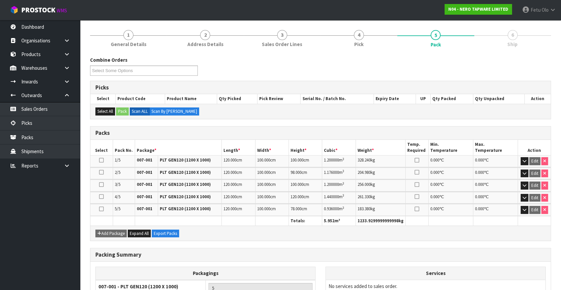
scroll to position [91, 0]
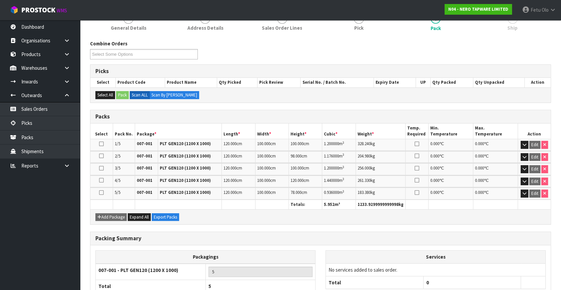
click at [286, 60] on div "Combine Orders N04-ORD0002993 N04-ORD0002995 N04-ORD0003074 N04-ORD0003090 N04-…" at bounding box center [320, 52] width 471 height 24
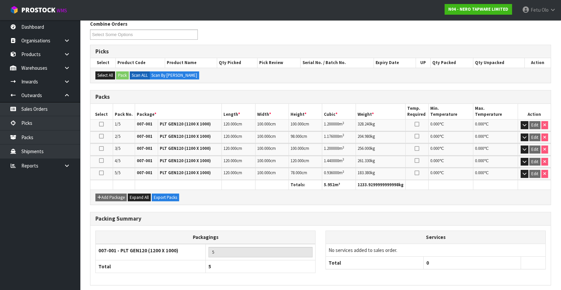
scroll to position [135, 0]
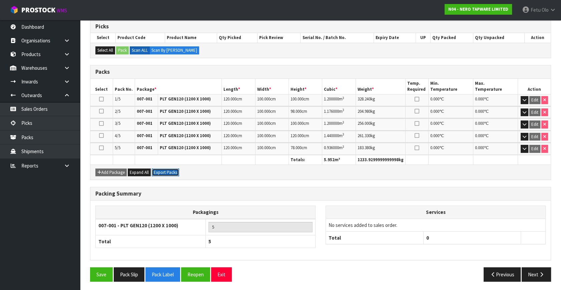
click at [167, 173] on button "Export Packs" at bounding box center [165, 172] width 27 height 8
click at [521, 99] on button "button" at bounding box center [525, 100] width 8 height 8
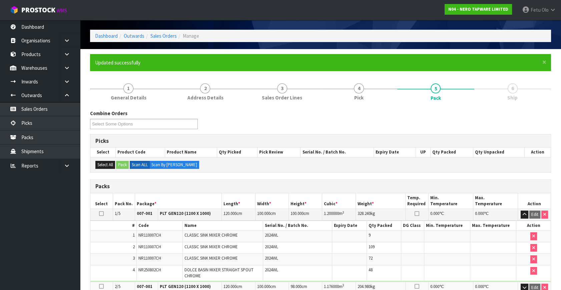
scroll to position [0, 0]
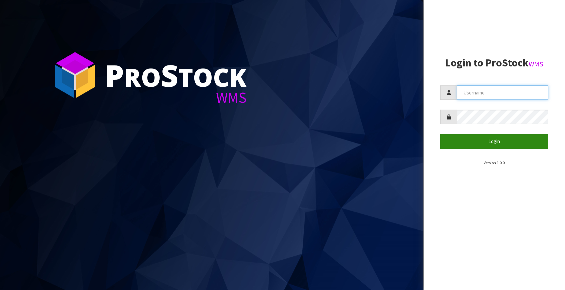
type input "[EMAIL_ADDRESS][DOMAIN_NAME]"
click at [472, 147] on button "Login" at bounding box center [495, 141] width 108 height 14
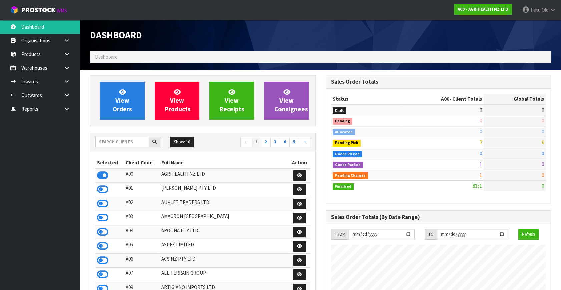
scroll to position [504, 235]
click at [142, 140] on input "text" at bounding box center [122, 142] width 54 height 10
drag, startPoint x: 103, startPoint y: 141, endPoint x: 131, endPoint y: 175, distance: 44.1
click at [108, 148] on div "Show: 10 5 10 25 50 ← 1 2 3 4 5 →" at bounding box center [202, 143] width 225 height 12
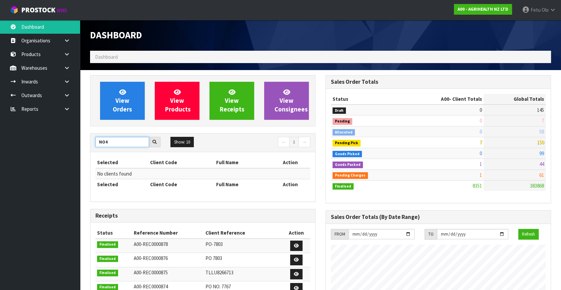
drag, startPoint x: 115, startPoint y: 143, endPoint x: 90, endPoint y: 148, distance: 25.8
click at [90, 148] on div "NO4 Show: 10 5 10 25 50 ← 1 →" at bounding box center [202, 143] width 225 height 12
type input "N04"
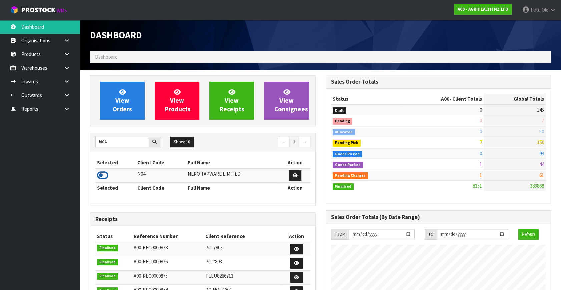
click at [104, 173] on icon at bounding box center [102, 175] width 11 height 10
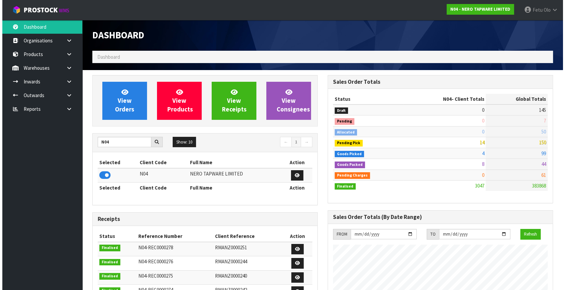
scroll to position [533, 235]
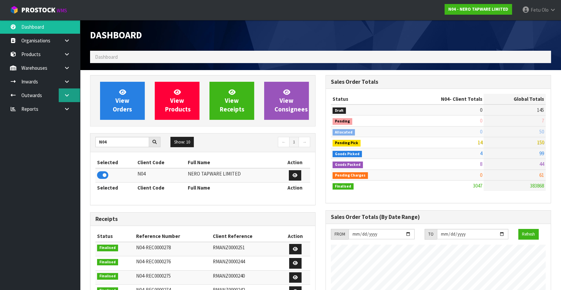
click at [64, 96] on icon at bounding box center [67, 95] width 6 height 5
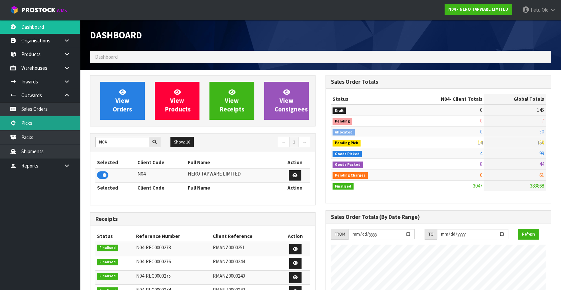
click at [31, 118] on link "Picks" at bounding box center [40, 123] width 80 height 14
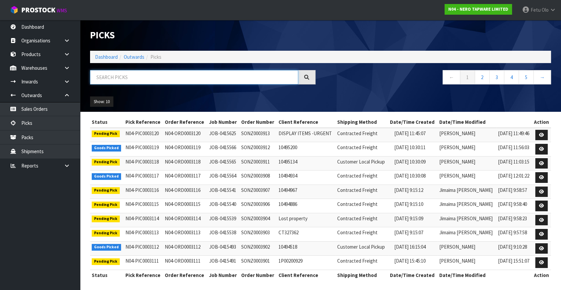
click at [108, 76] on input "text" at bounding box center [194, 77] width 208 height 14
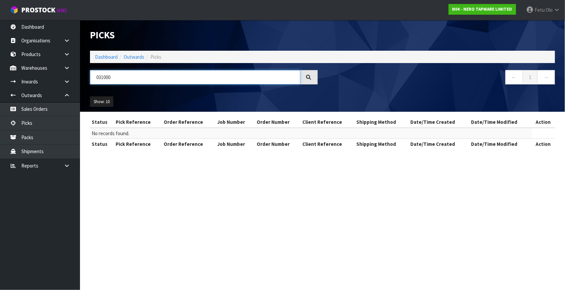
click at [105, 77] on input "031000" at bounding box center [195, 77] width 210 height 14
click at [100, 76] on input "031000" at bounding box center [195, 77] width 210 height 14
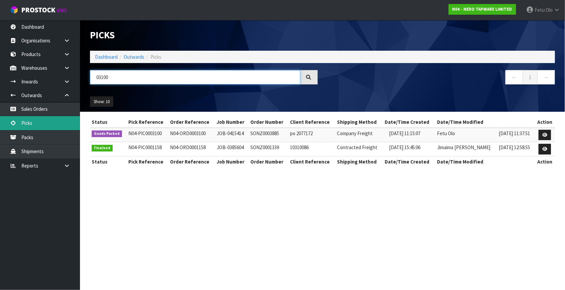
type input "03100"
click at [25, 123] on link "Picks" at bounding box center [40, 123] width 80 height 14
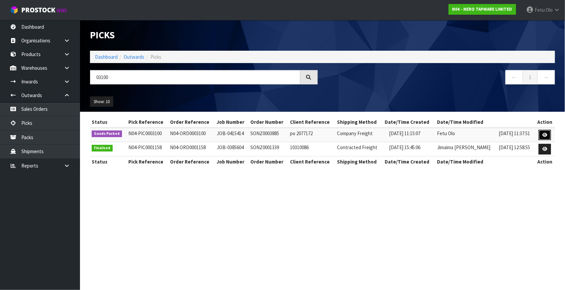
click at [550, 134] on link at bounding box center [545, 135] width 12 height 11
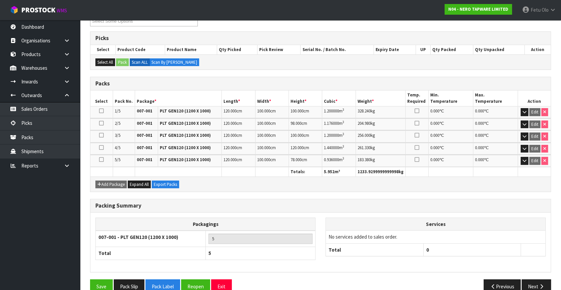
scroll to position [111, 0]
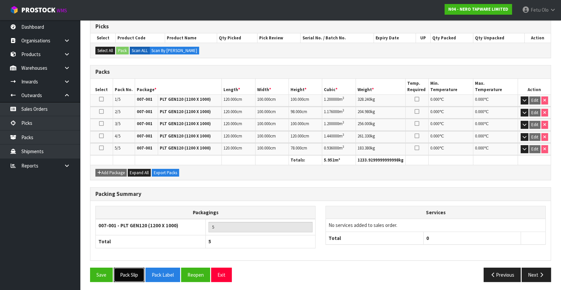
click at [129, 272] on button "Pack Slip" at bounding box center [129, 274] width 31 height 14
click at [27, 123] on link "Picks" at bounding box center [40, 123] width 80 height 14
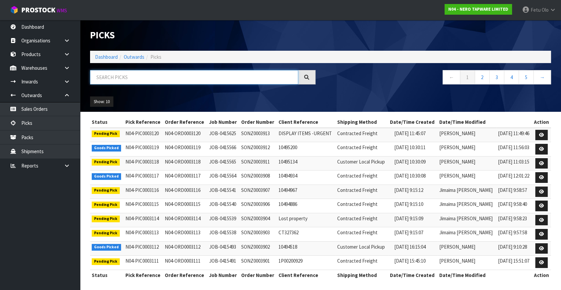
click at [162, 73] on input "text" at bounding box center [194, 77] width 208 height 14
type input "3095"
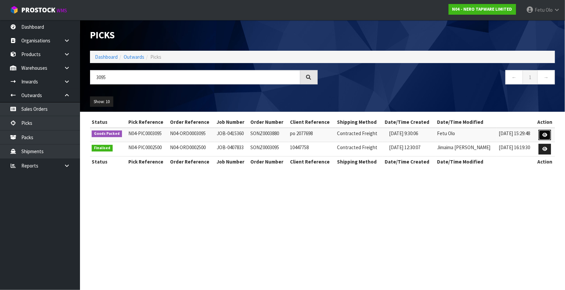
click at [540, 133] on link at bounding box center [545, 135] width 12 height 11
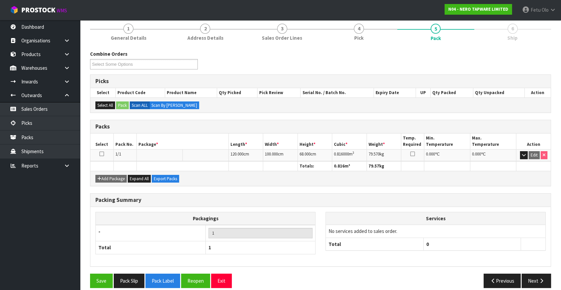
scroll to position [63, 0]
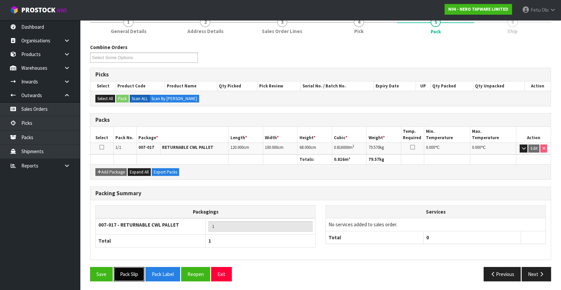
click at [130, 274] on button "Pack Slip" at bounding box center [129, 274] width 31 height 14
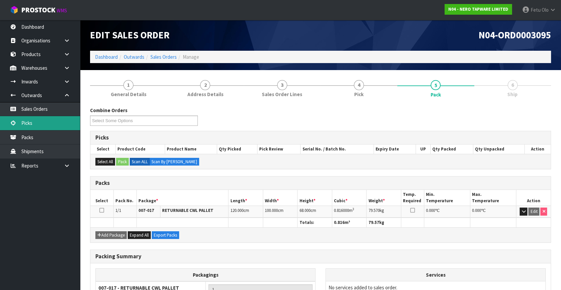
click at [25, 121] on link "Picks" at bounding box center [40, 123] width 80 height 14
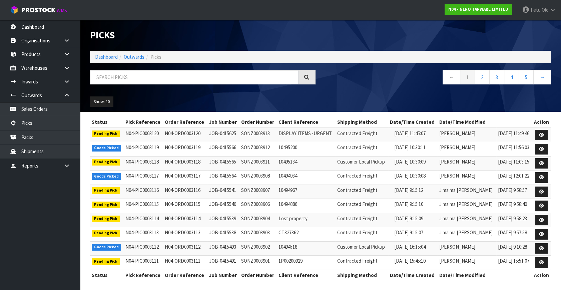
click at [382, 98] on div "Show: 10 5 10 25 50" at bounding box center [320, 101] width 471 height 21
click at [368, 97] on div "Show: 10 5 10 25 50" at bounding box center [320, 101] width 471 height 21
click at [62, 228] on ul "Dashboard Organisations Clients Consignees Carriers Products Categories Serial …" at bounding box center [40, 155] width 80 height 270
click at [140, 77] on input "text" at bounding box center [194, 77] width 208 height 14
type input "3119"
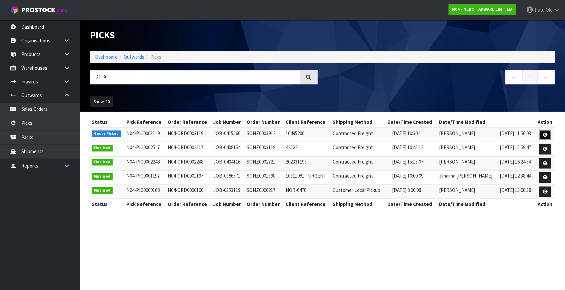
click at [542, 133] on link at bounding box center [545, 135] width 12 height 11
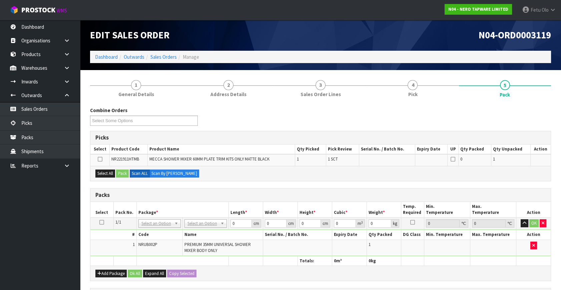
click at [103, 222] on icon at bounding box center [101, 222] width 5 height 0
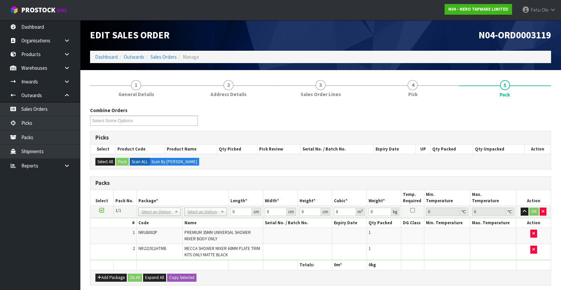
drag, startPoint x: 152, startPoint y: 213, endPoint x: 152, endPoint y: 217, distance: 4.0
click at [152, 221] on input "text" at bounding box center [159, 220] width 39 height 8
type input "011"
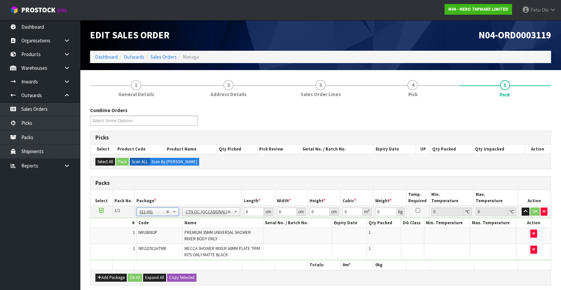
type input "1"
drag, startPoint x: 250, startPoint y: 211, endPoint x: 213, endPoint y: 228, distance: 40.7
click at [213, 228] on tbody "1/1 NONE 007-001 007-002 007-004 007-009 007-013 007-014 007-015 007-017 007-01…" at bounding box center [320, 233] width 460 height 54
type input "28"
type input "17"
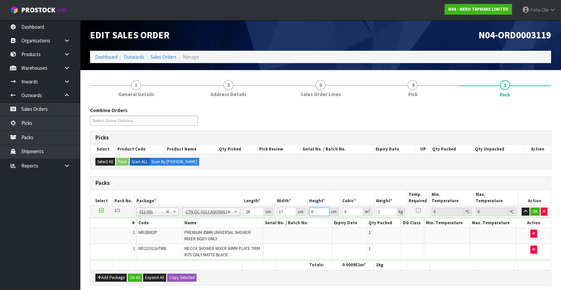
type input "2"
type input "0.000952"
type input "20"
type input "0.00952"
type input "20"
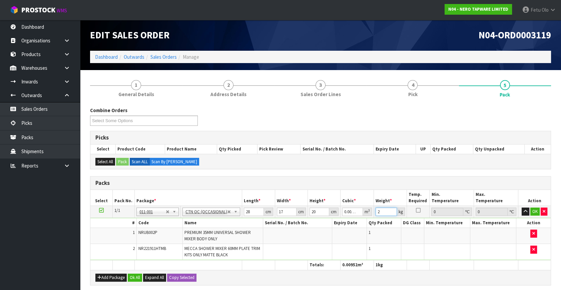
type input "2"
click button "OK" at bounding box center [534, 211] width 9 height 8
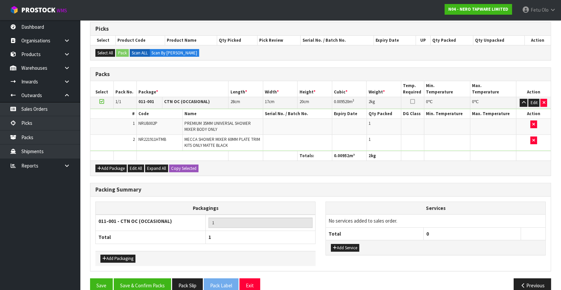
scroll to position [120, 0]
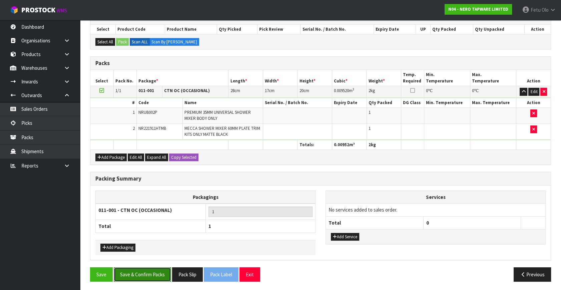
drag, startPoint x: 152, startPoint y: 267, endPoint x: 157, endPoint y: 268, distance: 4.4
click at [153, 268] on button "Save & Confirm Packs" at bounding box center [142, 274] width 57 height 14
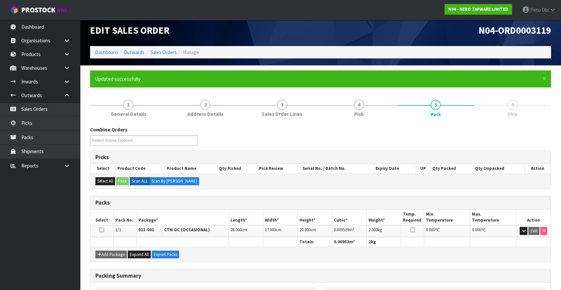
scroll to position [87, 0]
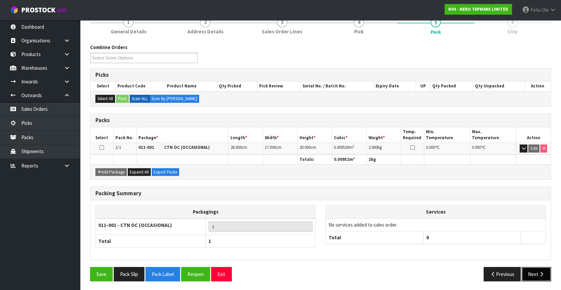
drag, startPoint x: 530, startPoint y: 273, endPoint x: 300, endPoint y: 259, distance: 229.5
click at [530, 273] on button "Next" at bounding box center [536, 274] width 29 height 14
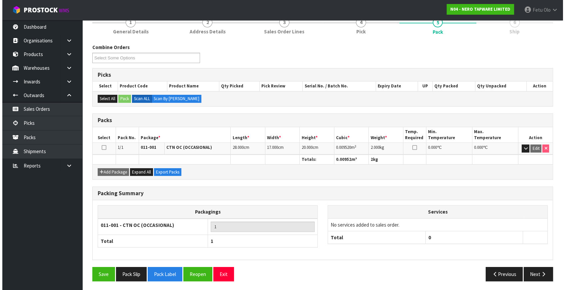
scroll to position [0, 0]
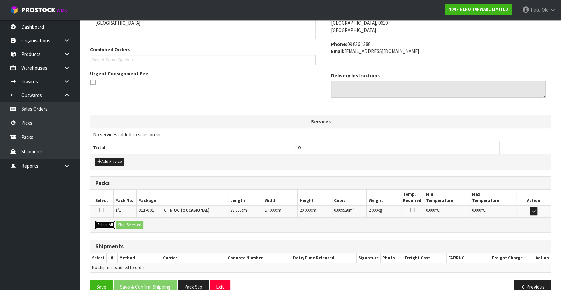
click at [105, 221] on button "Select All" at bounding box center [105, 225] width 20 height 8
click at [140, 224] on button "Ship Selected" at bounding box center [129, 225] width 27 height 8
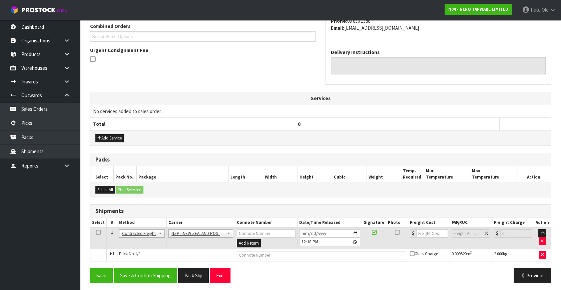
scroll to position [176, 0]
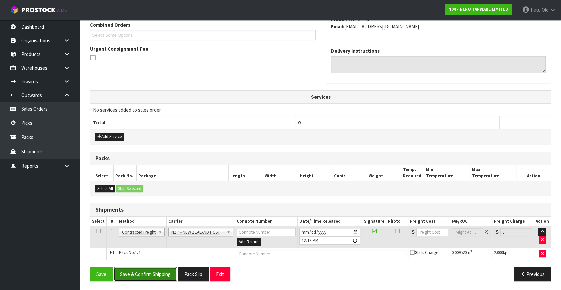
drag, startPoint x: 146, startPoint y: 270, endPoint x: 141, endPoint y: 273, distance: 5.7
click at [146, 270] on button "Save & Confirm Shipping" at bounding box center [145, 274] width 63 height 14
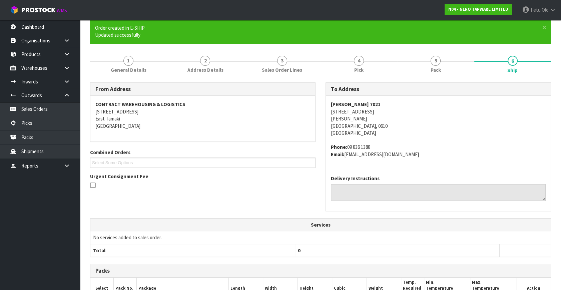
scroll to position [167, 0]
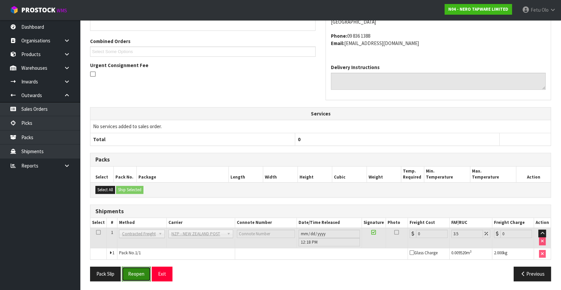
drag, startPoint x: 138, startPoint y: 267, endPoint x: 141, endPoint y: 262, distance: 5.6
click at [139, 266] on button "Reopen" at bounding box center [136, 273] width 29 height 14
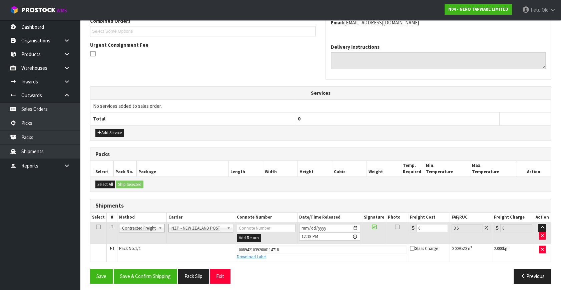
scroll to position [182, 0]
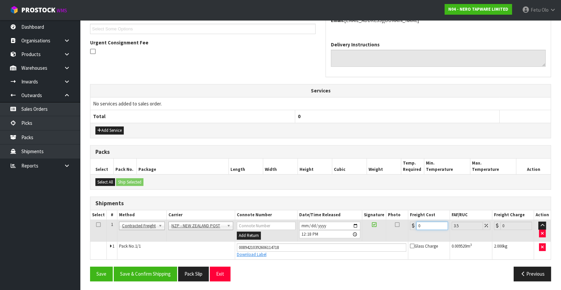
click at [314, 240] on tbody "1 Client Local Pickup Customer Local Pickup Company Freight Contracted Freight …" at bounding box center [320, 239] width 460 height 39
type input "4"
type input "4.14"
type input "4.3"
type input "4.45"
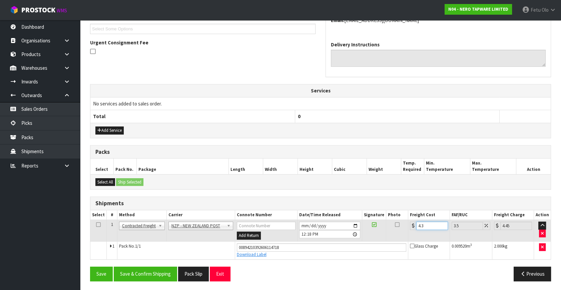
type input "4.33"
type input "4.48"
type input "4.33"
click at [140, 271] on button "Save & Confirm Shipping" at bounding box center [145, 273] width 63 height 14
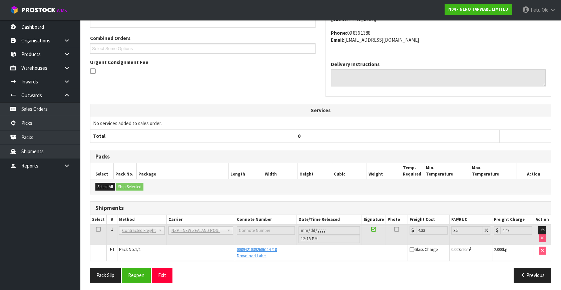
scroll to position [164, 0]
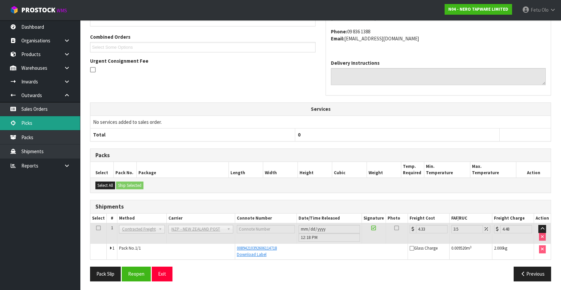
click at [34, 120] on link "Picks" at bounding box center [40, 123] width 80 height 14
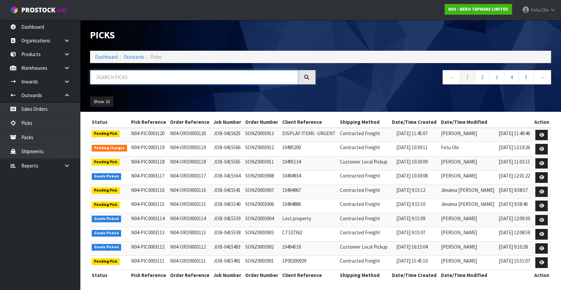
click at [108, 77] on input "text" at bounding box center [194, 77] width 208 height 14
type input "3117"
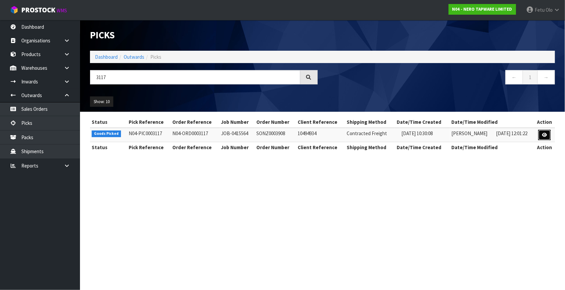
click at [546, 136] on icon at bounding box center [544, 135] width 5 height 4
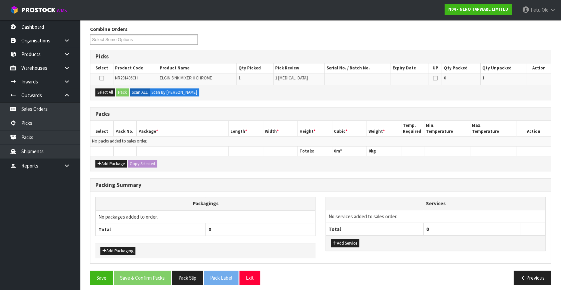
scroll to position [84, 0]
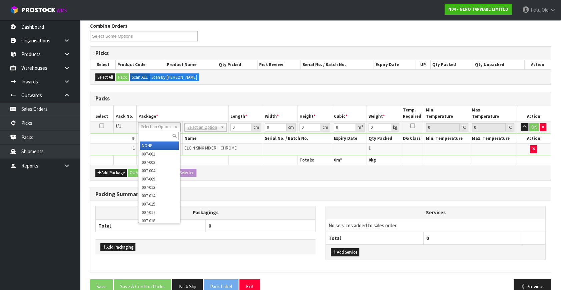
click at [161, 134] on input "text" at bounding box center [159, 136] width 39 height 8
type input "011"
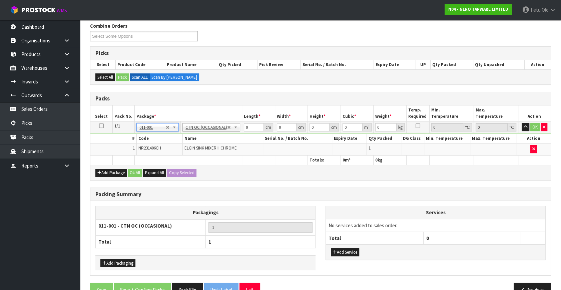
type input "2.3"
drag, startPoint x: 248, startPoint y: 131, endPoint x: 216, endPoint y: 138, distance: 33.2
click at [216, 138] on tbody "1/1 NONE 007-001 007-002 007-004 007-009 007-013 007-014 007-015 007-017 007-01…" at bounding box center [320, 138] width 460 height 34
type input "51"
type input "29"
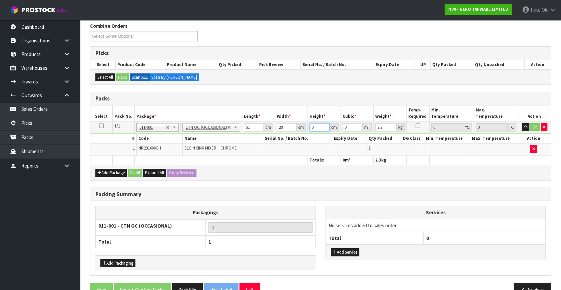
type input "1"
type input "0.001479"
type input "13"
type input "0.019227"
type input "13"
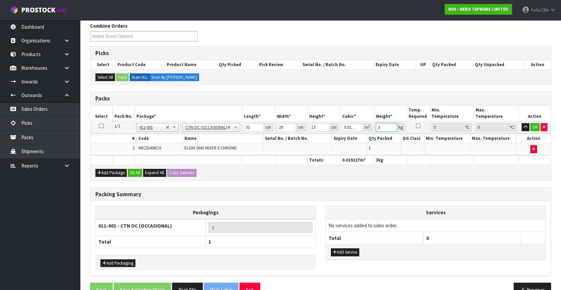
type input "3"
click at [534, 127] on button "OK" at bounding box center [534, 127] width 9 height 8
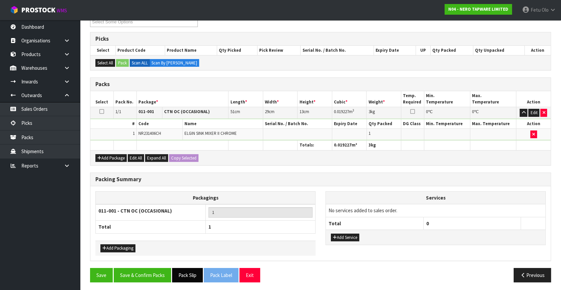
scroll to position [99, 0]
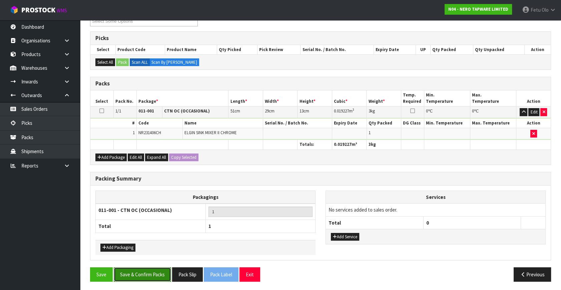
drag, startPoint x: 147, startPoint y: 266, endPoint x: 150, endPoint y: 269, distance: 4.7
click at [147, 267] on button "Save & Confirm Packs" at bounding box center [142, 274] width 57 height 14
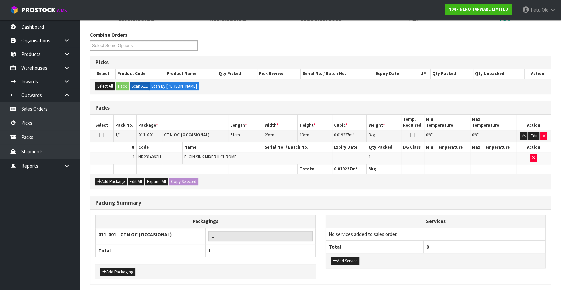
scroll to position [0, 0]
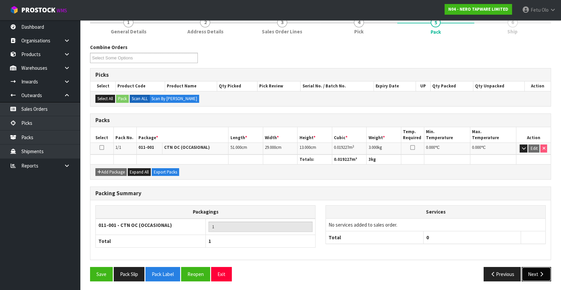
click at [534, 274] on button "Next" at bounding box center [536, 274] width 29 height 14
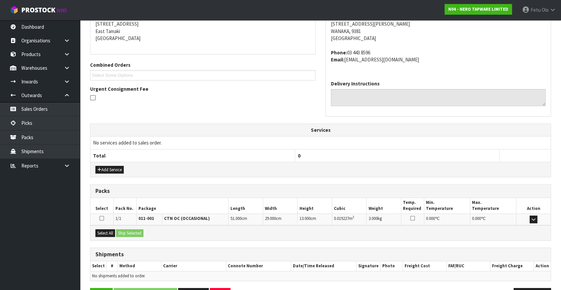
scroll to position [157, 0]
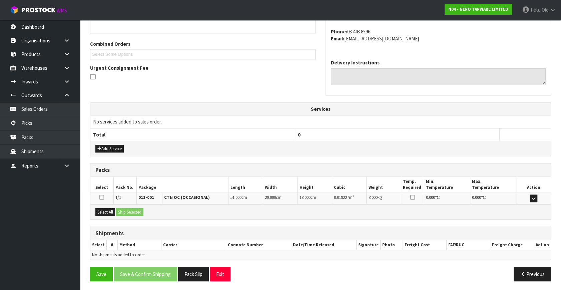
drag, startPoint x: 95, startPoint y: 204, endPoint x: 127, endPoint y: 207, distance: 32.1
click at [98, 205] on div "Select All Ship Selected" at bounding box center [320, 211] width 460 height 15
click at [121, 208] on div "Select All Ship Selected" at bounding box center [320, 211] width 460 height 15
drag, startPoint x: 110, startPoint y: 214, endPoint x: 126, endPoint y: 212, distance: 16.2
click at [115, 214] on button "Select All" at bounding box center [105, 212] width 20 height 8
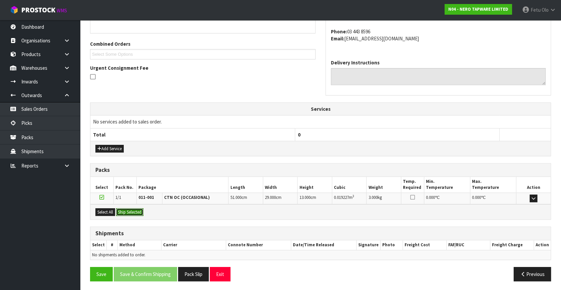
click at [127, 211] on button "Ship Selected" at bounding box center [129, 212] width 27 height 8
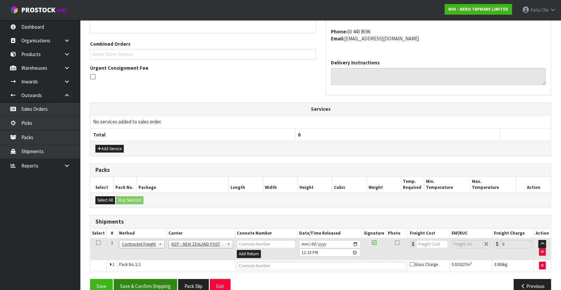
scroll to position [169, 0]
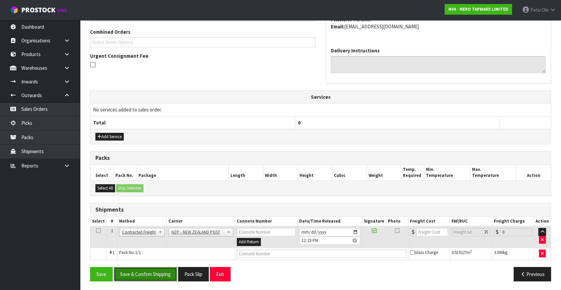
click at [147, 268] on button "Save & Confirm Shipping" at bounding box center [145, 274] width 63 height 14
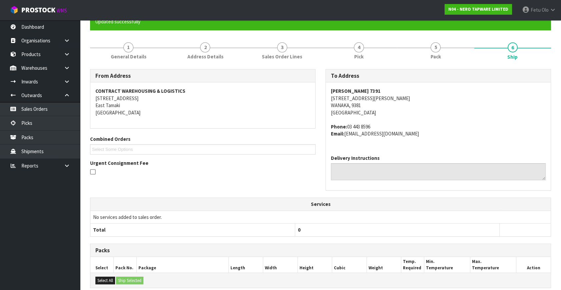
scroll to position [0, 0]
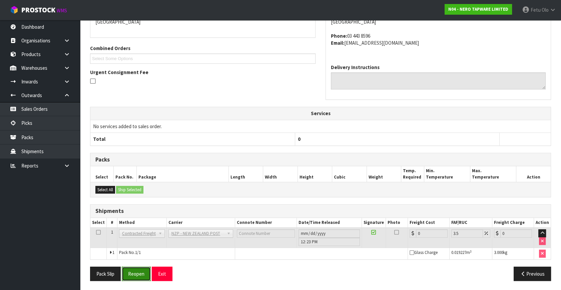
drag, startPoint x: 141, startPoint y: 271, endPoint x: 137, endPoint y: 270, distance: 3.7
click at [141, 271] on button "Reopen" at bounding box center [136, 273] width 29 height 14
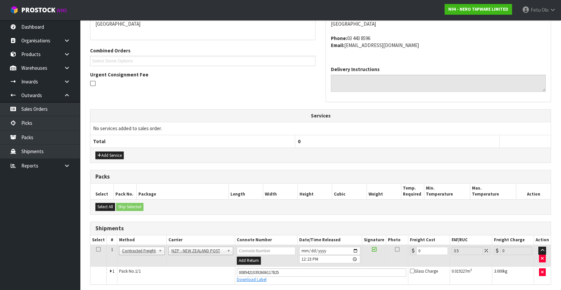
scroll to position [153, 0]
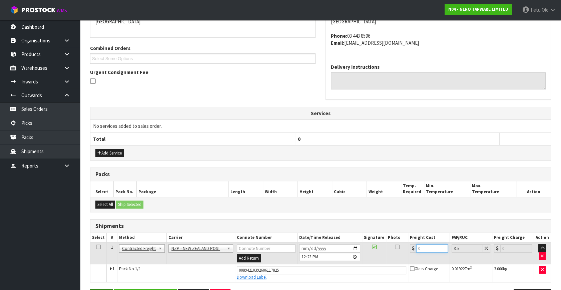
drag, startPoint x: 414, startPoint y: 249, endPoint x: 103, endPoint y: 289, distance: 313.4
click at [129, 289] on div "From Address CONTRACT WAREHOUSING & LOGISTICS [STREET_ADDRESS] Combined Orders …" at bounding box center [320, 143] width 461 height 331
type input "1"
type input "1.03"
type input "16"
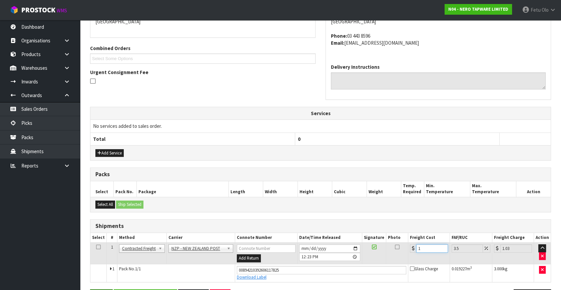
type input "16.56"
type input "16.2"
type input "16.77"
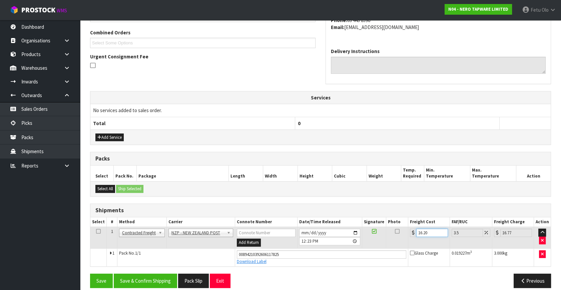
scroll to position [175, 0]
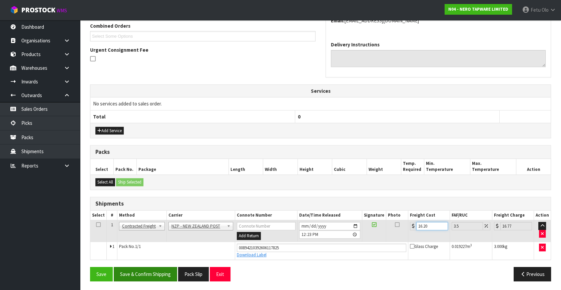
type input "16.20"
click at [136, 272] on button "Save & Confirm Shipping" at bounding box center [145, 274] width 63 height 14
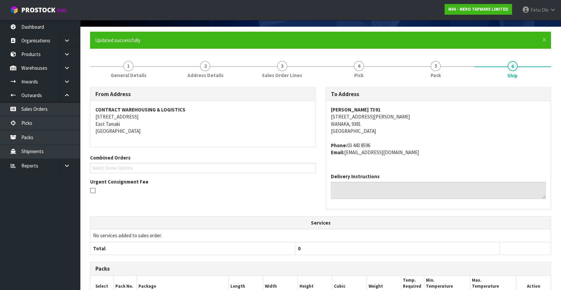
scroll to position [151, 0]
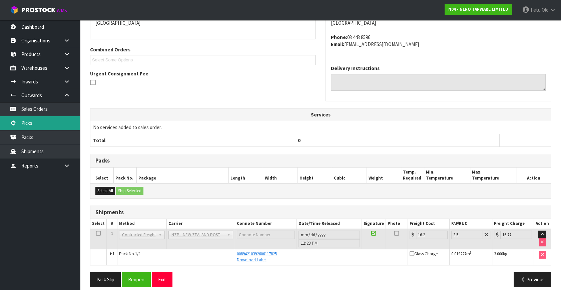
click at [40, 124] on link "Picks" at bounding box center [40, 123] width 80 height 14
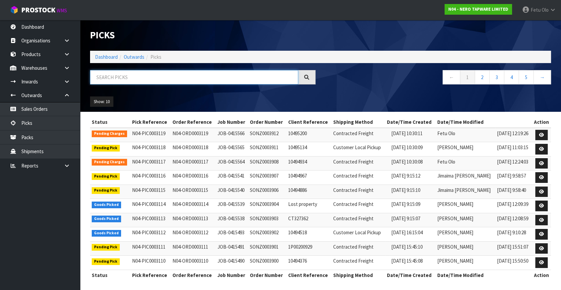
click at [170, 76] on input "text" at bounding box center [194, 77] width 208 height 14
type input "0003113"
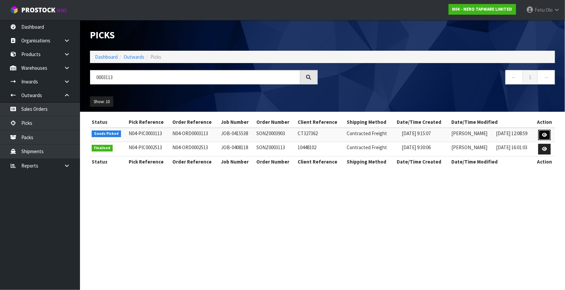
click at [547, 133] on icon at bounding box center [544, 135] width 5 height 4
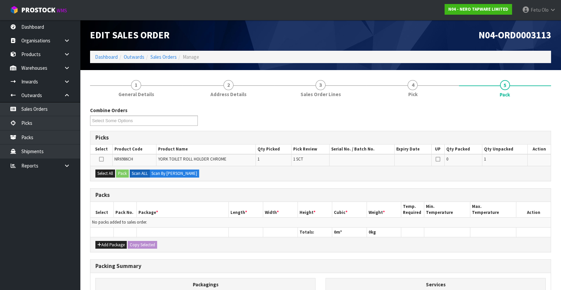
click at [381, 182] on div "Combine Orders N04-ORD0002993 N04-ORD0002995 N04-ORD0003074 N04-ORD0003090 N04-…" at bounding box center [320, 239] width 461 height 264
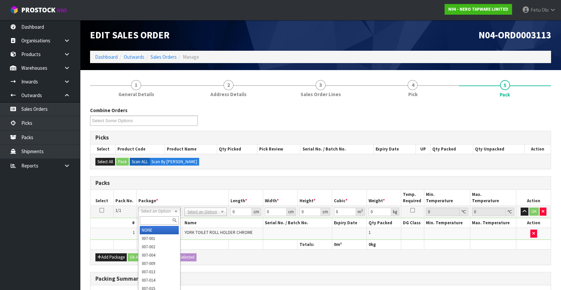
drag, startPoint x: 169, startPoint y: 211, endPoint x: 164, endPoint y: 227, distance: 16.7
click at [158, 220] on input "text" at bounding box center [159, 220] width 39 height 8
type input "011"
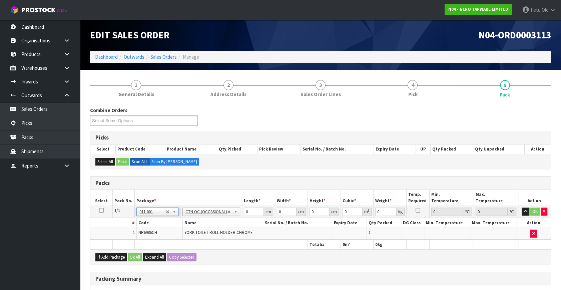
type input "0.3"
drag, startPoint x: 246, startPoint y: 211, endPoint x: 230, endPoint y: 218, distance: 16.9
click at [231, 218] on tbody "1/1 NONE 007-001 007-002 007-004 007-009 007-013 007-014 007-015 007-017 007-01…" at bounding box center [320, 223] width 460 height 34
drag, startPoint x: 254, startPoint y: 213, endPoint x: 236, endPoint y: 217, distance: 18.7
click at [239, 217] on tbody "1/1 NONE 007-001 007-002 007-004 007-009 007-013 007-014 007-015 007-017 007-01…" at bounding box center [320, 223] width 460 height 34
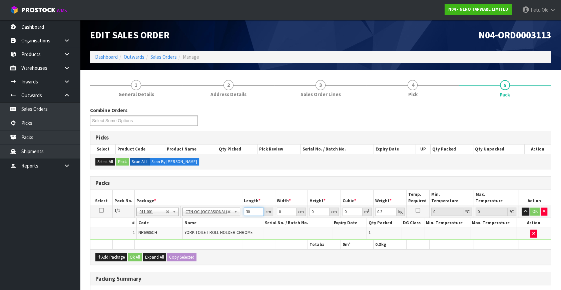
type input "30"
type input "13"
type input "1"
type input "0.00039"
type input "17"
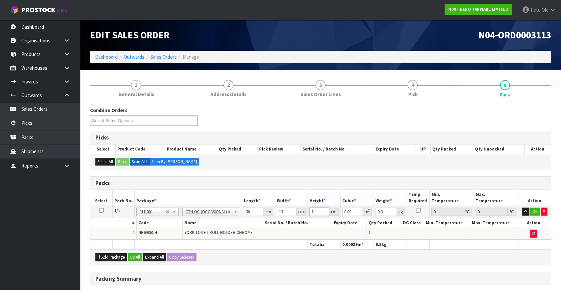
type input "0.00663"
type input "17"
type input "1"
click button "OK" at bounding box center [534, 211] width 9 height 8
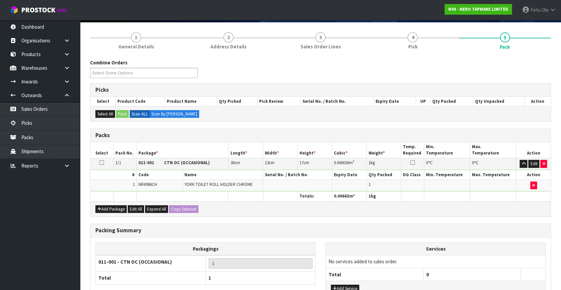
scroll to position [91, 0]
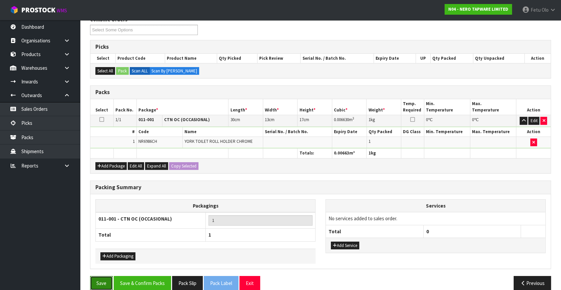
click at [103, 283] on button "Save" at bounding box center [101, 283] width 23 height 14
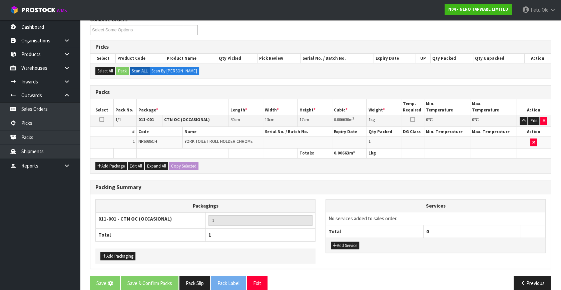
scroll to position [0, 0]
